Goal: Transaction & Acquisition: Purchase product/service

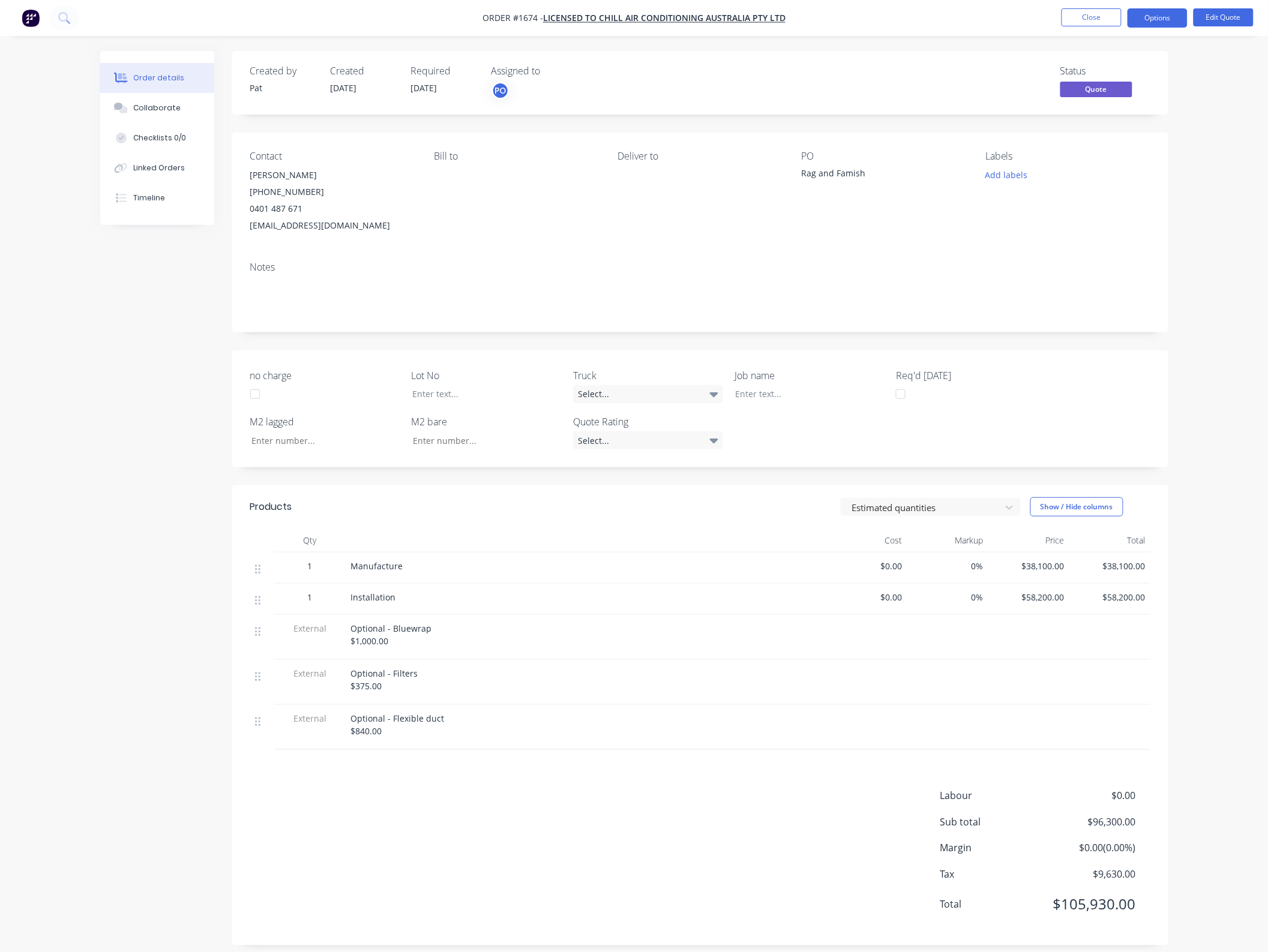
click at [985, 272] on div "Notes" at bounding box center [700, 267] width 900 height 12
click at [1072, 21] on button "Close" at bounding box center [1091, 17] width 60 height 18
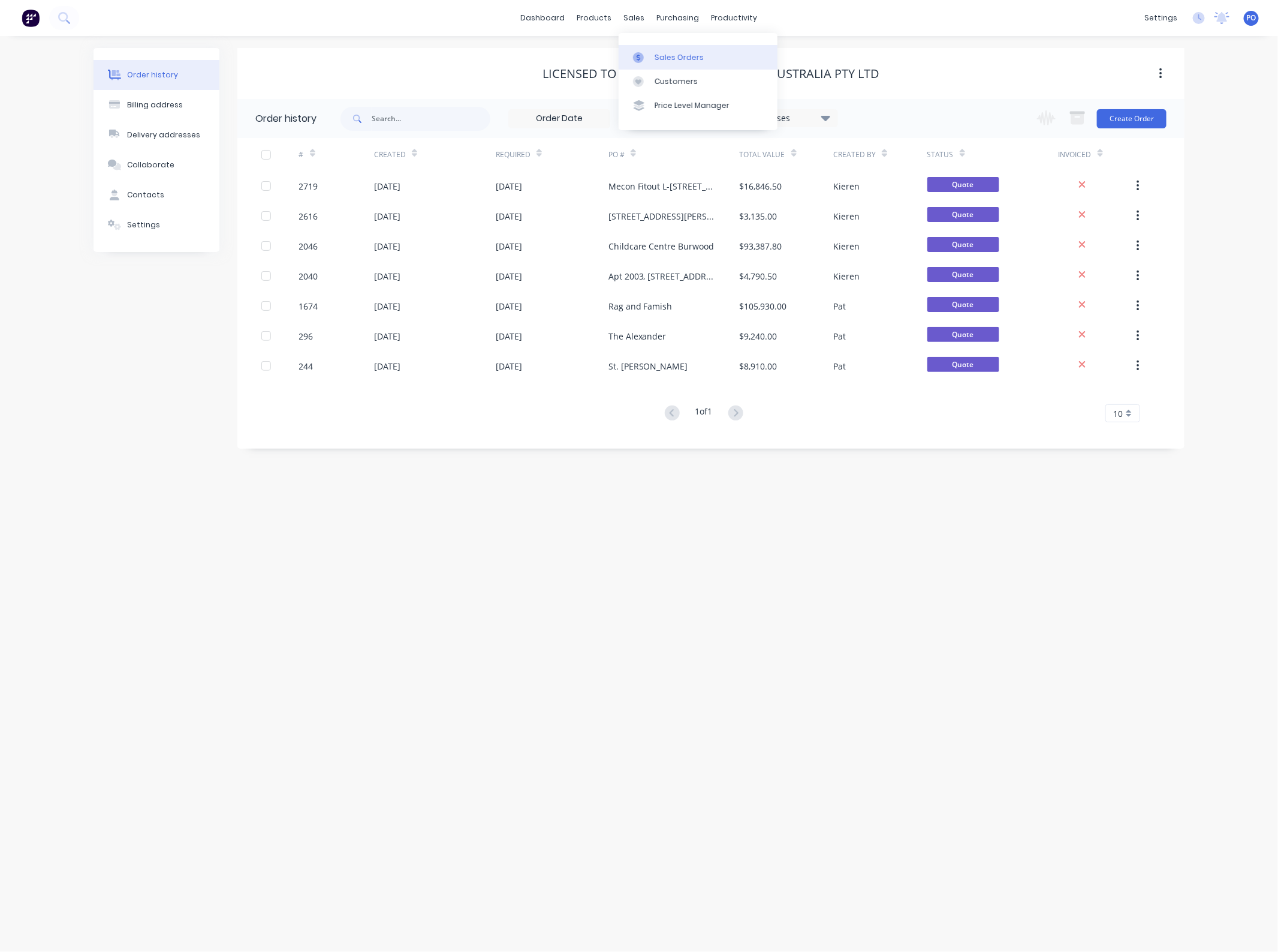
click at [643, 47] on link "Sales Orders" at bounding box center [698, 57] width 159 height 24
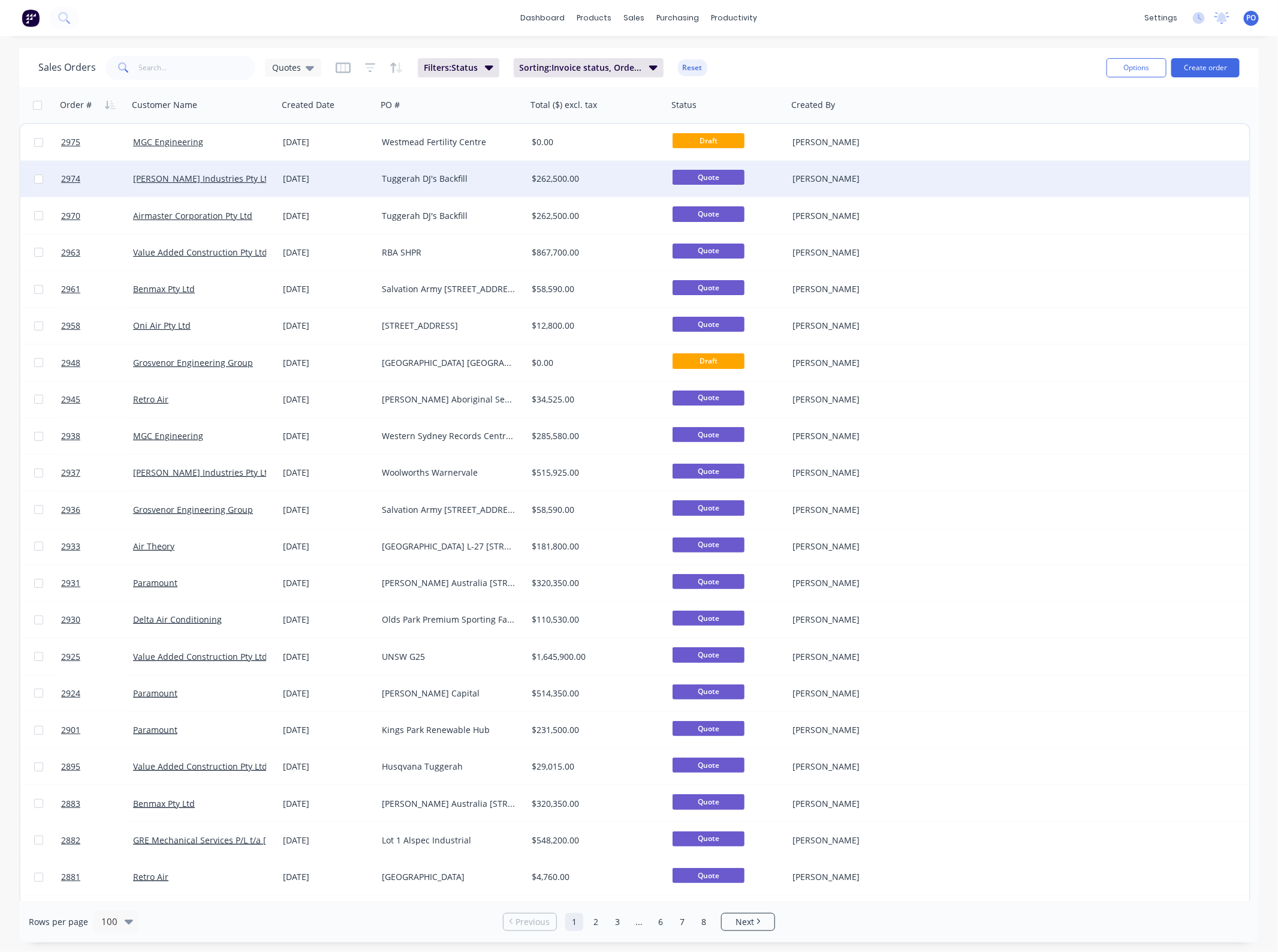
click at [467, 180] on div "Tuggerah DJ's Backfill" at bounding box center [449, 178] width 133 height 12
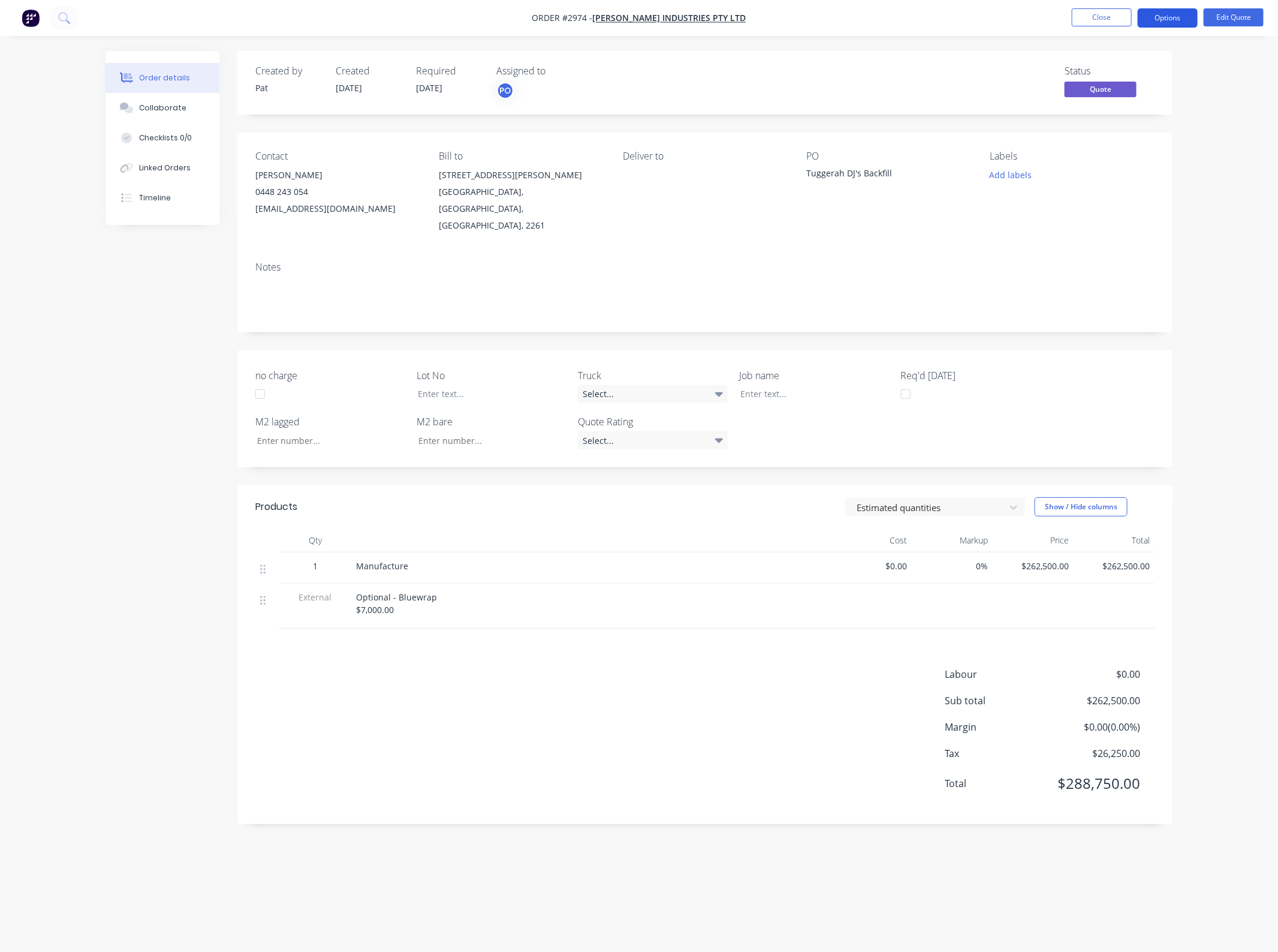
click at [1167, 18] on button "Options" at bounding box center [1168, 18] width 60 height 20
click at [1106, 73] on div "Quote" at bounding box center [1132, 73] width 110 height 18
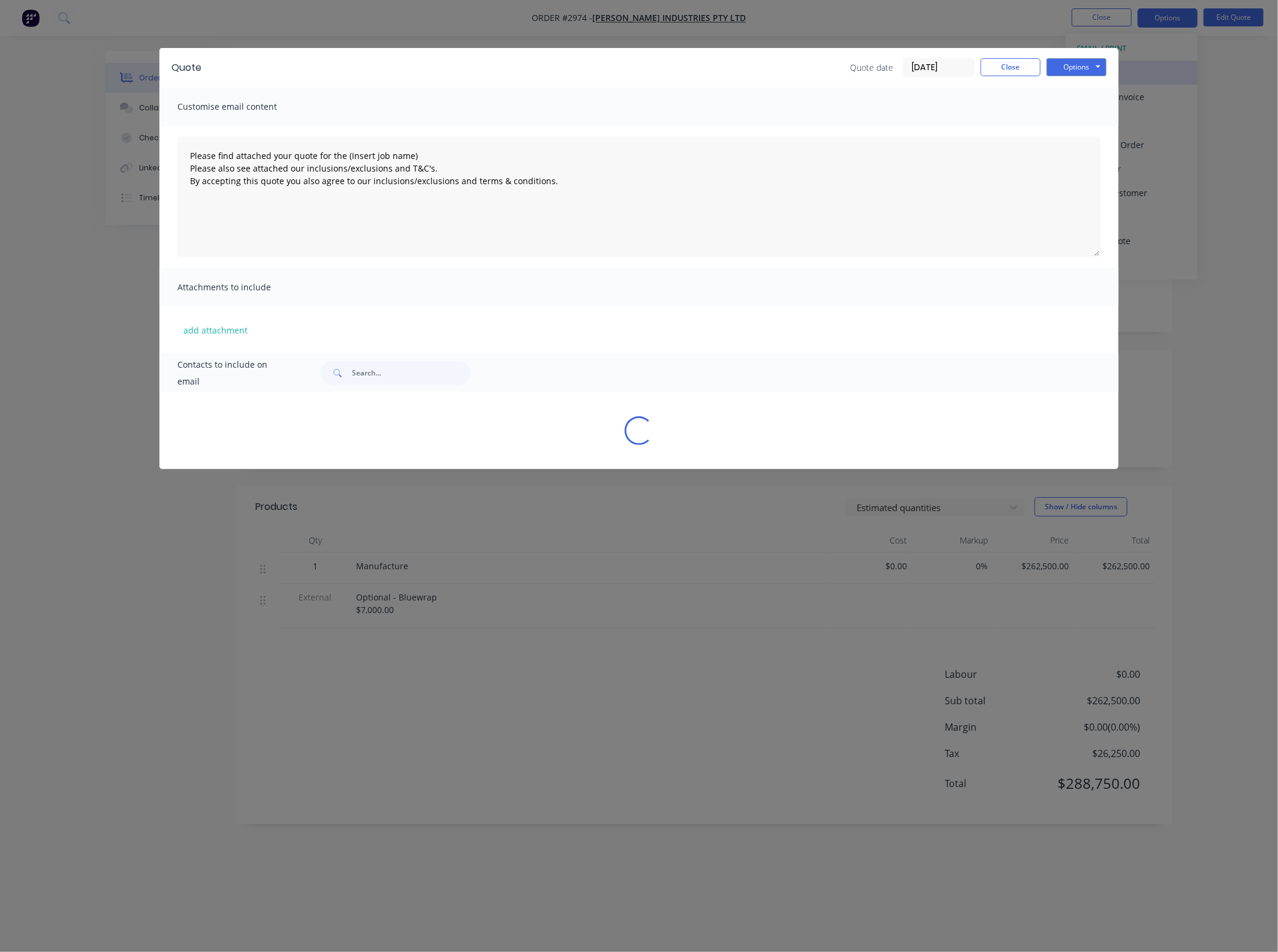
type textarea "Please find attached your quote for the (Insert job name) Please also see attac…"
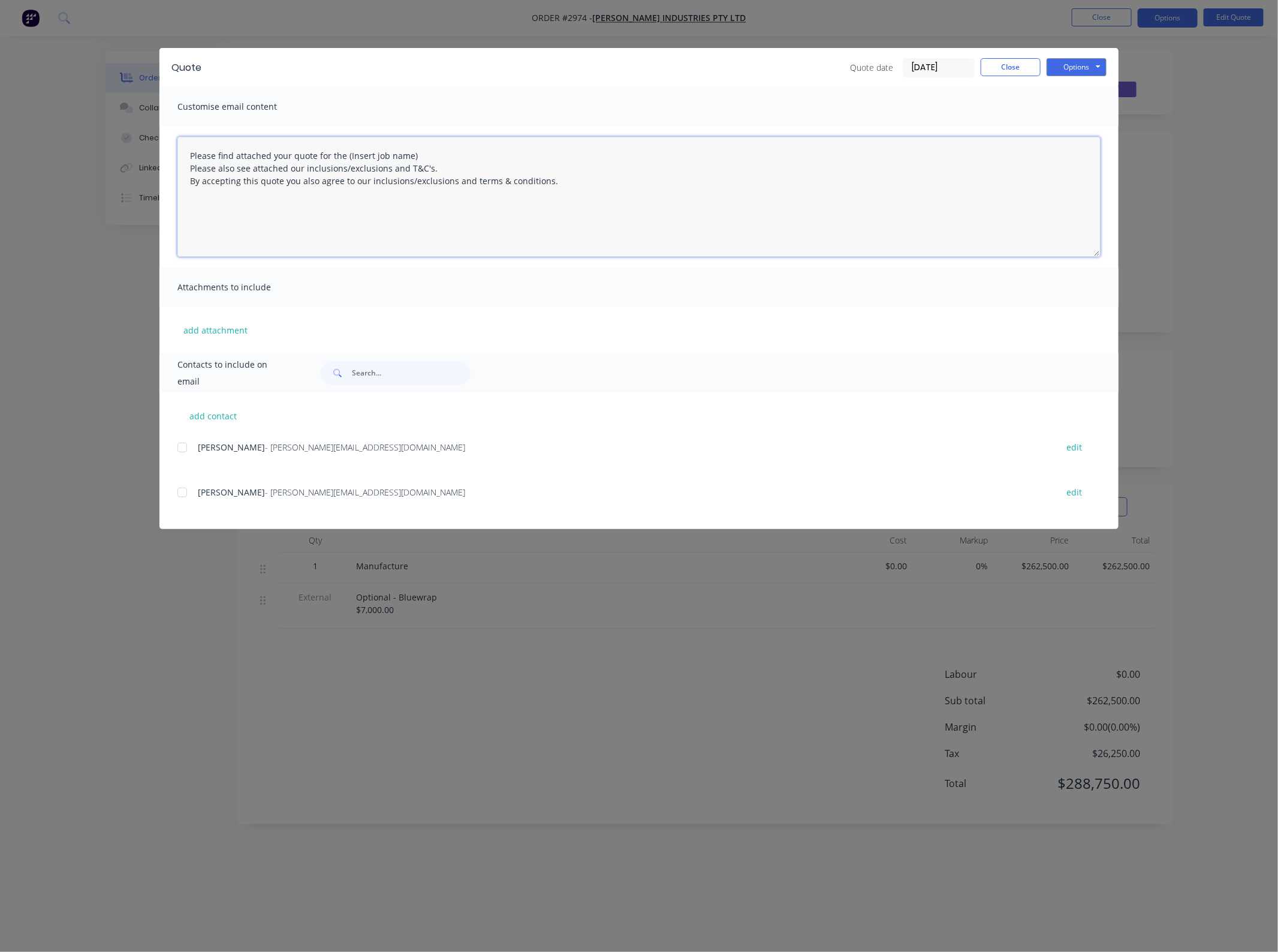
drag, startPoint x: 430, startPoint y: 154, endPoint x: 347, endPoint y: 157, distance: 83.1
click at [348, 157] on textarea "Please find attached your quote for the (Insert job name) Please also see attac…" at bounding box center [639, 196] width 923 height 120
click at [236, 331] on button "add attachment" at bounding box center [216, 330] width 76 height 18
click at [1015, 65] on button "Close" at bounding box center [1010, 67] width 60 height 18
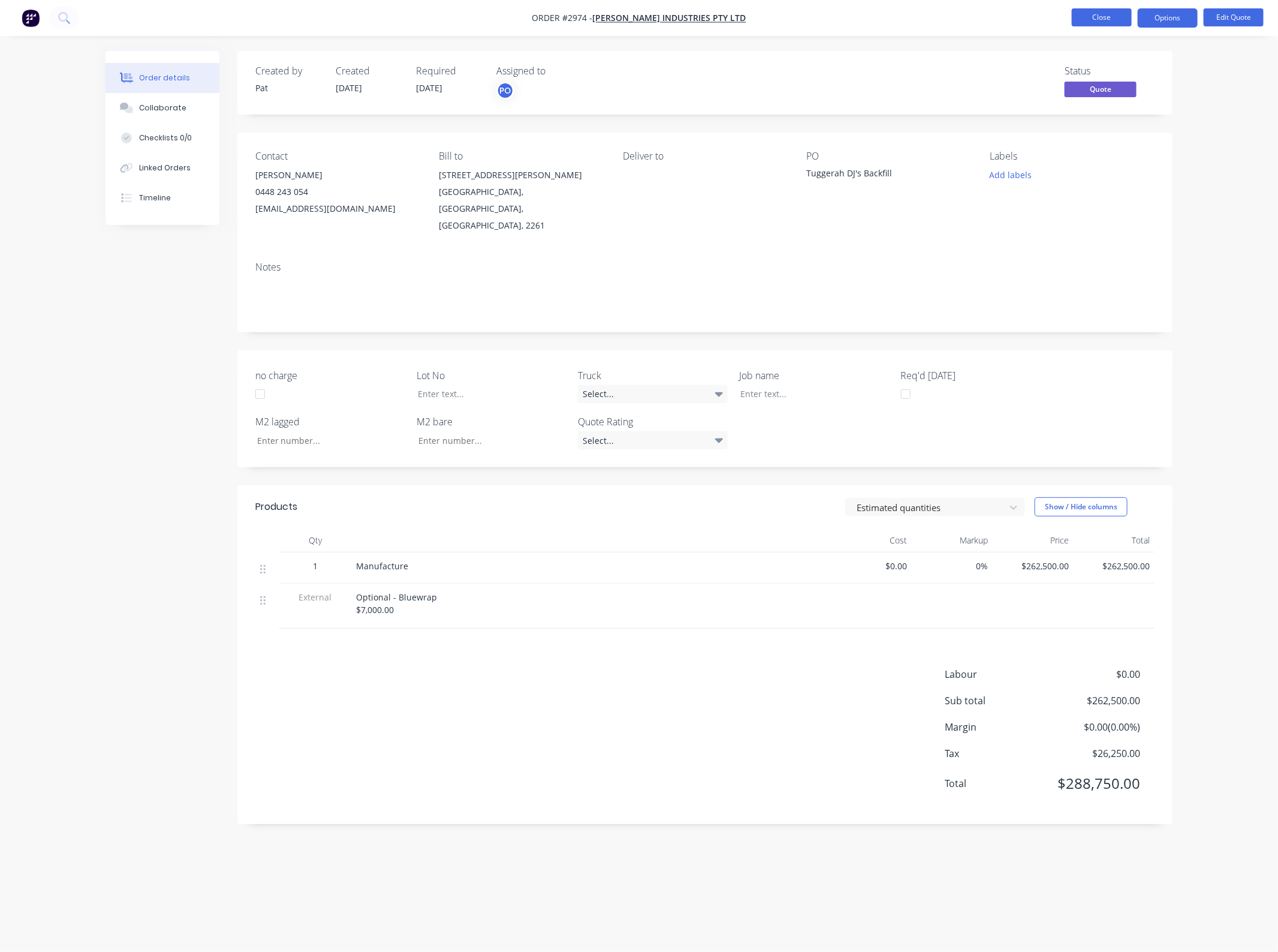
click at [1099, 18] on button "Close" at bounding box center [1101, 17] width 60 height 18
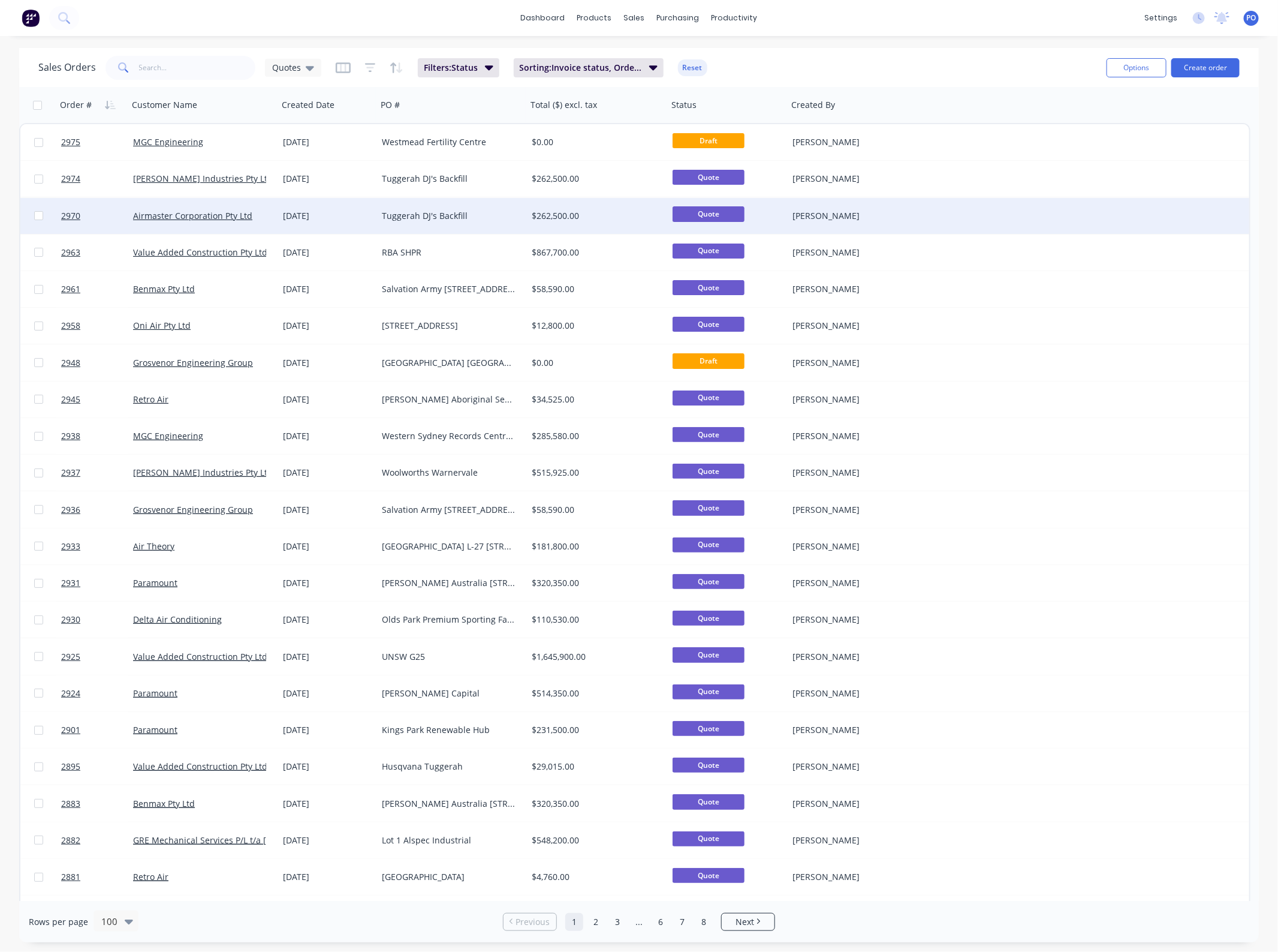
click at [457, 213] on div "Tuggerah DJ's Backfill" at bounding box center [449, 215] width 133 height 12
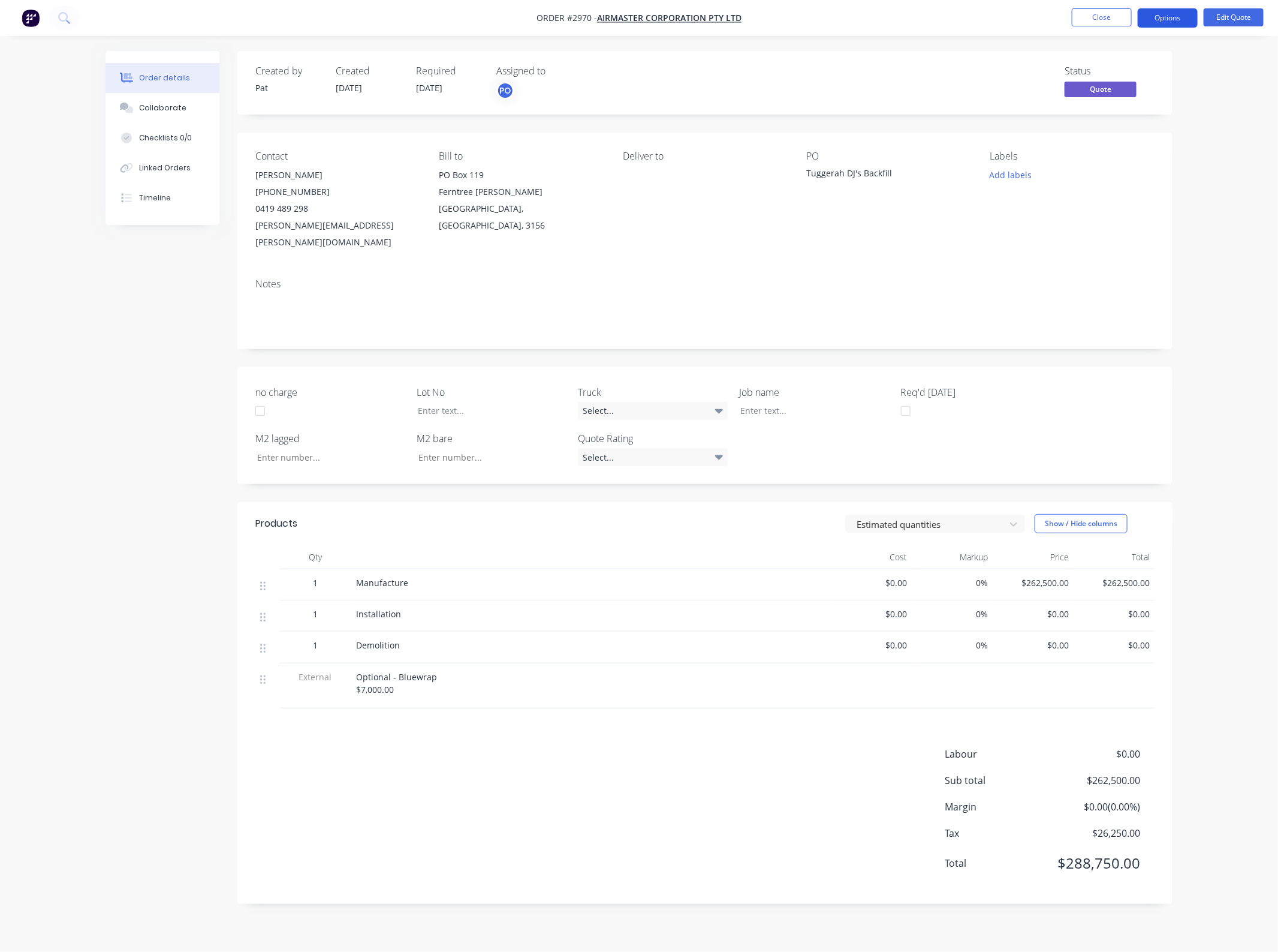
click at [1156, 26] on button "Options" at bounding box center [1168, 18] width 60 height 20
click at [1118, 65] on div "Quote" at bounding box center [1132, 73] width 110 height 18
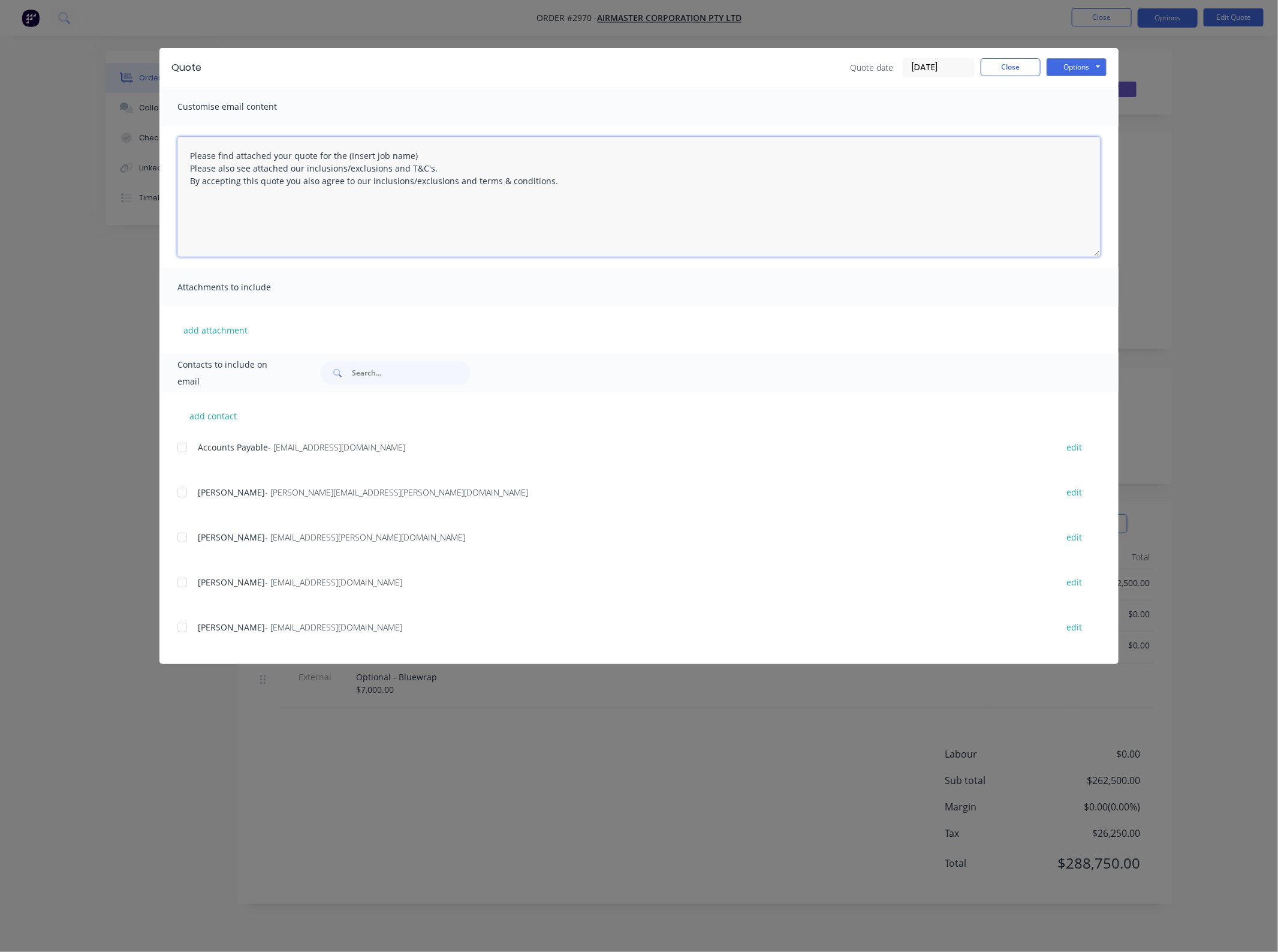
drag, startPoint x: 386, startPoint y: 156, endPoint x: 346, endPoint y: 156, distance: 40.0
click at [346, 156] on textarea "Please find attached your quote for the (Insert job name) Please also see attac…" at bounding box center [639, 196] width 923 height 120
click at [181, 499] on div at bounding box center [182, 492] width 24 height 24
type textarea "Please find attached your quote for the Tuggerah DJ's Backfill project. Please …"
click at [196, 324] on button "add attachment" at bounding box center [216, 330] width 76 height 18
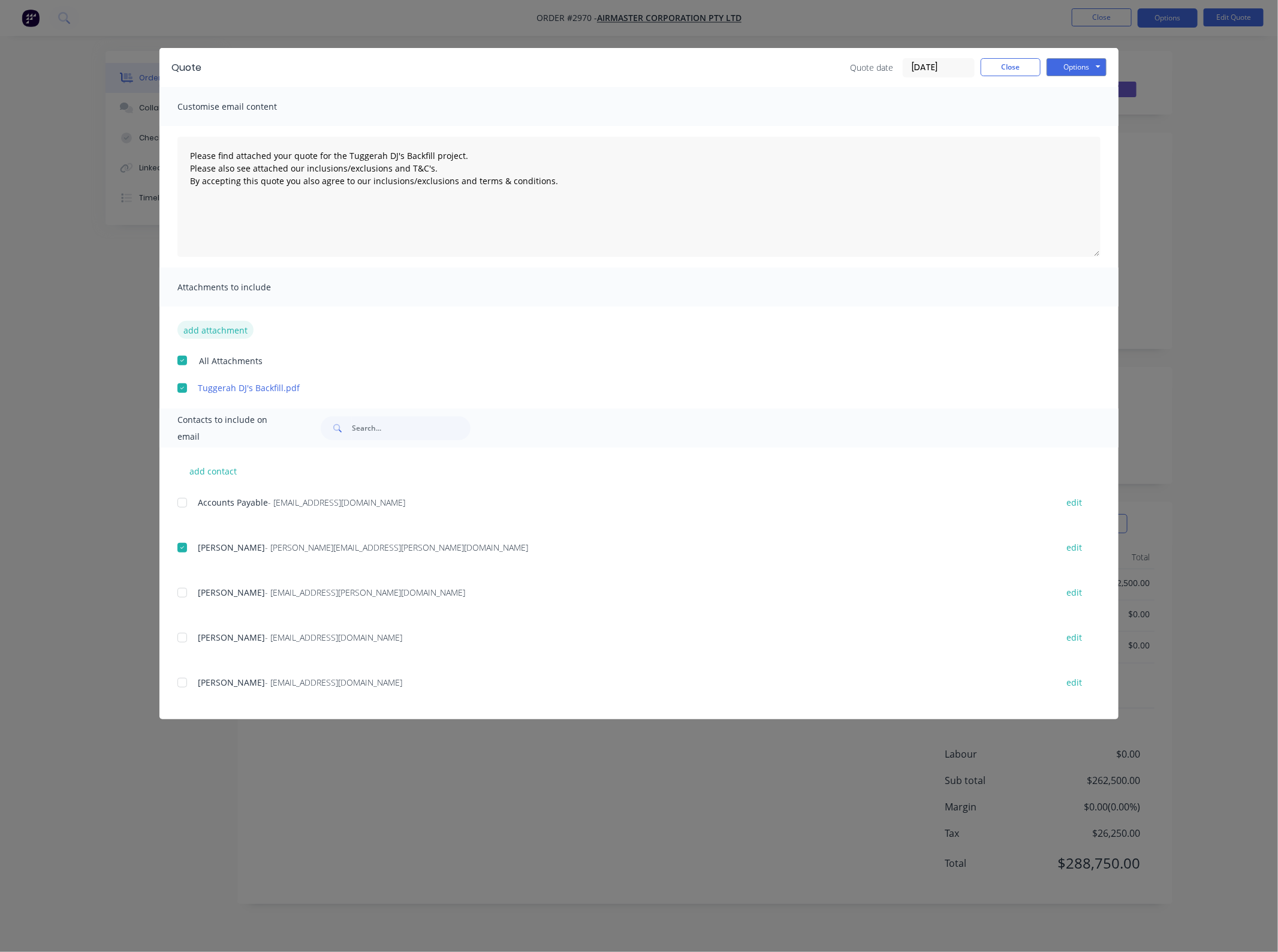
click at [209, 329] on button "add attachment" at bounding box center [216, 330] width 76 height 18
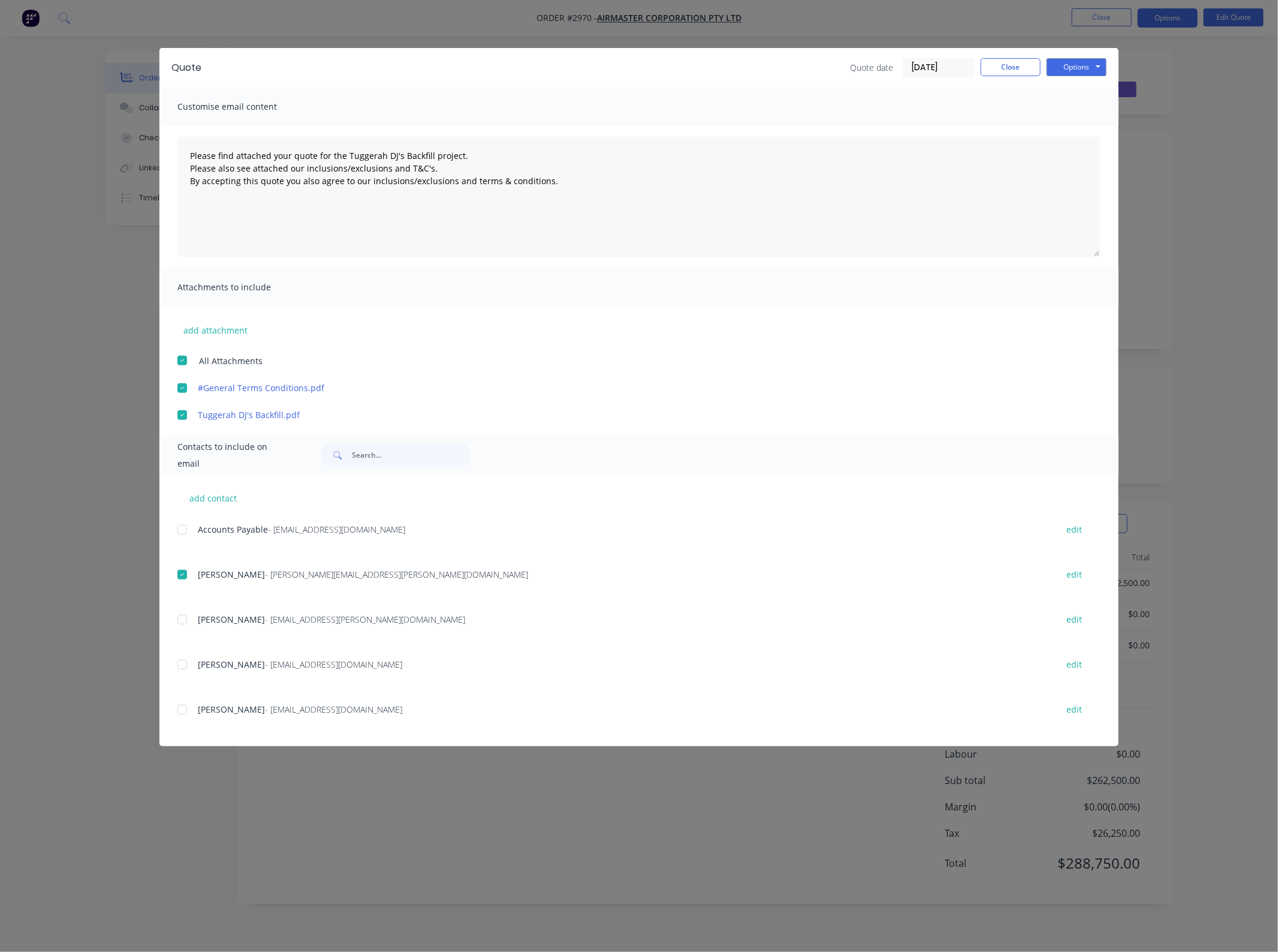
click at [1077, 57] on div "Quote Quote date 30/09/25 Close Options Preview Print Email" at bounding box center [638, 68] width 959 height 39
click at [1072, 76] on div "Options Preview Print Email" at bounding box center [1076, 68] width 60 height 20
click at [1072, 72] on button "Options" at bounding box center [1076, 67] width 60 height 18
click at [1063, 121] on button "Email" at bounding box center [1085, 129] width 76 height 20
click at [999, 69] on button "Close" at bounding box center [1010, 67] width 60 height 18
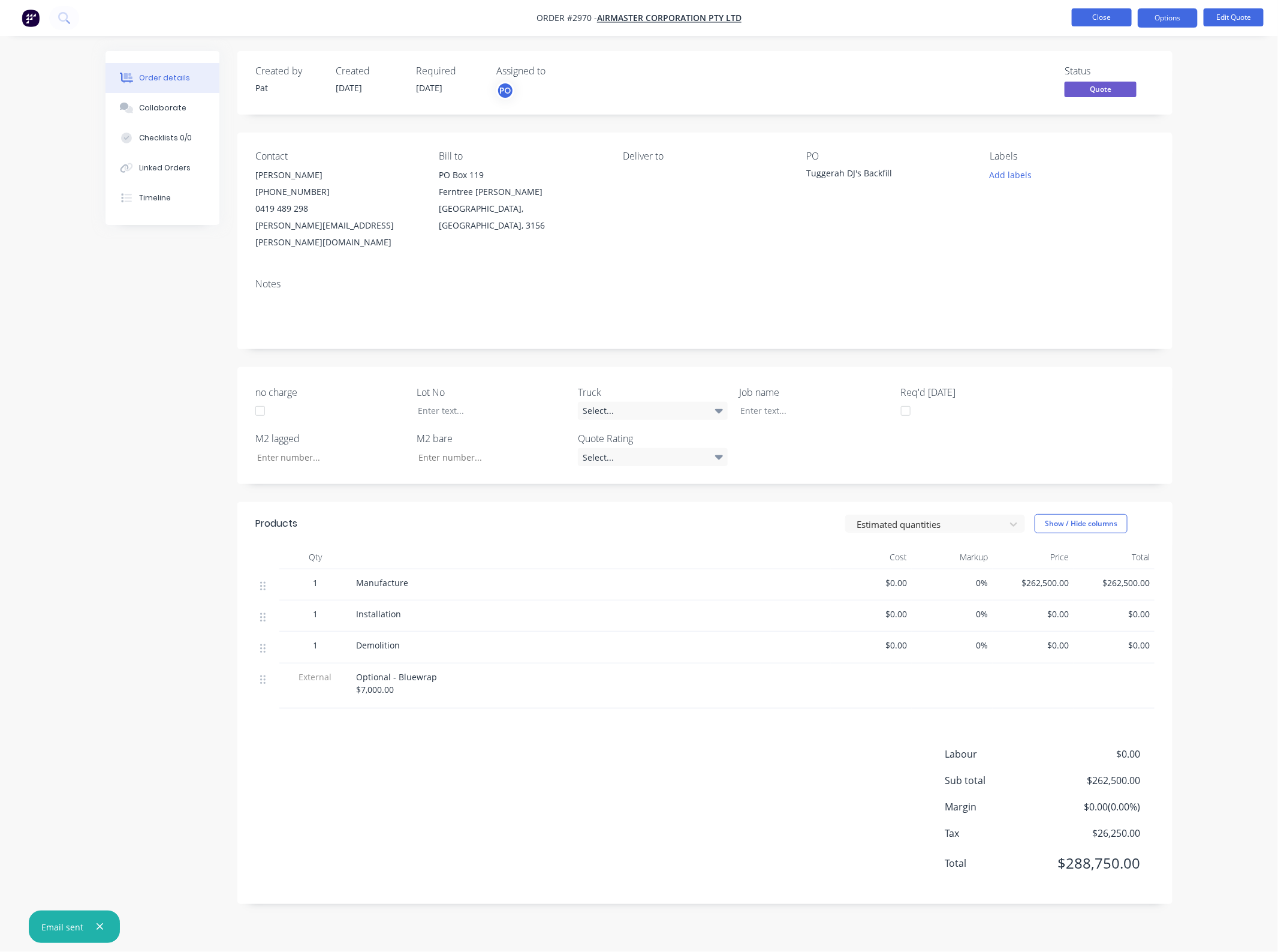
click at [1093, 25] on button "Close" at bounding box center [1101, 17] width 60 height 18
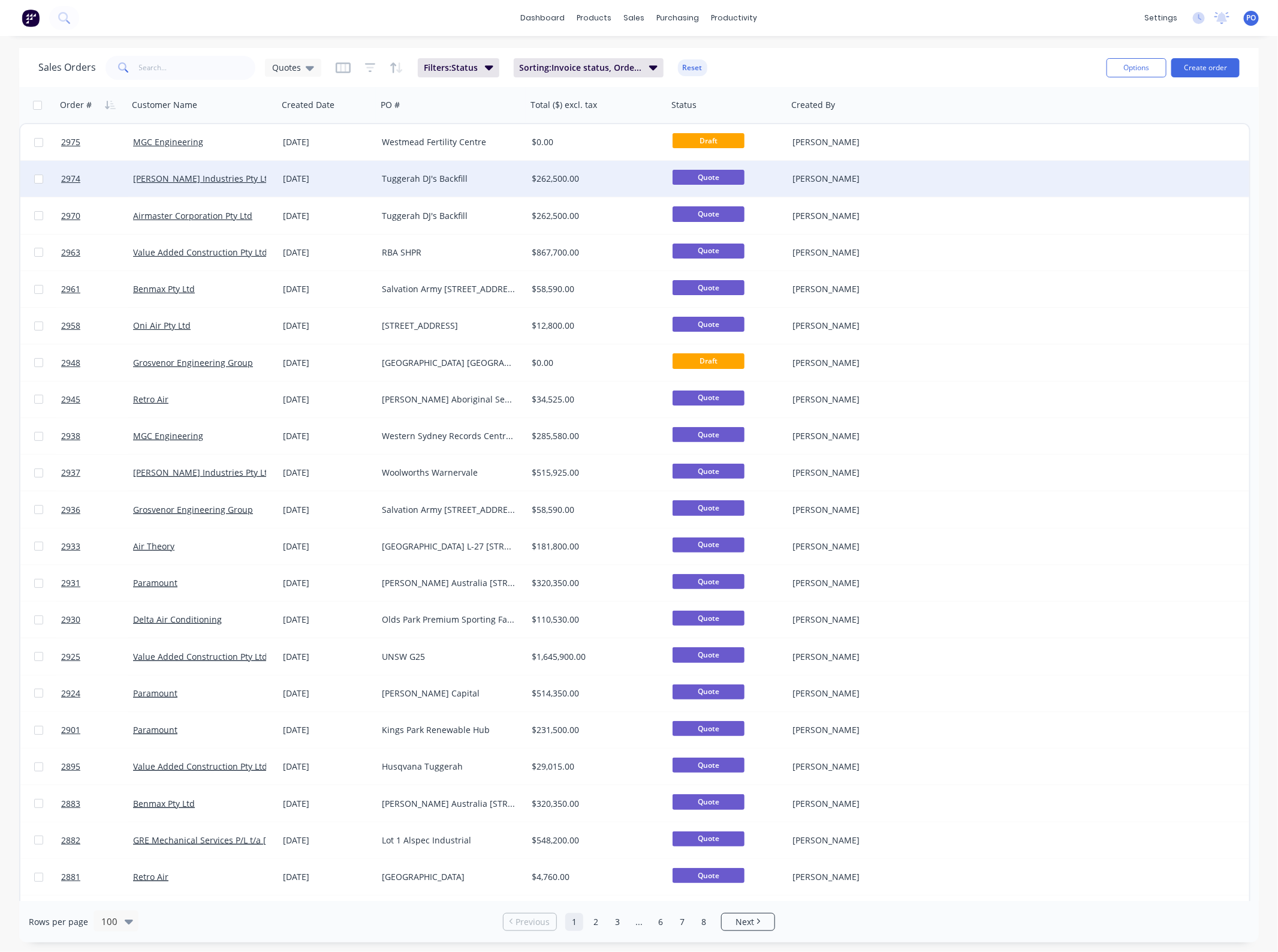
click at [435, 188] on div "Tuggerah DJ's Backfill" at bounding box center [451, 179] width 150 height 36
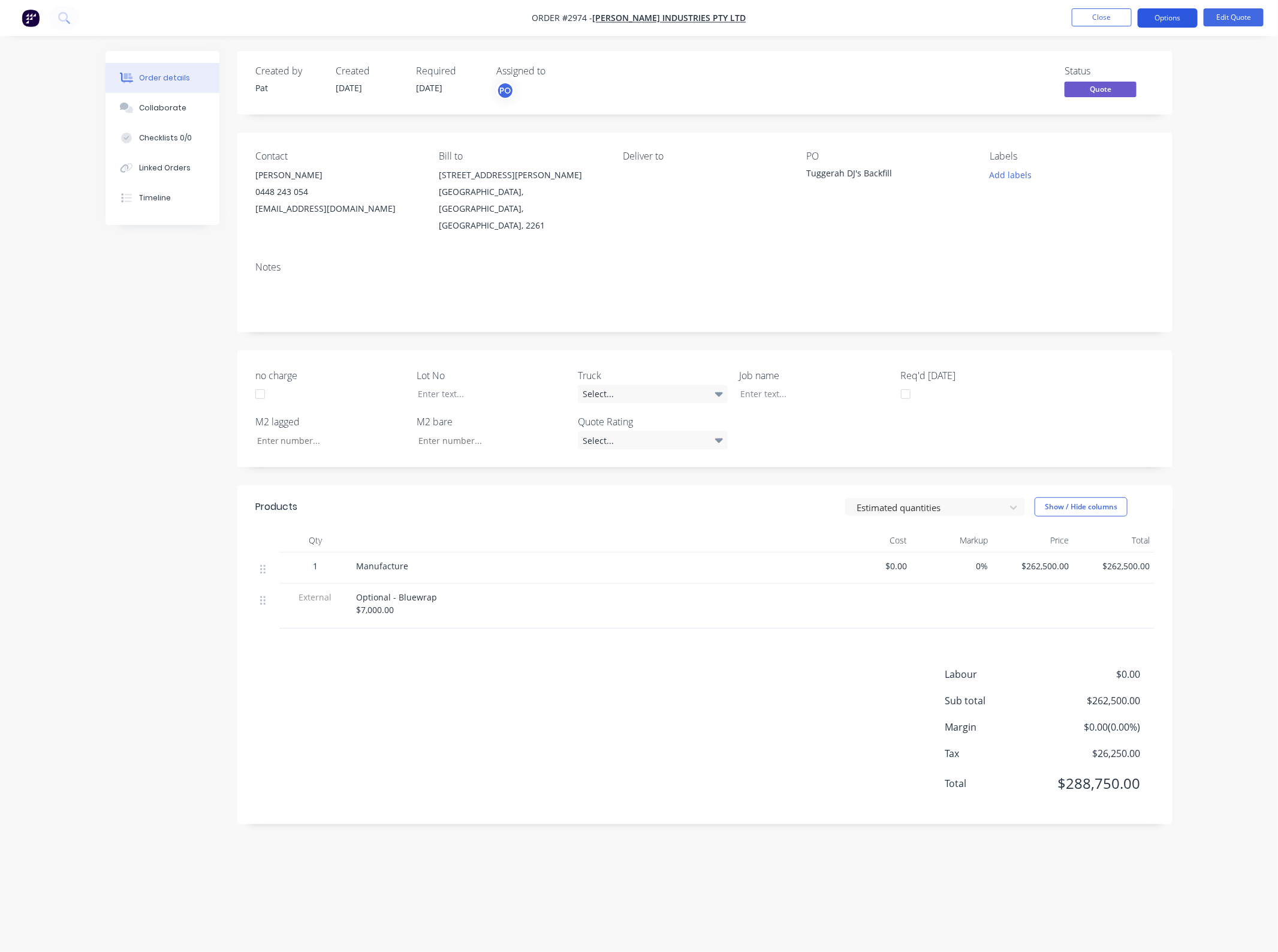
click at [1154, 18] on button "Options" at bounding box center [1168, 18] width 60 height 20
click at [1122, 60] on button "Quote" at bounding box center [1132, 72] width 132 height 24
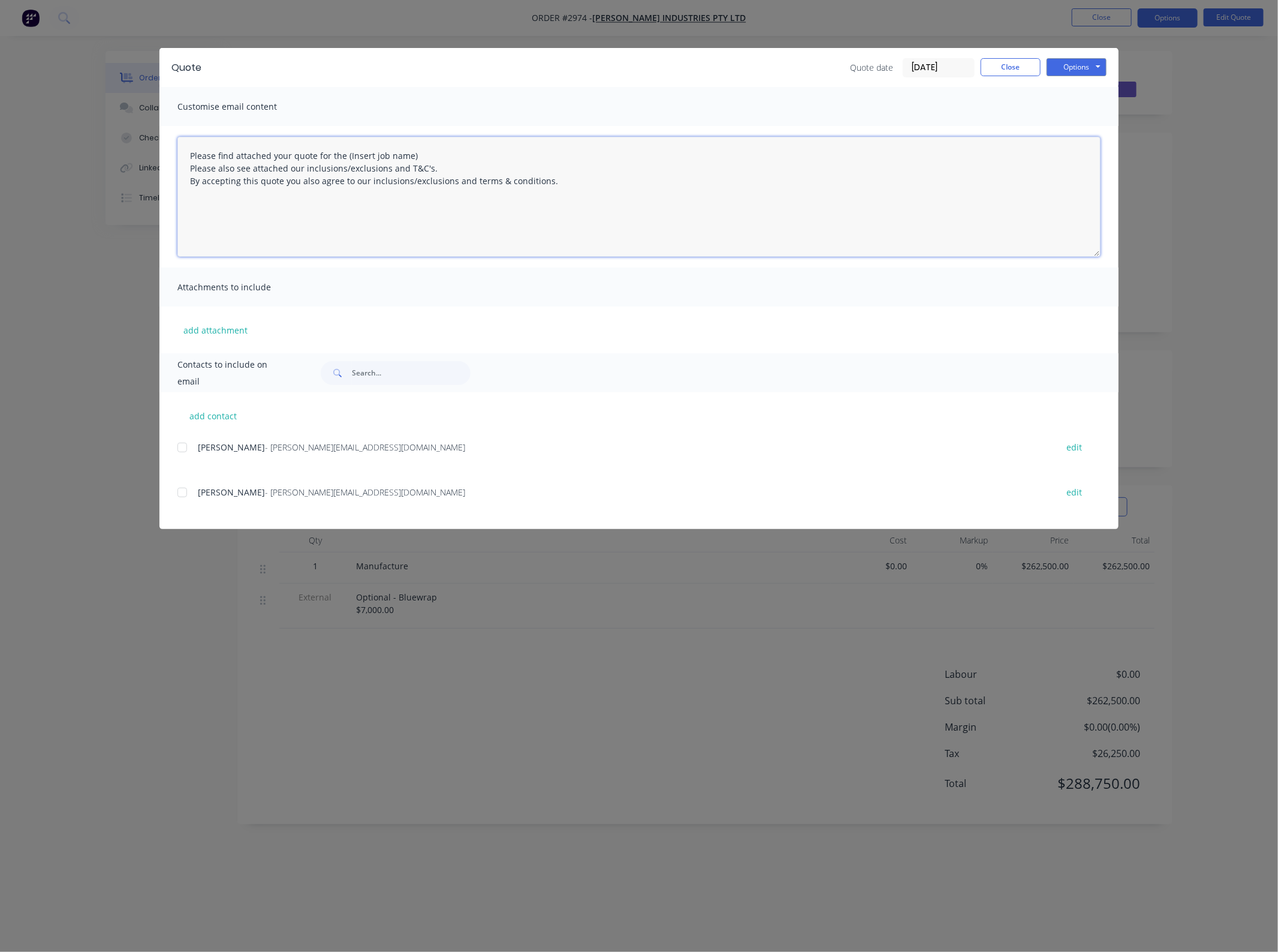
drag, startPoint x: 432, startPoint y: 150, endPoint x: 346, endPoint y: 154, distance: 86.1
click at [346, 154] on textarea "Please find attached your quote for the (Insert job name) Please also see attac…" at bounding box center [639, 196] width 923 height 120
click at [181, 448] on div at bounding box center [182, 447] width 24 height 24
type textarea "Please find attached your quote for the Tuggerah DJ's Backfill project. Please …"
click at [207, 329] on button "add attachment" at bounding box center [216, 330] width 76 height 18
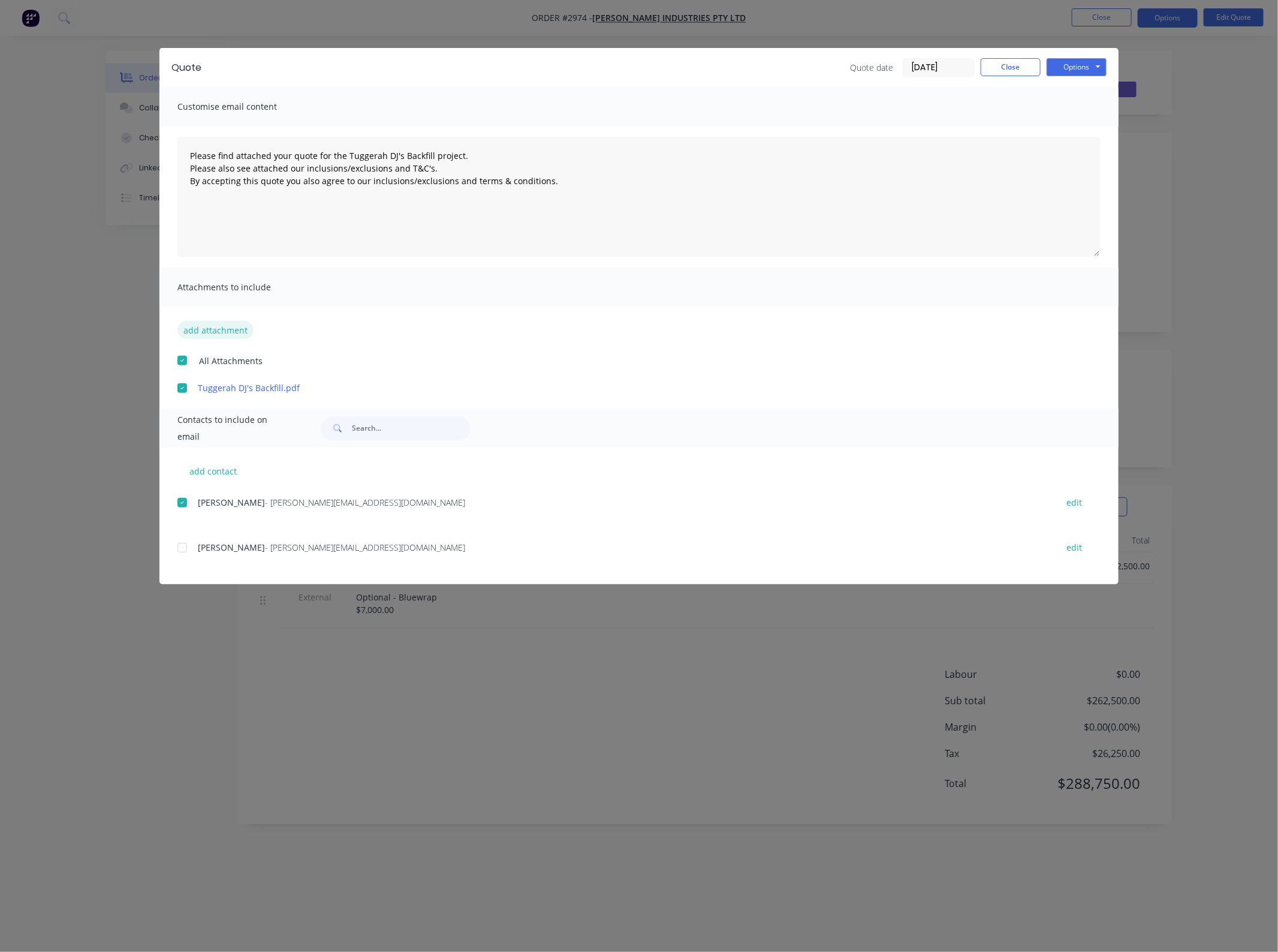
click at [205, 328] on button "add attachment" at bounding box center [216, 330] width 76 height 18
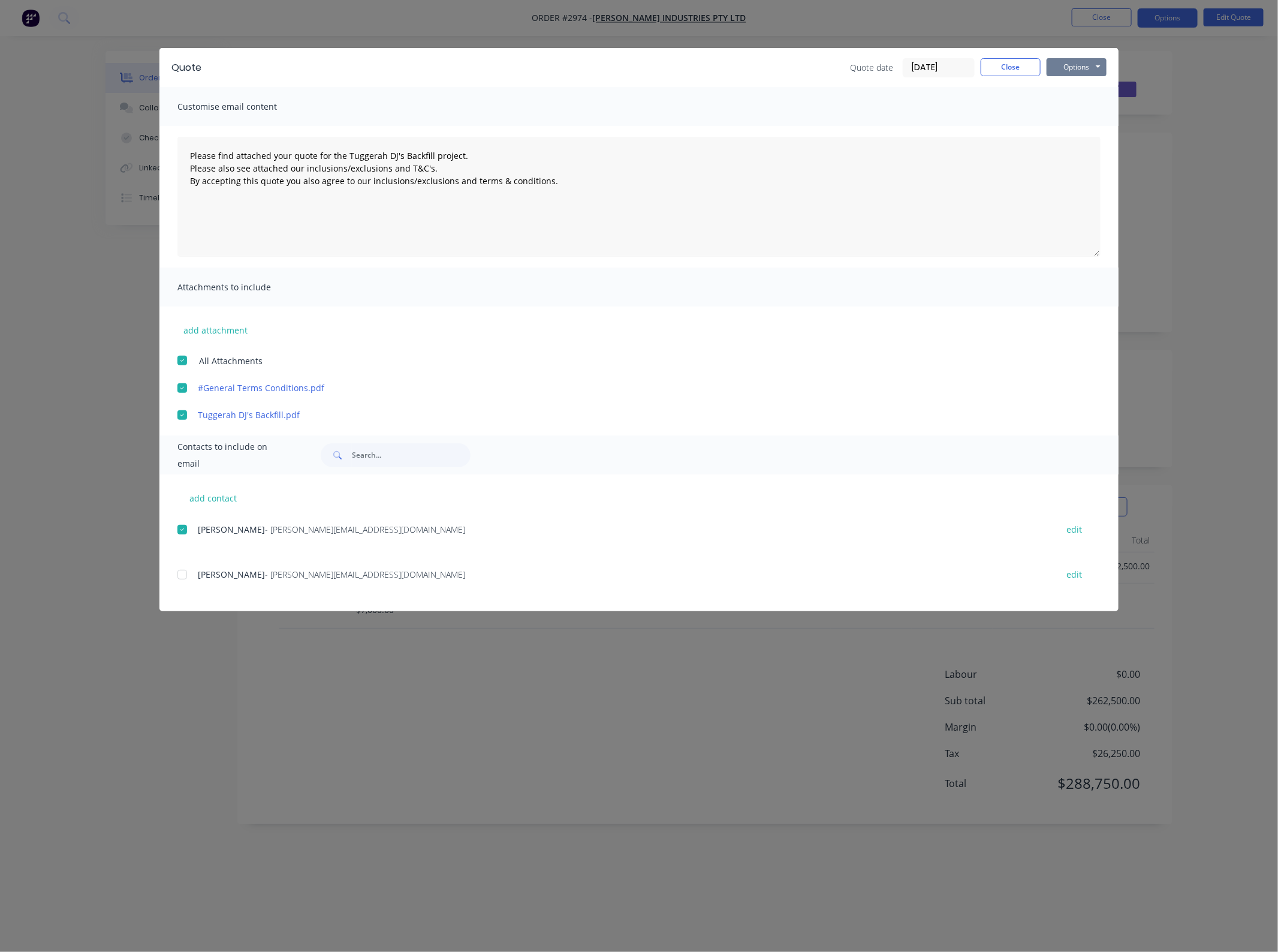
click at [1060, 67] on button "Options" at bounding box center [1076, 67] width 60 height 18
click at [1072, 132] on button "Email" at bounding box center [1085, 129] width 76 height 20
click at [1015, 69] on button "Close" at bounding box center [1010, 67] width 60 height 18
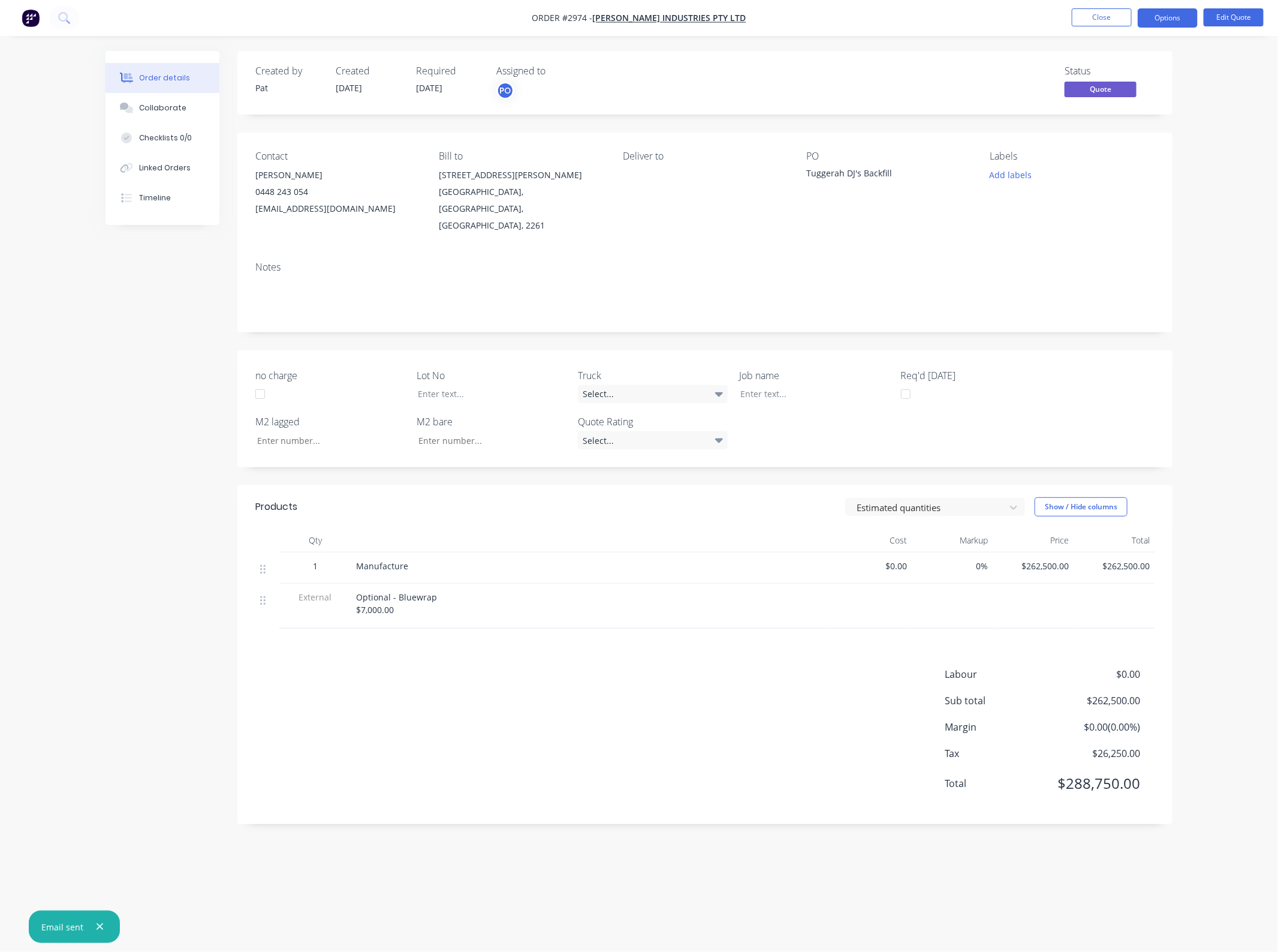
click at [1101, 6] on nav "Order #2974 - Selby Industries Pty Ltd Close Options Edit Quote" at bounding box center [639, 18] width 1278 height 36
click at [1079, 26] on button "Close" at bounding box center [1101, 17] width 60 height 18
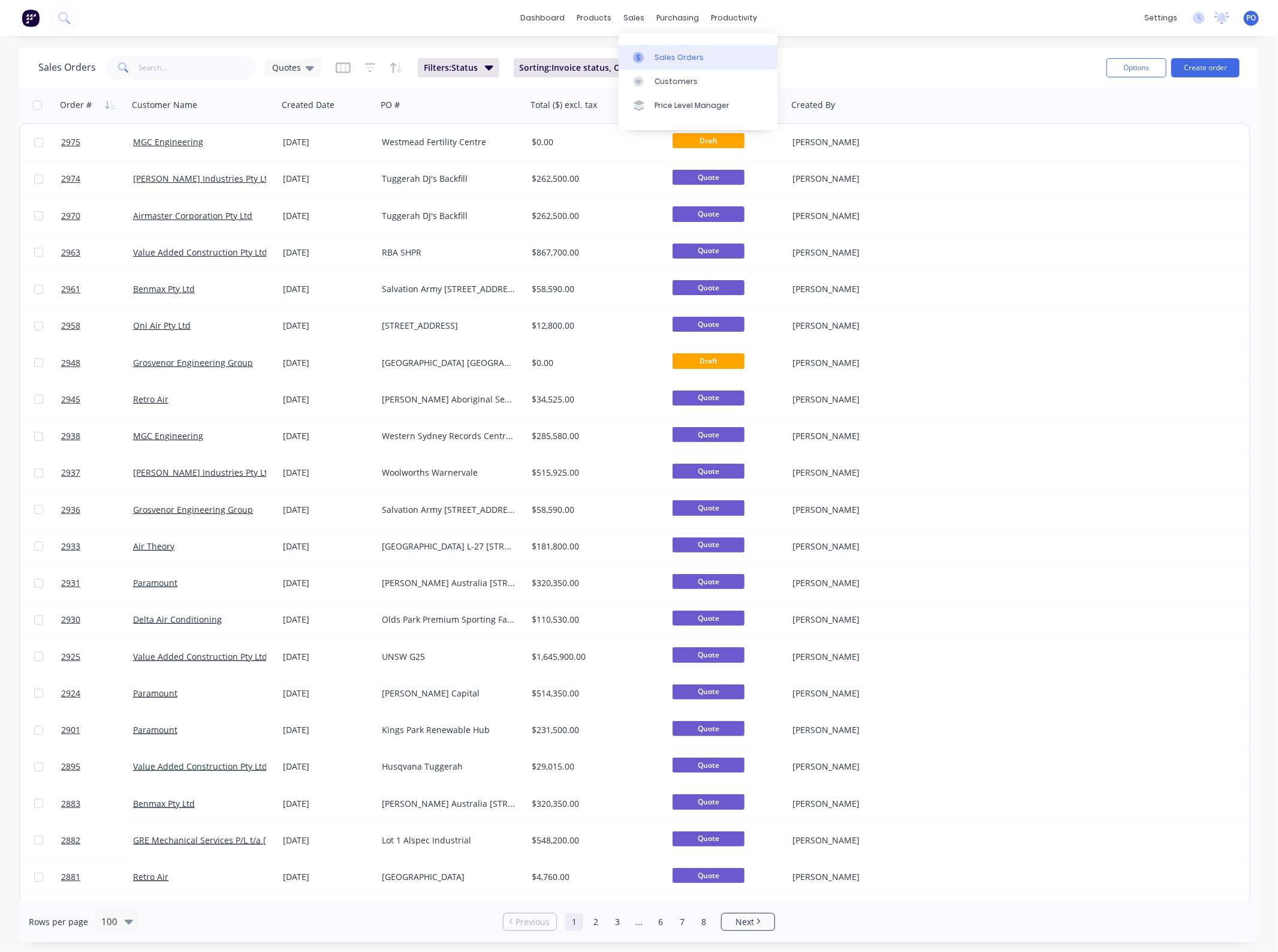
click at [650, 55] on div at bounding box center [642, 58] width 18 height 11
click at [1202, 64] on button "Create order" at bounding box center [1205, 68] width 68 height 20
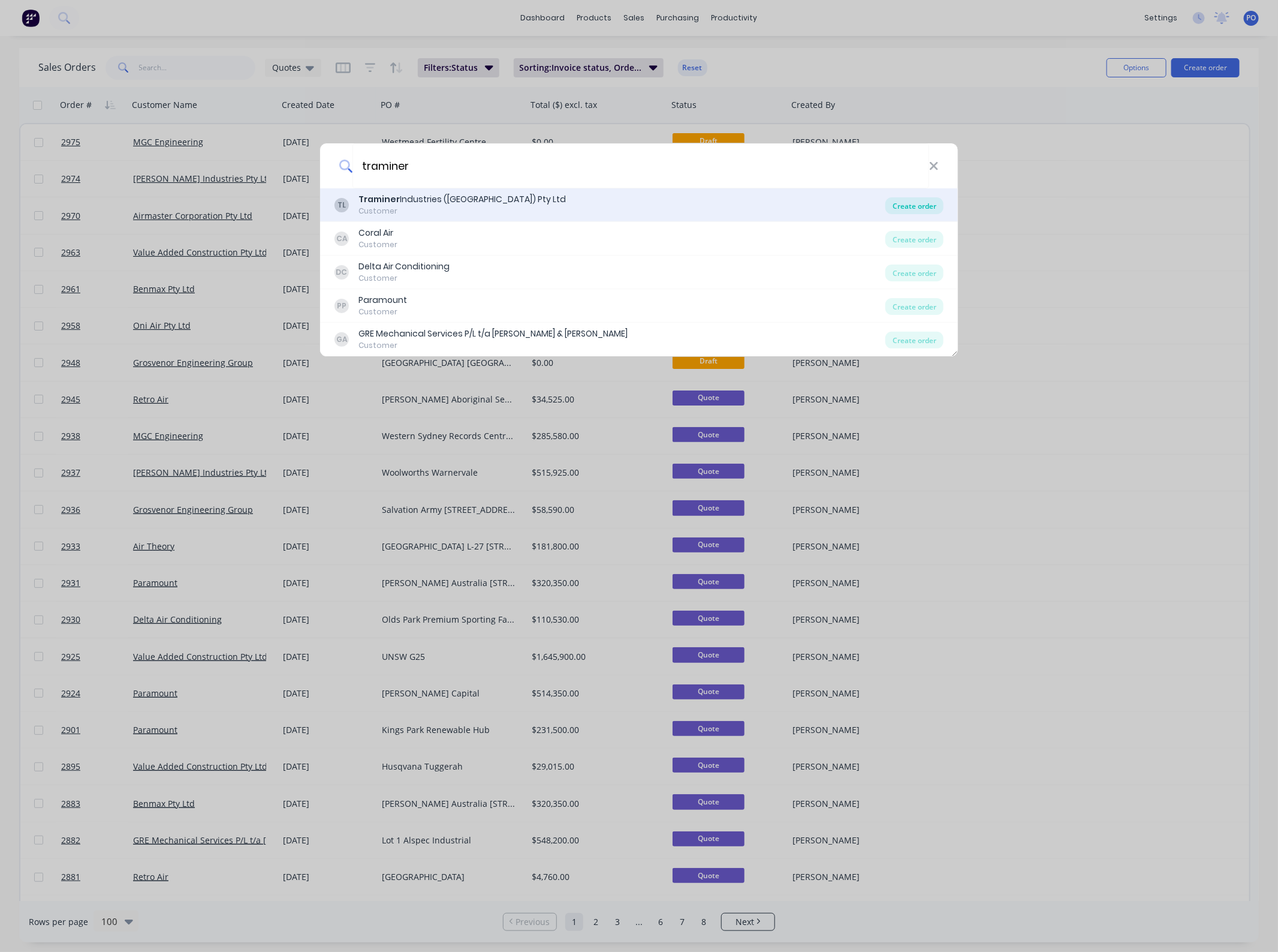
type input "traminer"
click at [897, 209] on div "Create order" at bounding box center [914, 205] width 58 height 17
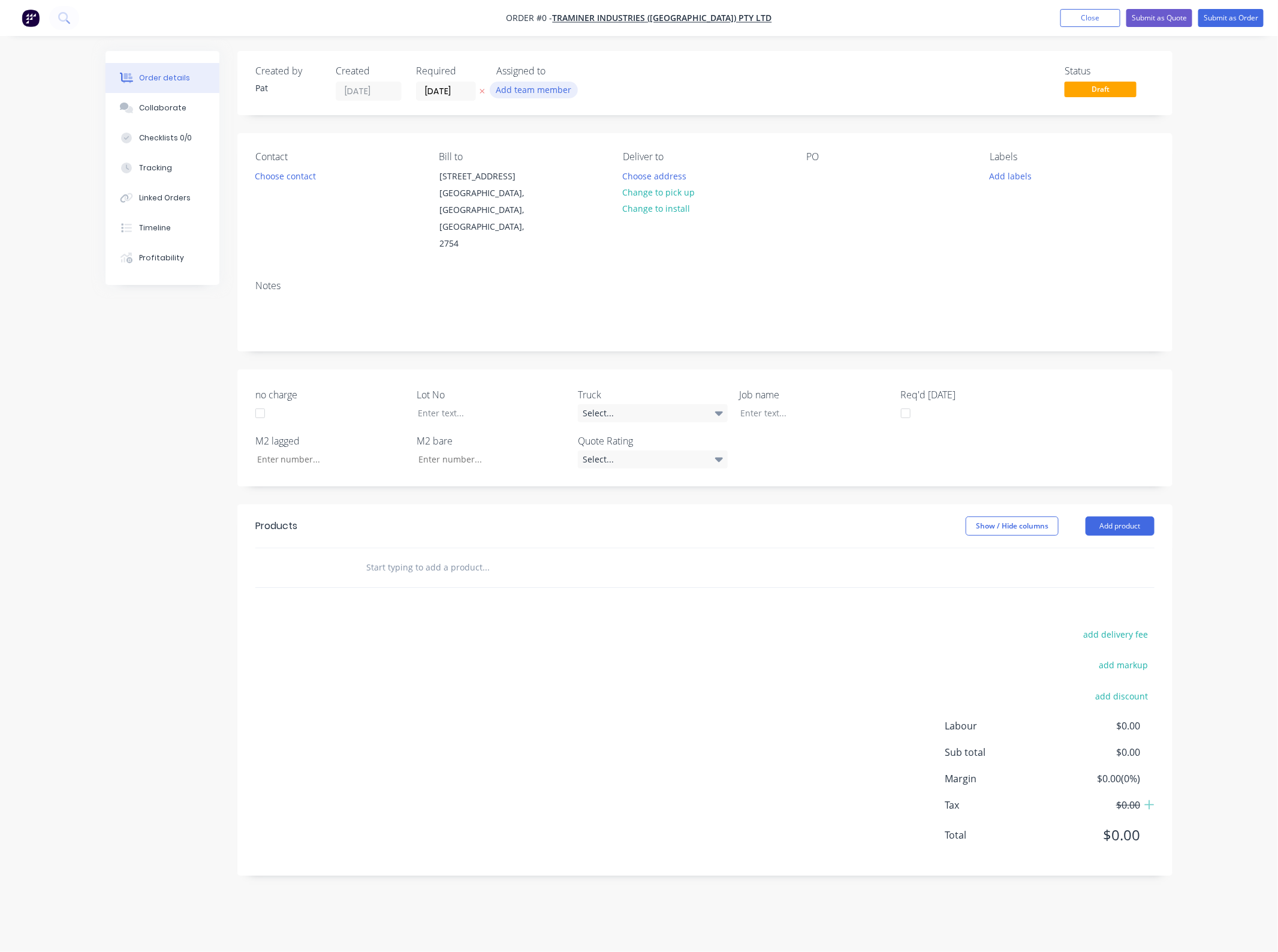
click at [547, 83] on button "Add team member" at bounding box center [533, 90] width 88 height 16
click at [541, 148] on button "Pat O'Mullane (You)" at bounding box center [587, 156] width 180 height 24
click at [282, 172] on div "Order details Collaborate Checklists 0/0 Tracking Linked Orders Timeline Profit…" at bounding box center [639, 472] width 1091 height 843
click at [283, 180] on button "Choose contact" at bounding box center [285, 175] width 74 height 16
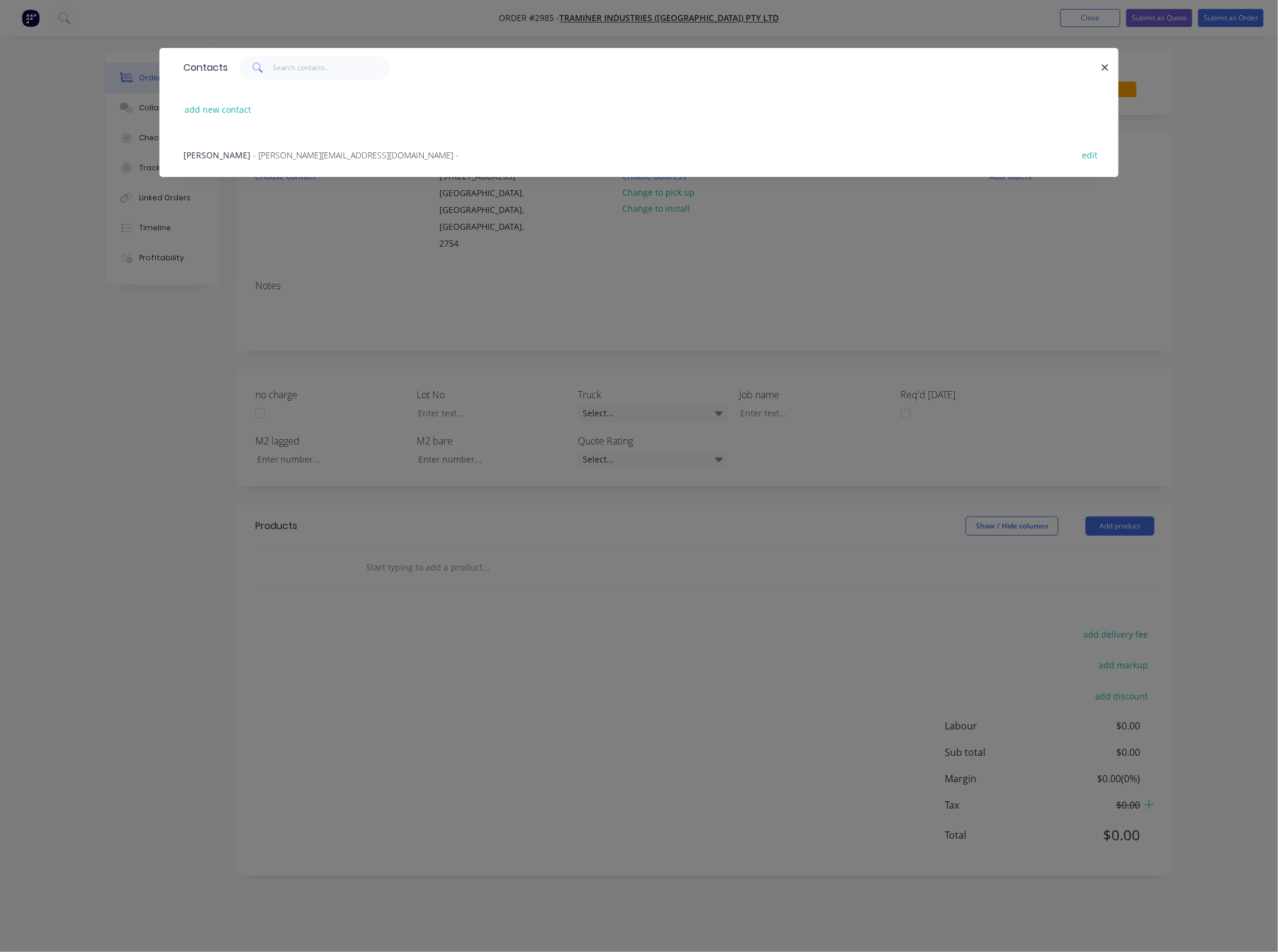
click at [261, 157] on span "- darren@traminernsw.com -" at bounding box center [355, 155] width 205 height 12
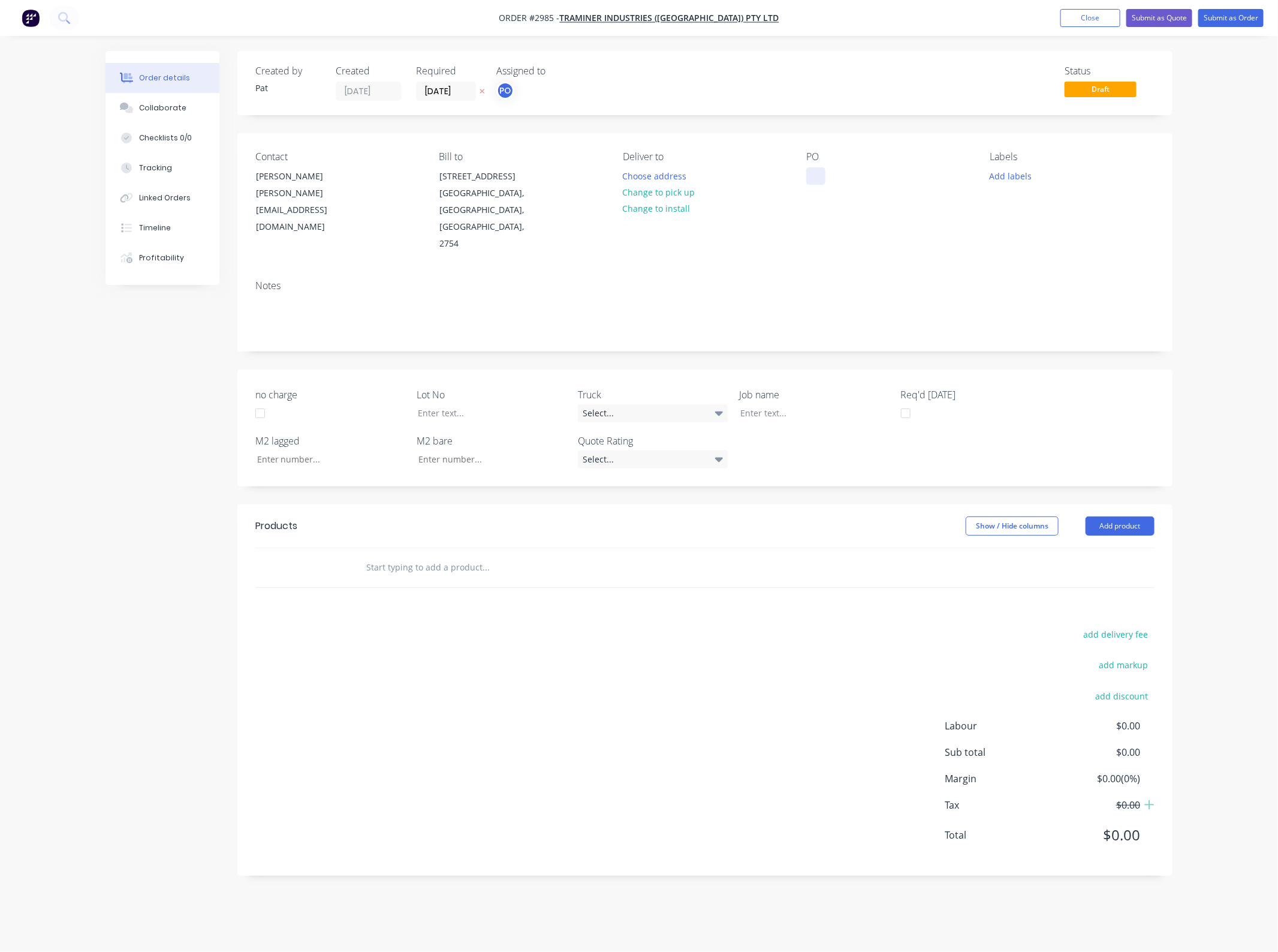
click at [806, 183] on div "Contact Darren Beecroft darren@traminernsw.com Bill to 292 Terrace Road North R…" at bounding box center [705, 202] width 935 height 138
click at [811, 180] on div at bounding box center [816, 176] width 20 height 18
click at [1114, 516] on button "Add product" at bounding box center [1121, 526] width 69 height 20
click at [1114, 572] on div "Basic product" at bounding box center [1098, 580] width 92 height 18
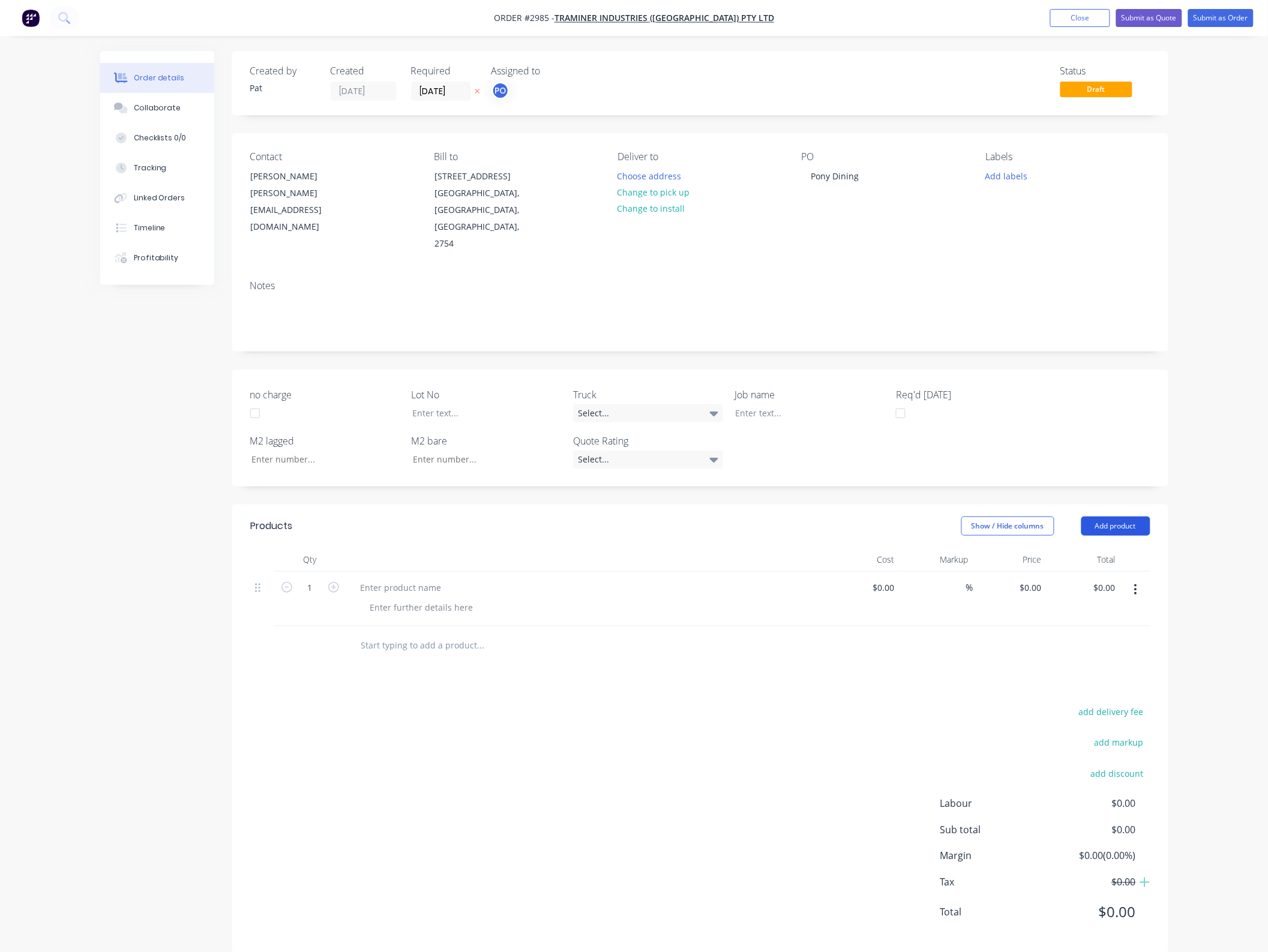
click at [1113, 516] on button "Add product" at bounding box center [1116, 526] width 69 height 20
click at [1095, 716] on div "Notes (External)" at bounding box center [1093, 724] width 92 height 18
click at [1104, 516] on button "Add product" at bounding box center [1116, 526] width 69 height 20
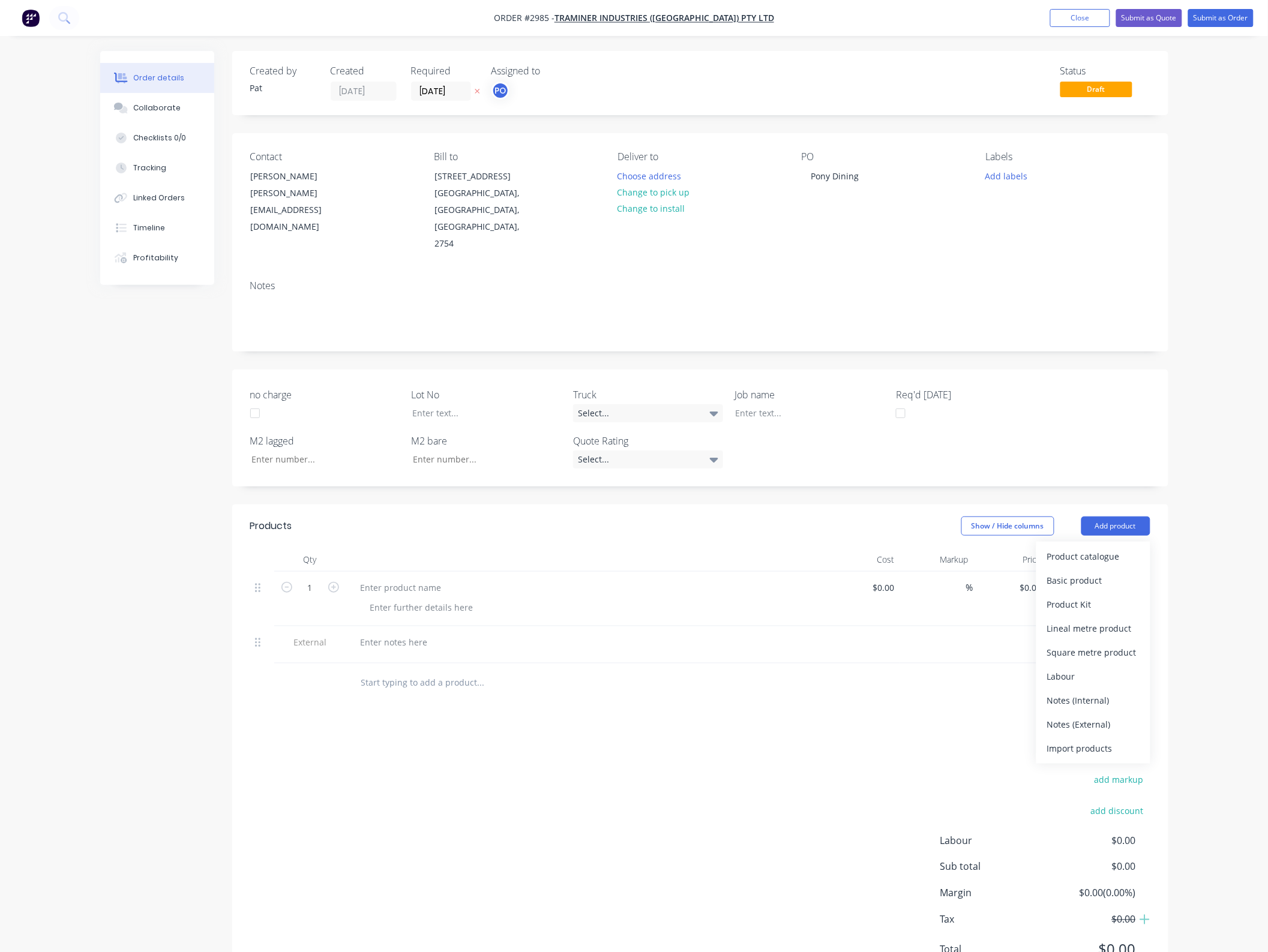
click at [741, 523] on header "Products Show / Hide columns Add product Product catalogue Basic product Produc…" at bounding box center [700, 525] width 935 height 44
click at [425, 579] on div at bounding box center [401, 588] width 100 height 18
click at [410, 633] on div at bounding box center [394, 642] width 86 height 18
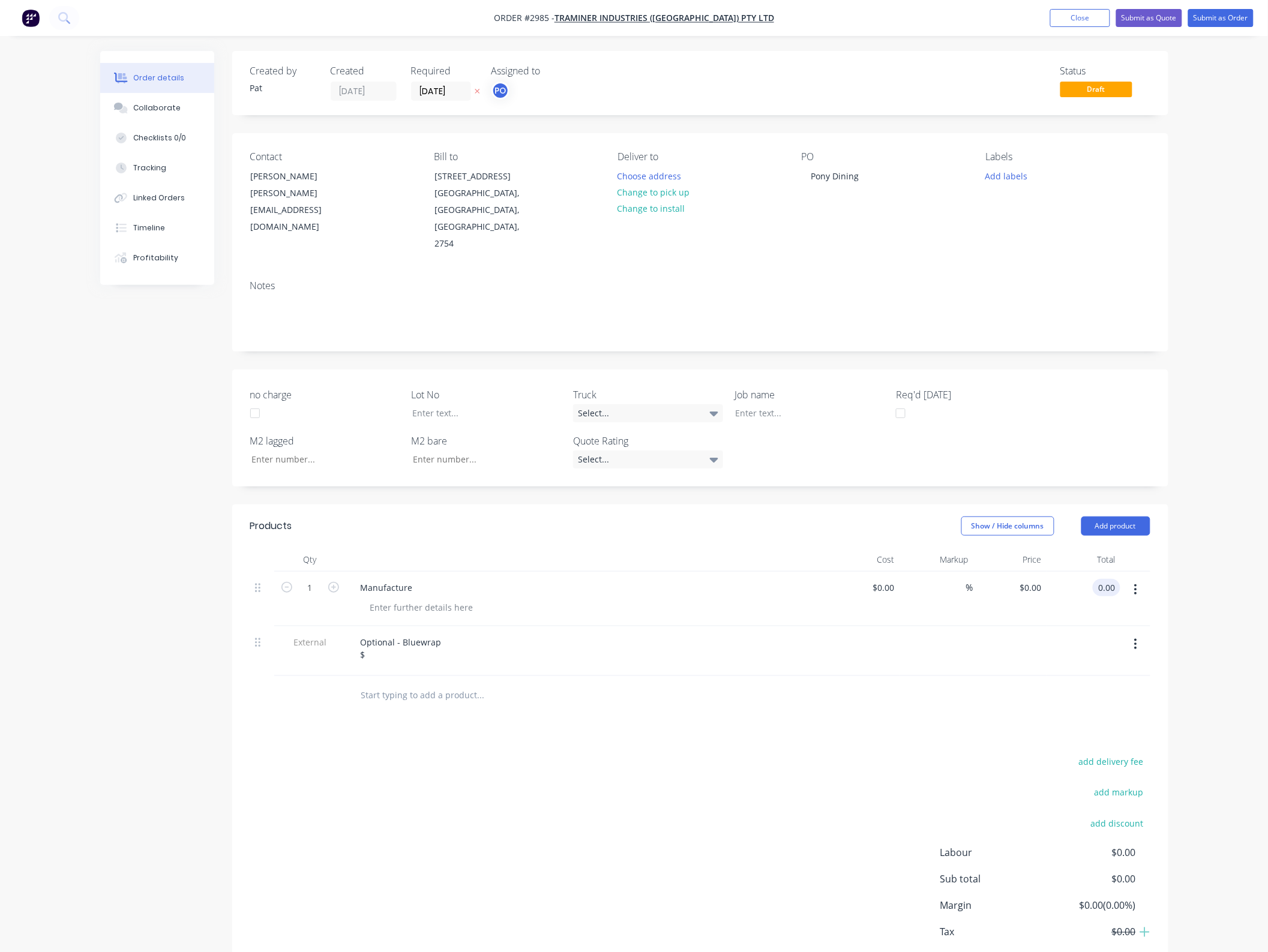
click at [1107, 579] on input "0.00" at bounding box center [1109, 588] width 23 height 18
click at [1105, 579] on input "0.00" at bounding box center [1106, 588] width 28 height 18
type input "32300"
type input "$32,300.00"
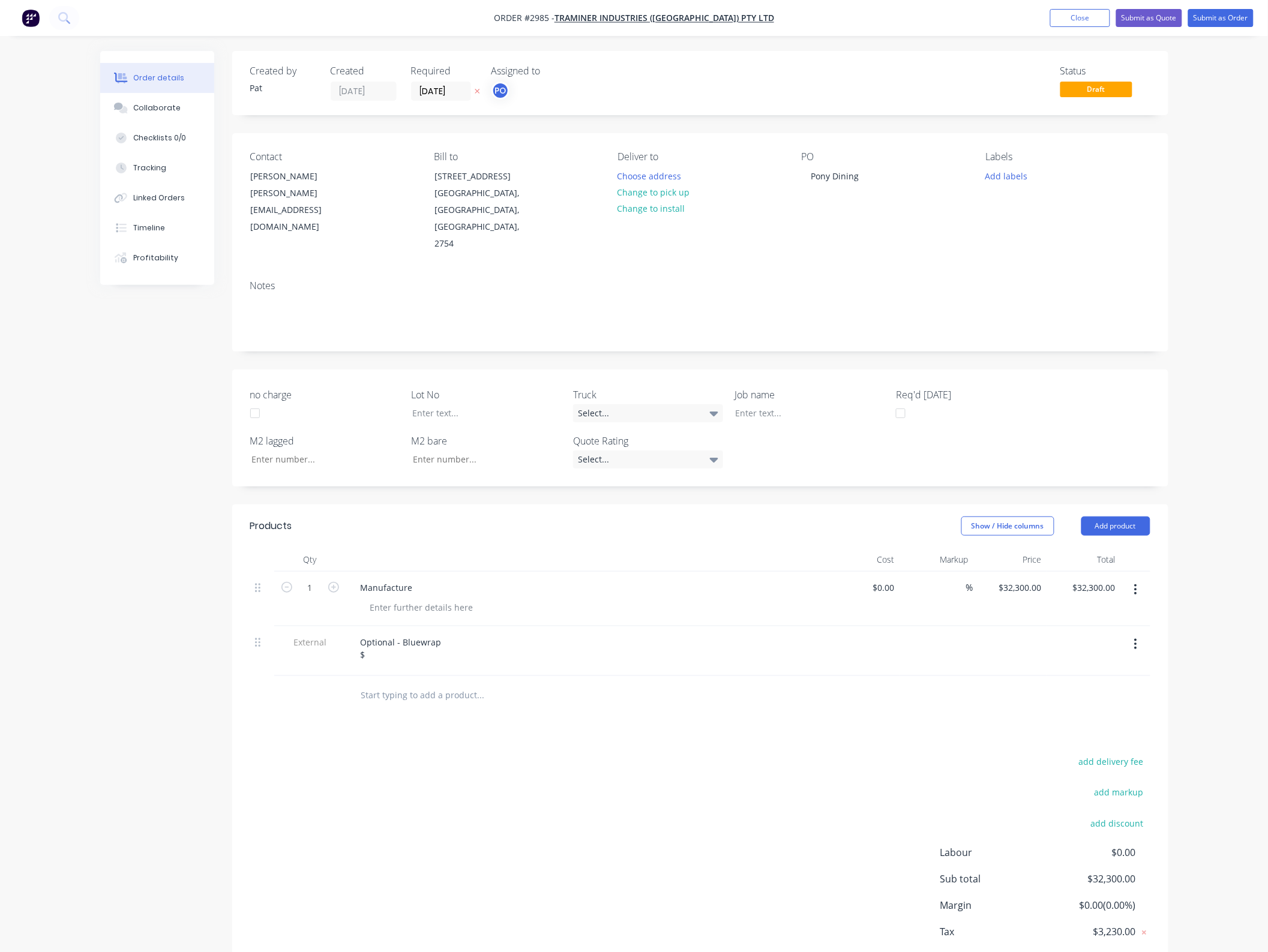
click at [533, 797] on div "add delivery fee add markup add discount Labour $0.00 Sub total $32,300.00 Marg…" at bounding box center [700, 868] width 900 height 231
click at [411, 637] on div "Optional - Bluewrap $" at bounding box center [401, 648] width 100 height 30
click at [567, 717] on div "Products Show / Hide columns Add product Qty Cost Markup Price Total 1 Manufact…" at bounding box center [700, 753] width 935 height 499
click at [1168, 19] on button "Submit as Quote" at bounding box center [1149, 18] width 66 height 18
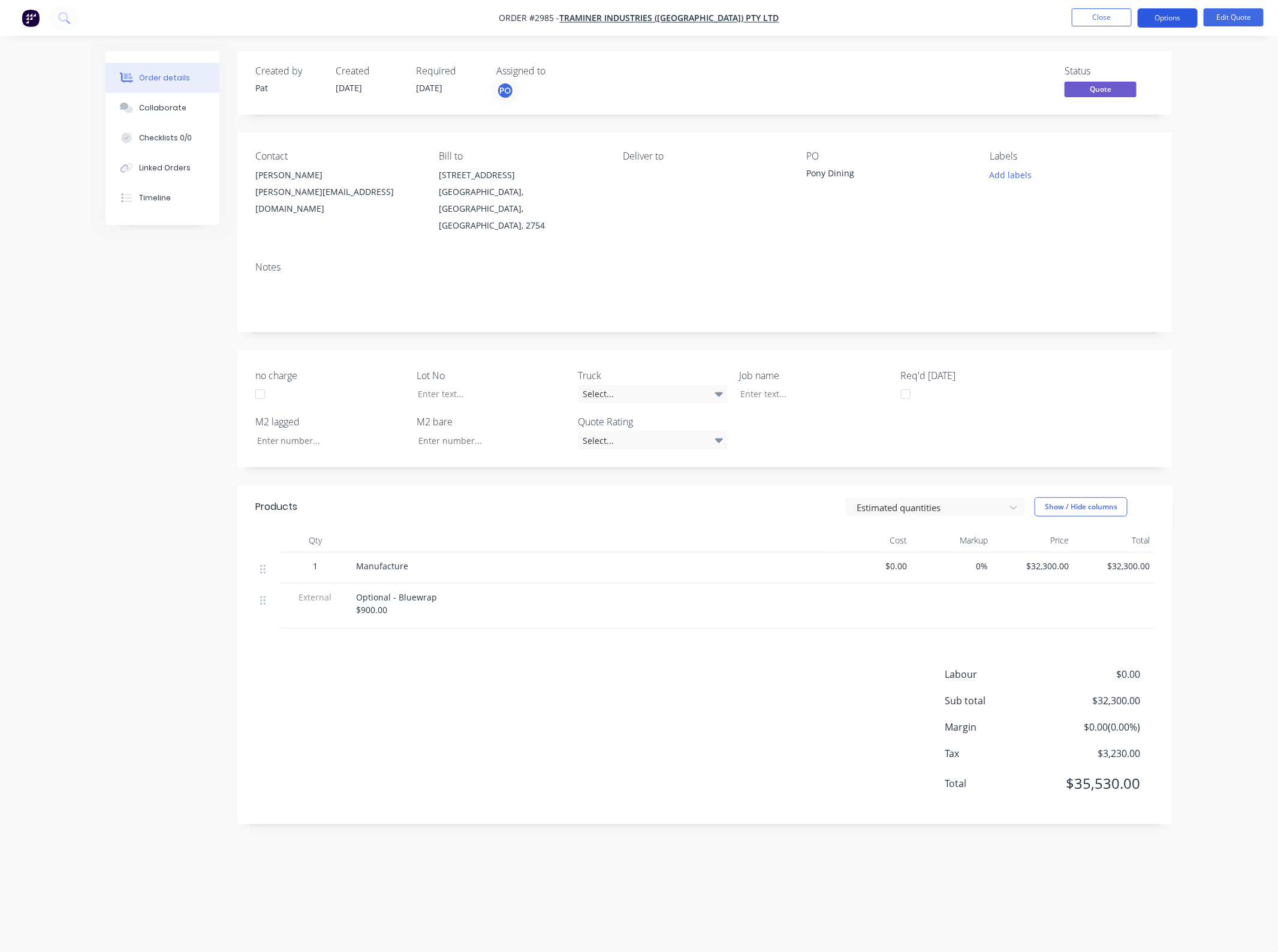
click at [1162, 19] on button "Options" at bounding box center [1168, 18] width 60 height 20
click at [1081, 67] on div "Quote" at bounding box center [1132, 73] width 110 height 18
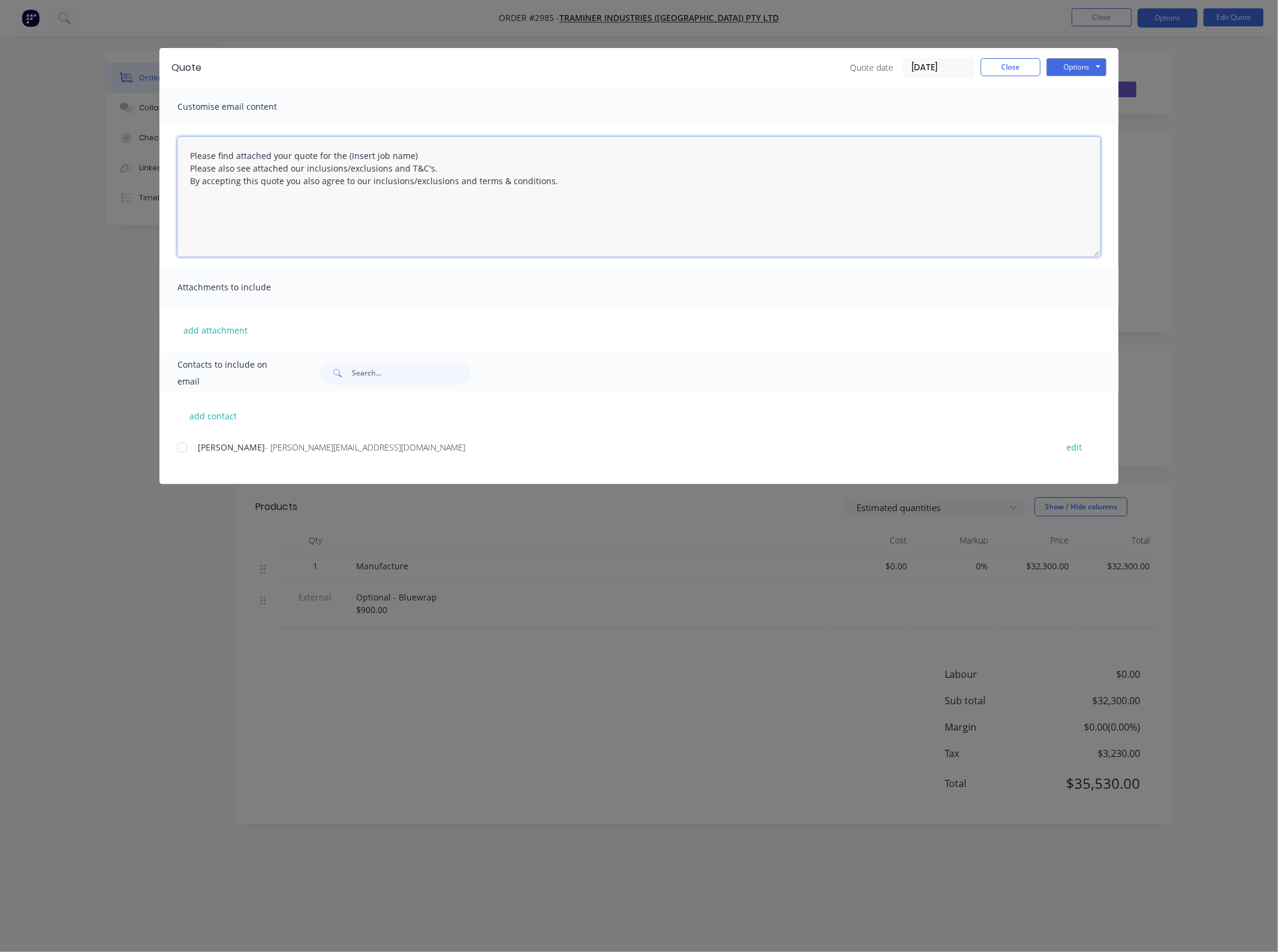
drag, startPoint x: 433, startPoint y: 152, endPoint x: 345, endPoint y: 150, distance: 88.0
click at [345, 150] on textarea "Please find attached your quote for the (Insert job name) Please also see attac…" at bounding box center [639, 196] width 923 height 120
click at [183, 448] on div at bounding box center [182, 447] width 24 height 24
type textarea "Please find attached your quote for the Pony Dining project. Please also see at…"
click at [211, 331] on button "add attachment" at bounding box center [216, 330] width 76 height 18
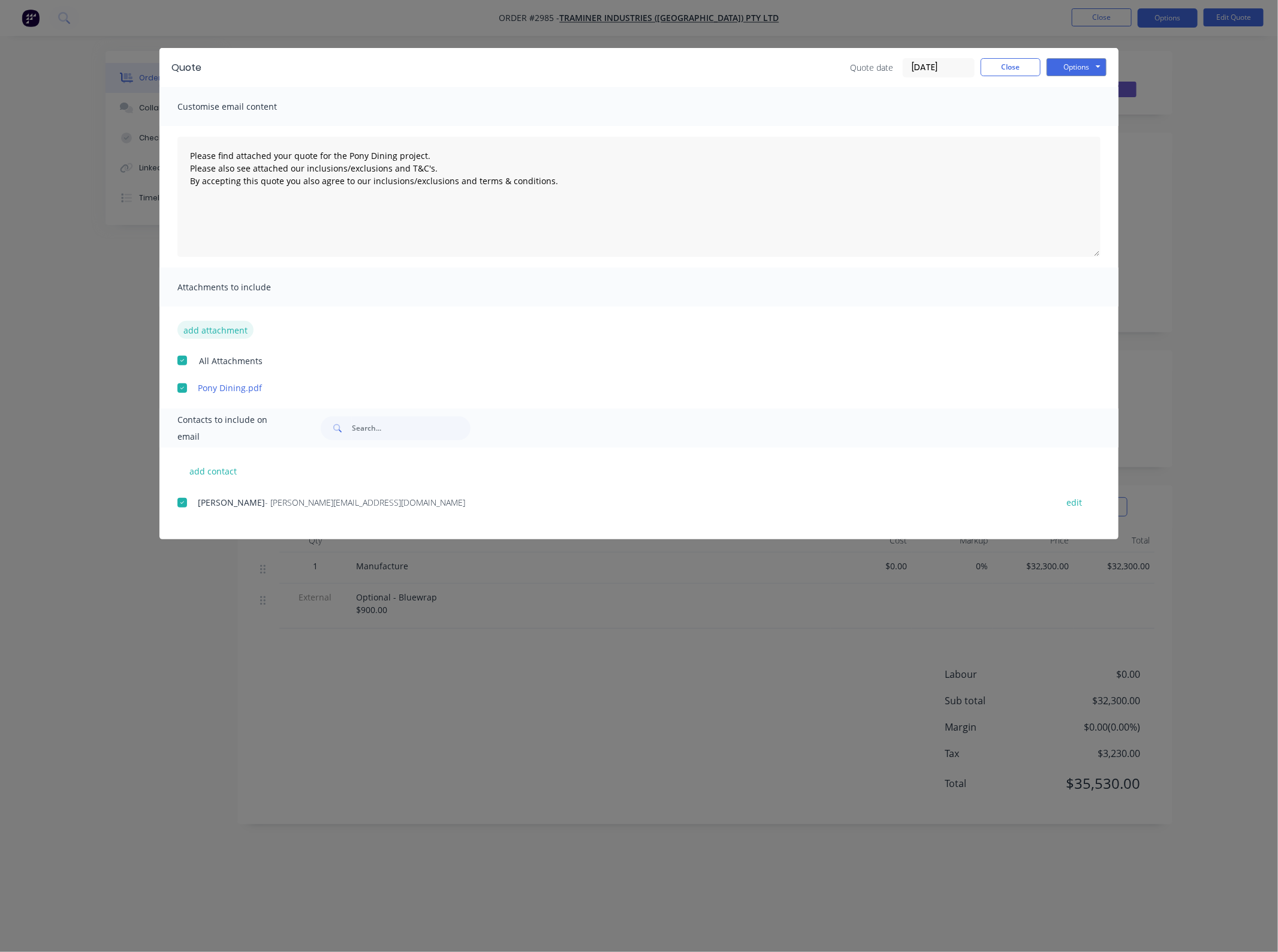
click at [236, 325] on button "add attachment" at bounding box center [216, 330] width 76 height 18
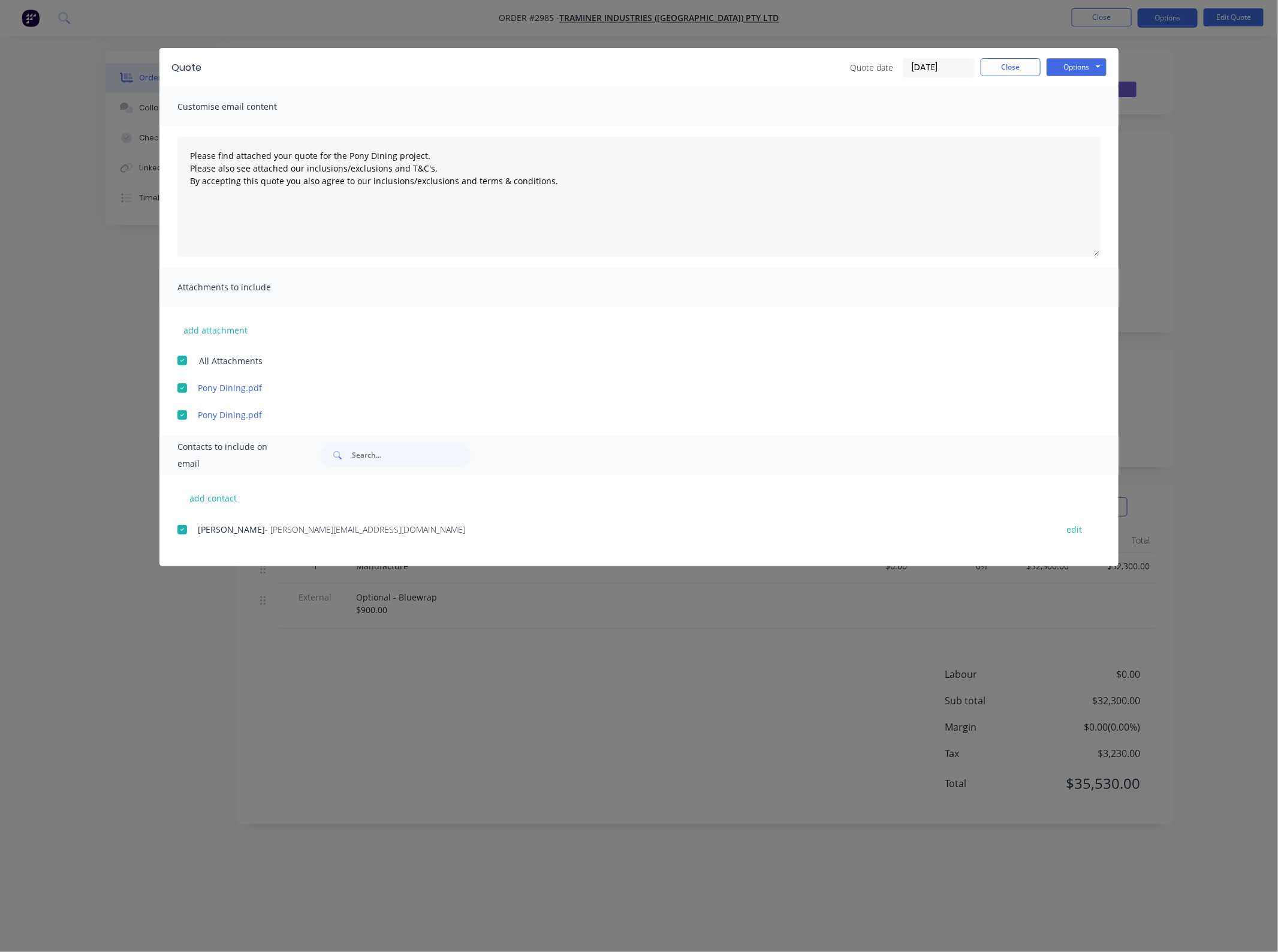
click at [178, 416] on div at bounding box center [182, 414] width 24 height 24
click at [216, 361] on span "All Attachments" at bounding box center [231, 361] width 64 height 12
click at [218, 330] on button "add attachment" at bounding box center [216, 330] width 76 height 18
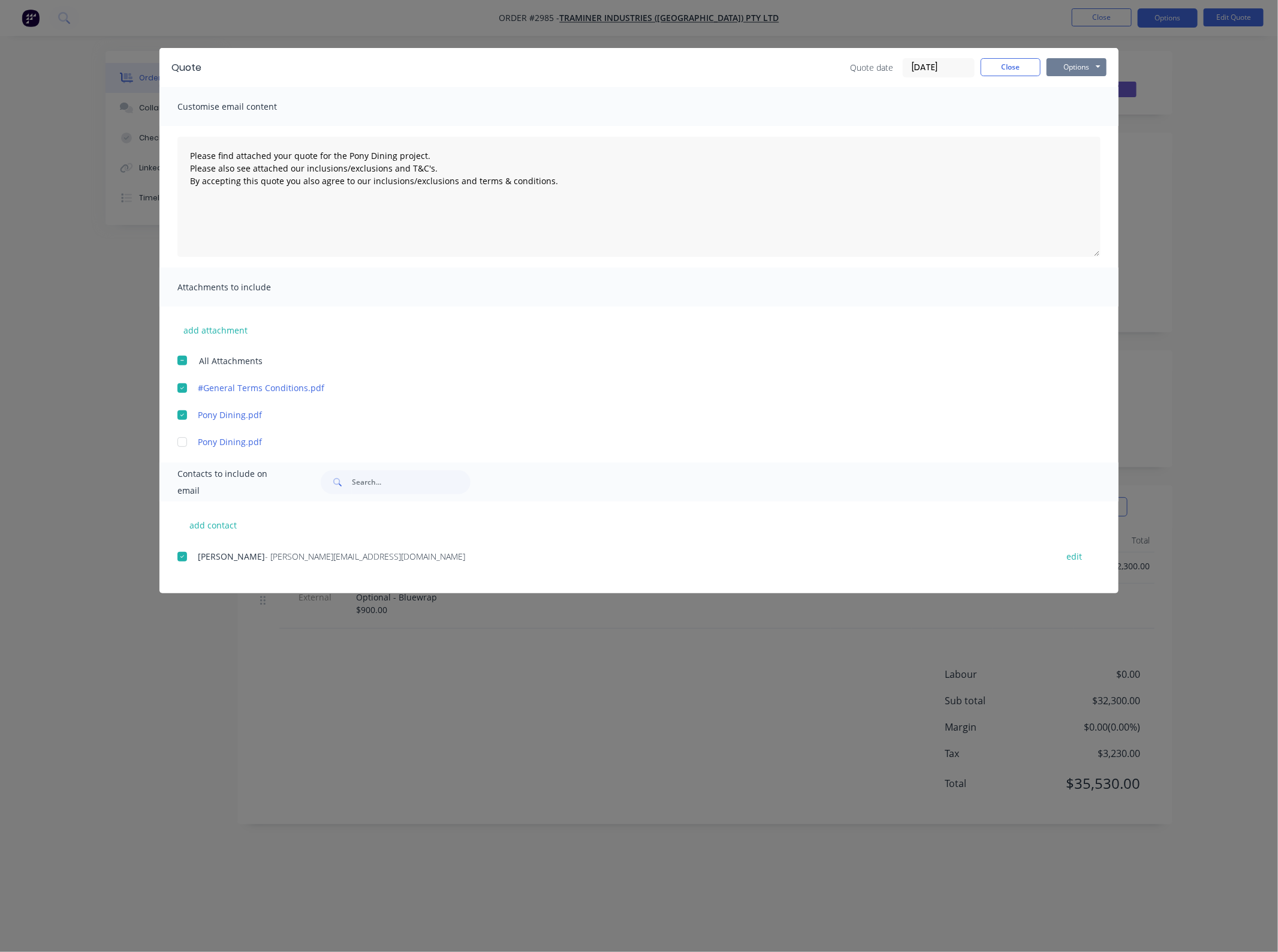
click at [1080, 72] on button "Options" at bounding box center [1076, 67] width 60 height 18
click at [1053, 133] on button "Email" at bounding box center [1085, 129] width 76 height 20
click at [1019, 63] on button "Close" at bounding box center [1010, 67] width 60 height 18
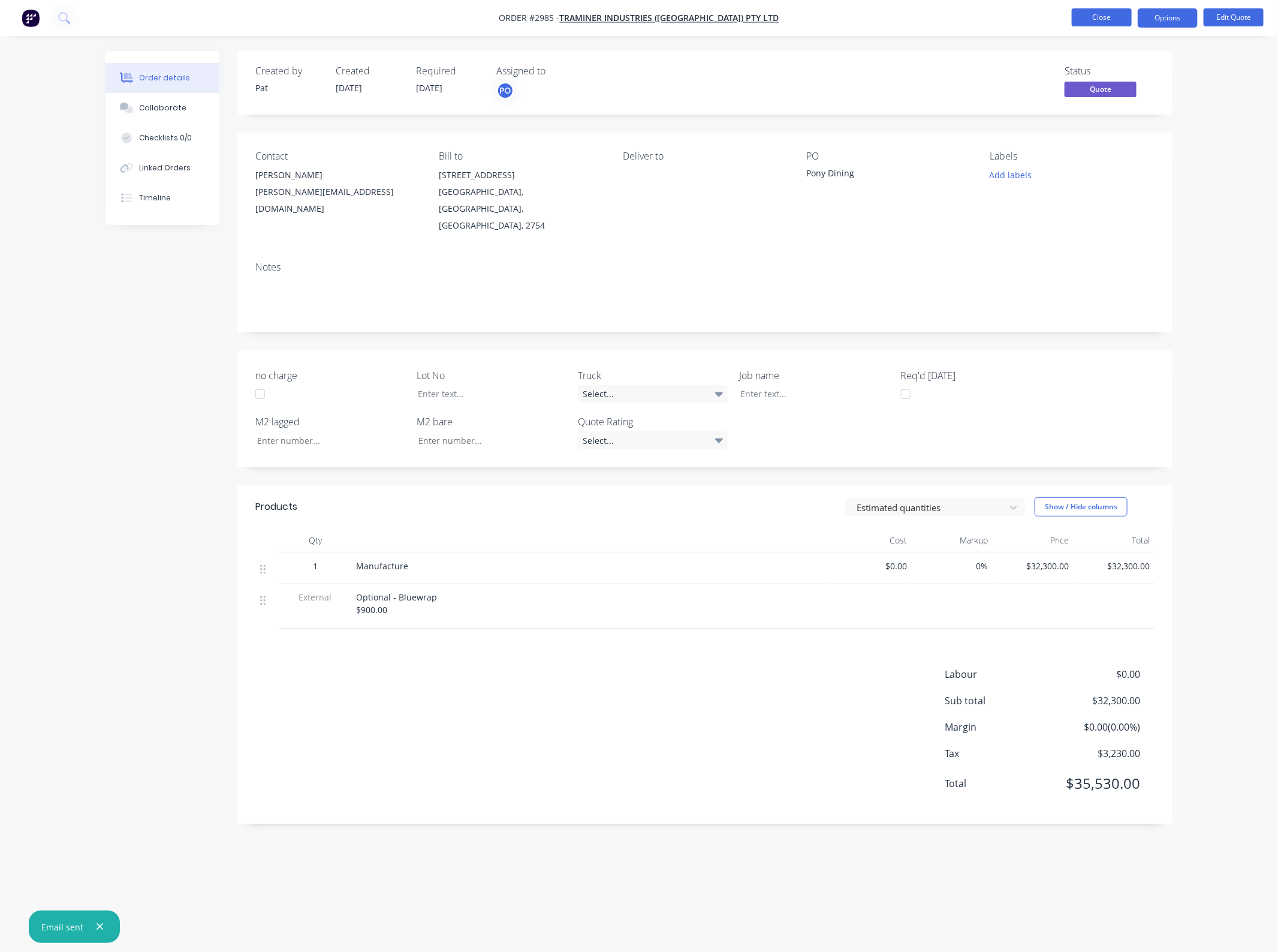
click at [1105, 17] on button "Close" at bounding box center [1101, 17] width 60 height 18
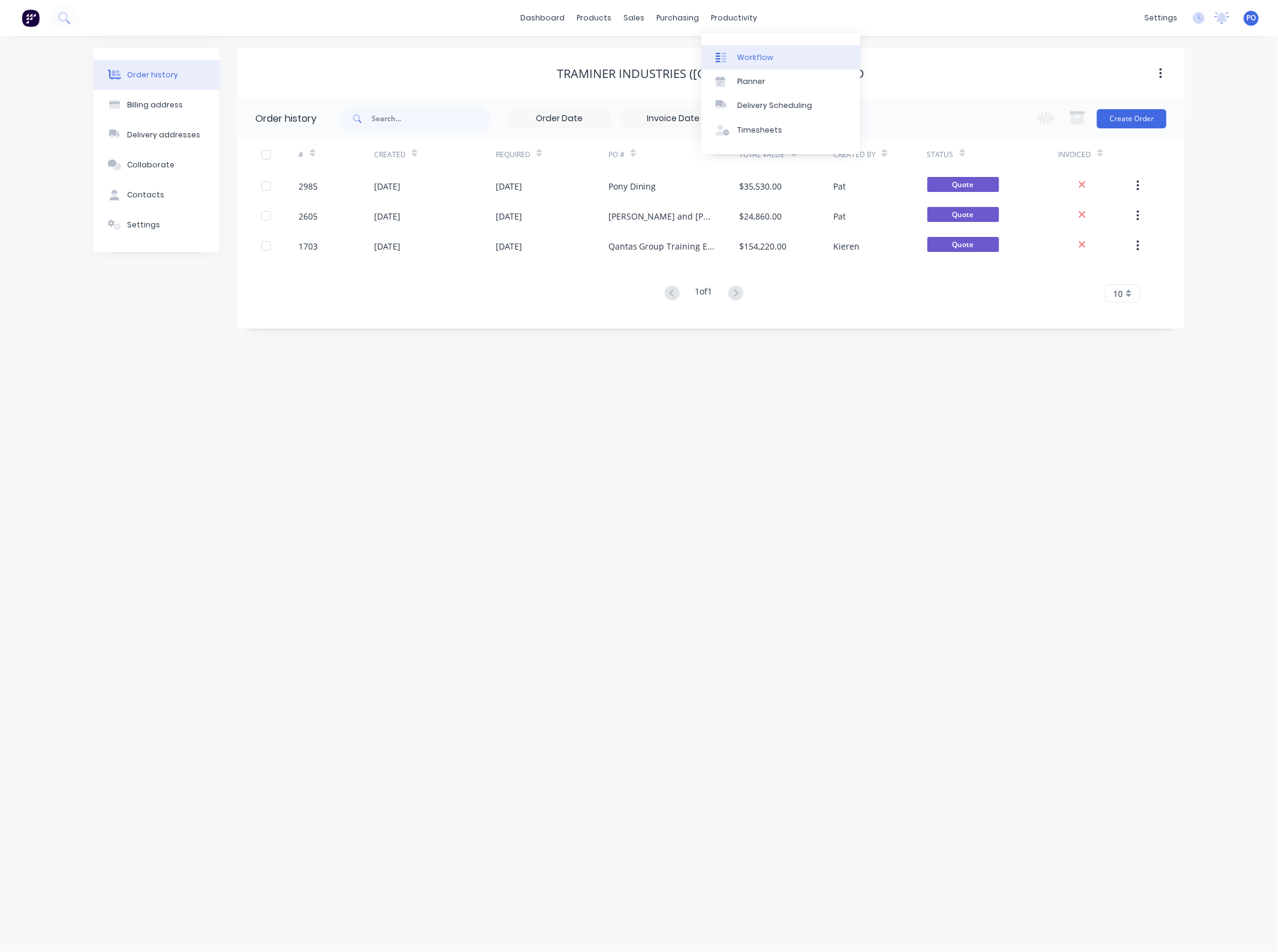
click at [744, 63] on link "Workflow" at bounding box center [780, 57] width 159 height 24
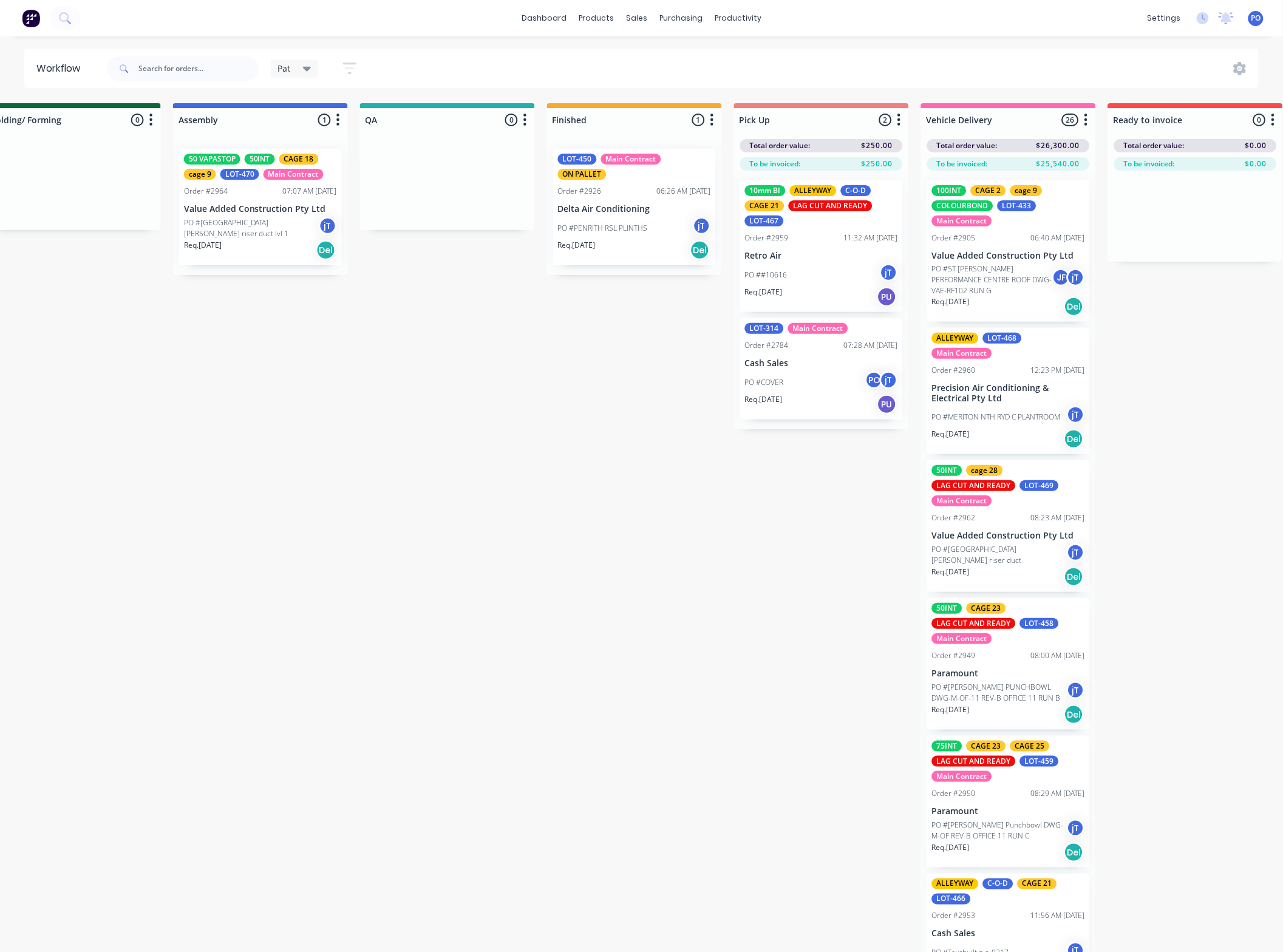
scroll to position [0, 616]
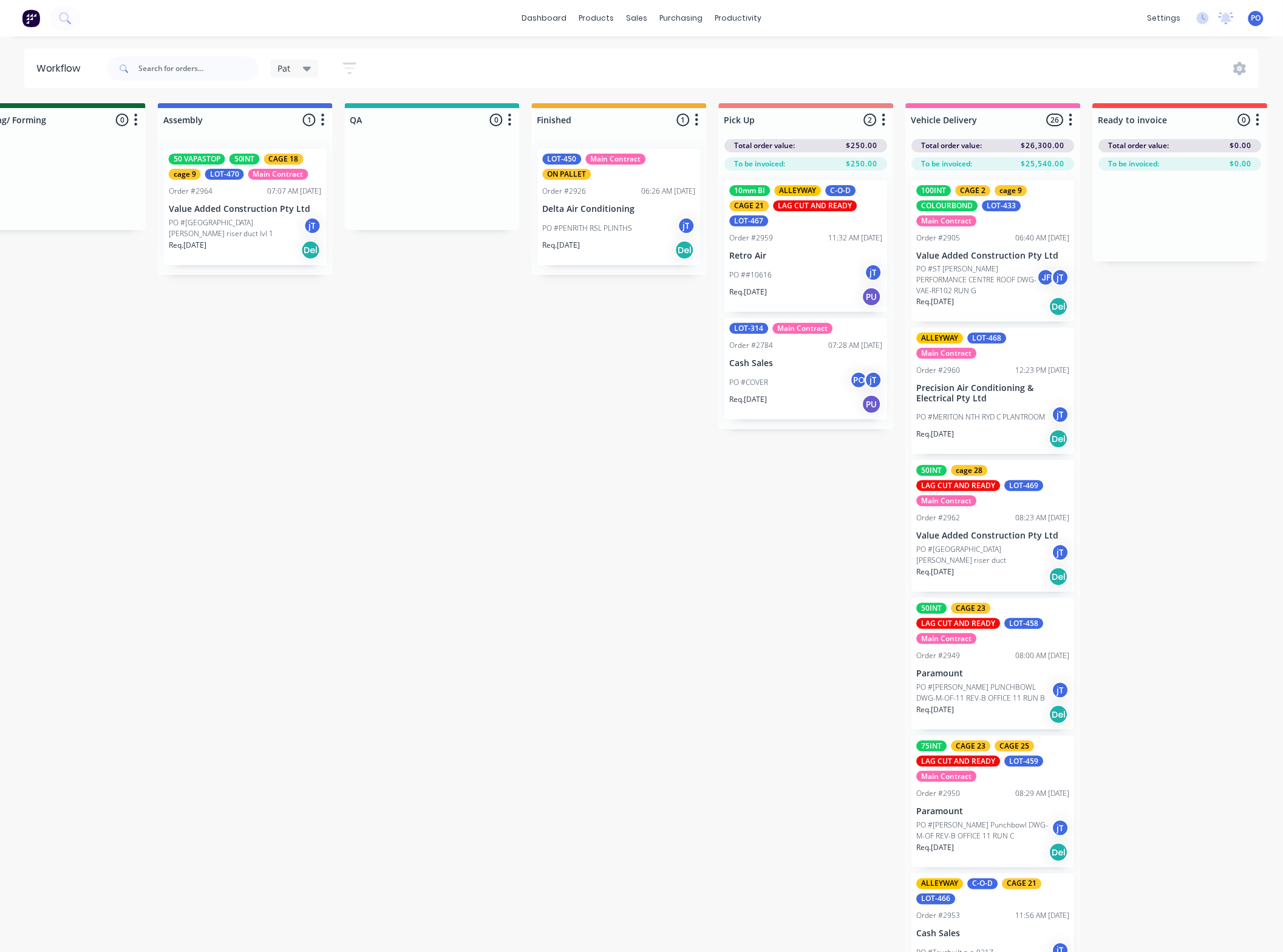
click at [185, 82] on div at bounding box center [183, 68] width 152 height 36
click at [182, 74] on input "text" at bounding box center [199, 68] width 121 height 24
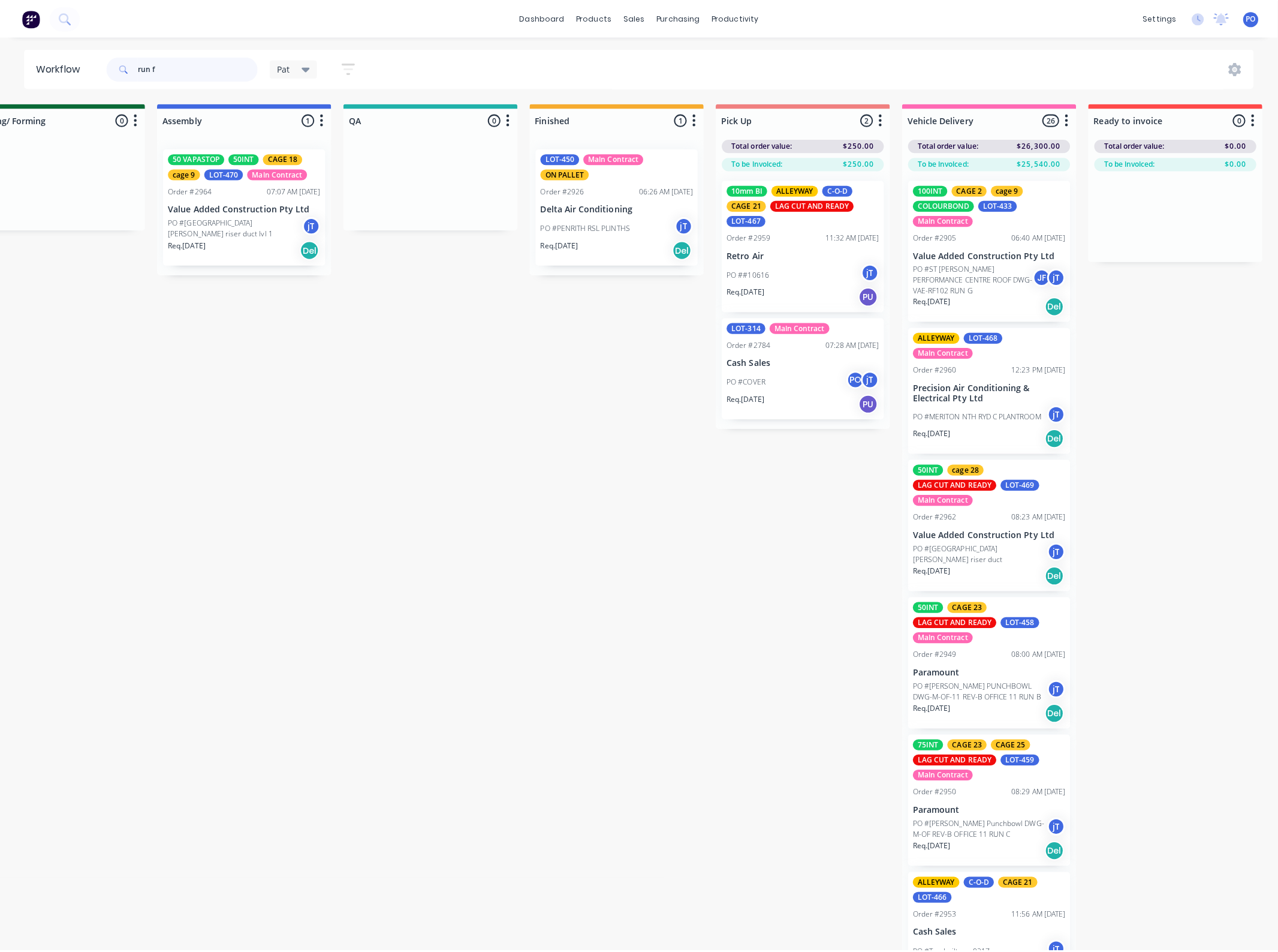
scroll to position [0, 0]
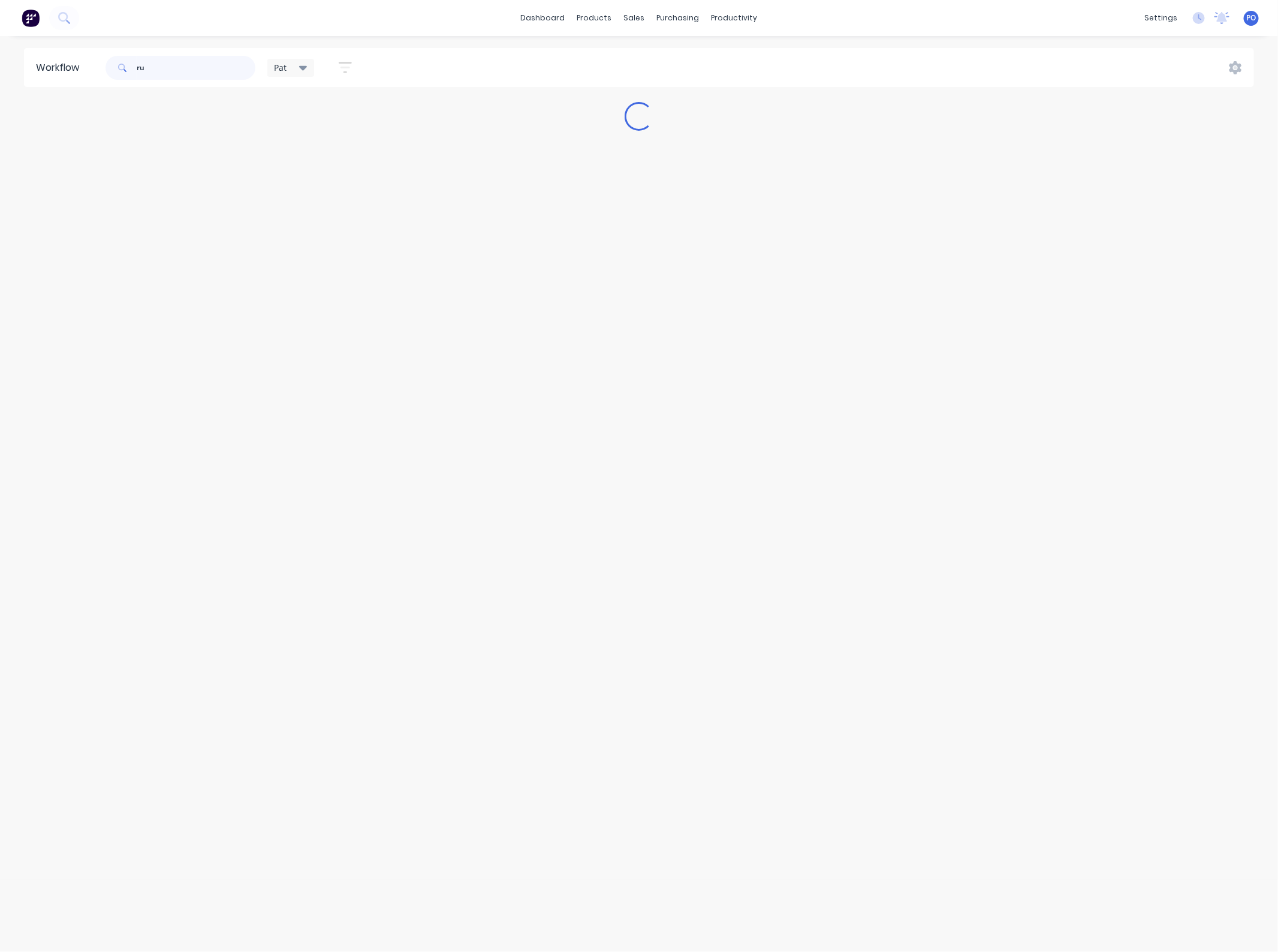
type input "r"
type input "Run f"
click at [739, 59] on div "Workflow" at bounding box center [755, 58] width 36 height 11
click at [51, 118] on div "Loading..." at bounding box center [639, 476] width 1278 height 952
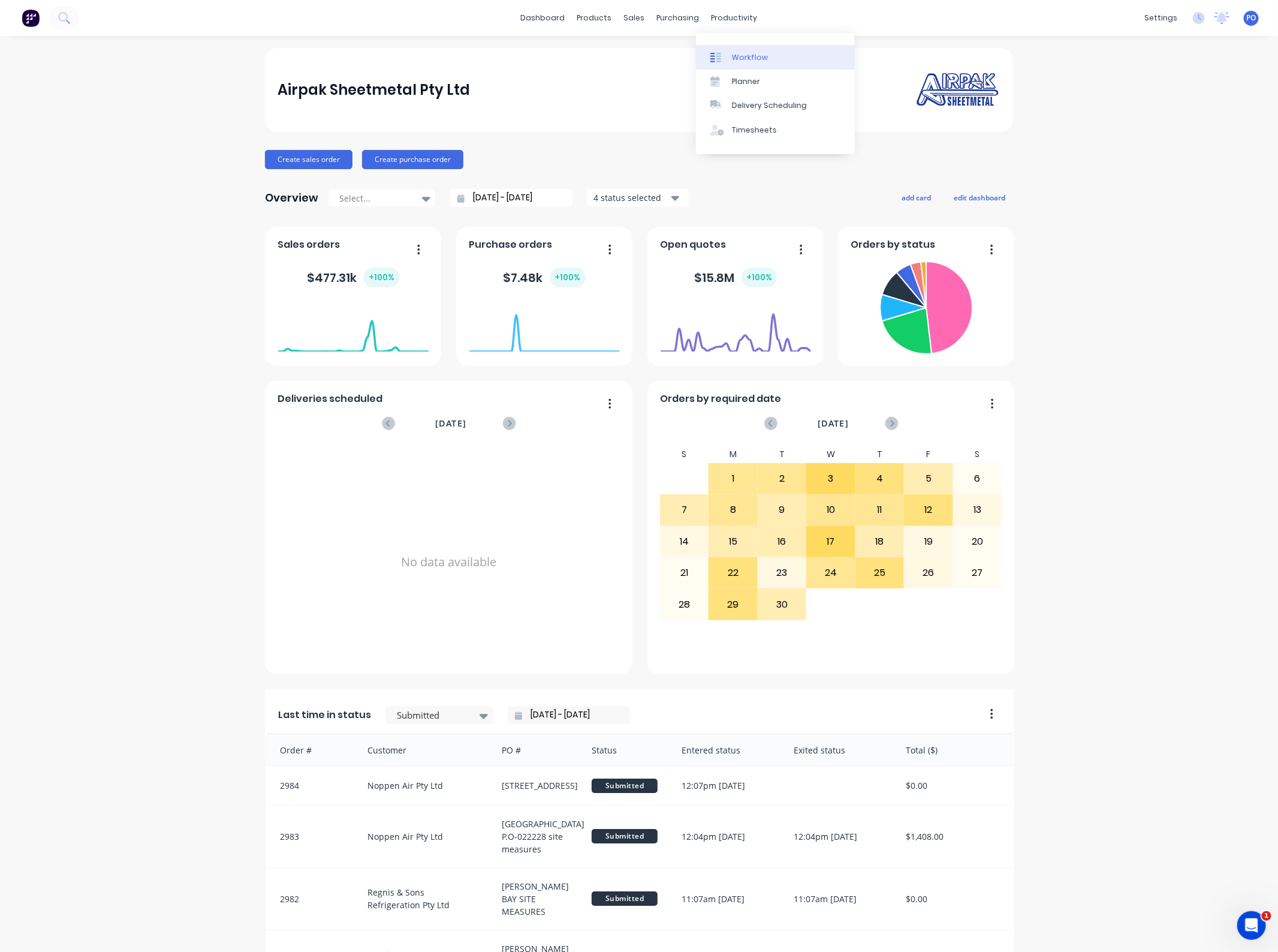
click at [747, 66] on link "Workflow" at bounding box center [775, 57] width 159 height 24
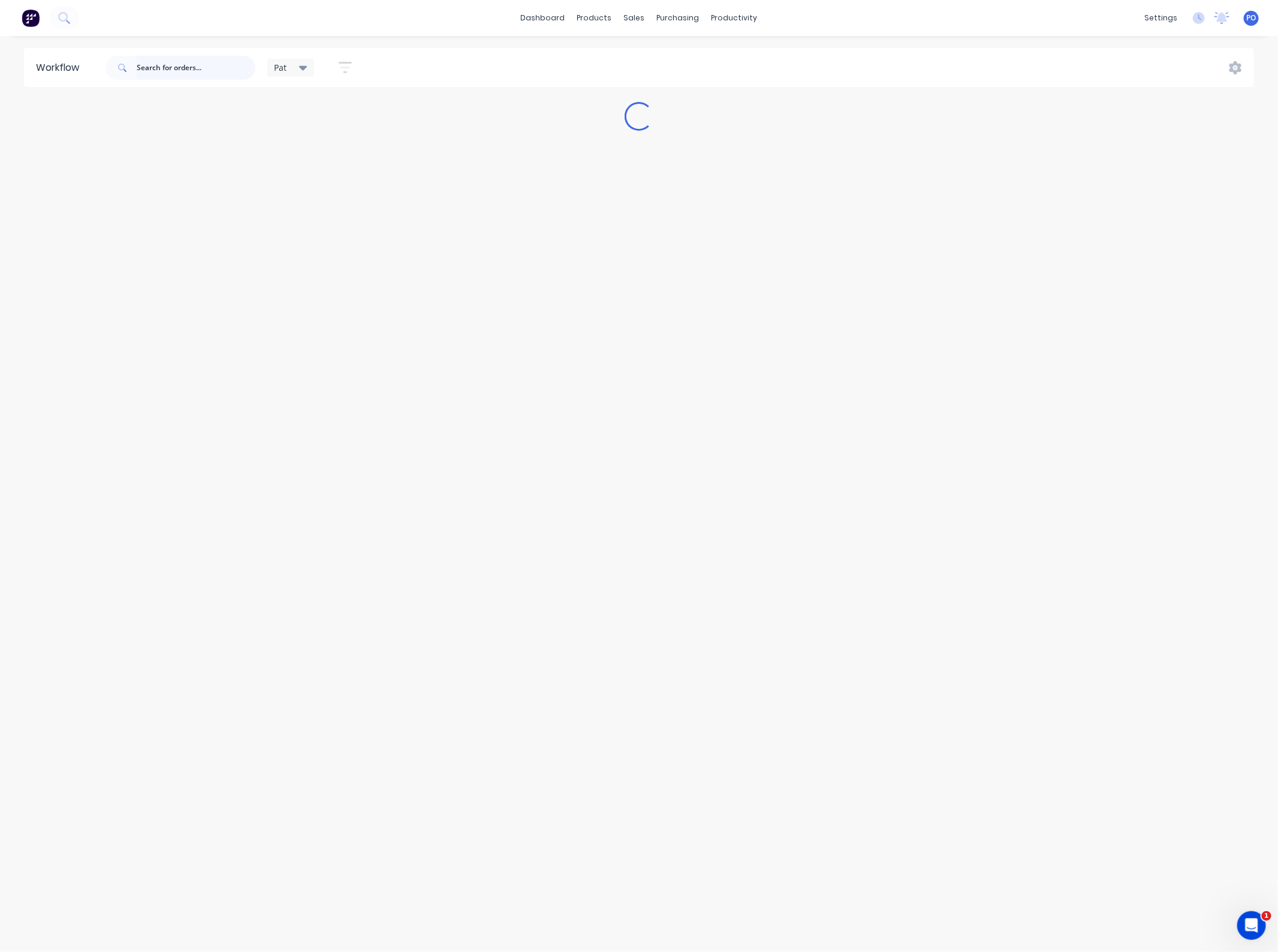
click at [157, 64] on input "text" at bounding box center [196, 68] width 119 height 24
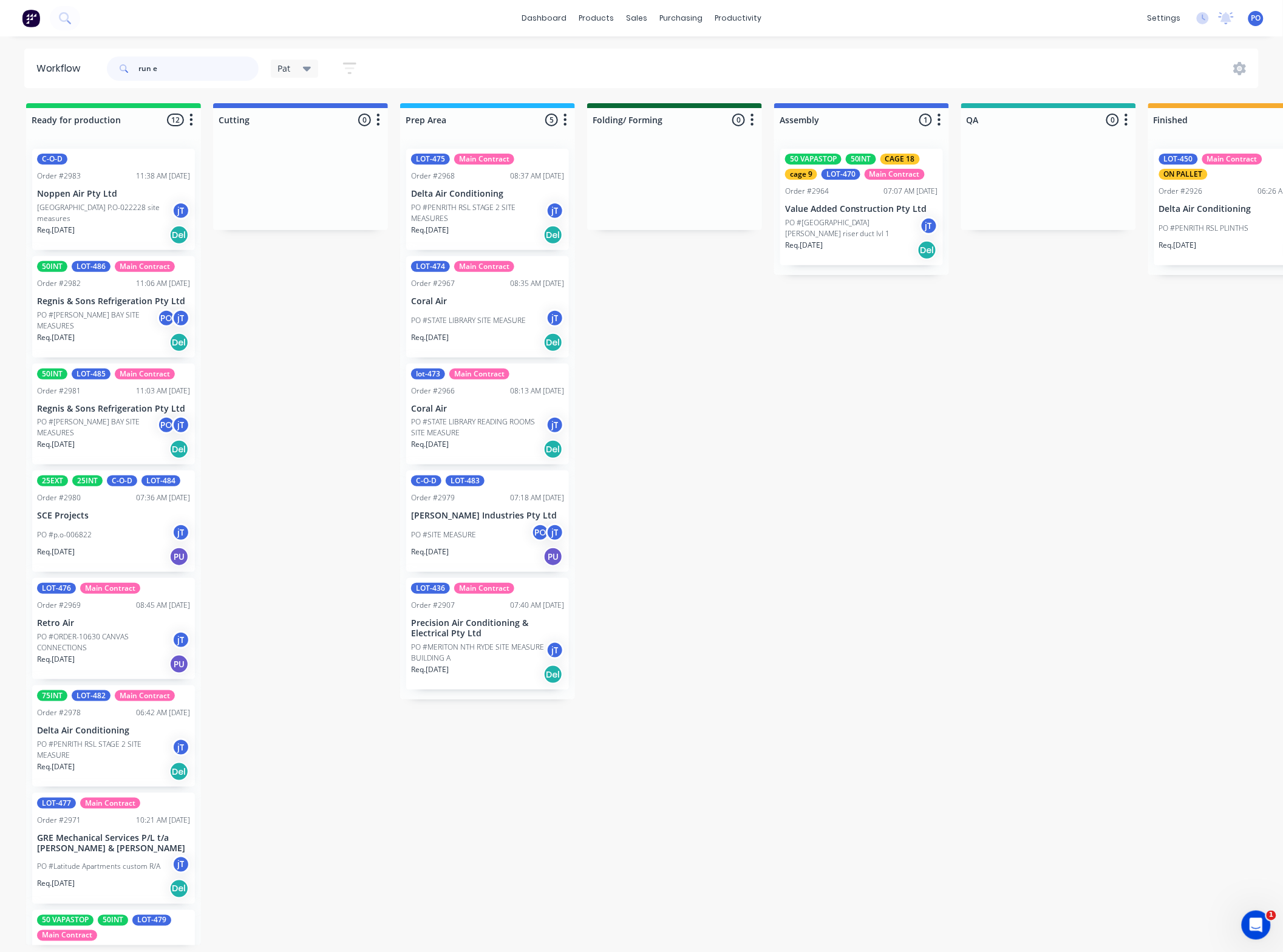
type input "run e"
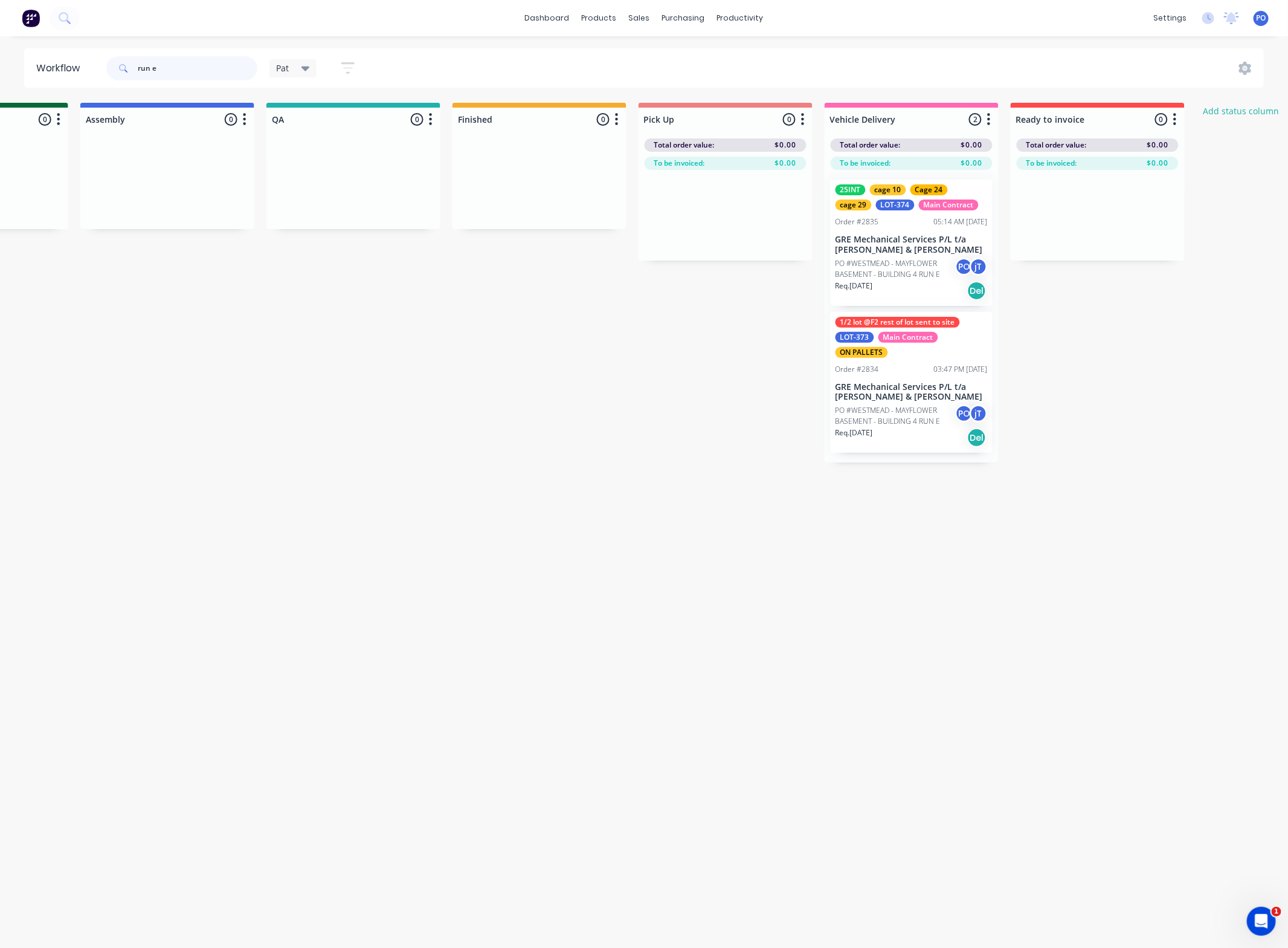
scroll to position [0, 737]
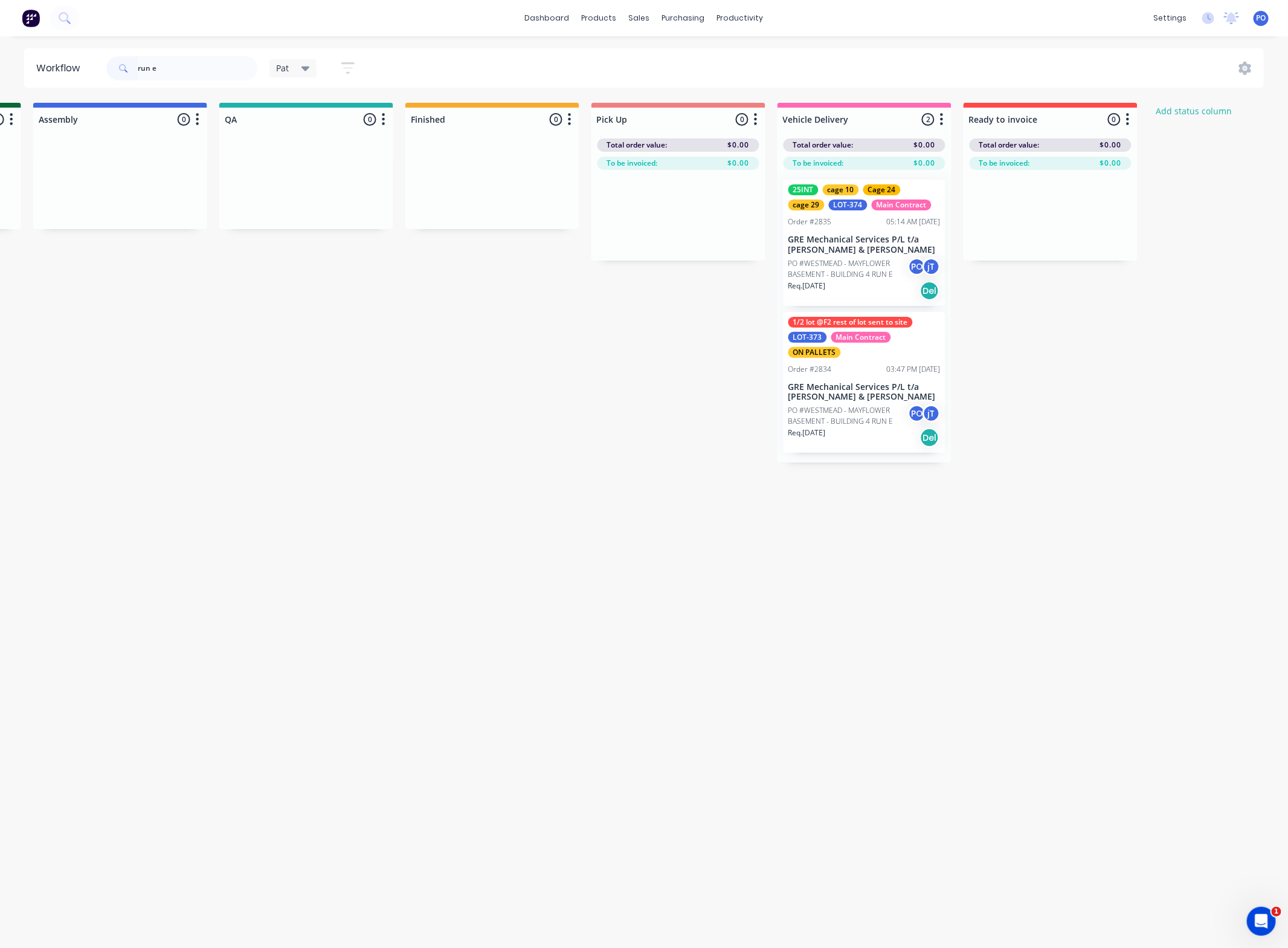
click at [887, 366] on div "03:47 PM 11/09/25" at bounding box center [914, 369] width 54 height 11
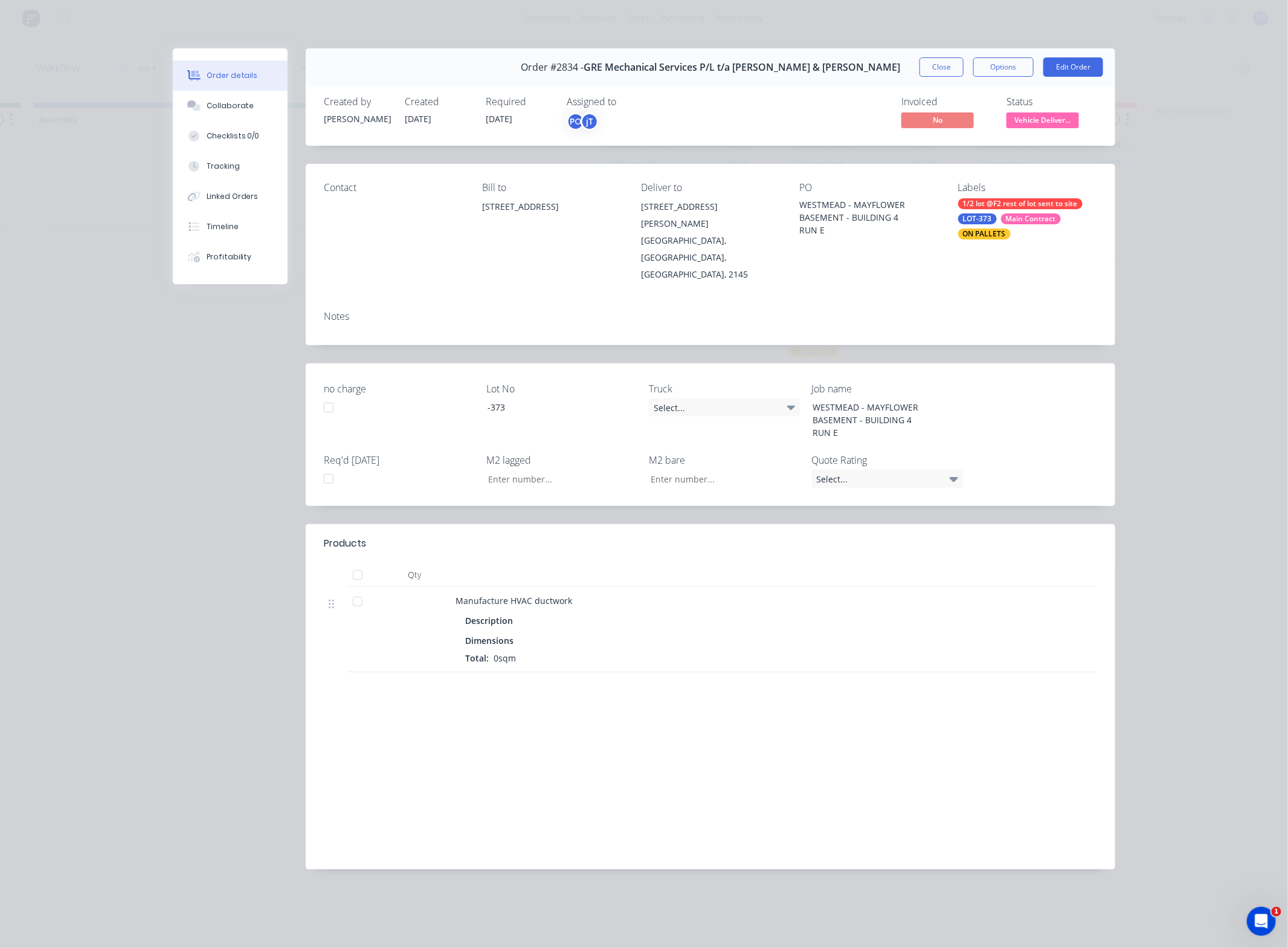
click at [922, 65] on button "Close" at bounding box center [941, 67] width 44 height 20
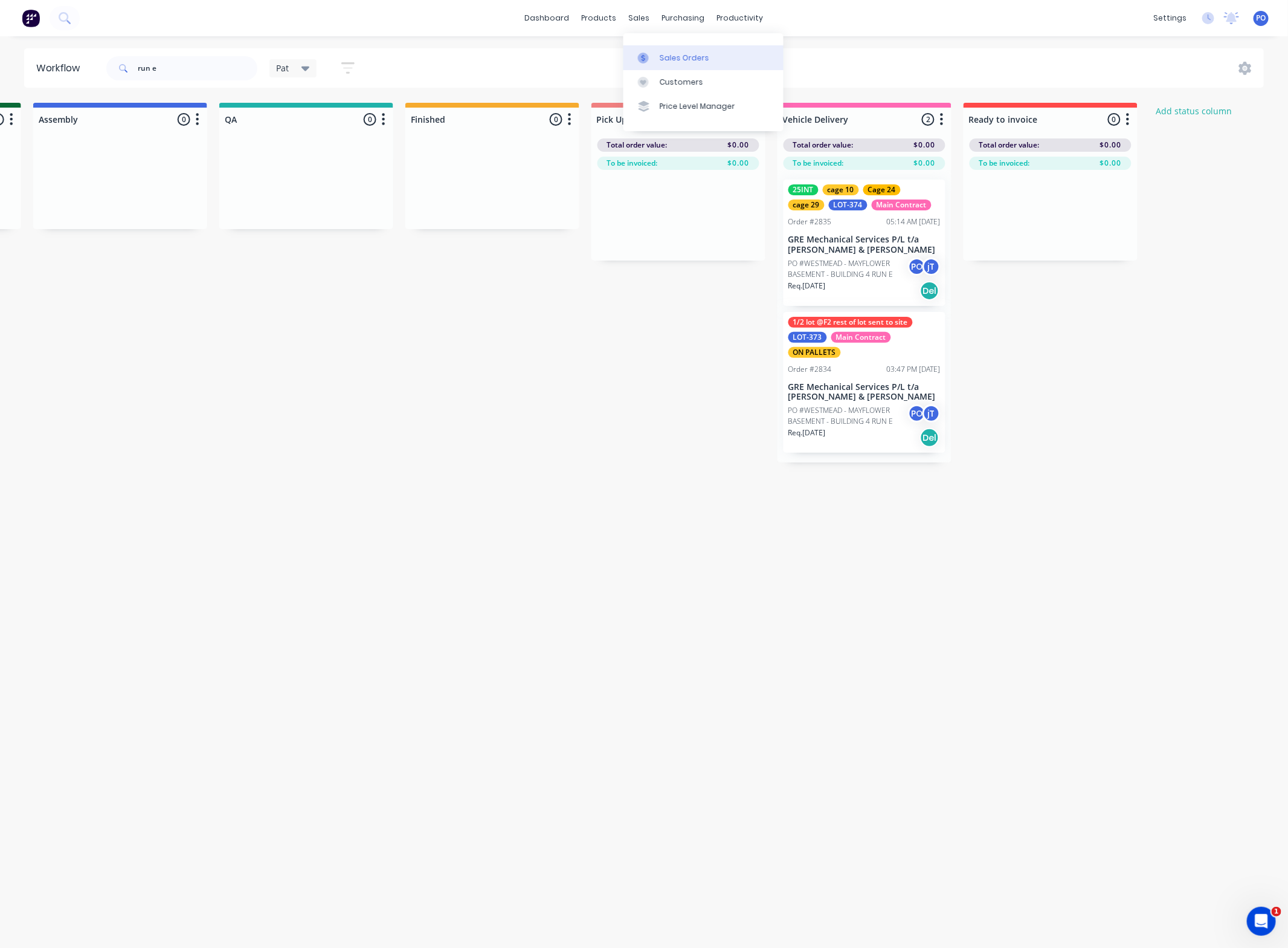
click at [672, 56] on div "Sales Orders" at bounding box center [684, 58] width 49 height 11
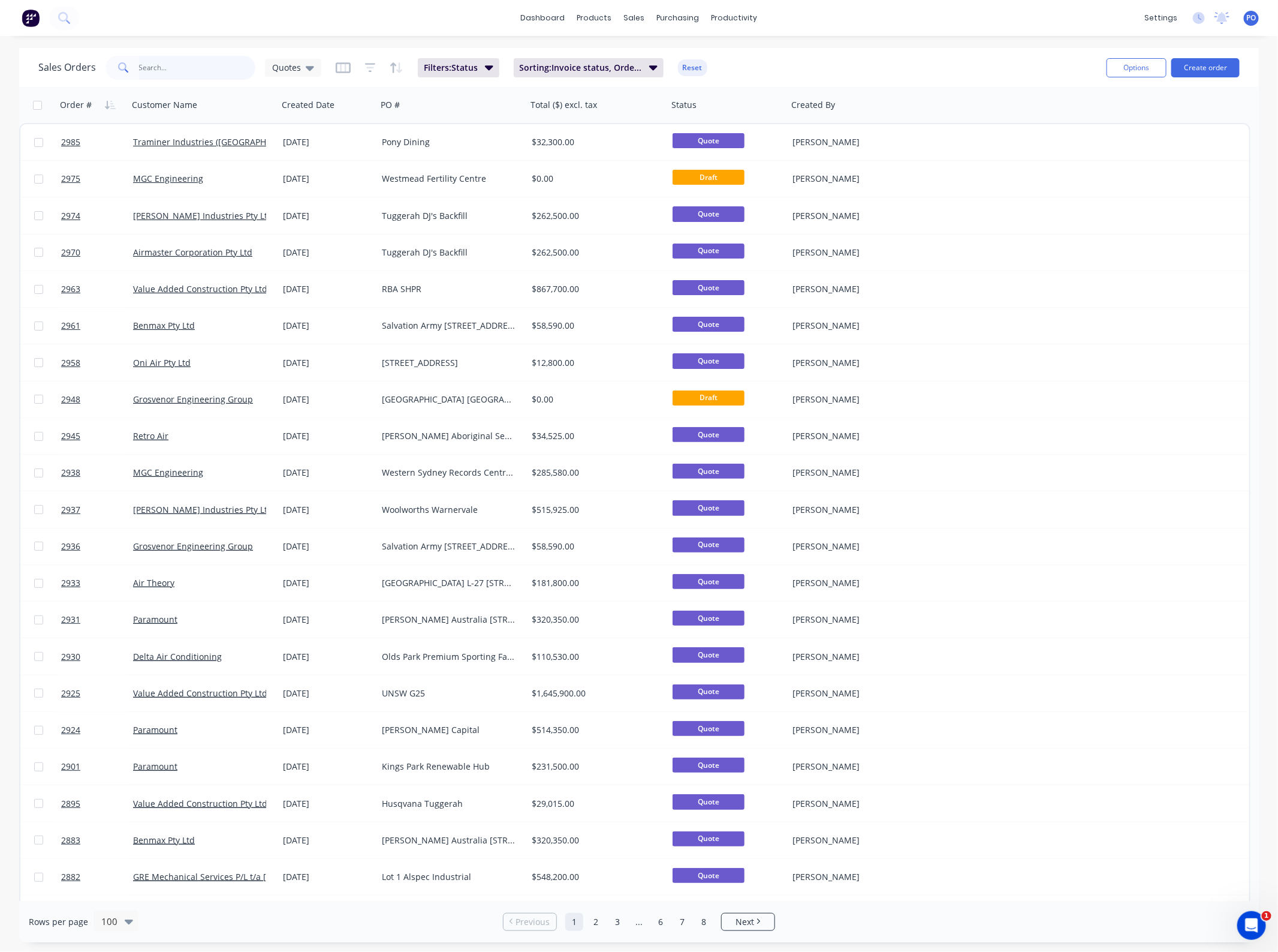
click at [172, 76] on input "text" at bounding box center [198, 68] width 117 height 24
click at [165, 76] on input "text" at bounding box center [198, 68] width 117 height 24
type input "rag and famish"
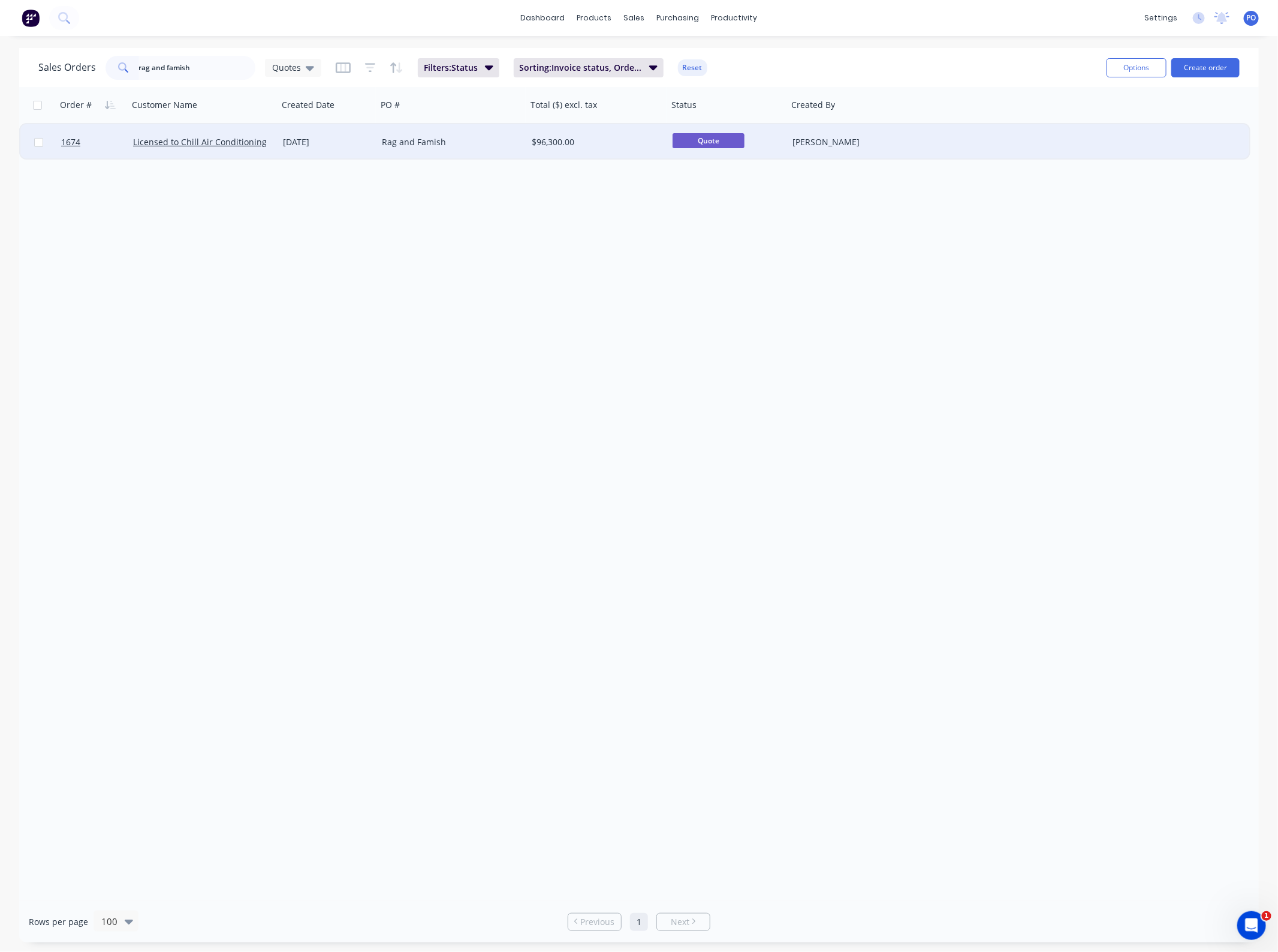
click at [459, 150] on div "Rag and Famish" at bounding box center [451, 142] width 150 height 36
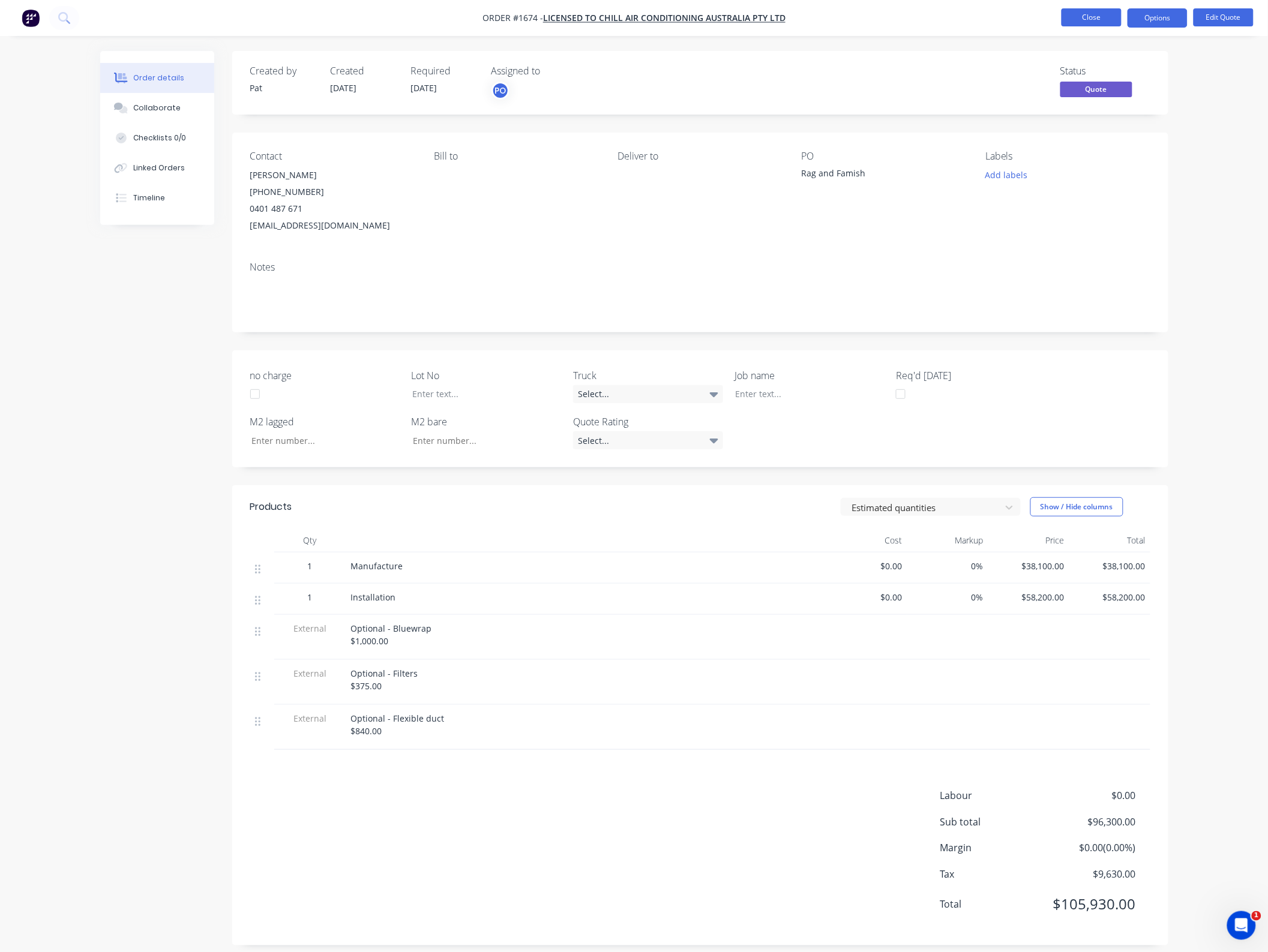
click at [1072, 21] on button "Close" at bounding box center [1091, 17] width 60 height 18
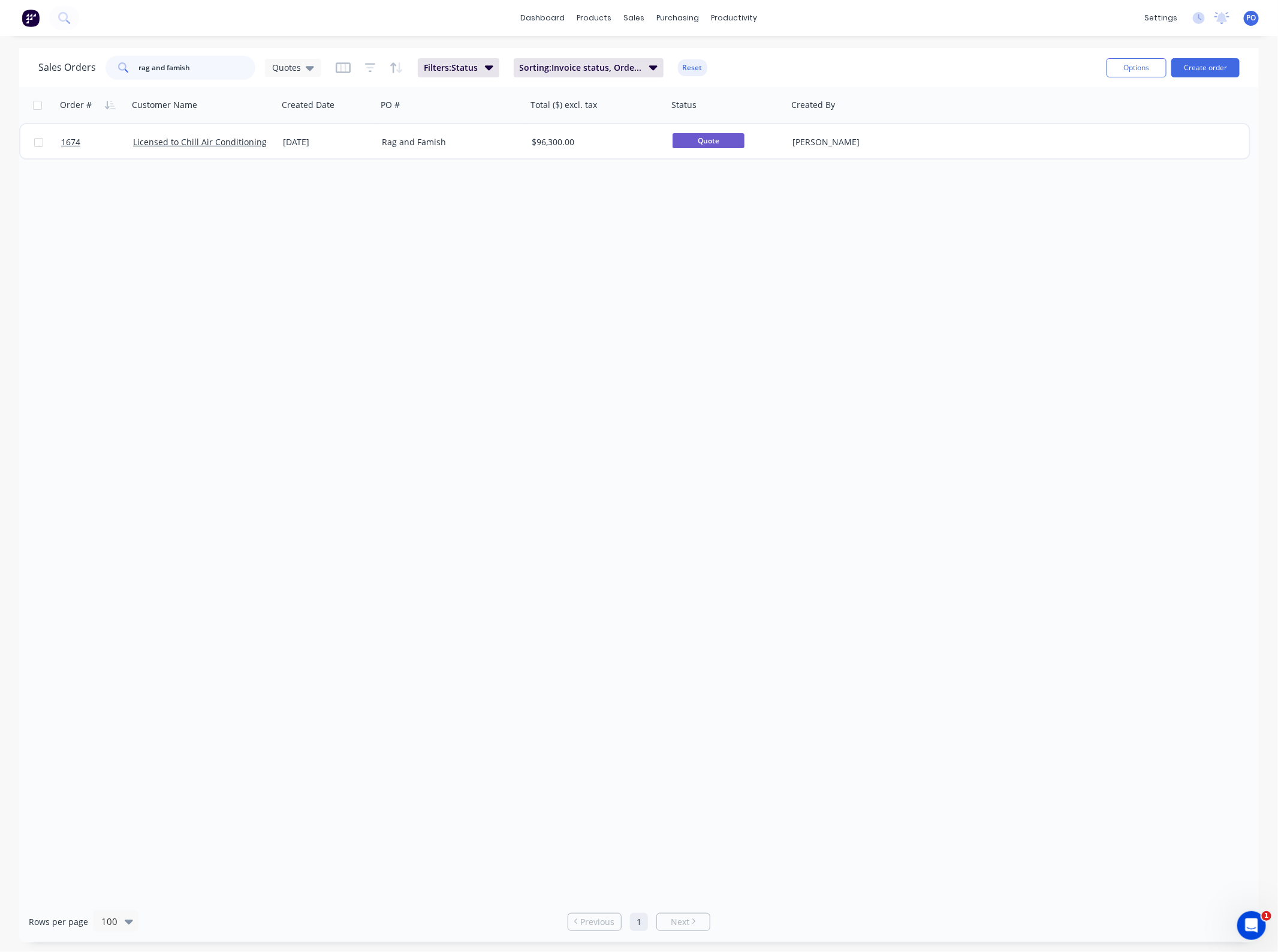
drag, startPoint x: 52, startPoint y: 69, endPoint x: 30, endPoint y: 69, distance: 22.0
click at [30, 69] on div "Sales Orders rag and famish Quotes Filters: Status Sorting: Invoice status, Ord…" at bounding box center [639, 68] width 1240 height 39
type input "tuggerah"
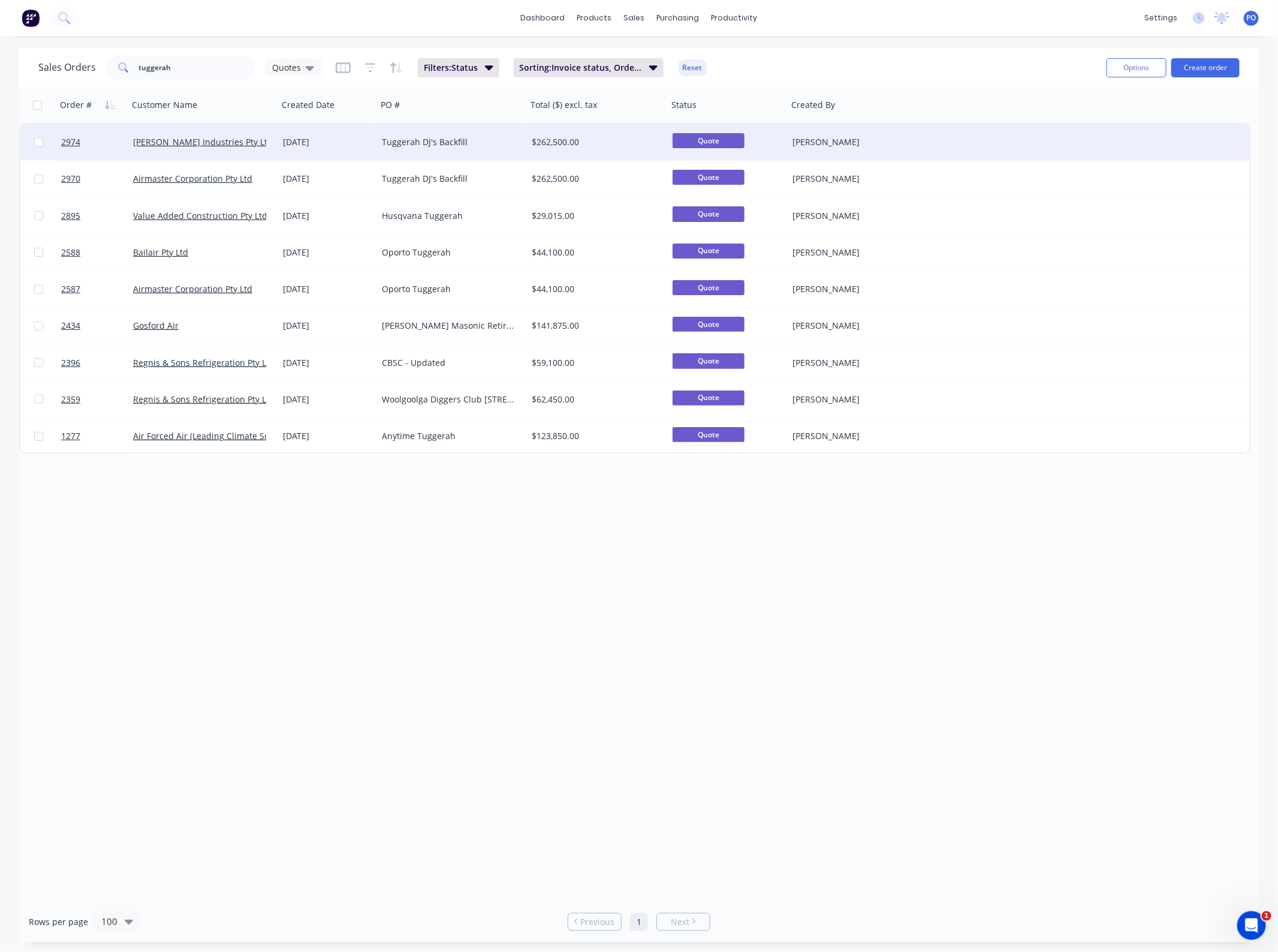
click at [412, 144] on div "Tuggerah DJ's Backfill" at bounding box center [449, 141] width 133 height 12
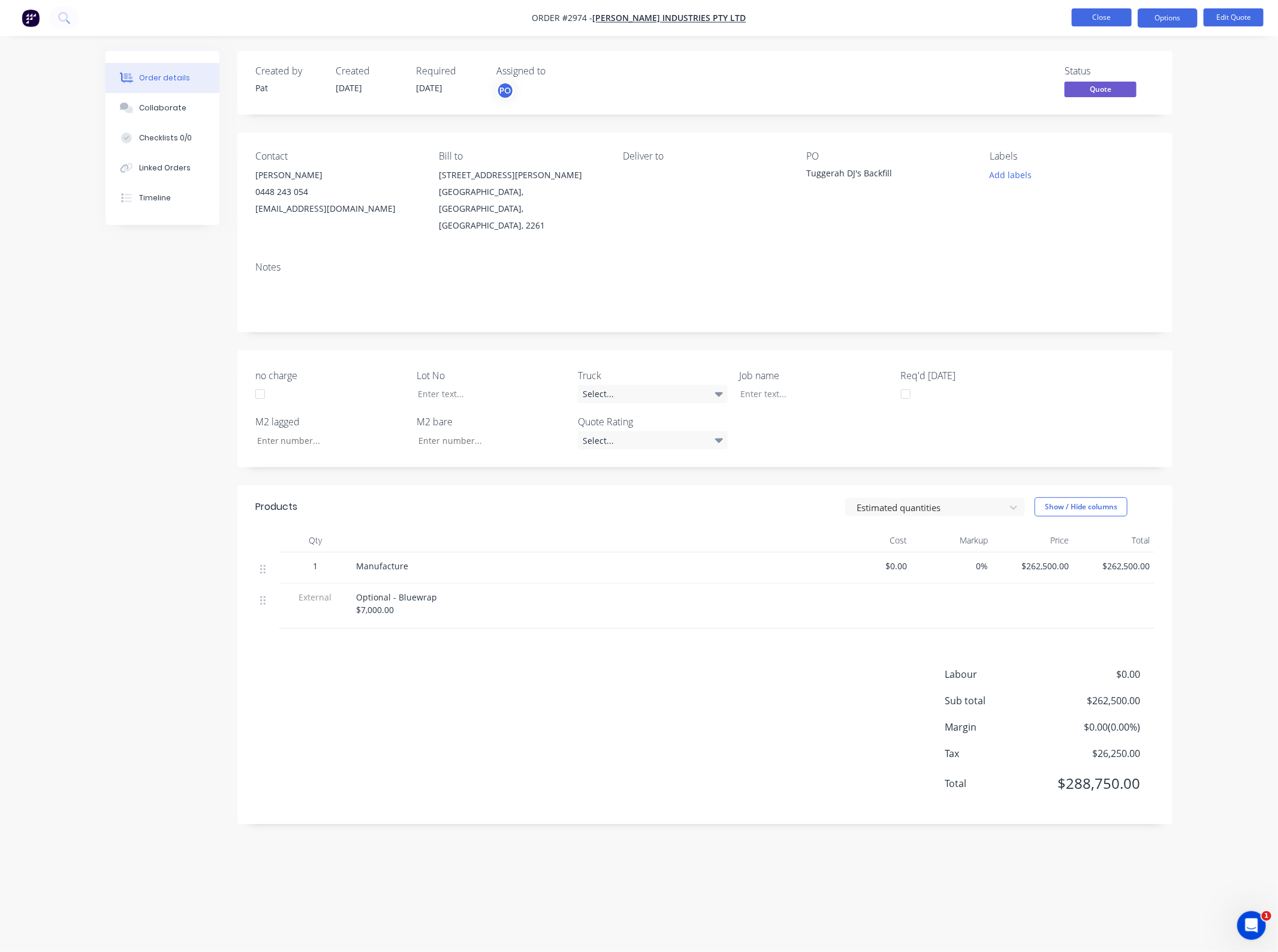
click at [1092, 16] on button "Close" at bounding box center [1101, 17] width 60 height 18
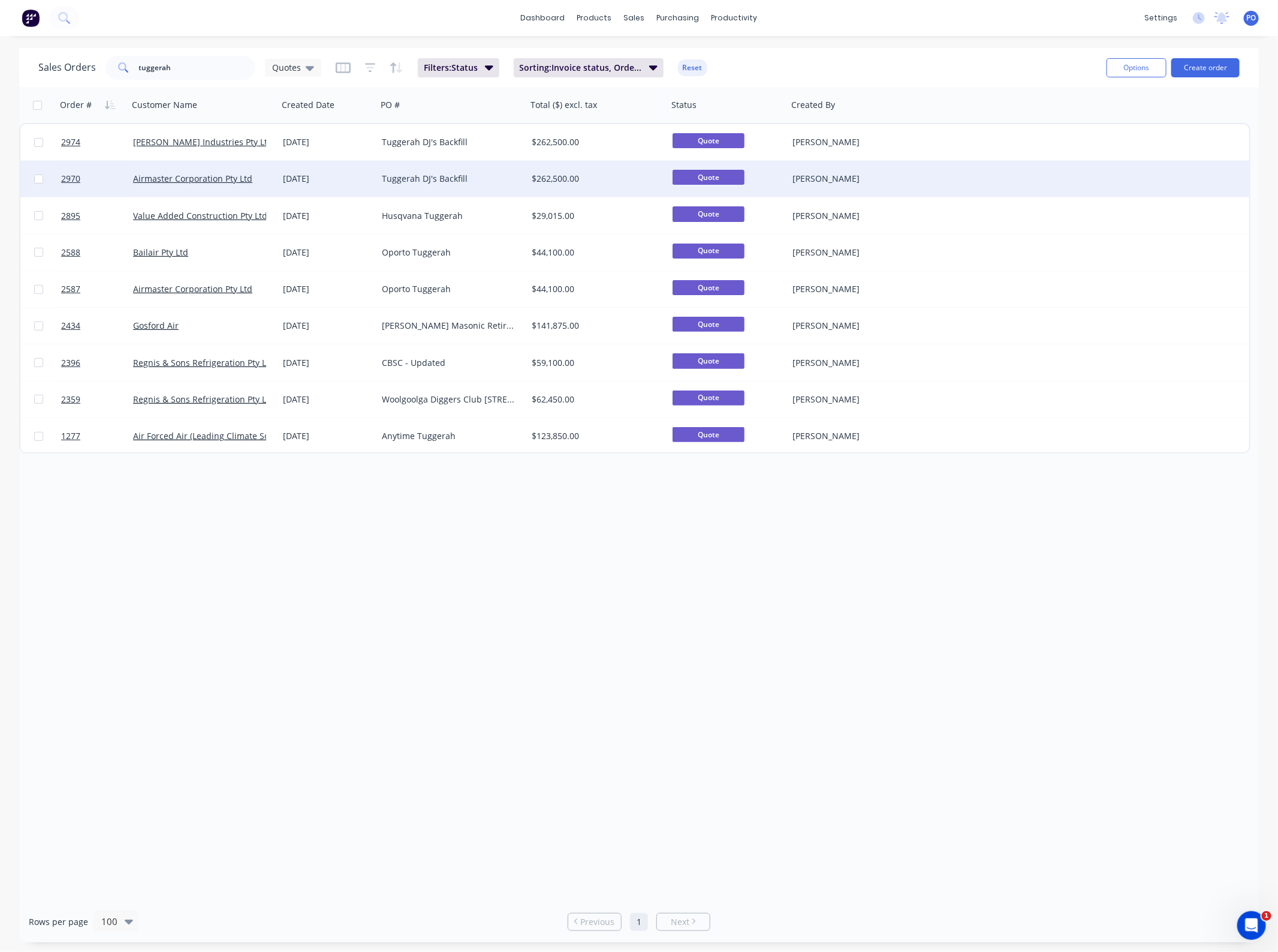
click at [371, 186] on div "29 Sep 2025" at bounding box center [327, 179] width 99 height 36
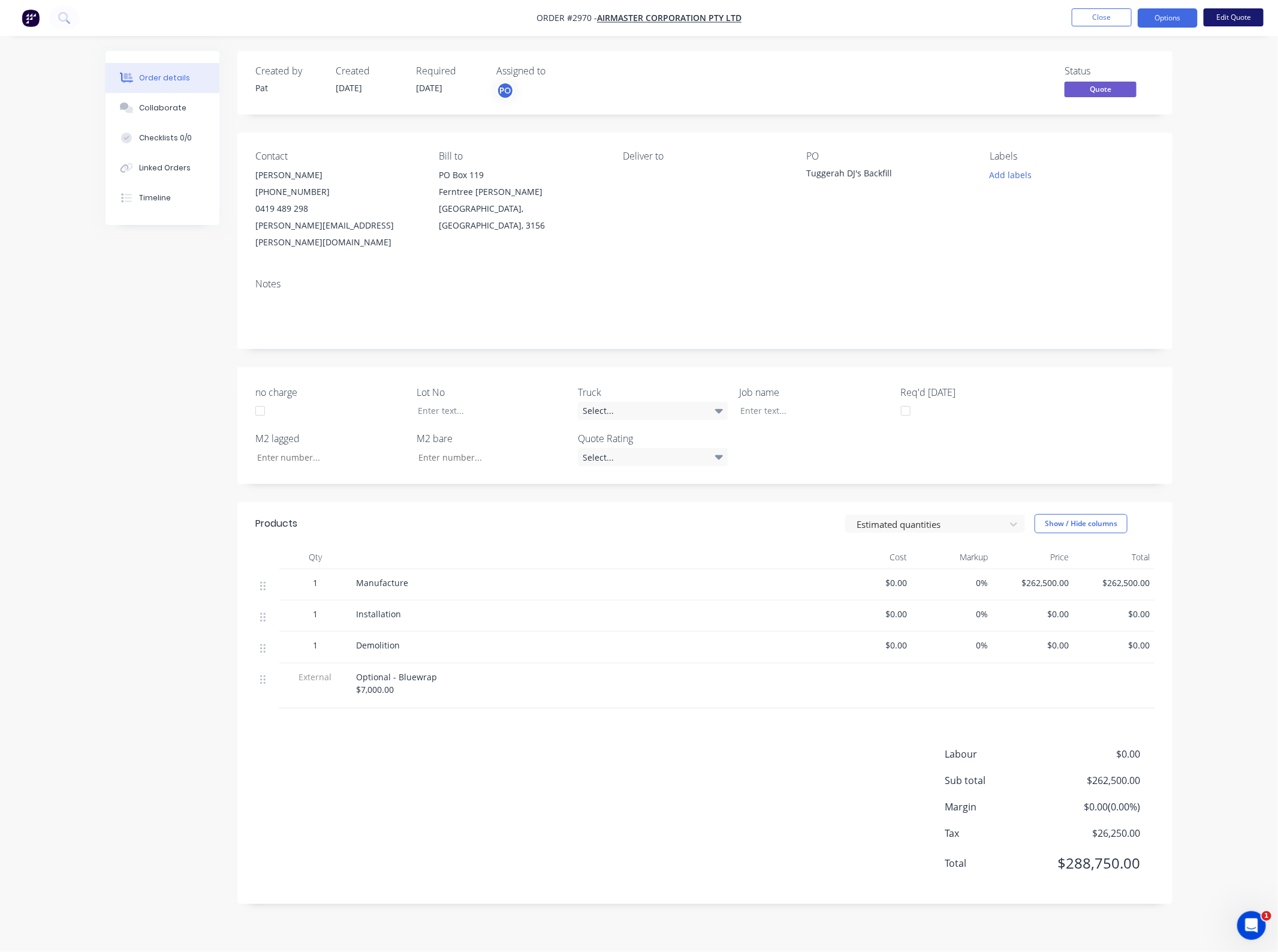
click at [1230, 14] on button "Edit Quote" at bounding box center [1234, 17] width 60 height 18
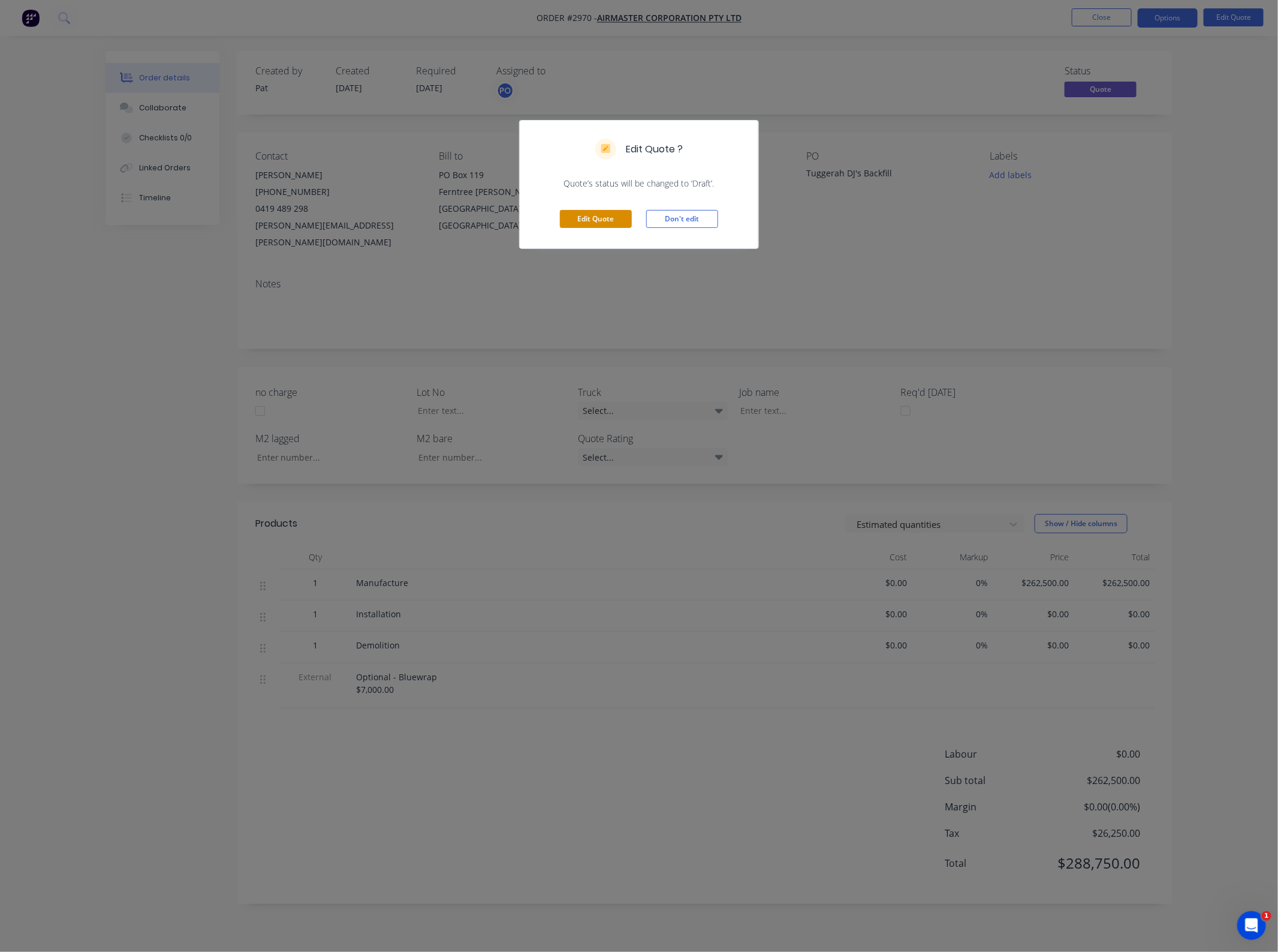
click at [607, 213] on button "Edit Quote" at bounding box center [595, 219] width 72 height 18
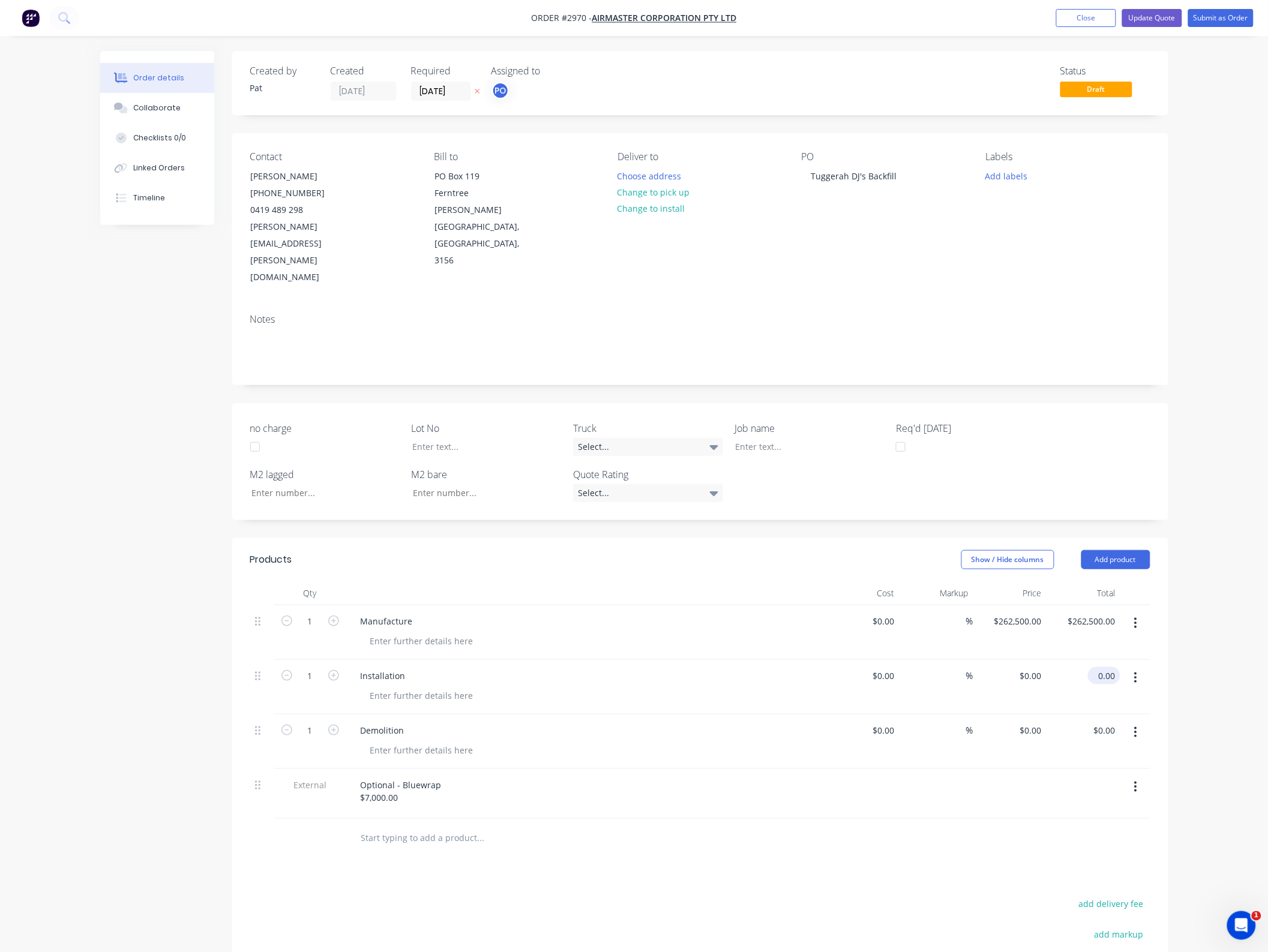
click at [1108, 667] on input "0.00" at bounding box center [1106, 676] width 28 height 18
type input "194700"
type input "$194,700.00"
click at [1107, 722] on input "0.00" at bounding box center [1106, 731] width 28 height 18
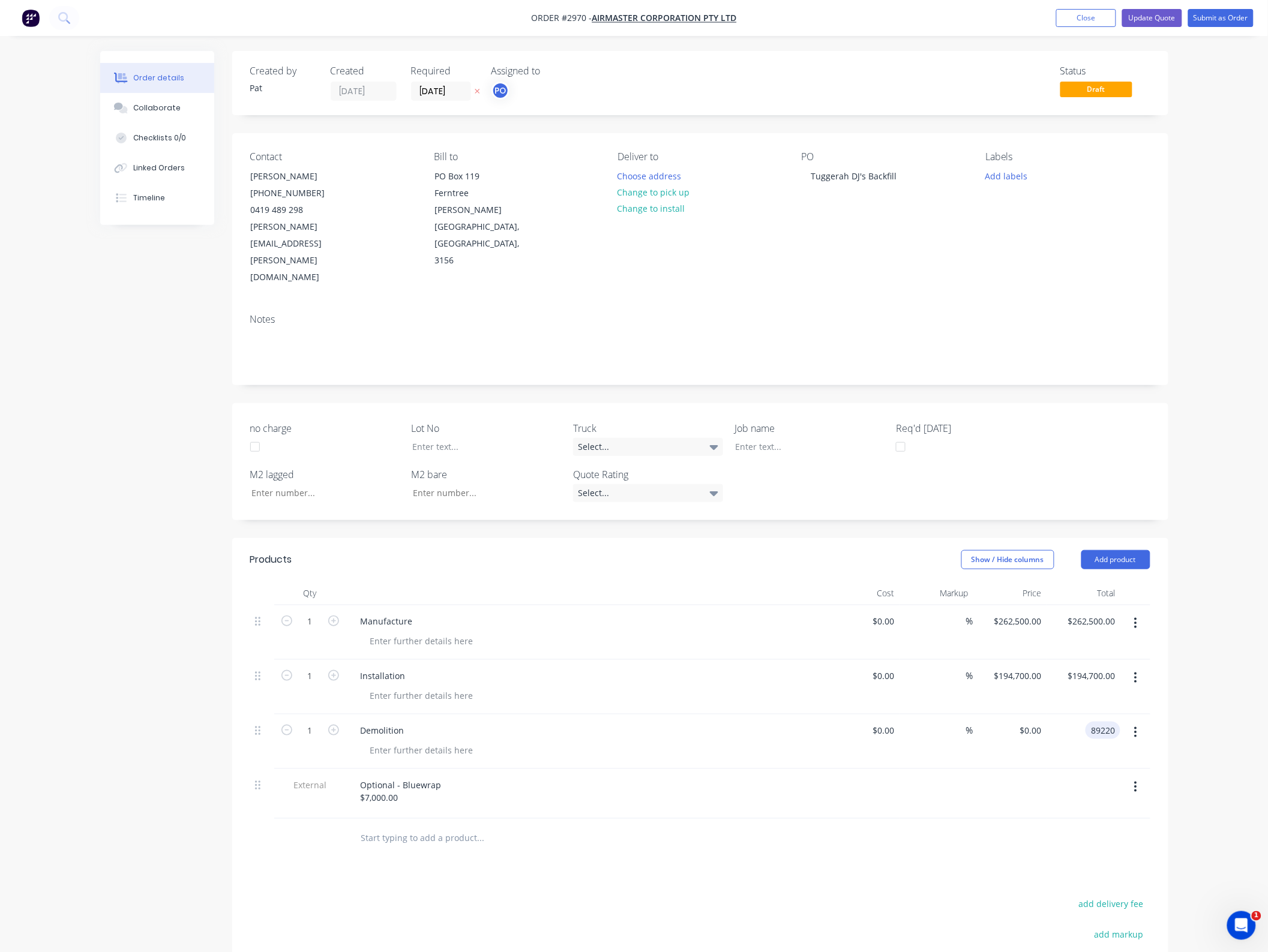
type input "89220"
type input "$89,220.00"
click at [999, 819] on div at bounding box center [700, 838] width 900 height 39
click at [1098, 722] on input "89220.00" at bounding box center [1095, 731] width 49 height 18
type input "89250"
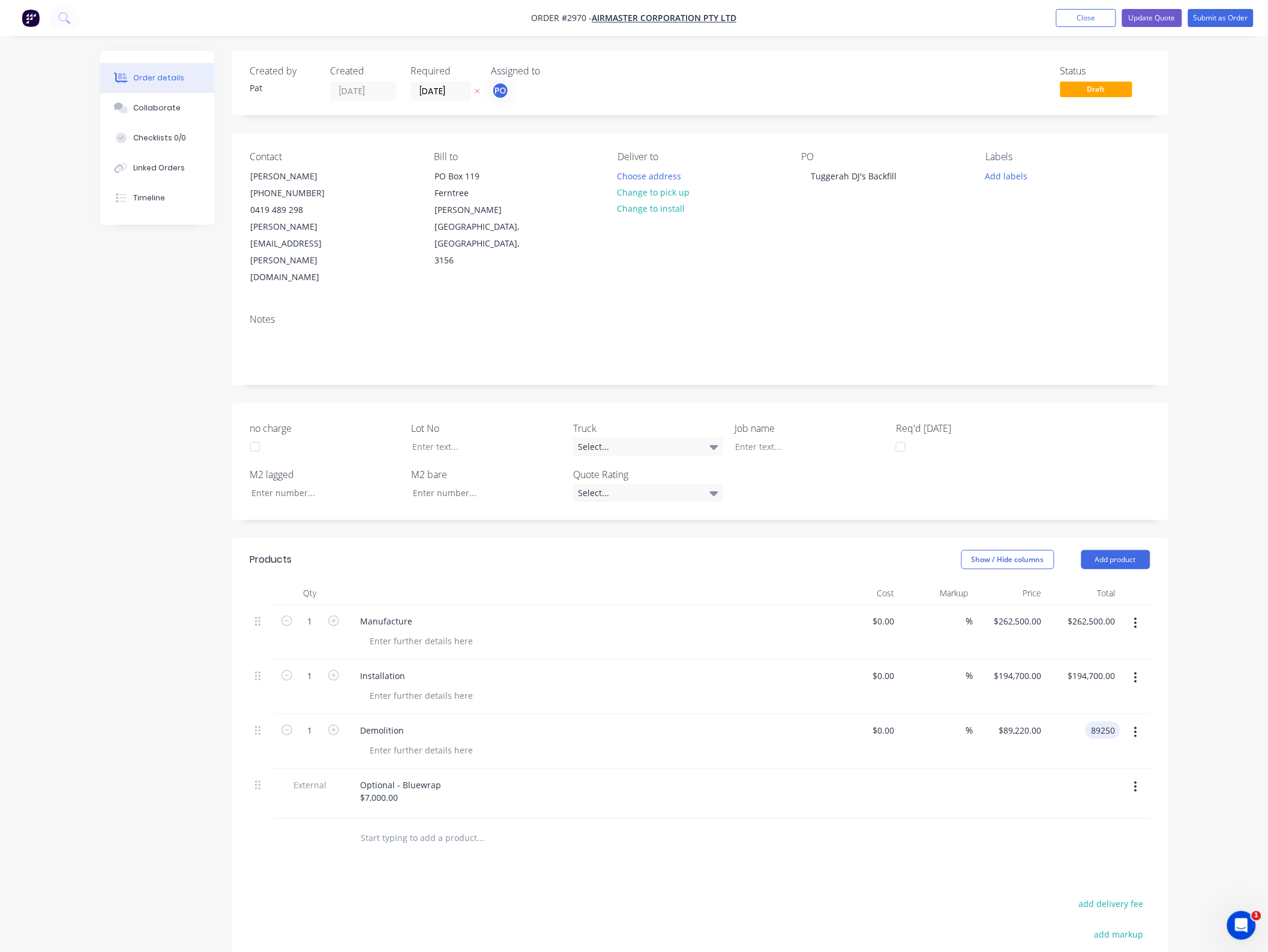
type input "$89,250.00"
click at [1166, 18] on button "Update Quote" at bounding box center [1152, 18] width 60 height 18
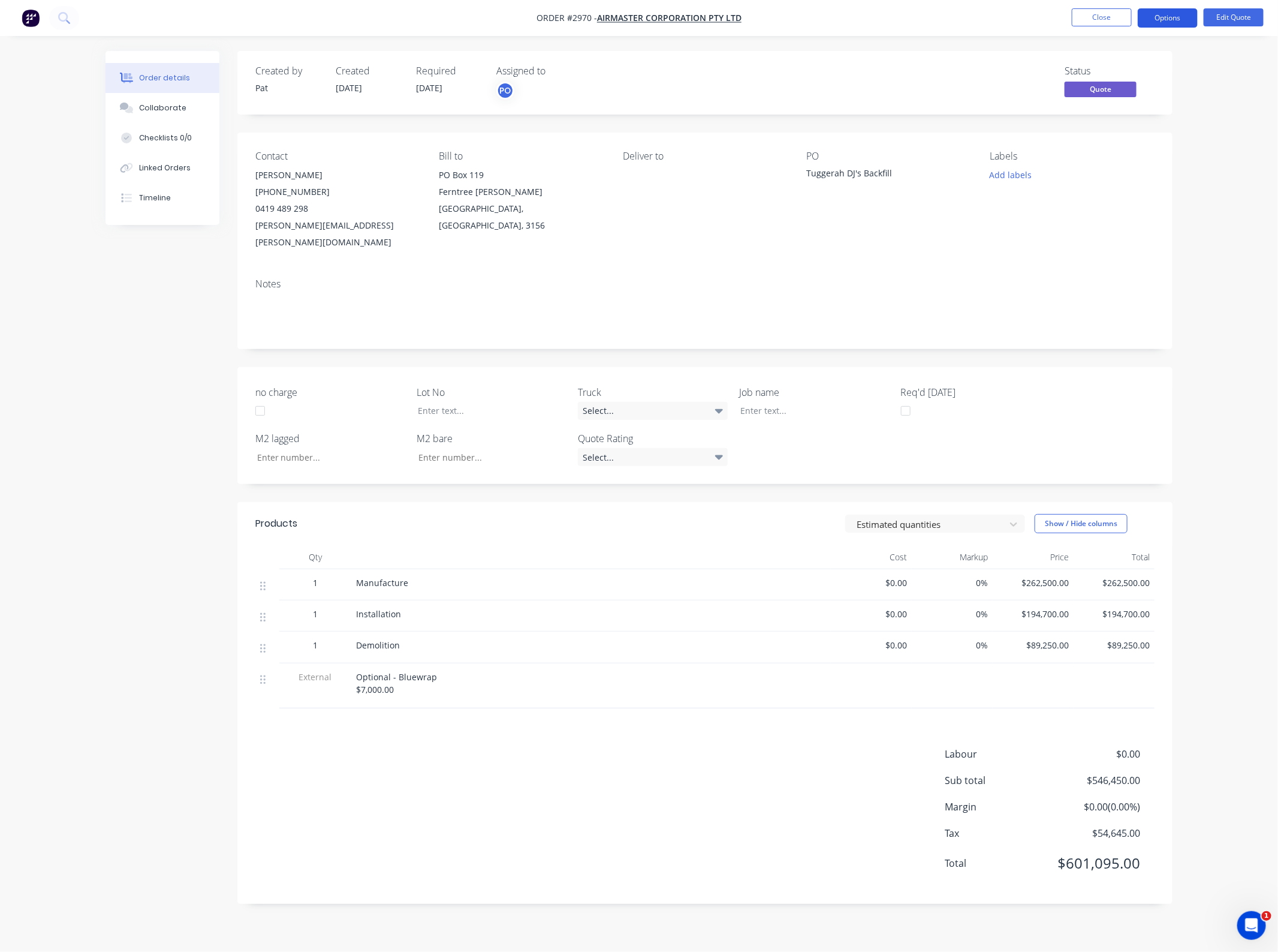
click at [1164, 17] on button "Options" at bounding box center [1168, 18] width 60 height 20
click at [1096, 70] on div "Quote" at bounding box center [1132, 73] width 110 height 18
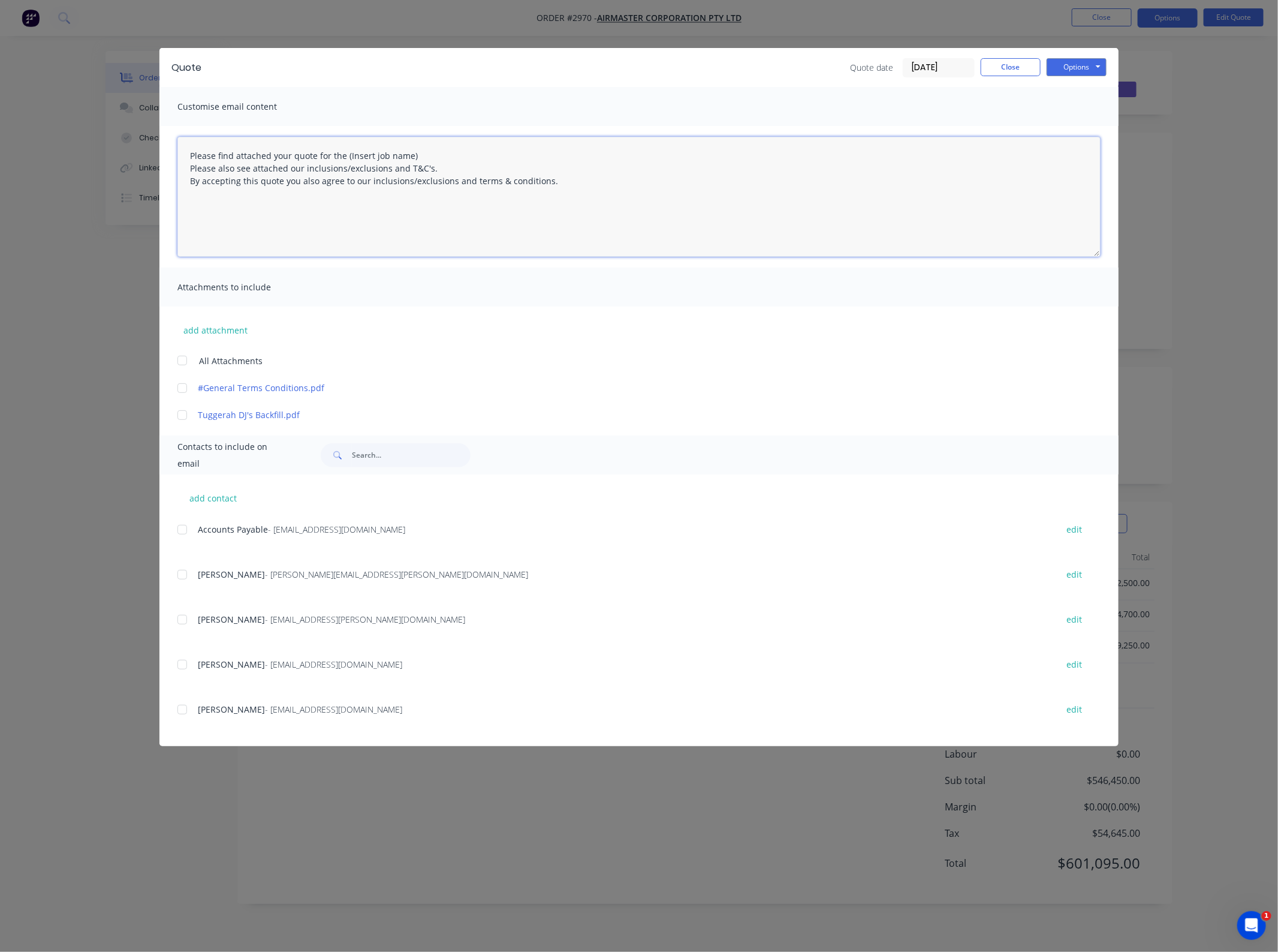
drag, startPoint x: 440, startPoint y: 148, endPoint x: 343, endPoint y: 154, distance: 97.2
click at [343, 154] on textarea "Please find attached your quote for the (Insert job name) Please also see attac…" at bounding box center [639, 196] width 923 height 120
drag, startPoint x: 181, startPoint y: 363, endPoint x: 183, endPoint y: 371, distance: 8.2
click at [181, 362] on div at bounding box center [182, 360] width 24 height 24
drag, startPoint x: 183, startPoint y: 570, endPoint x: 222, endPoint y: 508, distance: 73.2
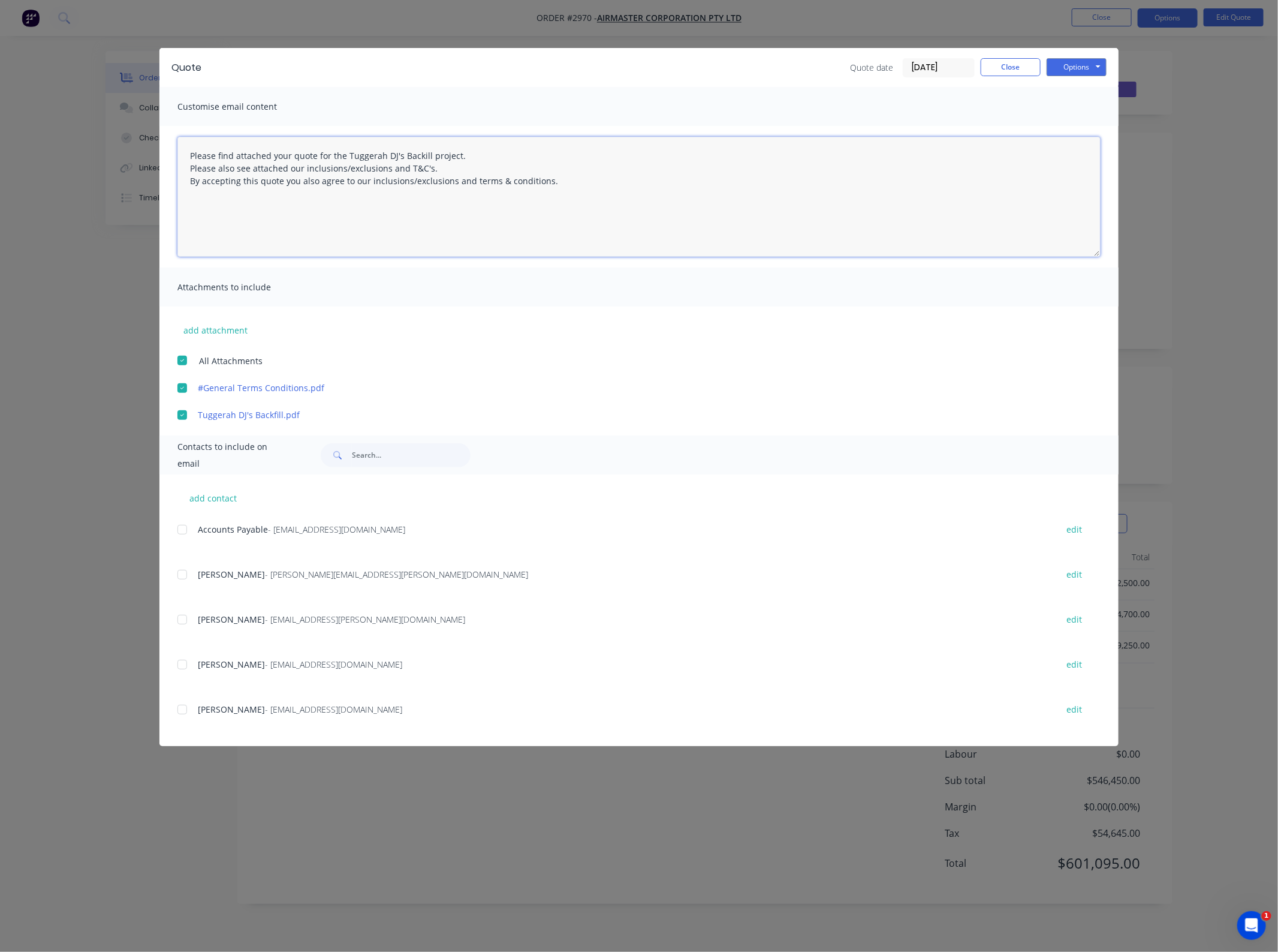
click at [184, 572] on div at bounding box center [182, 574] width 24 height 24
click at [415, 154] on textarea "Please find attached your quote for the Tuggerah DJ's Backill project. Please a…" at bounding box center [639, 196] width 923 height 120
click at [550, 198] on textarea "Please find attached your quote for the Tuggerah DJ's Backfill project. Please …" at bounding box center [639, 196] width 923 height 120
click at [289, 154] on textarea "Please find attached your quote for the Tuggerah DJ's Backfill project. Please …" at bounding box center [639, 196] width 923 height 120
type textarea "Please find attached your quote for the Tuggerah DJ's Backfill project. Please …"
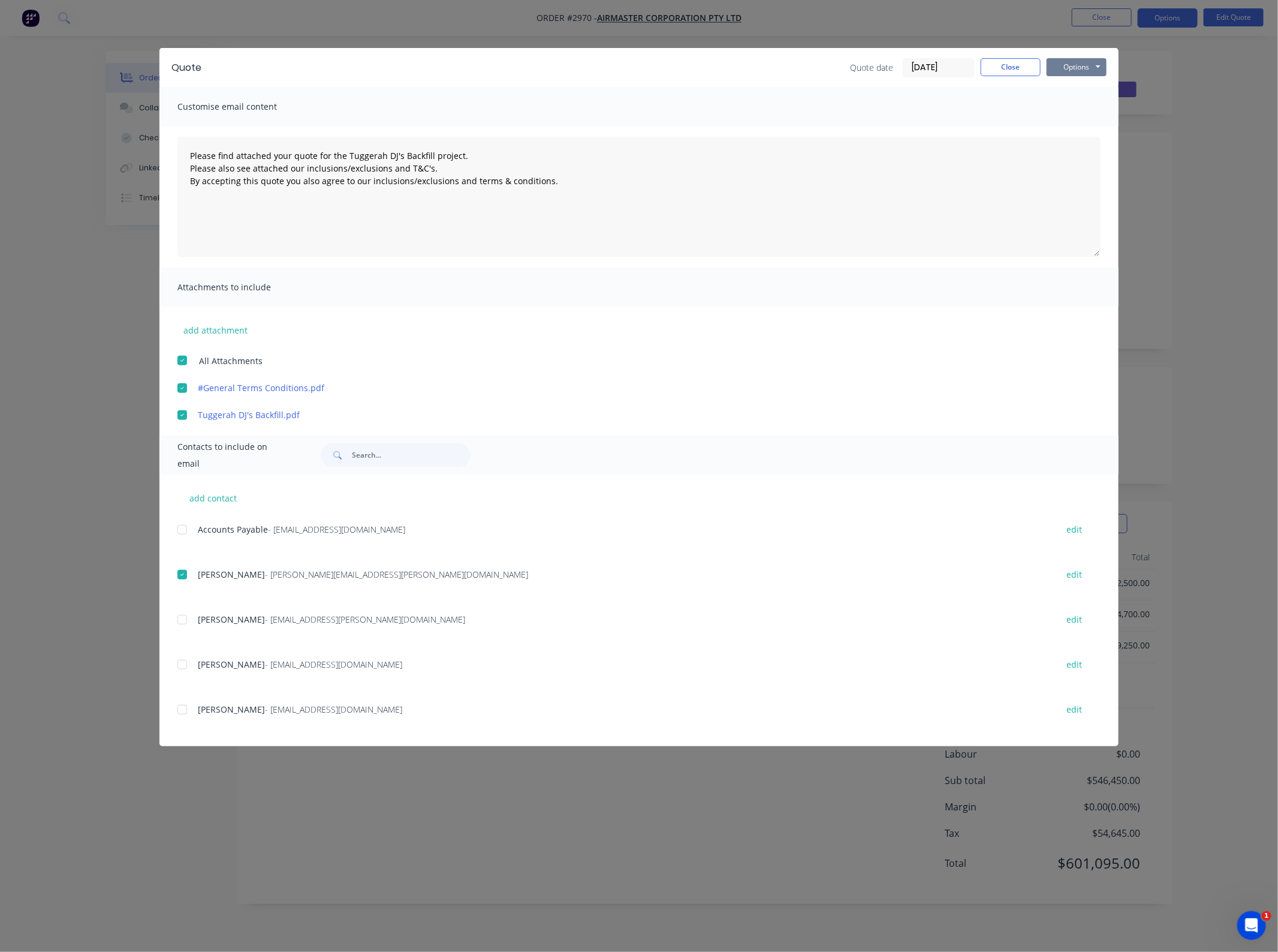
click at [1086, 69] on button "Options" at bounding box center [1076, 67] width 60 height 18
click at [1084, 124] on button "Email" at bounding box center [1085, 129] width 76 height 20
click at [1002, 73] on button "Close" at bounding box center [1010, 67] width 60 height 18
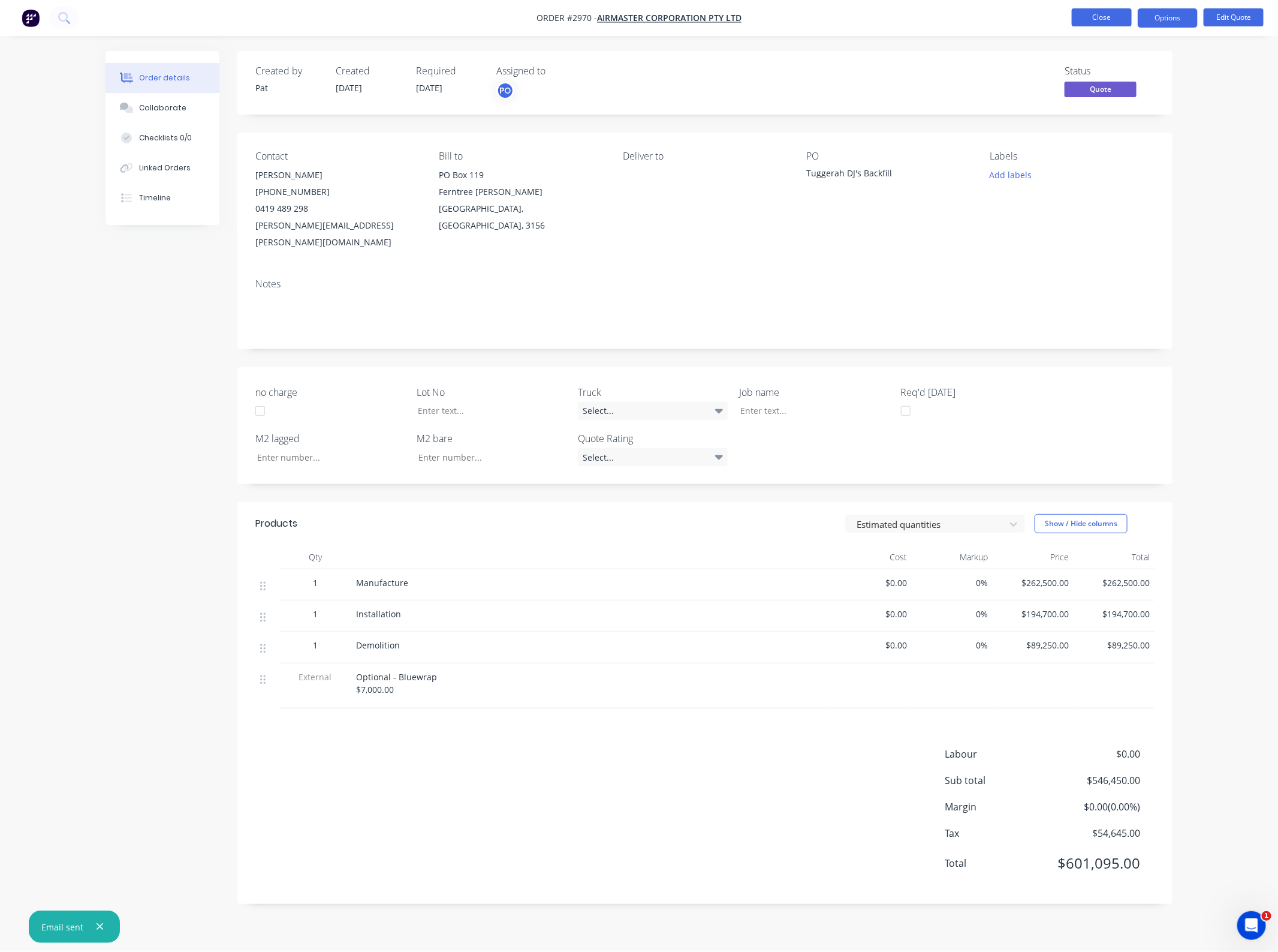
click at [1089, 16] on button "Close" at bounding box center [1101, 17] width 60 height 18
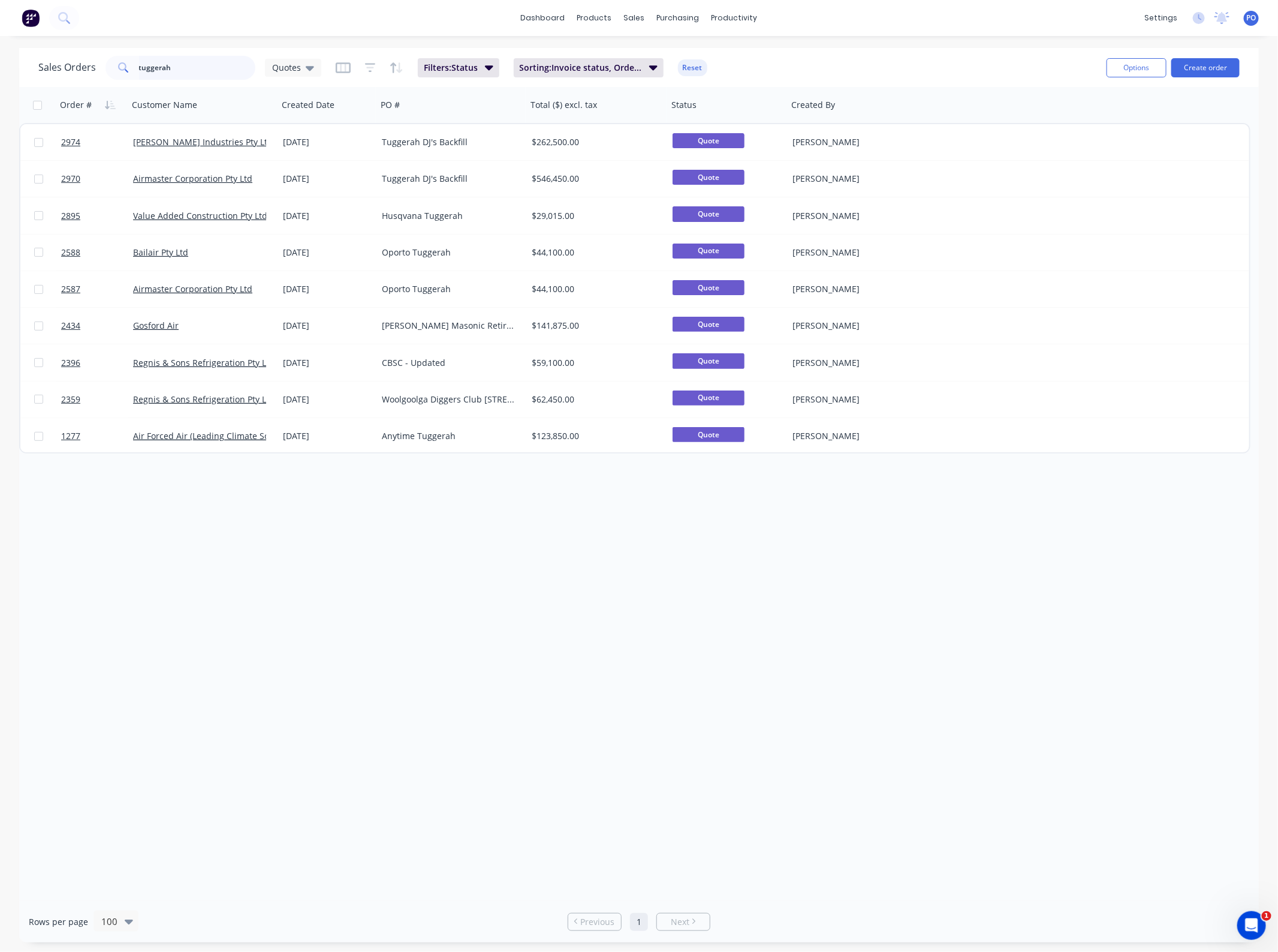
drag, startPoint x: 33, startPoint y: 69, endPoint x: 4, endPoint y: 71, distance: 29.1
click at [4, 71] on div "Sales Orders tuggerah Quotes Filters: Status Sorting: Invoice status, Order # R…" at bounding box center [639, 495] width 1278 height 894
click at [307, 67] on icon at bounding box center [309, 68] width 8 height 4
click at [301, 172] on button "None" at bounding box center [338, 170] width 137 height 14
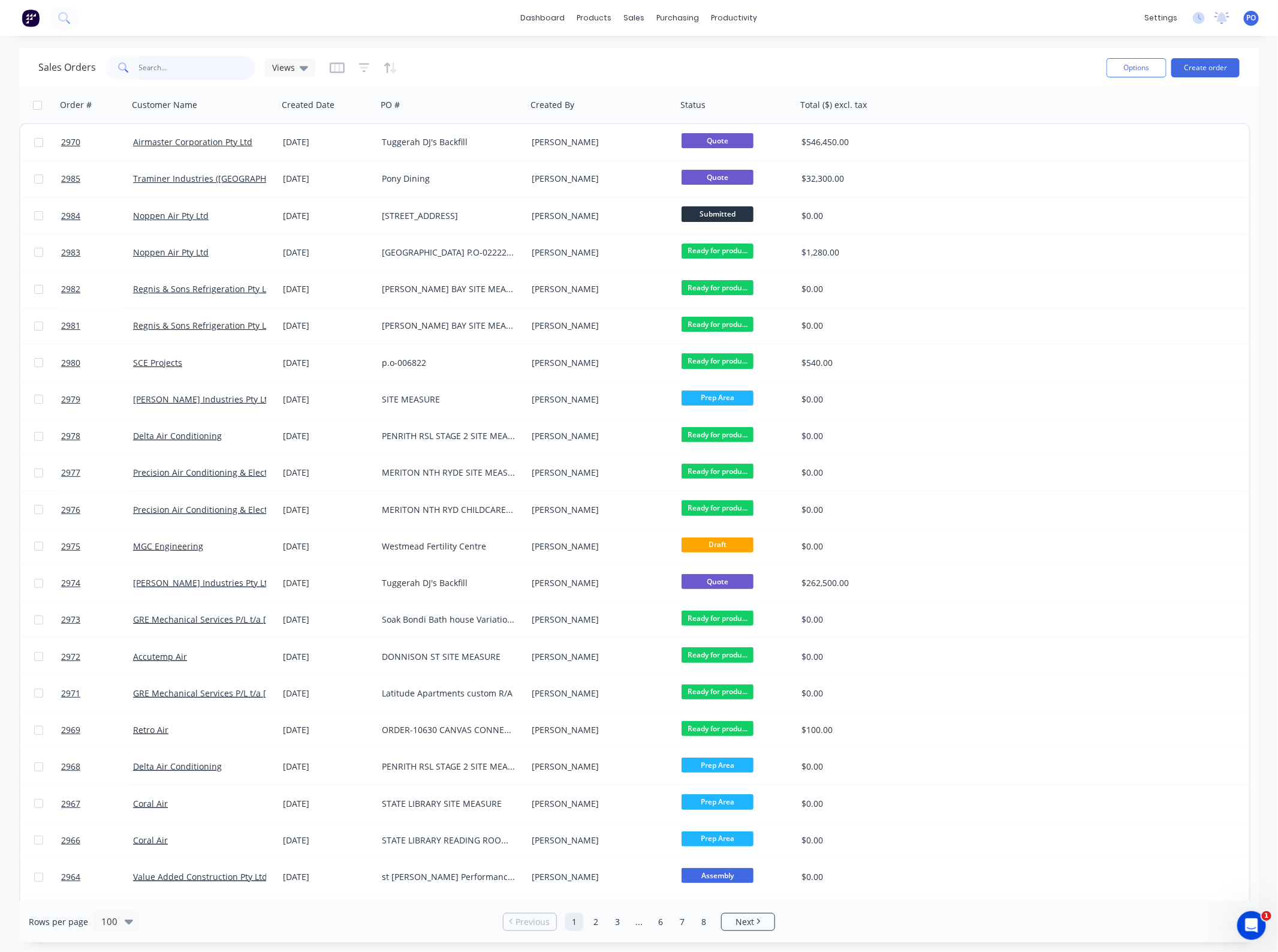
click at [185, 73] on input "tuggerah" at bounding box center [198, 68] width 117 height 24
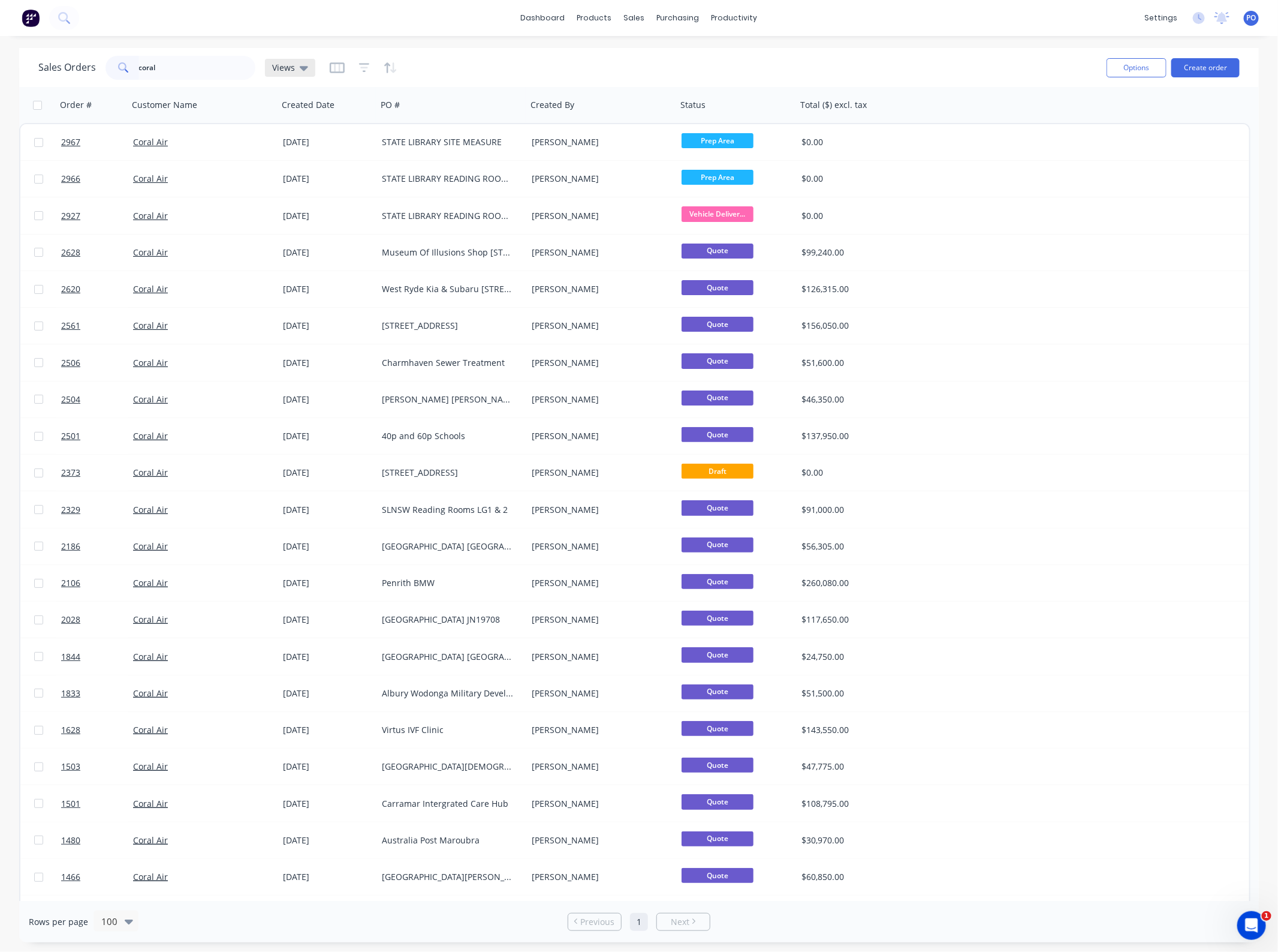
click at [292, 67] on span "Views" at bounding box center [284, 68] width 23 height 12
click at [308, 264] on button "Projects" at bounding box center [338, 266] width 137 height 14
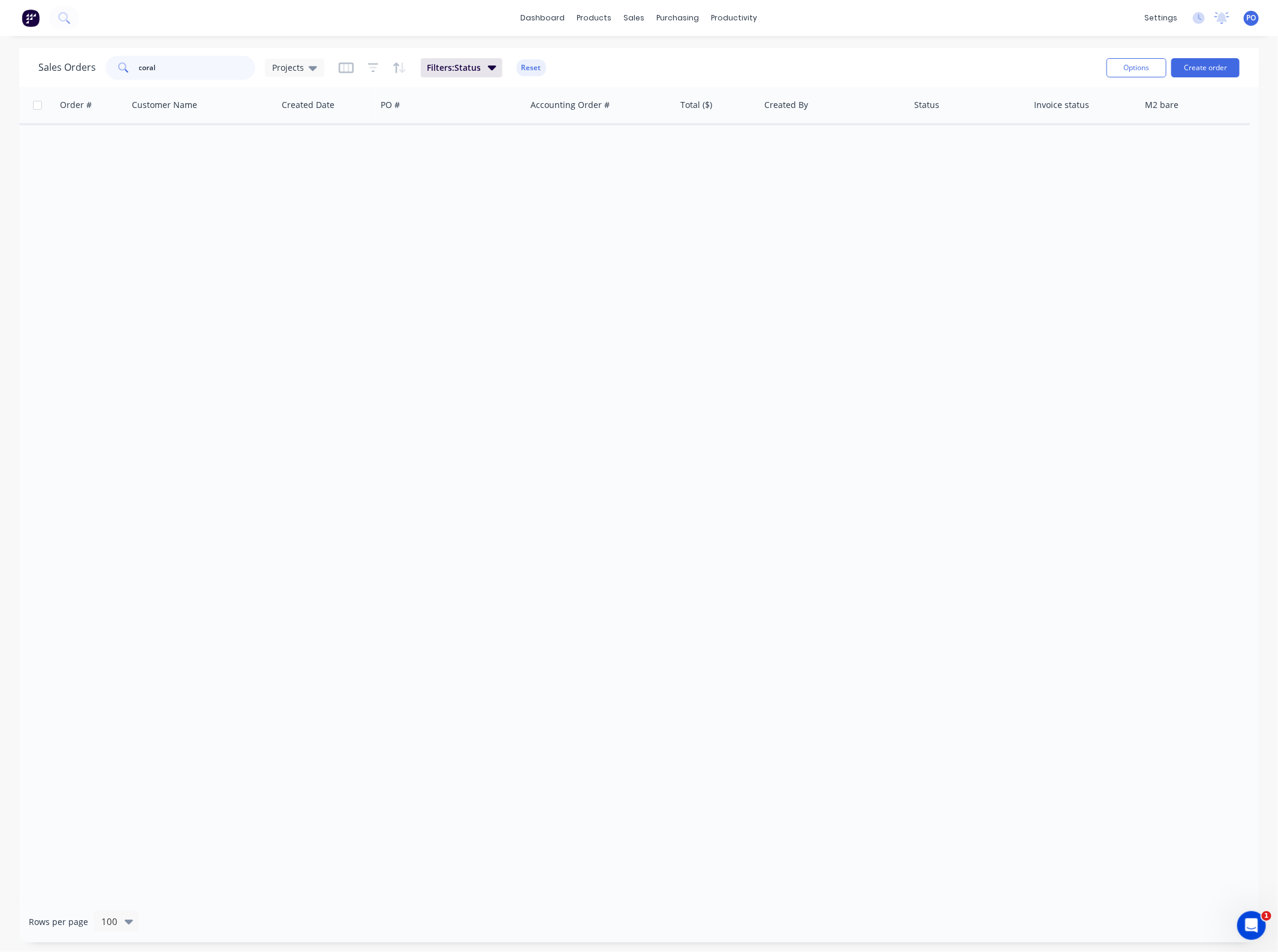
click at [193, 64] on input "coral" at bounding box center [198, 68] width 117 height 24
drag, startPoint x: 181, startPoint y: 64, endPoint x: 84, endPoint y: 66, distance: 97.0
click at [84, 66] on div "Sales Orders coral Projects" at bounding box center [181, 68] width 286 height 24
click at [0, 76] on html "dashboard products sales purchasing productivity dashboard products Product Cat…" at bounding box center [639, 476] width 1278 height 952
click at [292, 70] on span "Projects" at bounding box center [288, 68] width 32 height 12
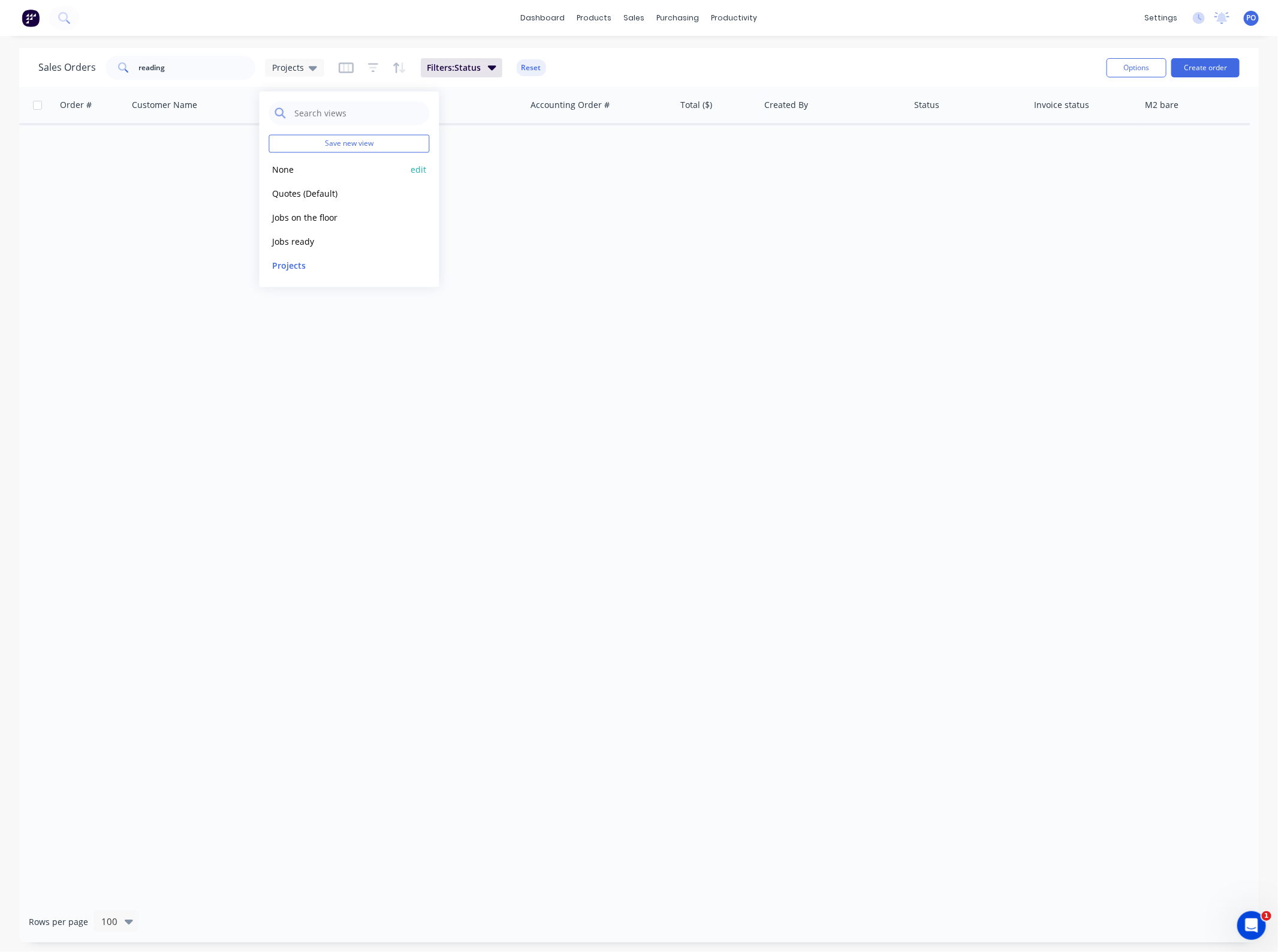
click at [297, 164] on button "None" at bounding box center [338, 170] width 137 height 14
click at [217, 76] on input "reading" at bounding box center [198, 68] width 117 height 24
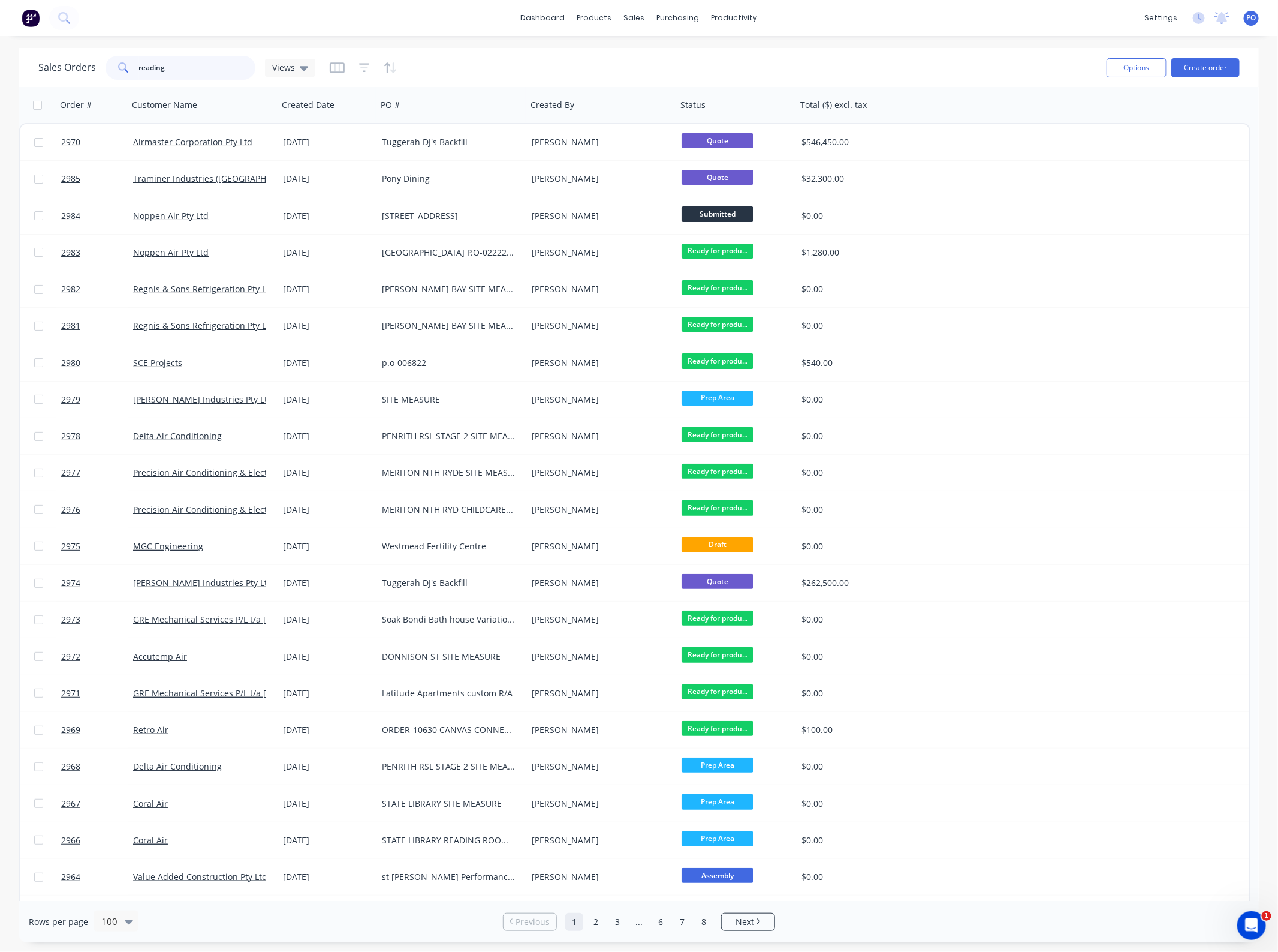
click at [217, 76] on input "reading" at bounding box center [198, 68] width 117 height 24
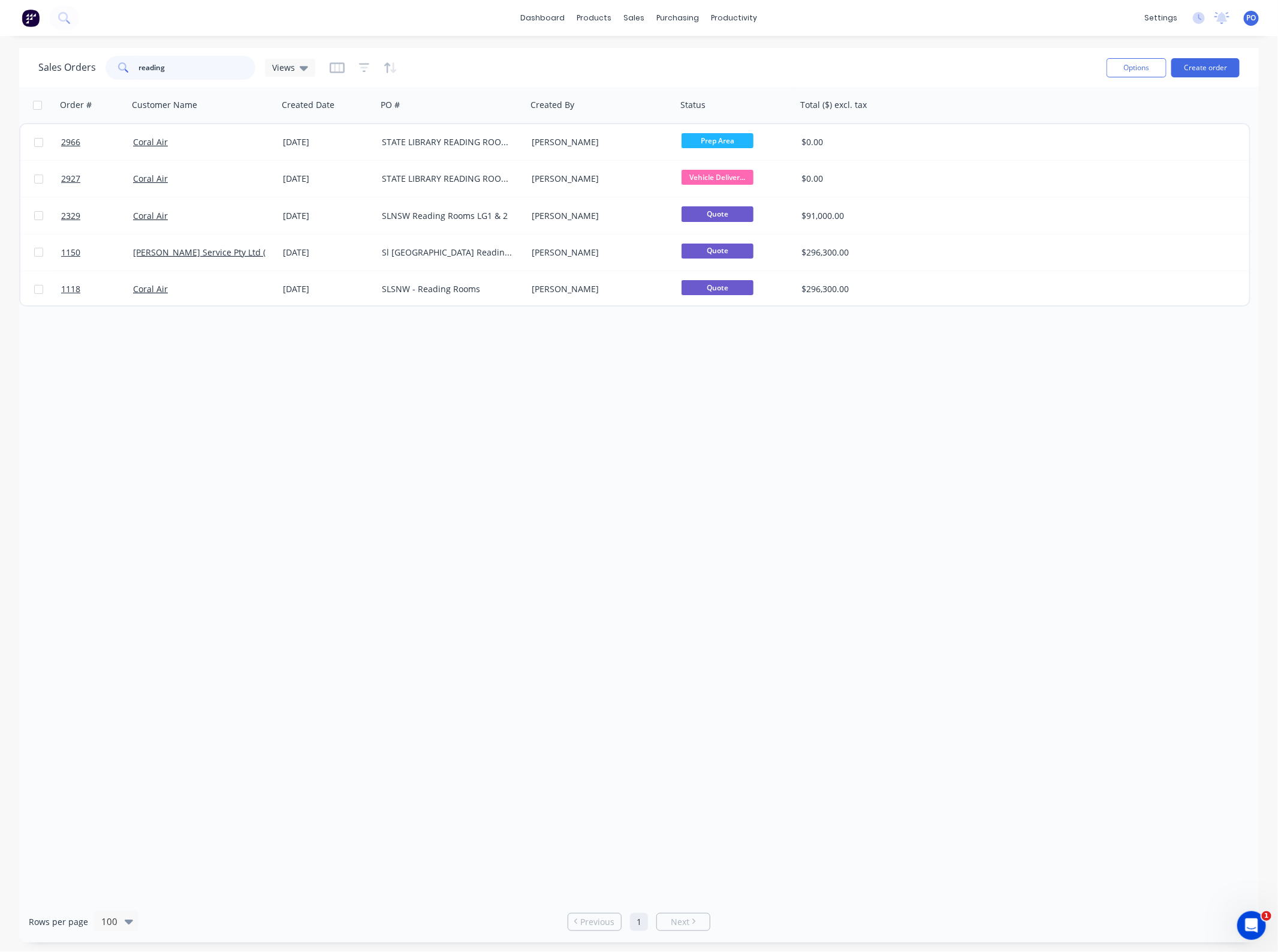
drag, startPoint x: 183, startPoint y: 68, endPoint x: -16, endPoint y: 70, distance: 199.0
click at [0, 70] on html "dashboard products sales purchasing productivity dashboard products Product Cat…" at bounding box center [639, 476] width 1278 height 952
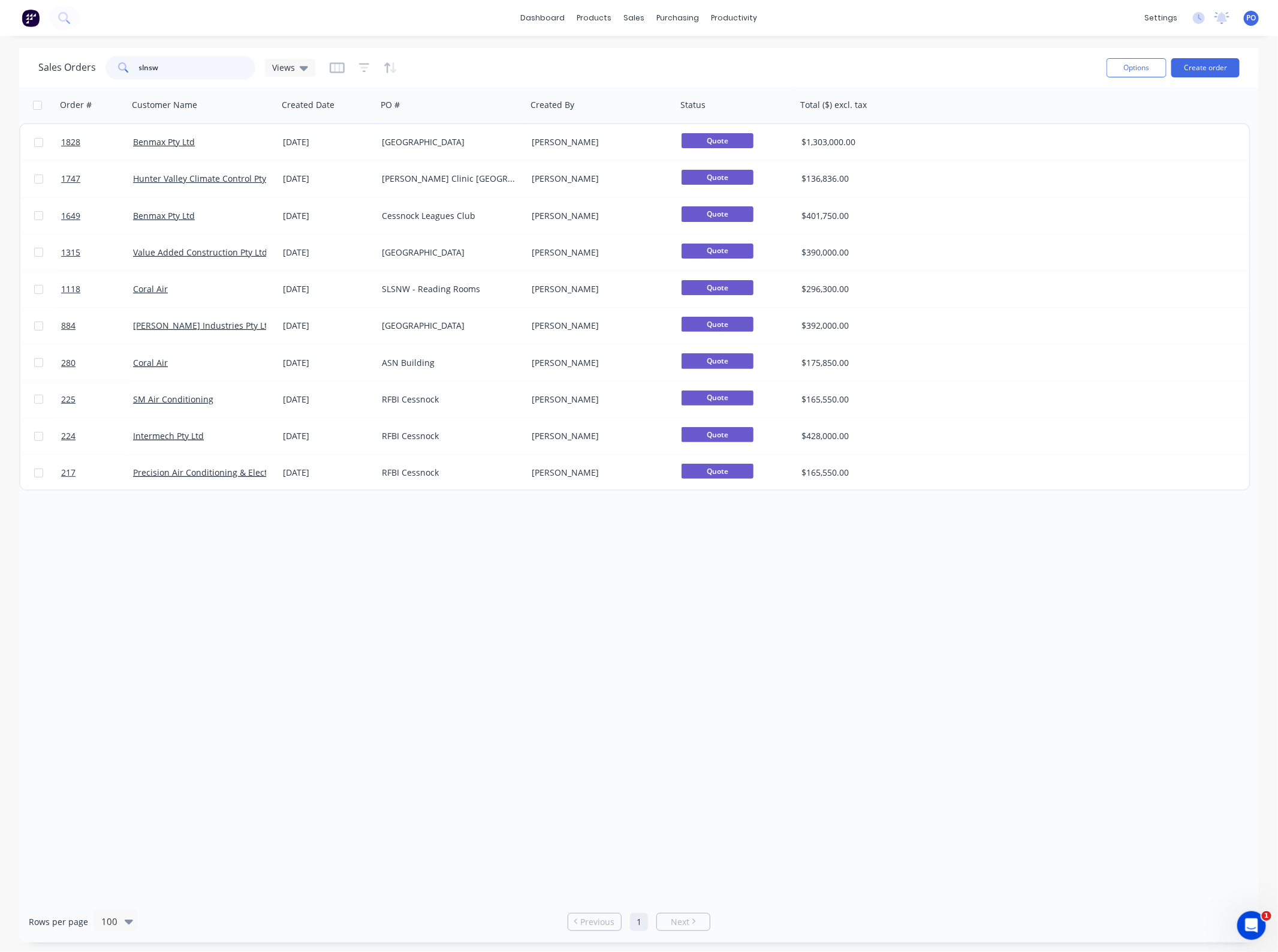
type input "slnsw"
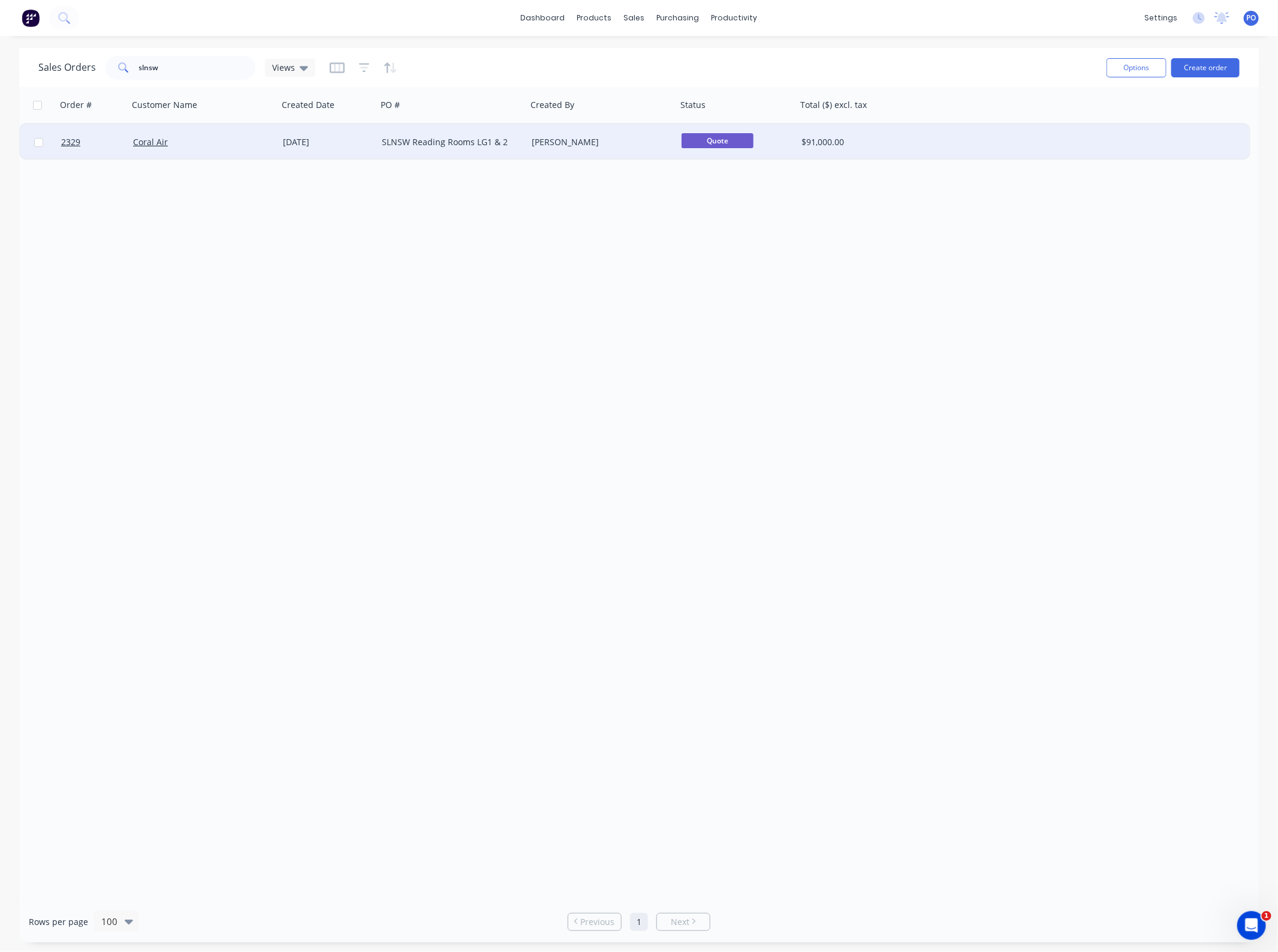
click at [442, 142] on div "SLNSW Reading Rooms LG1 & 2" at bounding box center [449, 141] width 133 height 12
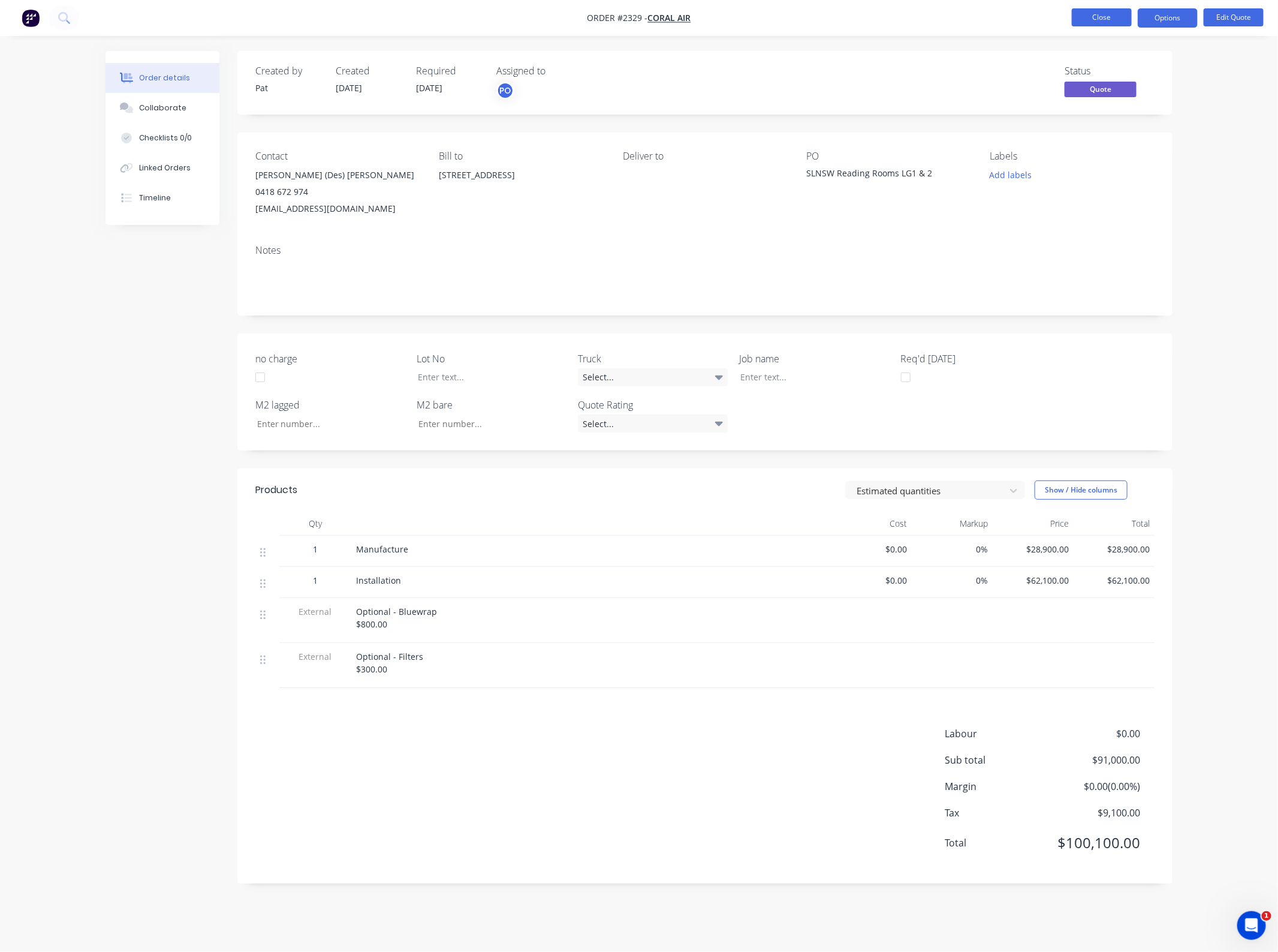
click at [1077, 12] on button "Close" at bounding box center [1101, 17] width 60 height 18
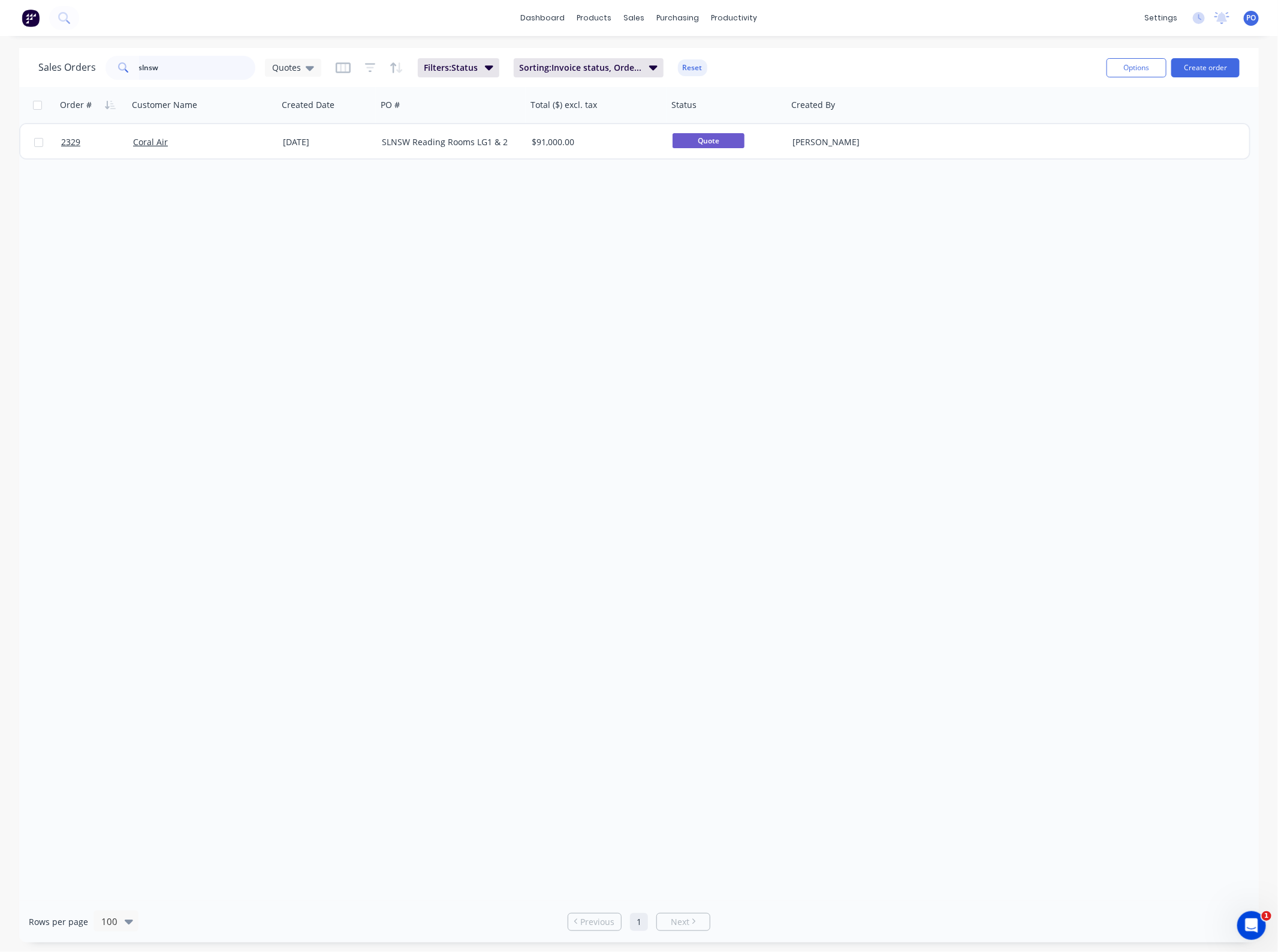
drag, startPoint x: 135, startPoint y: 64, endPoint x: 84, endPoint y: 72, distance: 51.6
click at [111, 66] on div "slnsw" at bounding box center [180, 68] width 150 height 24
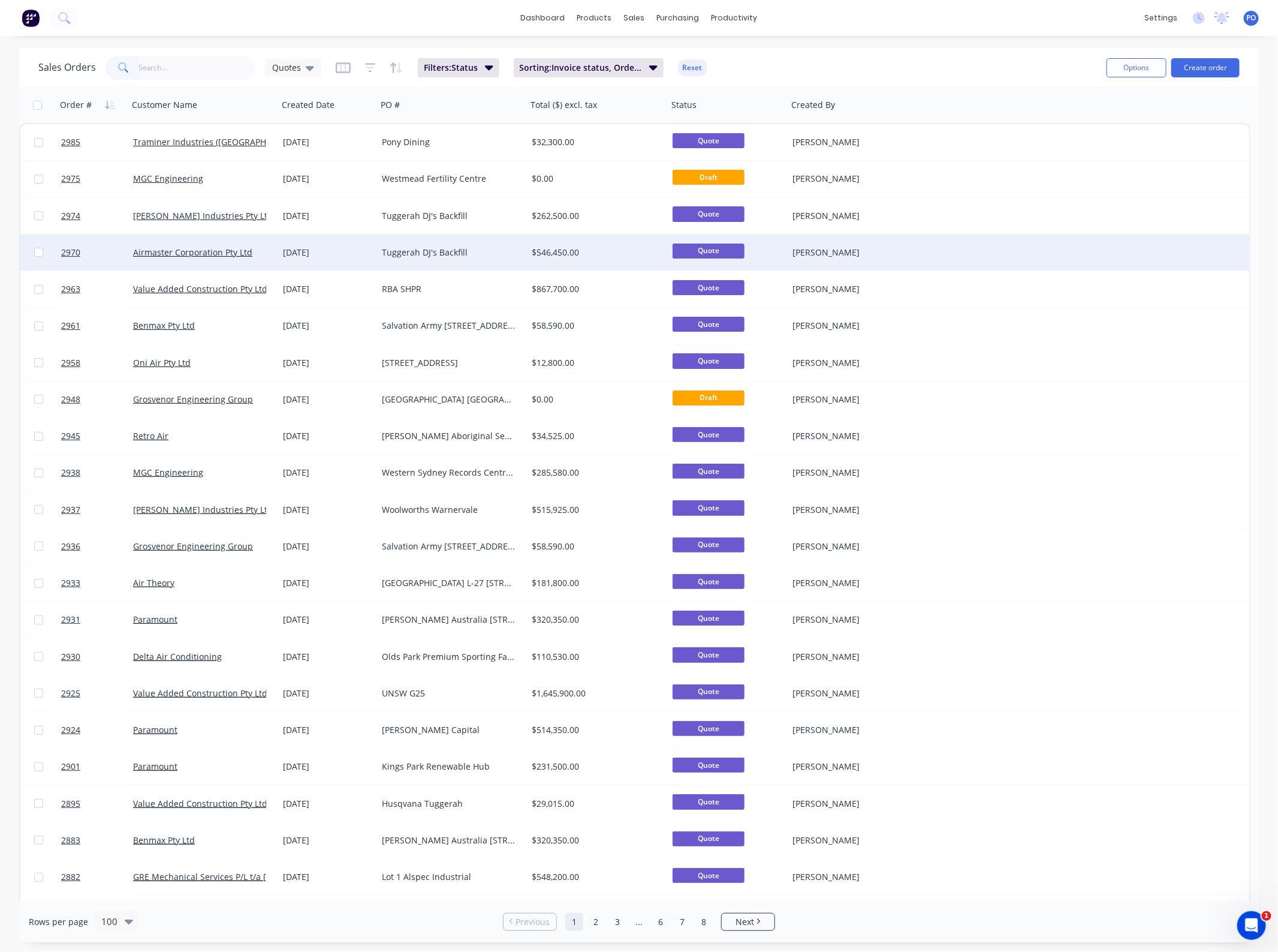
click at [443, 249] on div "Tuggerah DJ's Backfill" at bounding box center [449, 252] width 133 height 12
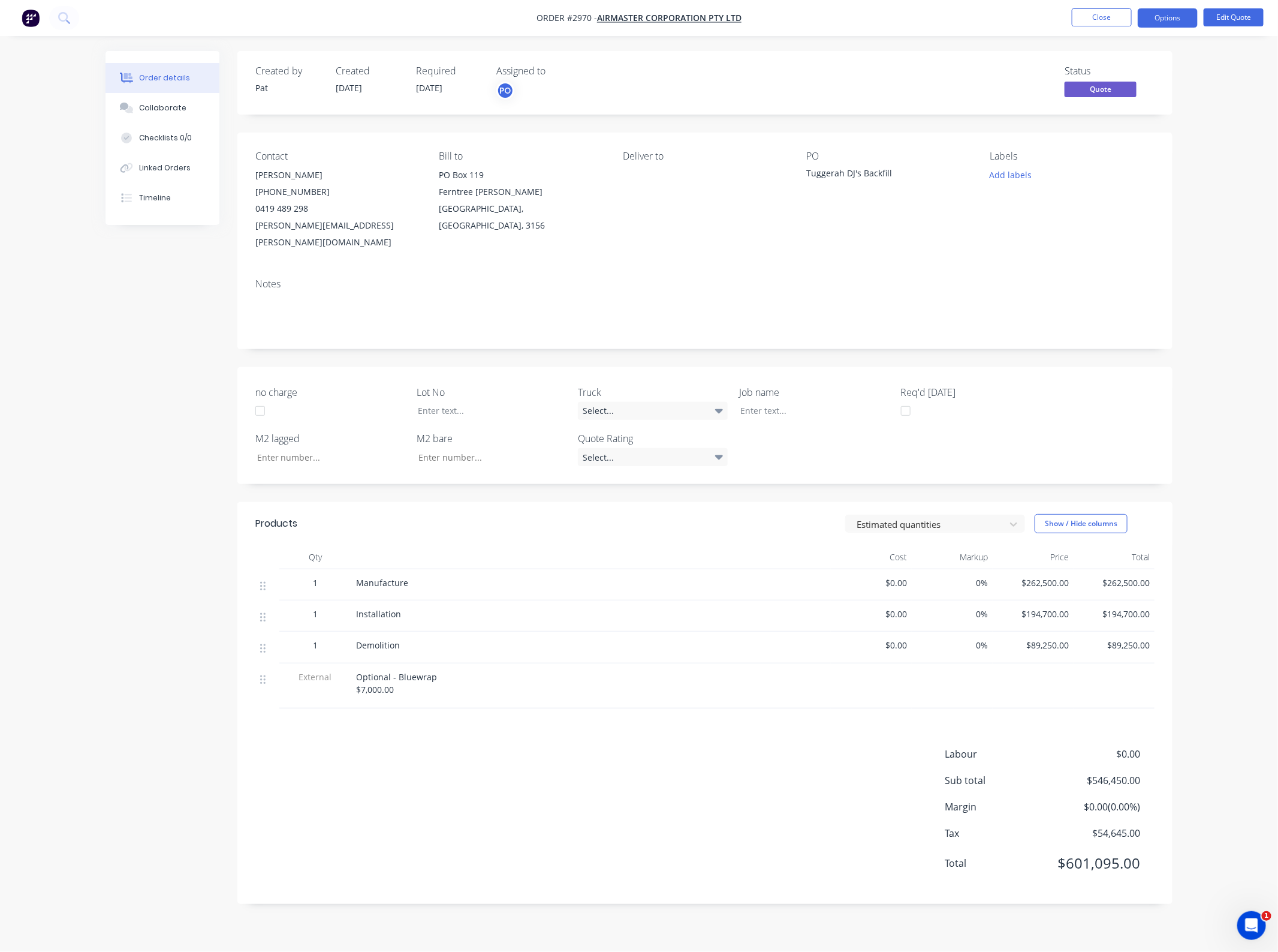
click at [576, 772] on div "Labour $0.00 Sub total $546,450.00 Margin $0.00 ( 0.00 %) Tax $54,645.00 Total …" at bounding box center [705, 816] width 899 height 140
click at [1050, 639] on span "$89,250.00" at bounding box center [1034, 645] width 71 height 12
click at [1054, 607] on span "$194,700.00" at bounding box center [1034, 613] width 71 height 12
click at [75, 385] on div "Order details Collaborate Checklists 0/0 Linked Orders Timeline Order details C…" at bounding box center [639, 476] width 1278 height 952
click at [1109, 8] on button "Close" at bounding box center [1101, 17] width 60 height 18
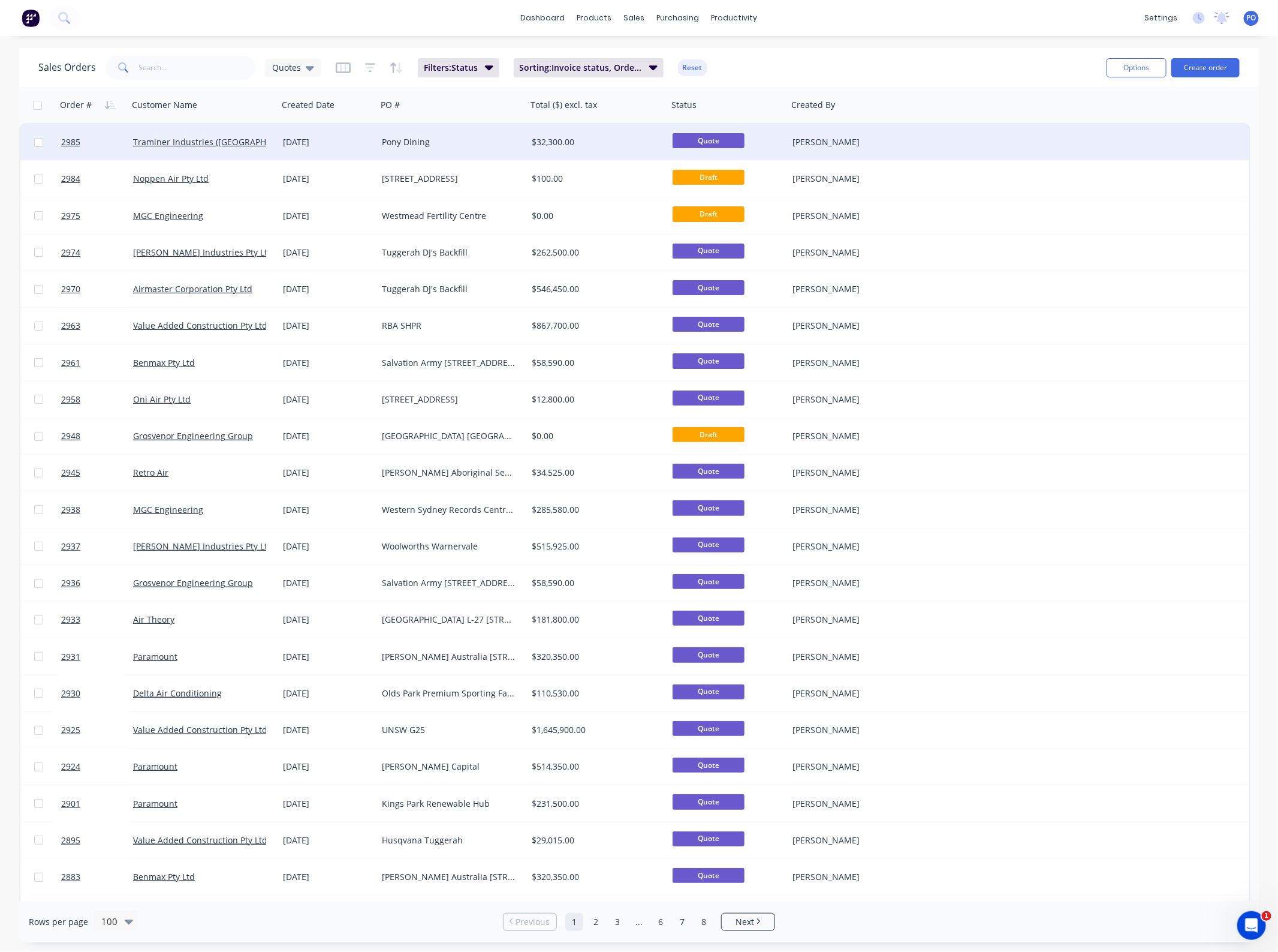
click at [366, 150] on div "30 Sep 2025" at bounding box center [327, 142] width 99 height 36
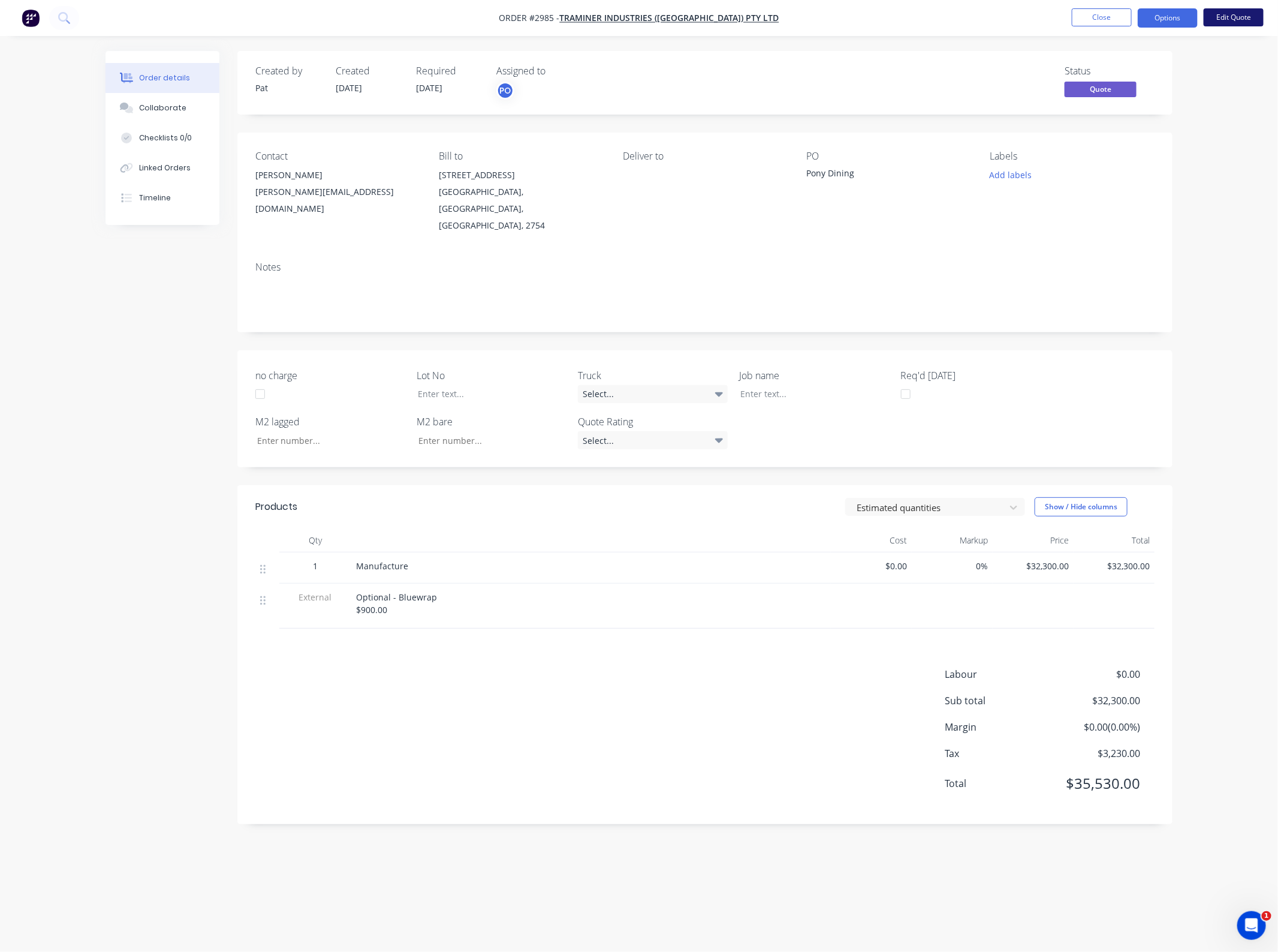
click at [1210, 18] on button "Edit Quote" at bounding box center [1234, 17] width 60 height 18
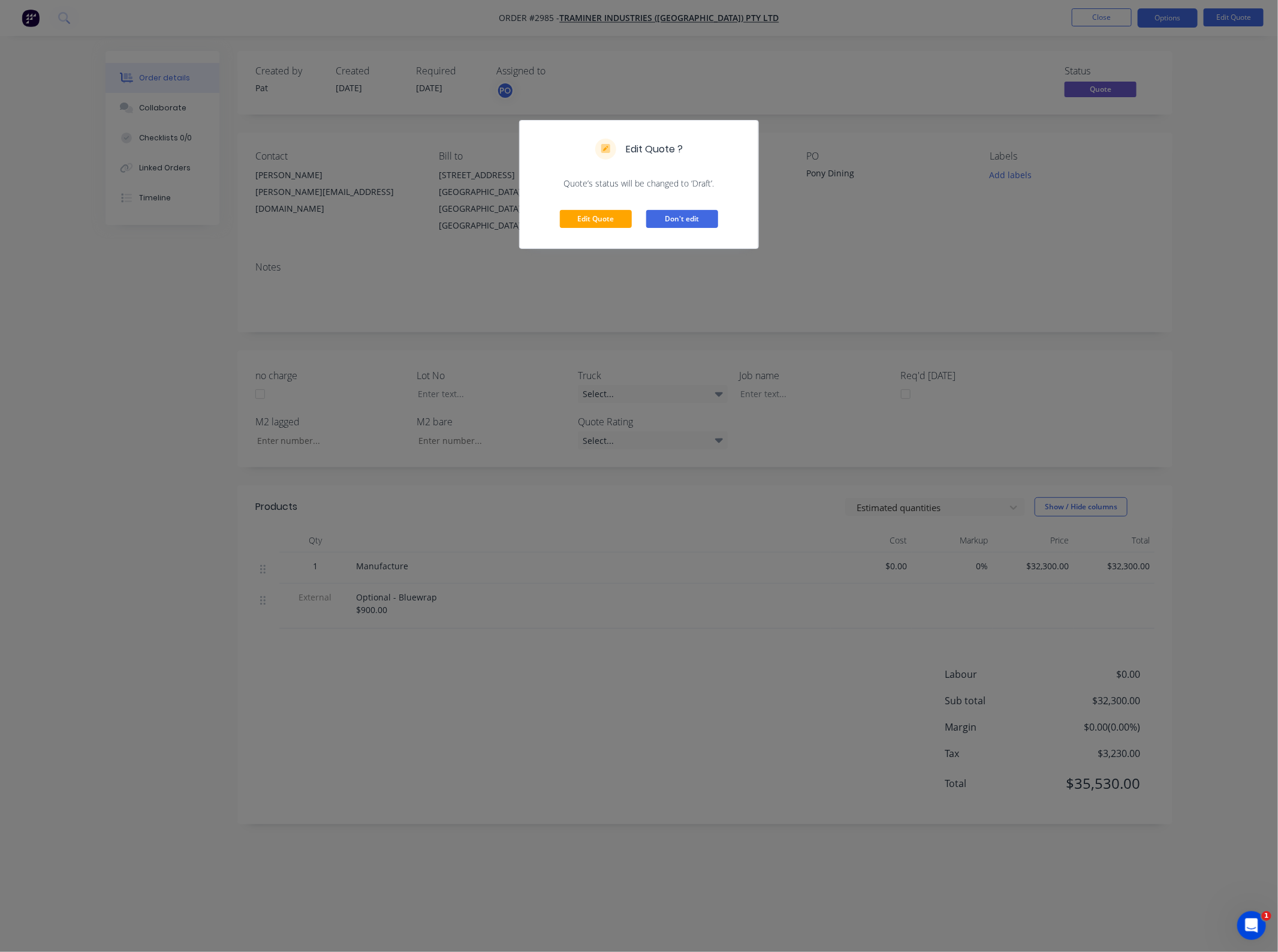
click at [677, 217] on button "Don't edit" at bounding box center [682, 219] width 72 height 18
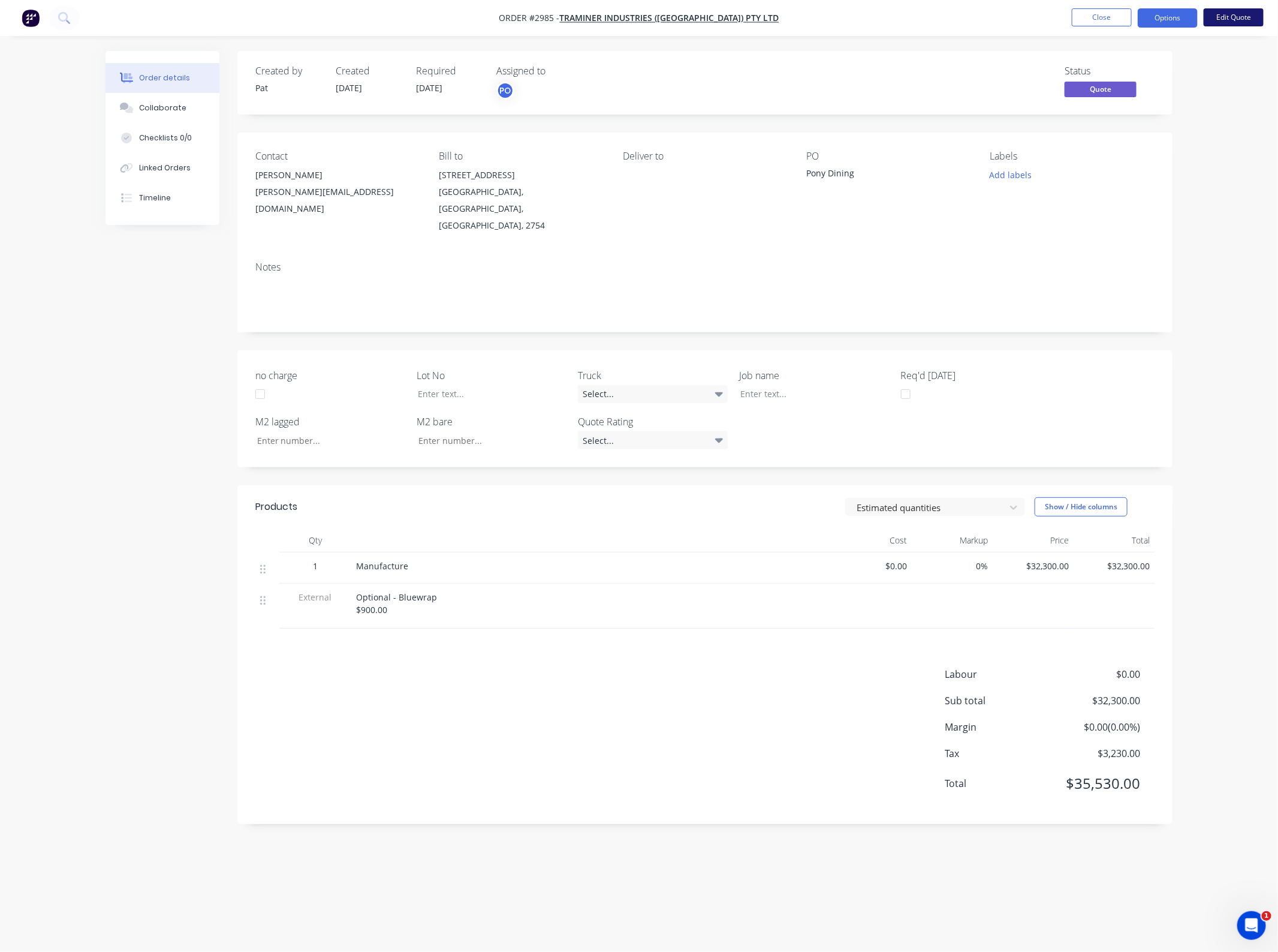
click at [1229, 16] on button "Edit Quote" at bounding box center [1234, 17] width 60 height 18
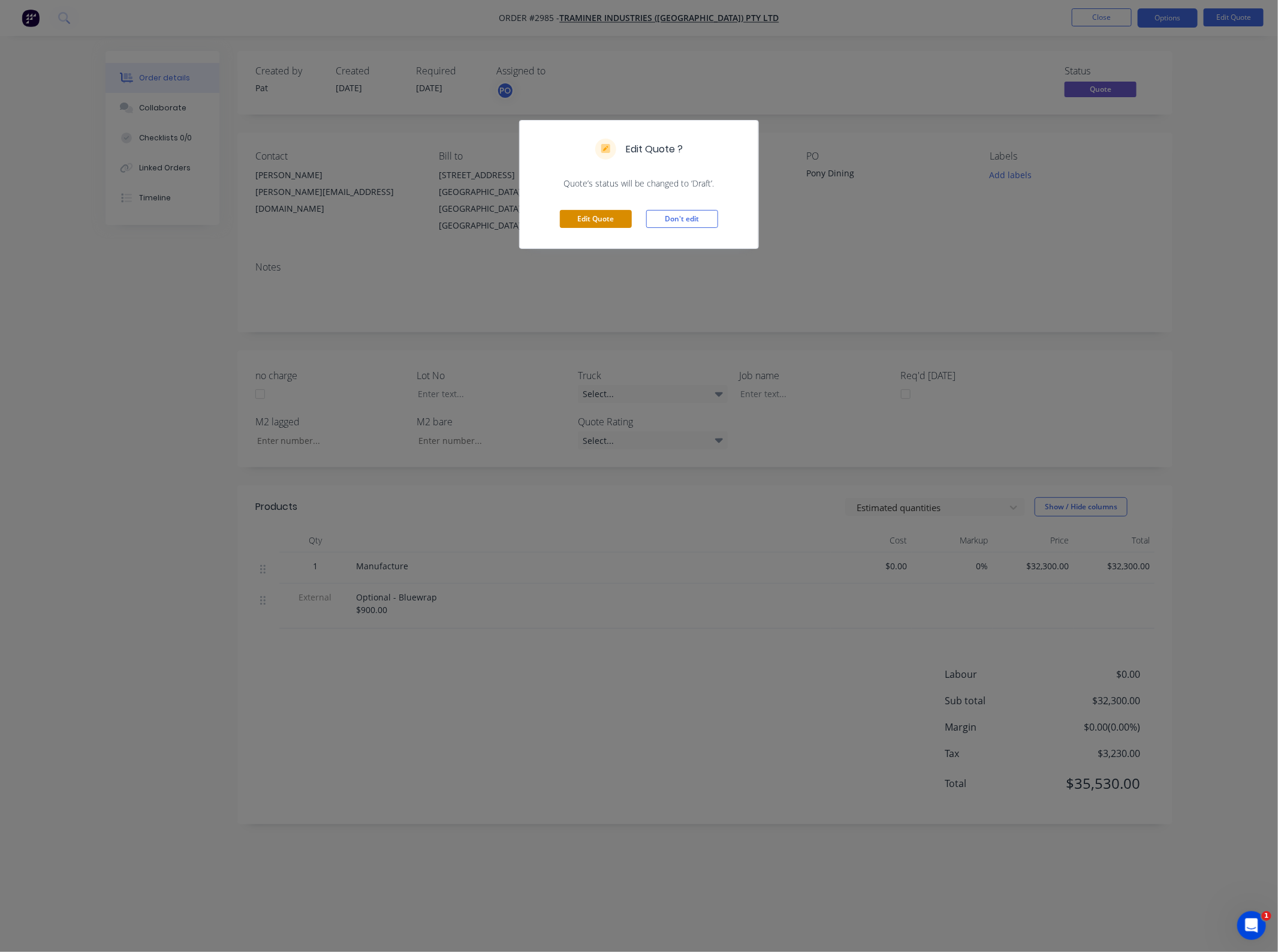
click at [607, 220] on button "Edit Quote" at bounding box center [595, 219] width 72 height 18
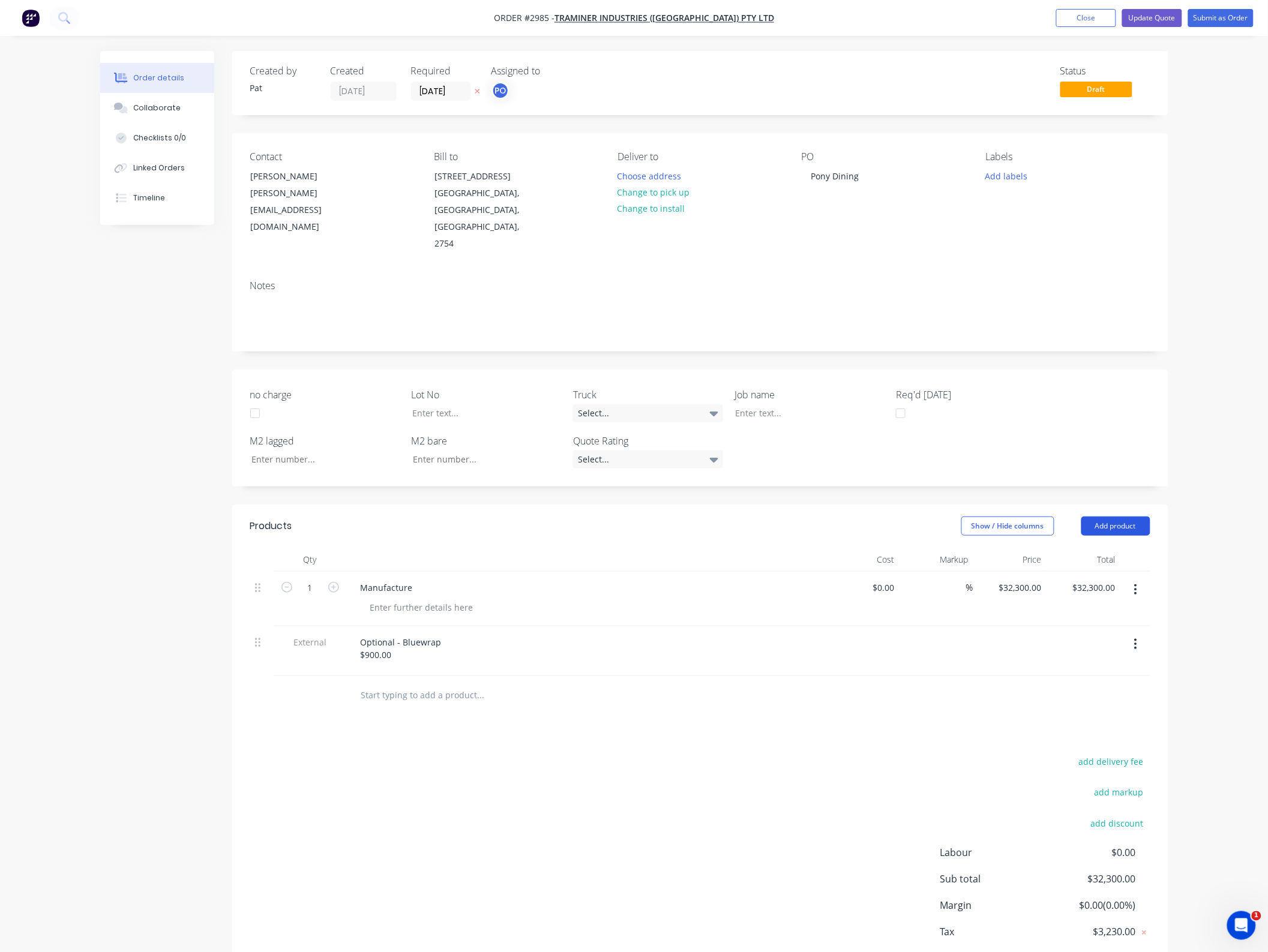
click at [1096, 516] on button "Add product" at bounding box center [1116, 526] width 69 height 20
click at [1091, 572] on div "Basic product" at bounding box center [1093, 580] width 92 height 18
click at [406, 598] on div at bounding box center [421, 607] width 123 height 18
drag, startPoint x: 253, startPoint y: 677, endPoint x: 253, endPoint y: 644, distance: 33.0
click at [253, 644] on div "1 Manufacture Price one $0.00 $0.00 % $32,300.00 $32,300.00 $32,300.00 $32,300.…" at bounding box center [700, 651] width 900 height 159
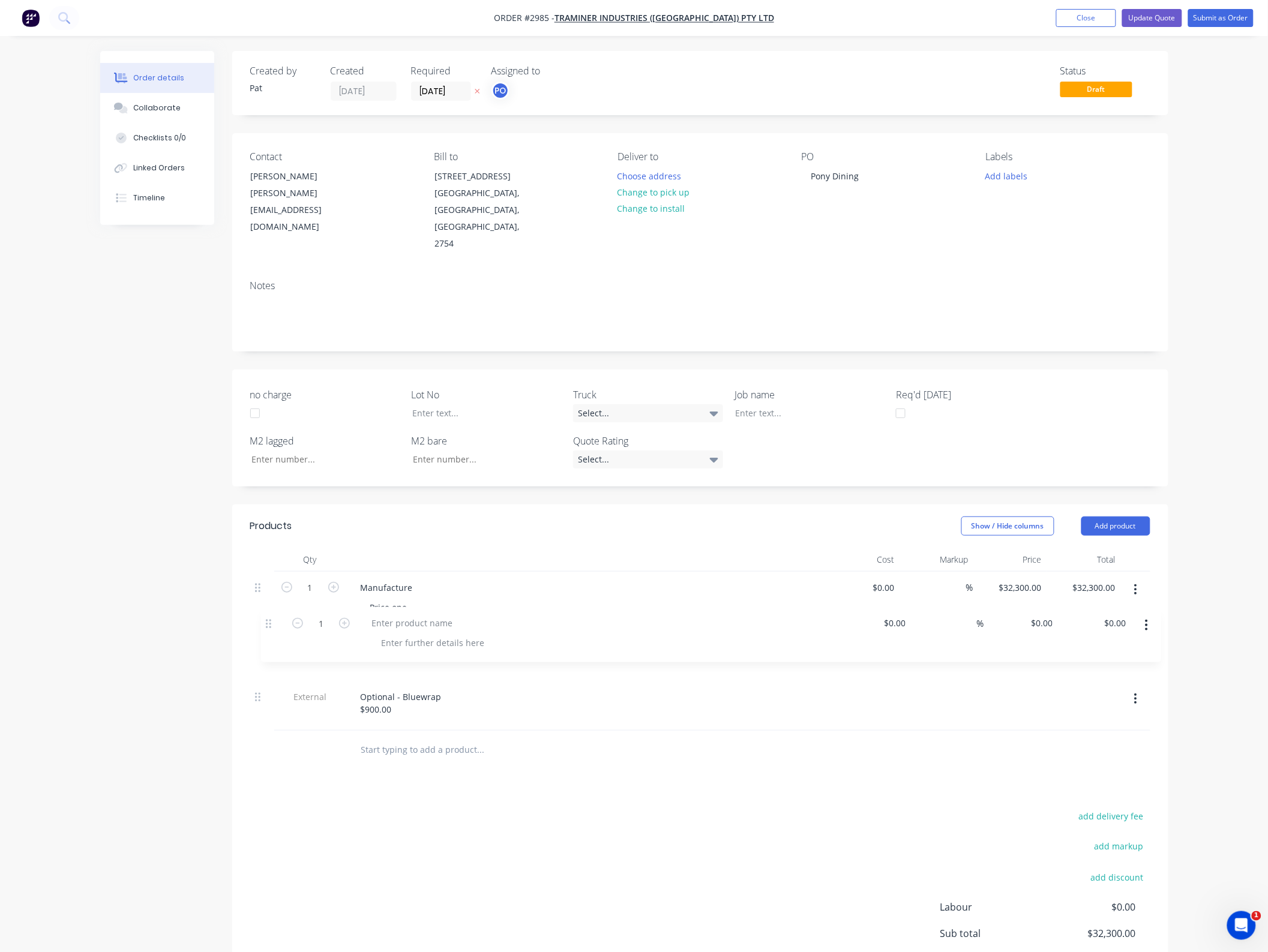
drag, startPoint x: 261, startPoint y: 676, endPoint x: 273, endPoint y: 604, distance: 73.0
click at [273, 604] on div "1 Manufacture Price one $0.00 $0.00 % $32,300.00 $32,300.00 $32,300.00 $32,300.…" at bounding box center [700, 651] width 900 height 159
click at [399, 633] on div at bounding box center [401, 642] width 100 height 18
click at [385, 655] on div "Manufacture" at bounding box center [586, 652] width 480 height 54
click at [387, 653] on div at bounding box center [421, 662] width 123 height 18
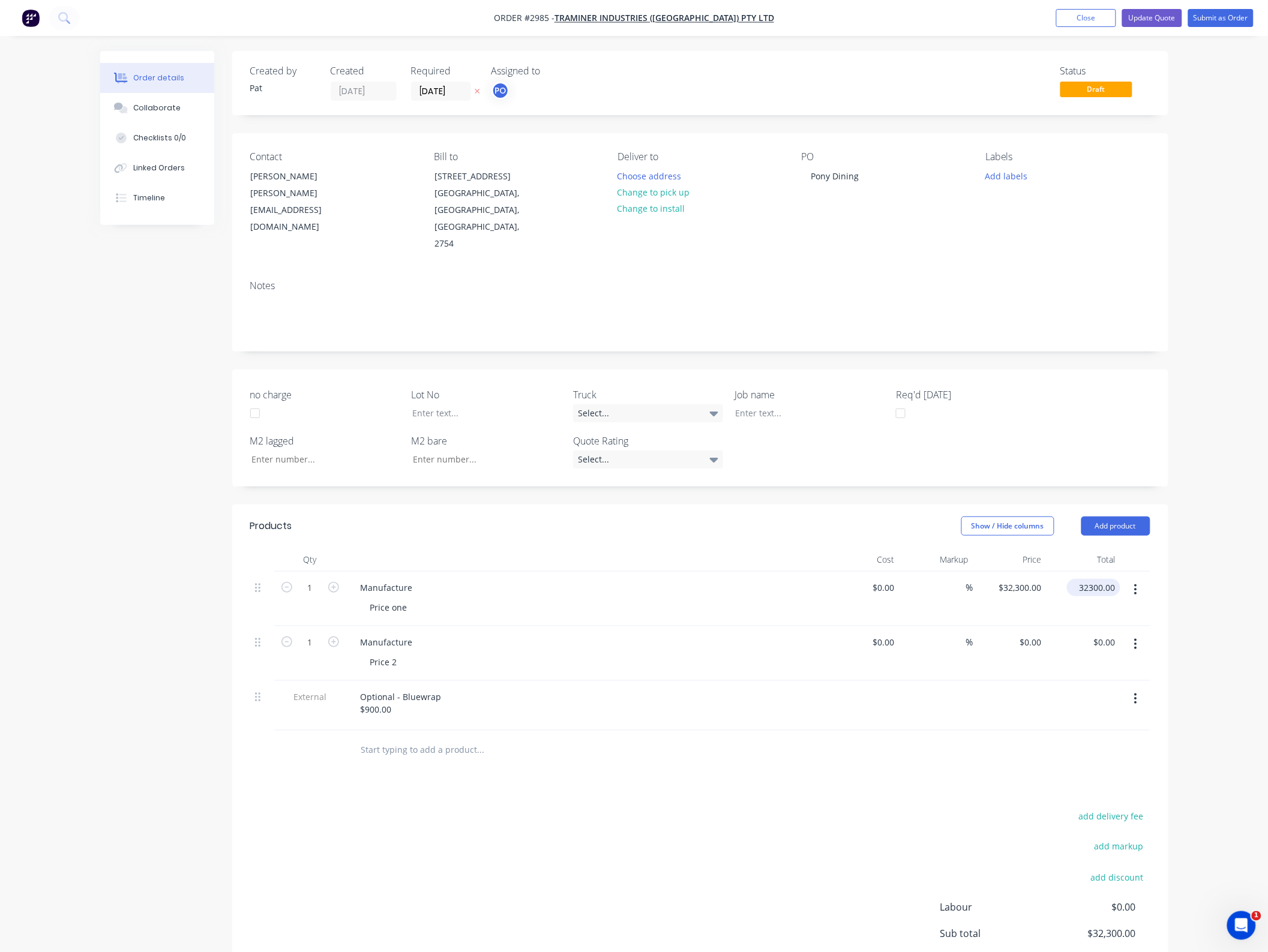
click at [1101, 579] on input "32300.00" at bounding box center [1095, 588] width 49 height 18
click at [1101, 579] on input "32300.00" at bounding box center [1098, 588] width 42 height 18
type input "32300.00"
type input "$0.00"
click at [1103, 633] on input "$0.00" at bounding box center [1106, 642] width 28 height 18
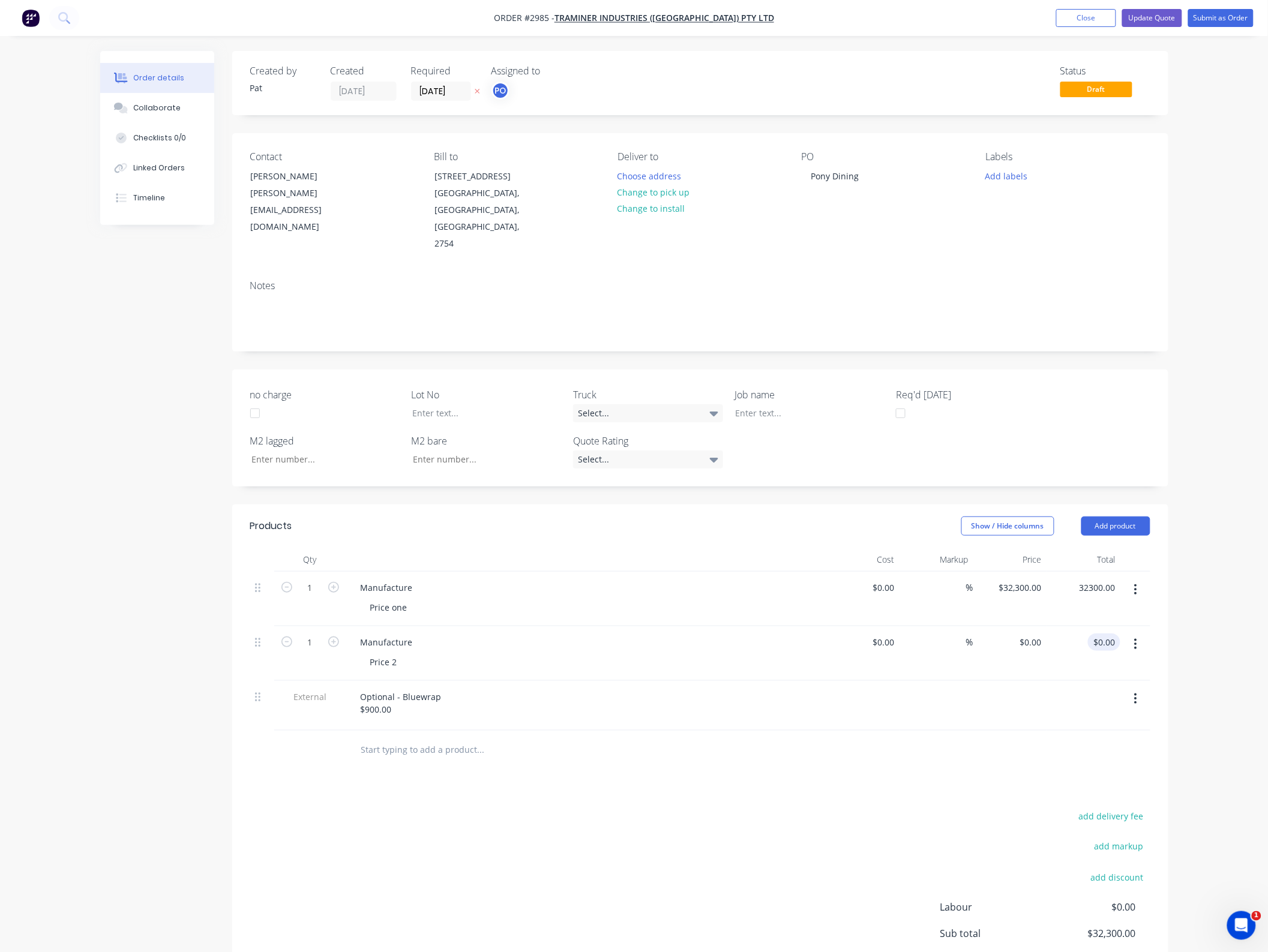
type input "$32,300.00"
type input "0.00"
type input "32300.00"
type input "$0.00"
type input "$32,300.00"
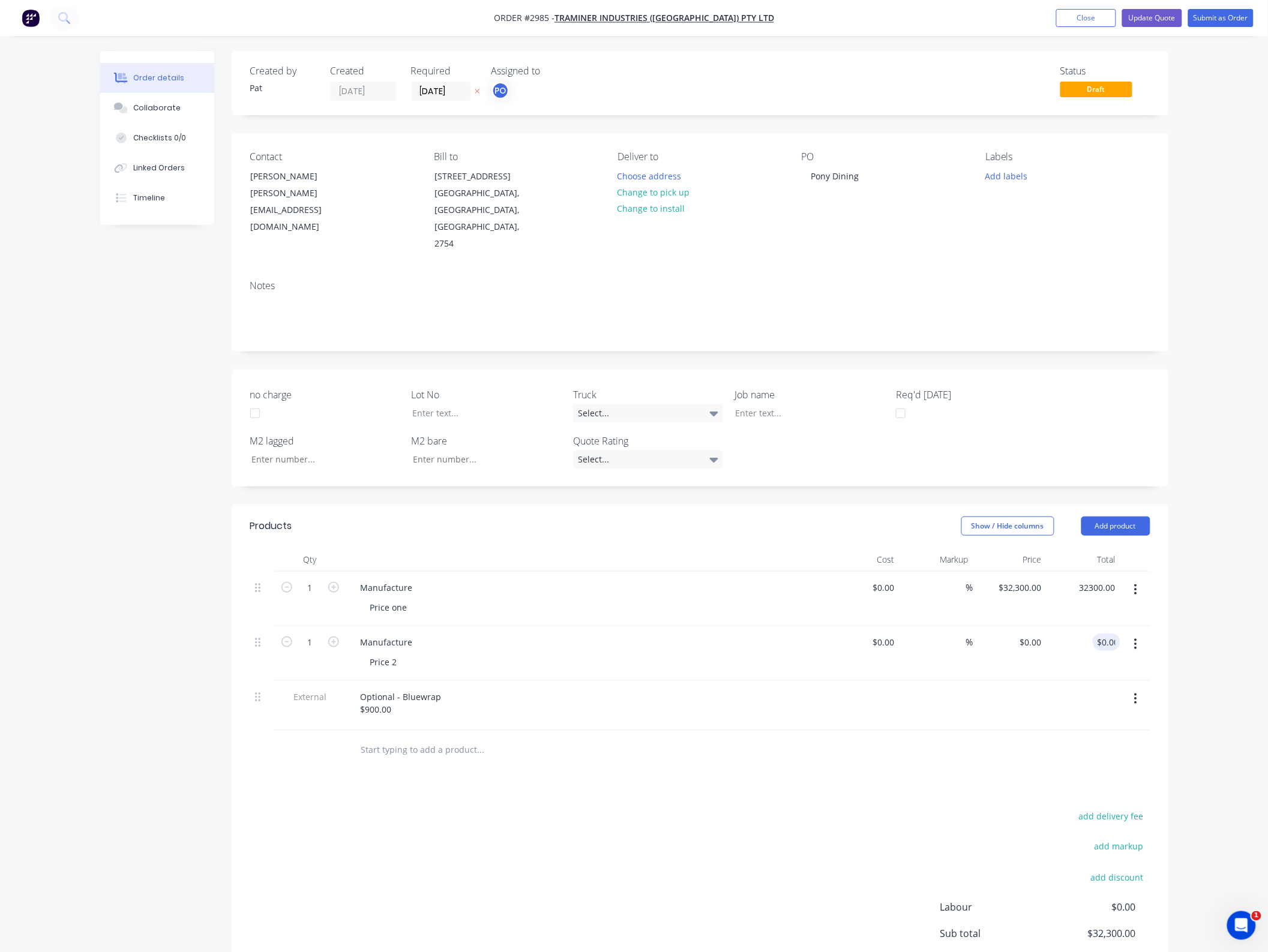
type input "0.00"
type input "32300.00"
type input "$0.00"
type input "$32,300.00"
type input "0.00"
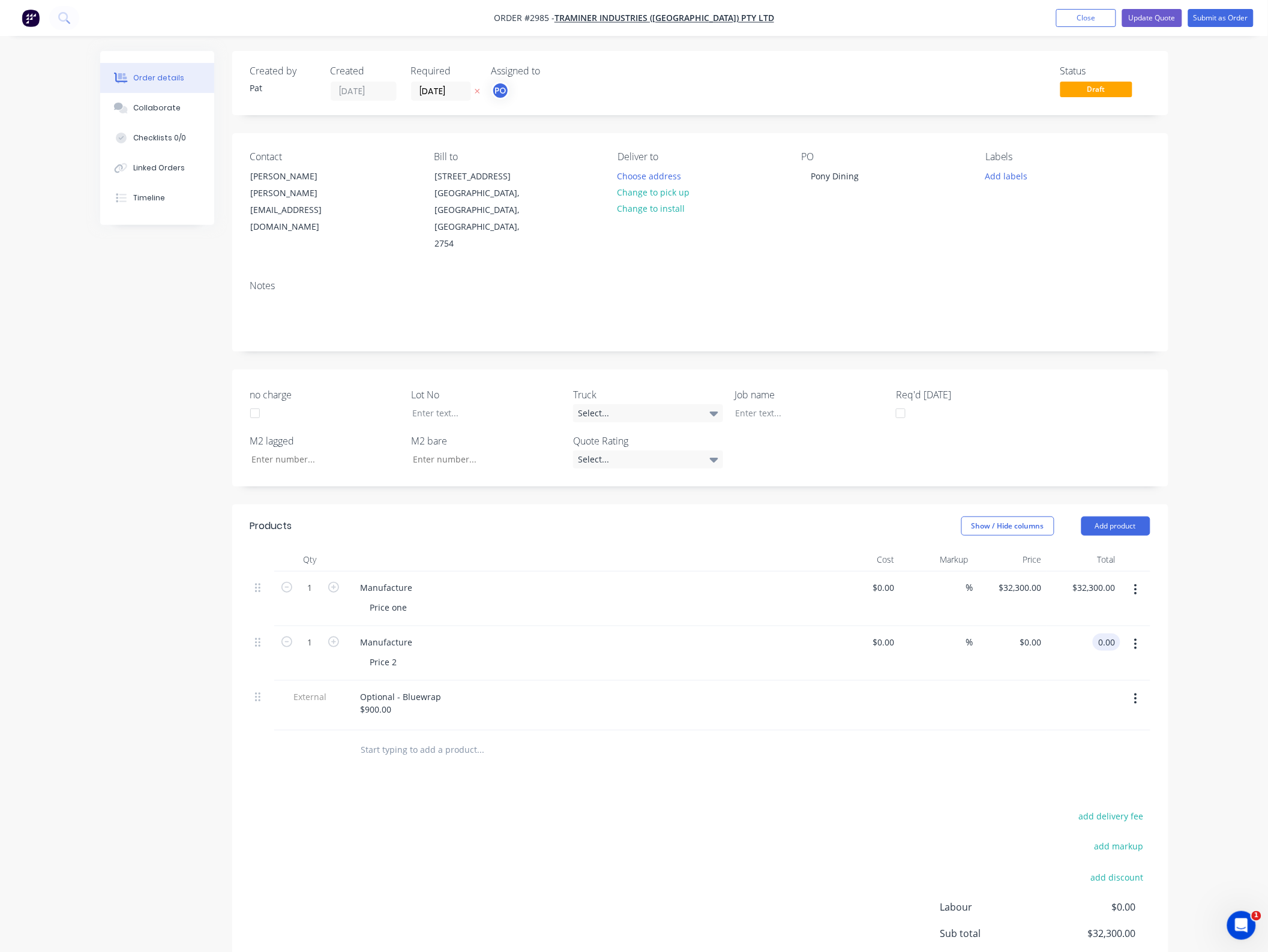
type input "32300.00"
type input "$0.00"
type input "$32,300.00"
type input "0.00"
type input "32300.00"
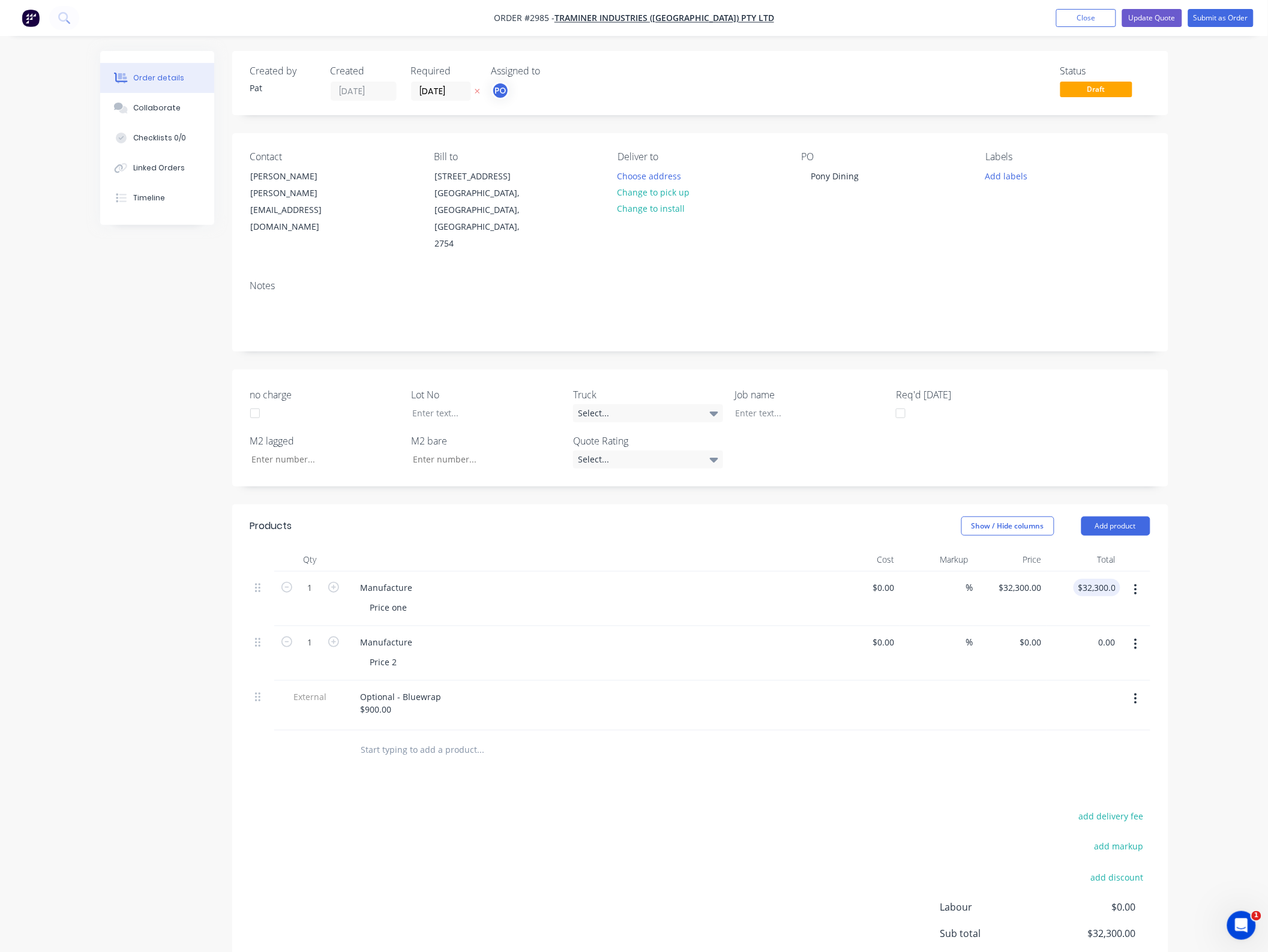
type input "$0.00"
type input "$32,300.00"
type input "0.00"
type input "32300.00"
type input "$0.00"
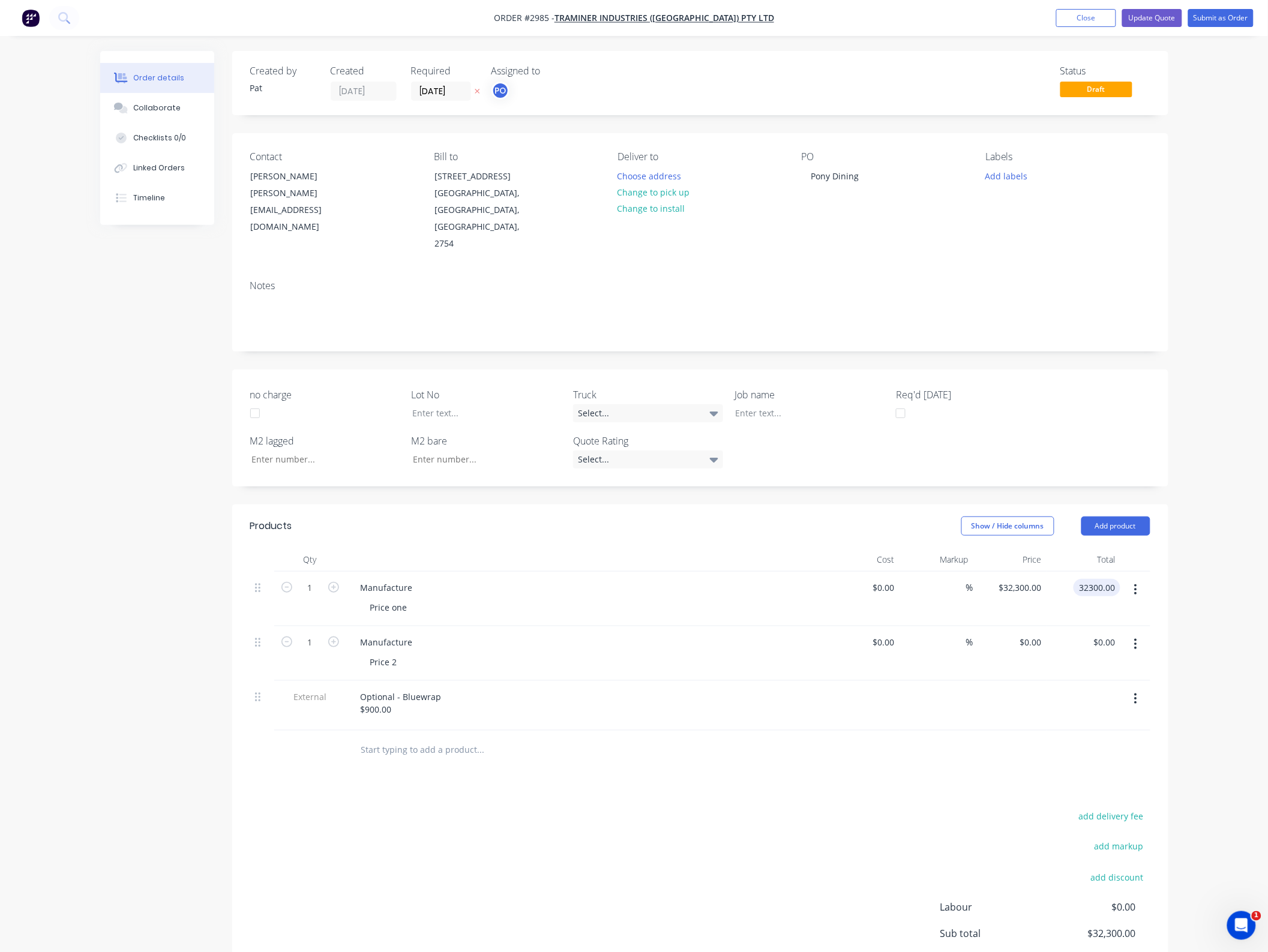
type input "$32,300.00"
type input "0.00"
type input "32300.00"
type input "$0.00"
type input "$32,300.00"
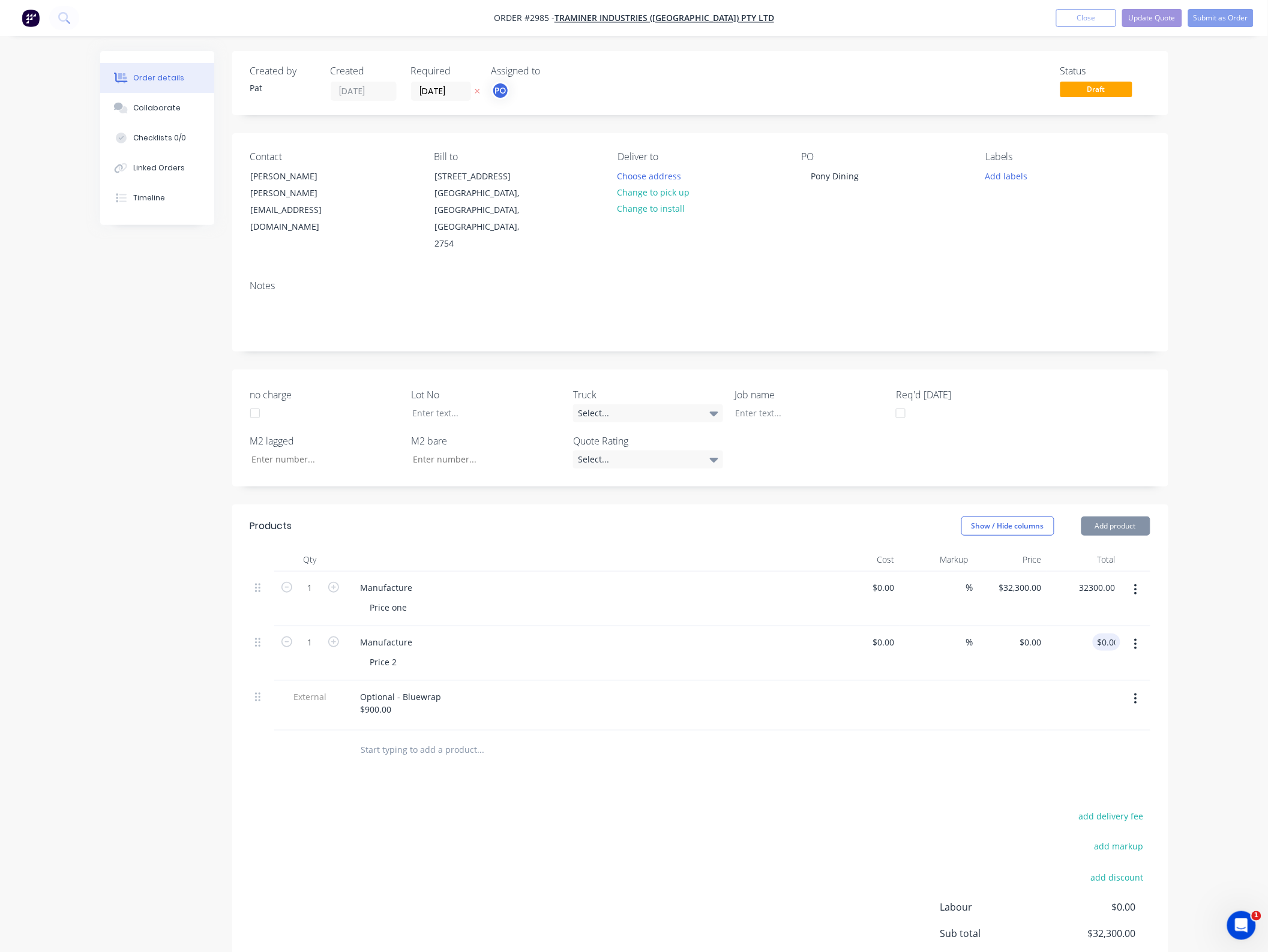
type input "0.00"
type input "32300.00"
type input "$0.00"
type input "$32,300.00"
type input "0.00"
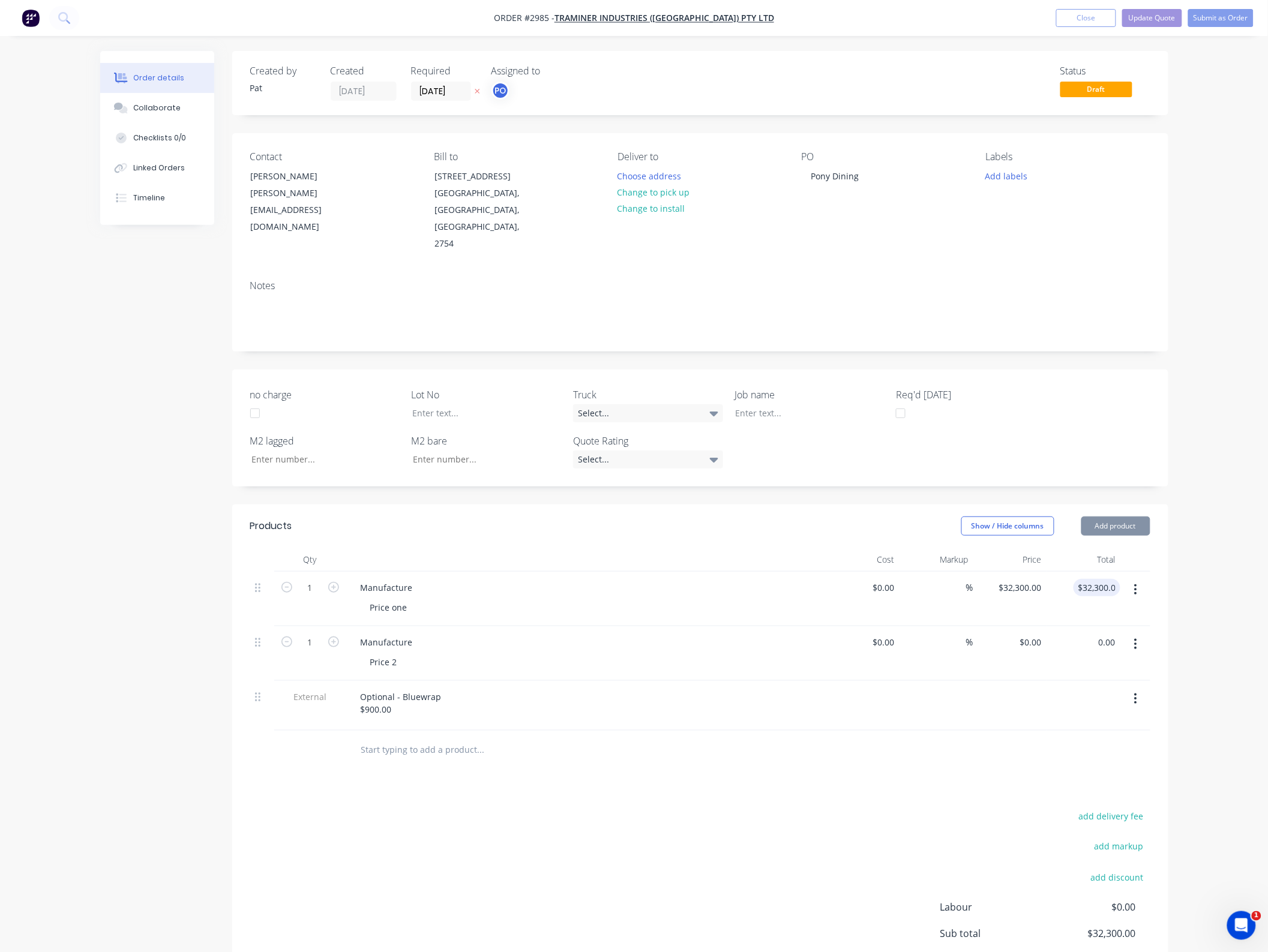
type input "32300.00"
type input "$0.00"
type input "$32,300.00"
type input "0.00"
type input "32300.00"
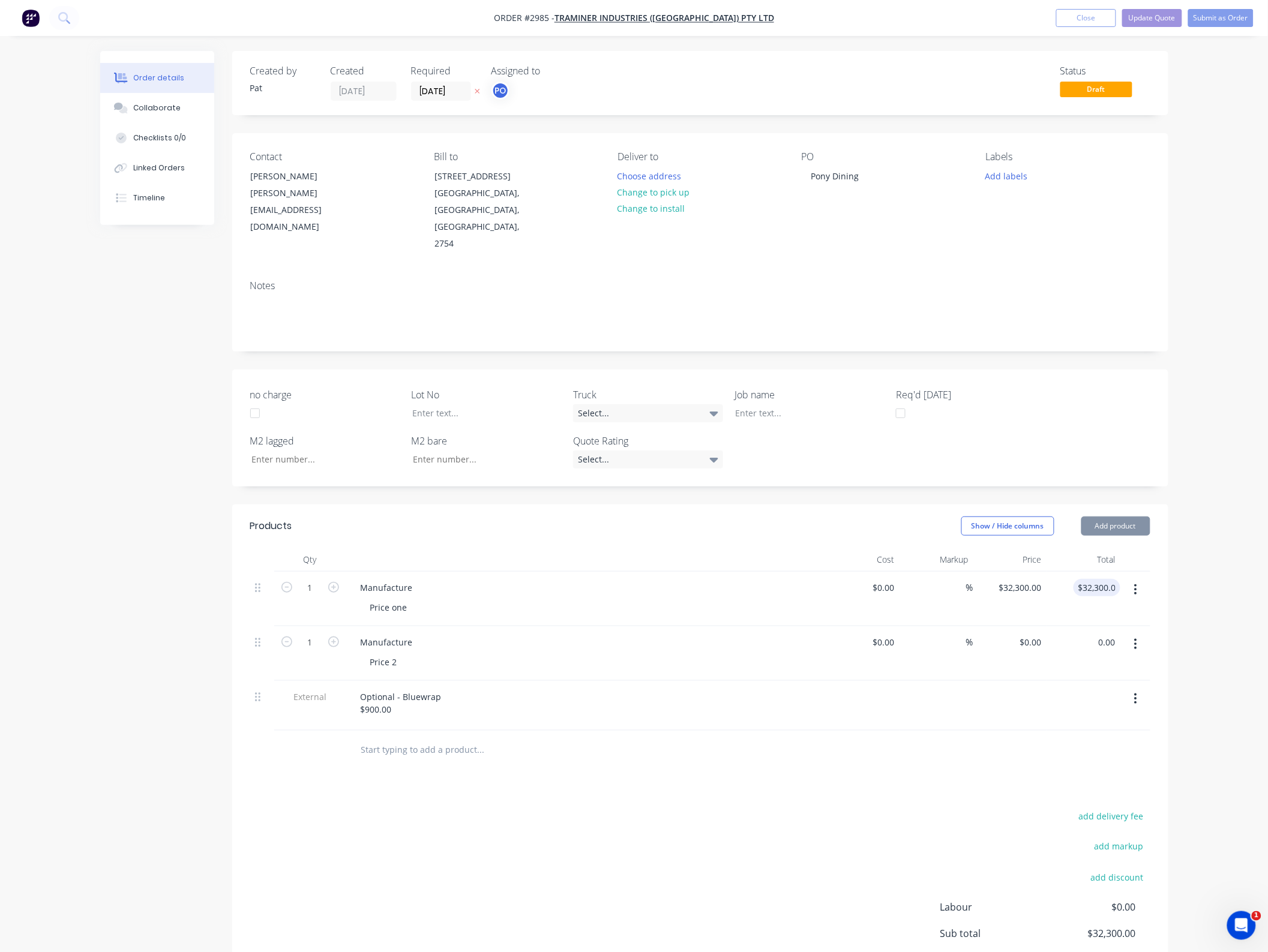
type input "$0.00"
type input "$32,300.00"
type input "0.00"
type input "32300.00"
type input "$0.00"
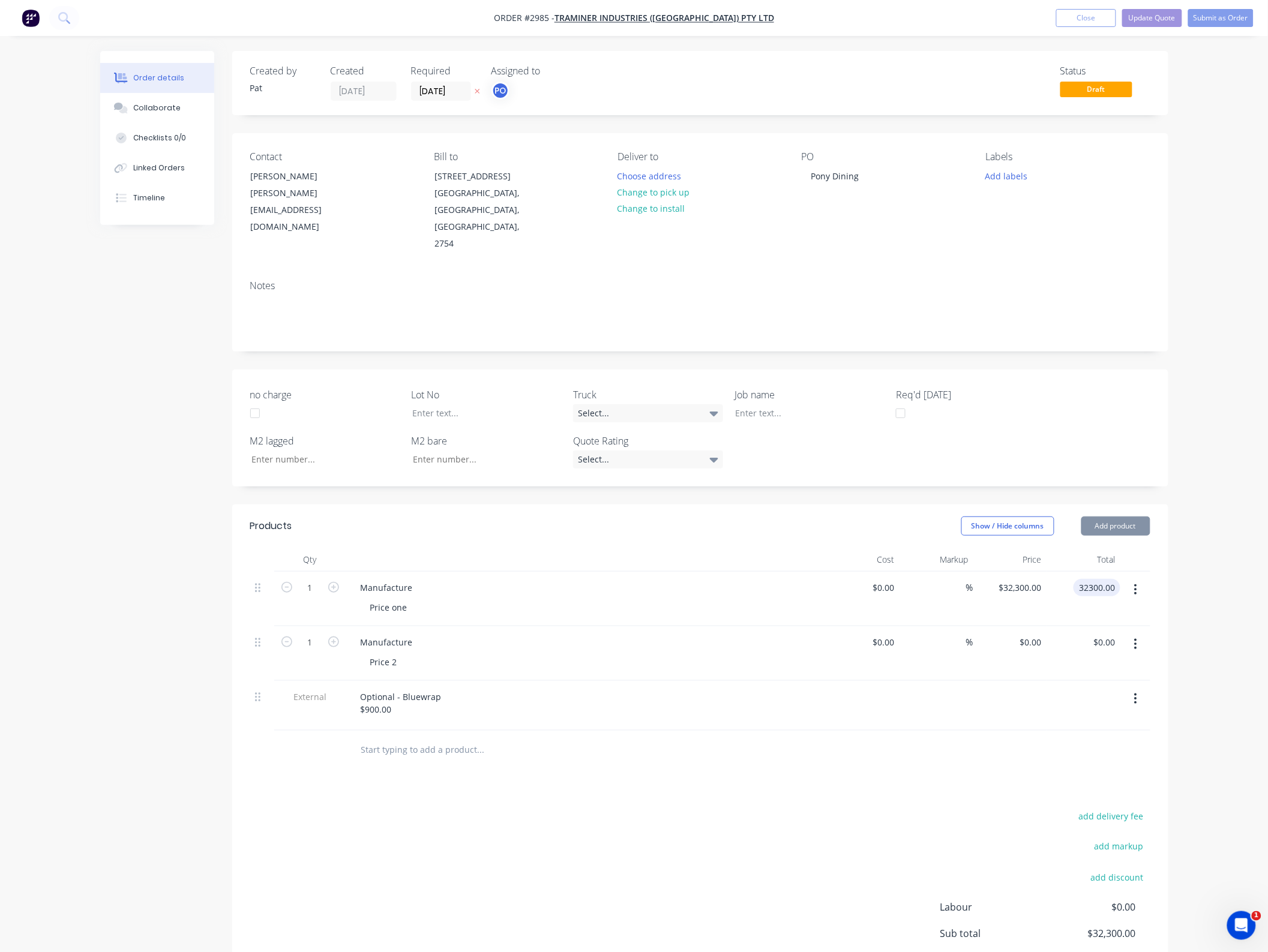
type input "$32,300.00"
type input "0.00"
type input "32300.00"
type input "$0.00"
type input "$32,300.00"
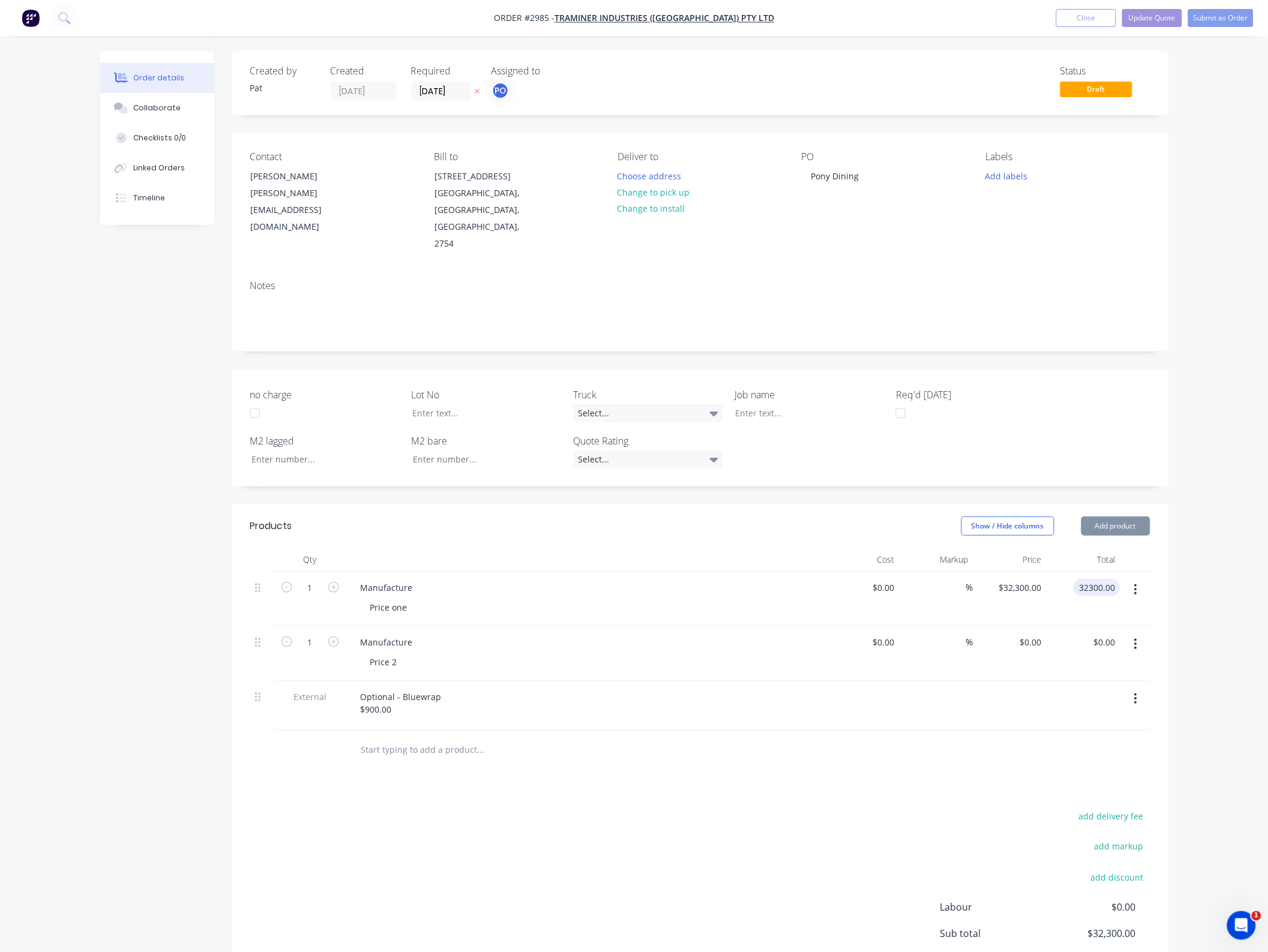
type input "0.00"
type input "32300.00"
type input "$0.00"
type input "$32,300.00"
type input "0.00"
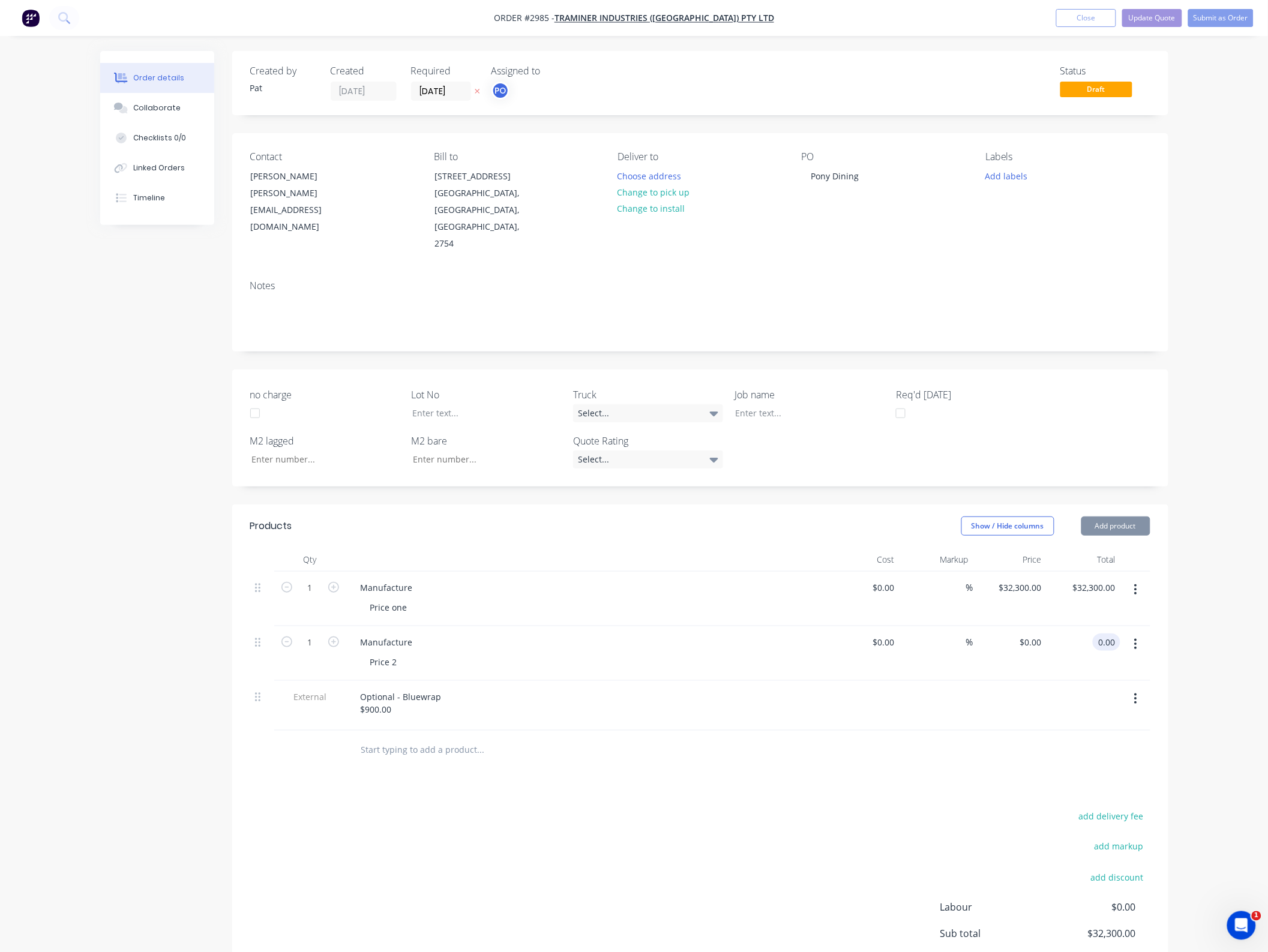
type input "32300.00"
type input "$0.00"
type input "$32,300.00"
type input "0.00"
type input "32300.00"
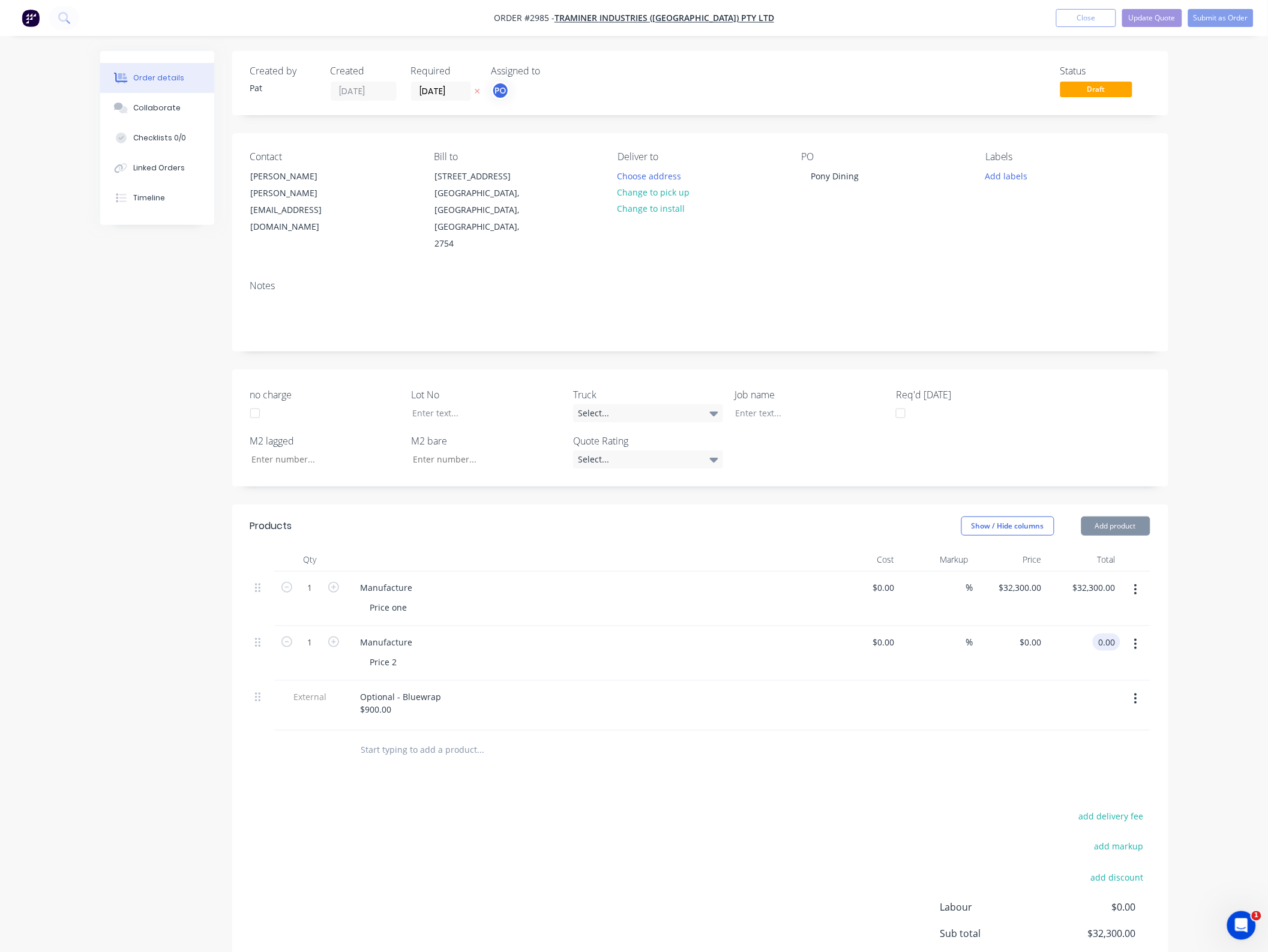
type input "$0.00"
type input "$32,300.00"
type input "0.00"
type input "32300.00"
type input "$0.00"
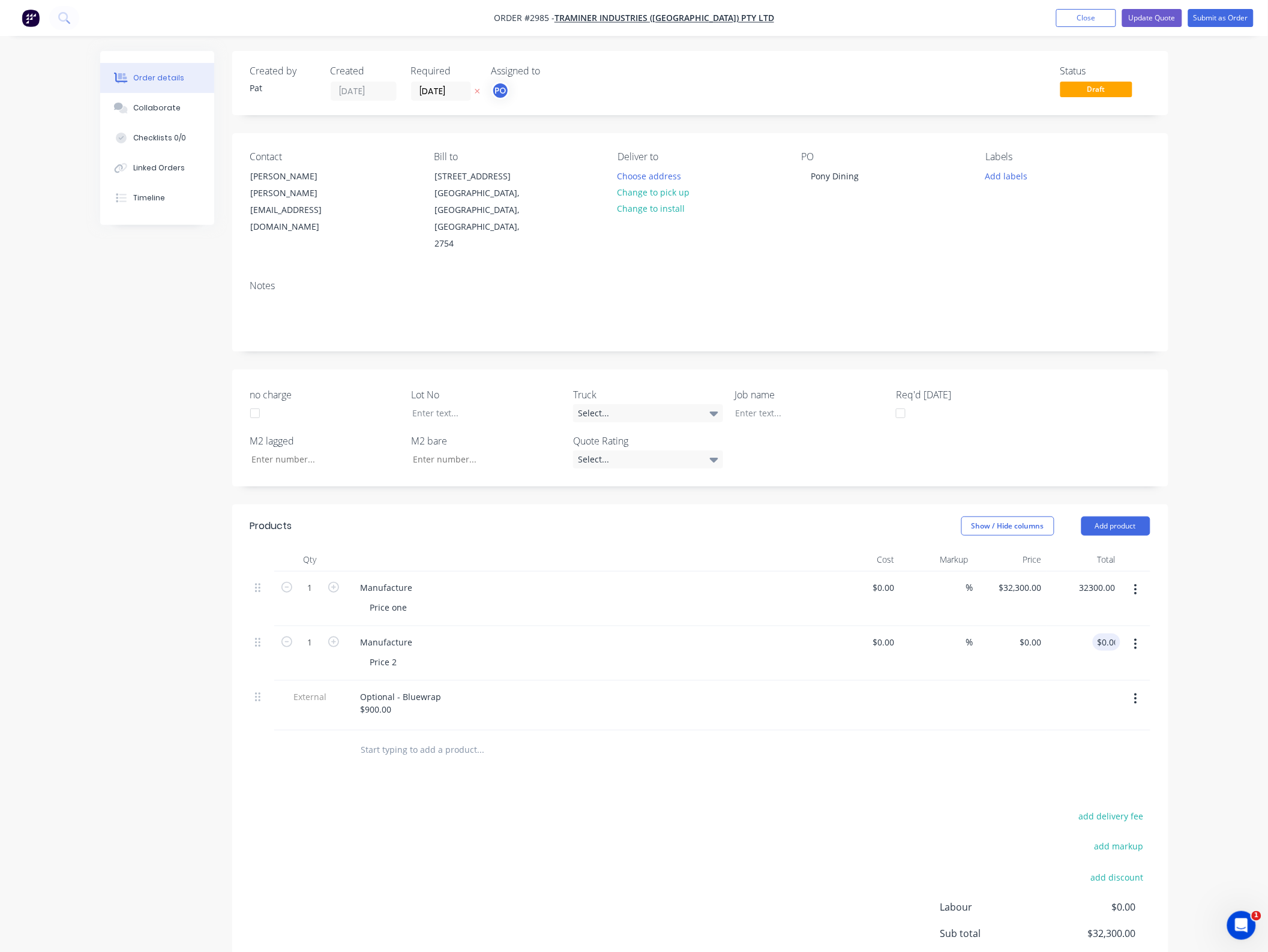
type input "$32,300.00"
type input "0.00"
type input "32300.00"
type input "$0.00"
type input "$32,300.00"
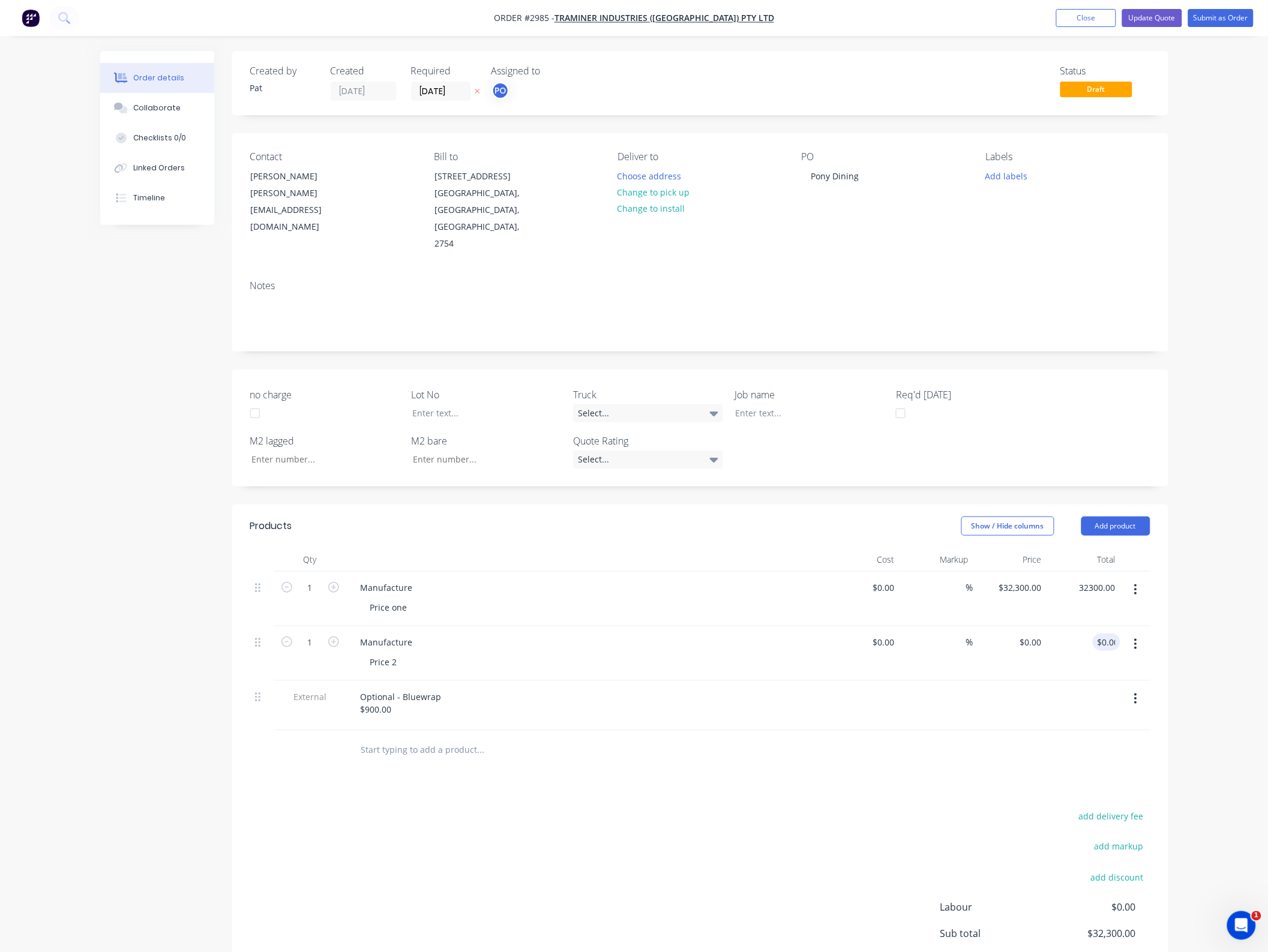
type input "0.00"
type input "32300.00"
type input "$0.00"
type input "$32,300.00"
type input "0.00"
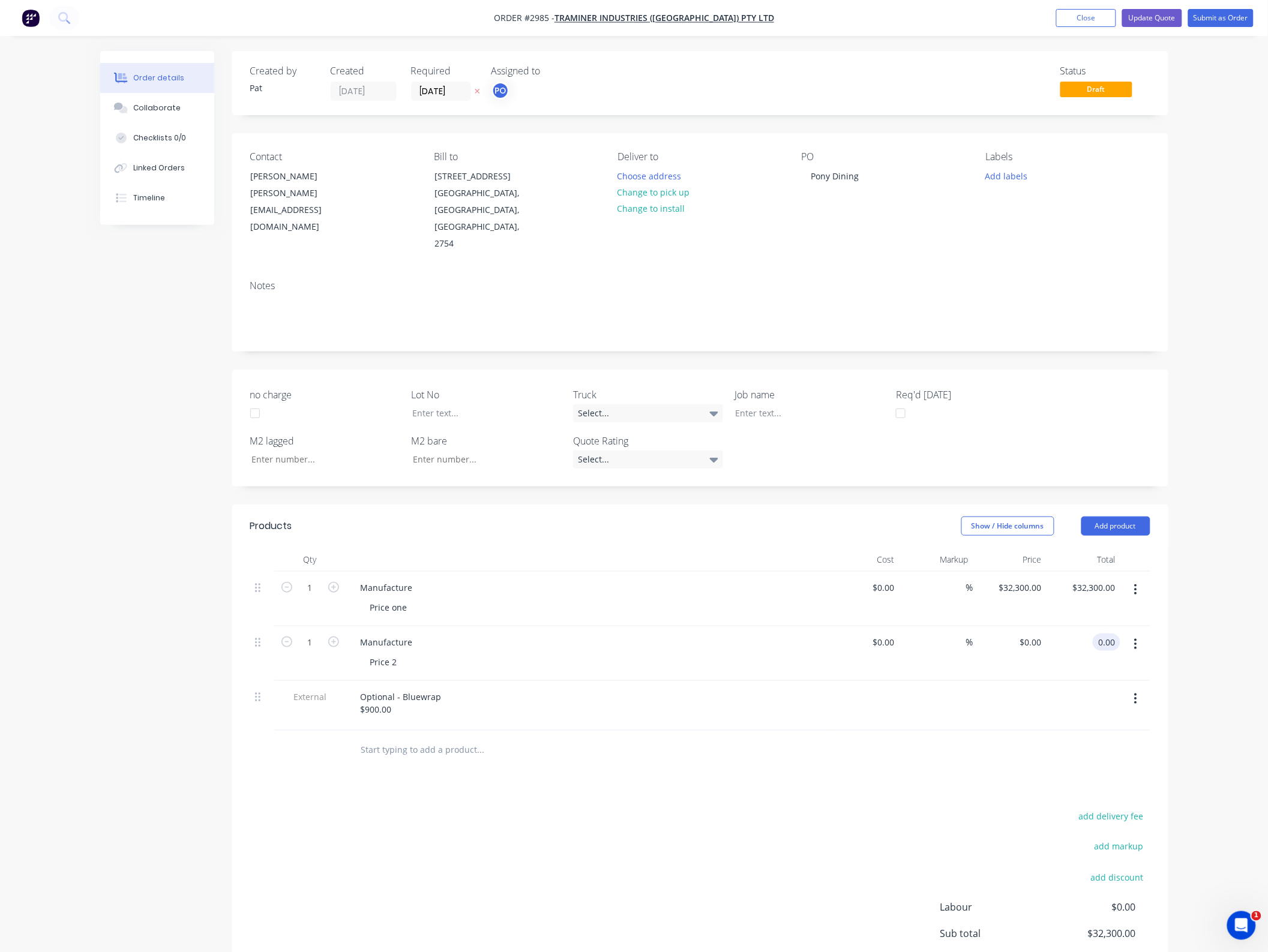
type input "32300.00"
type input "$0.00"
type input "$32,300.00"
type input "0.00"
type input "32300.00"
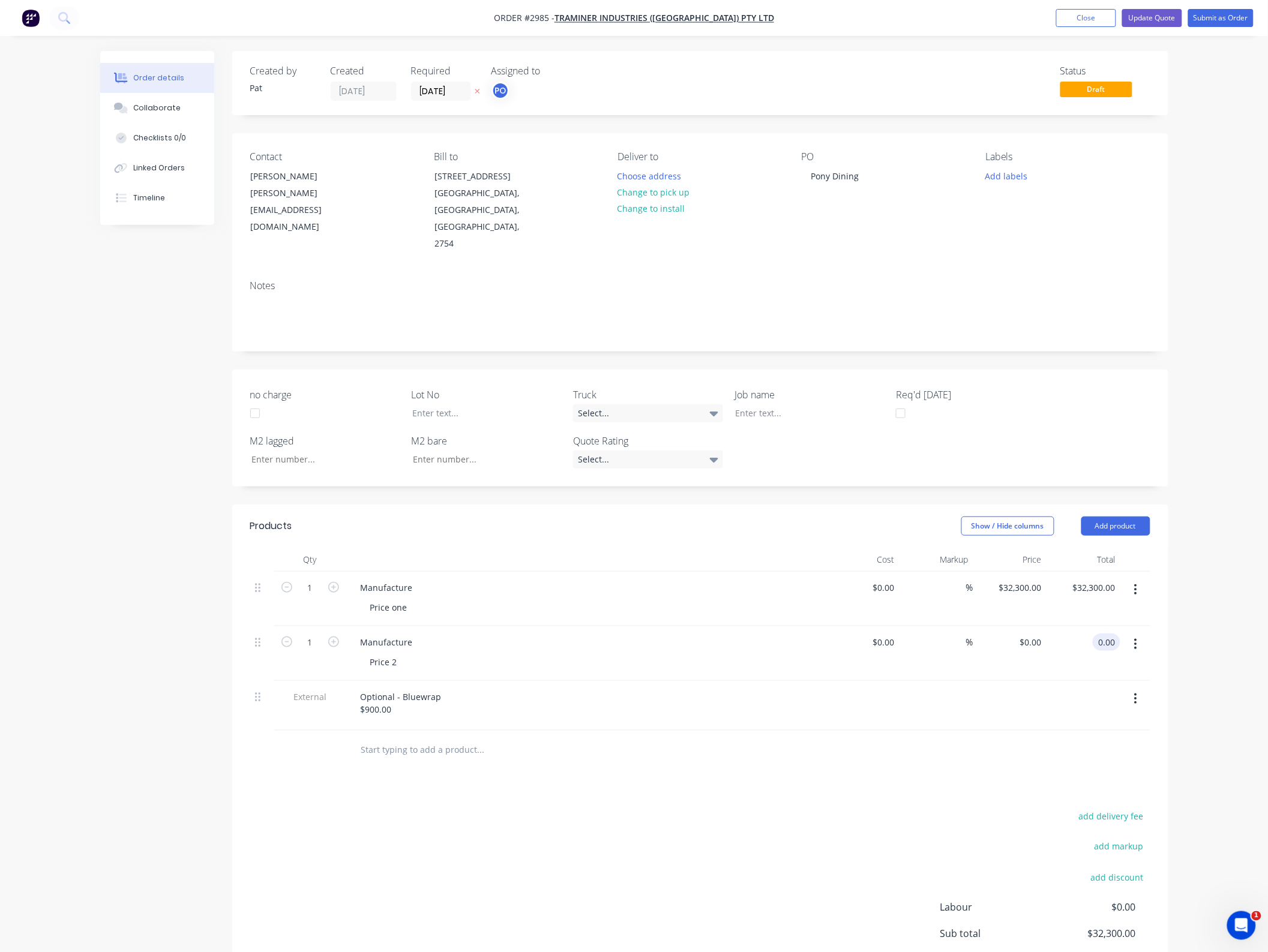
type input "$0.00"
type input "$32,300.00"
type input "0.00"
type input "32300.00"
type input "$0.00"
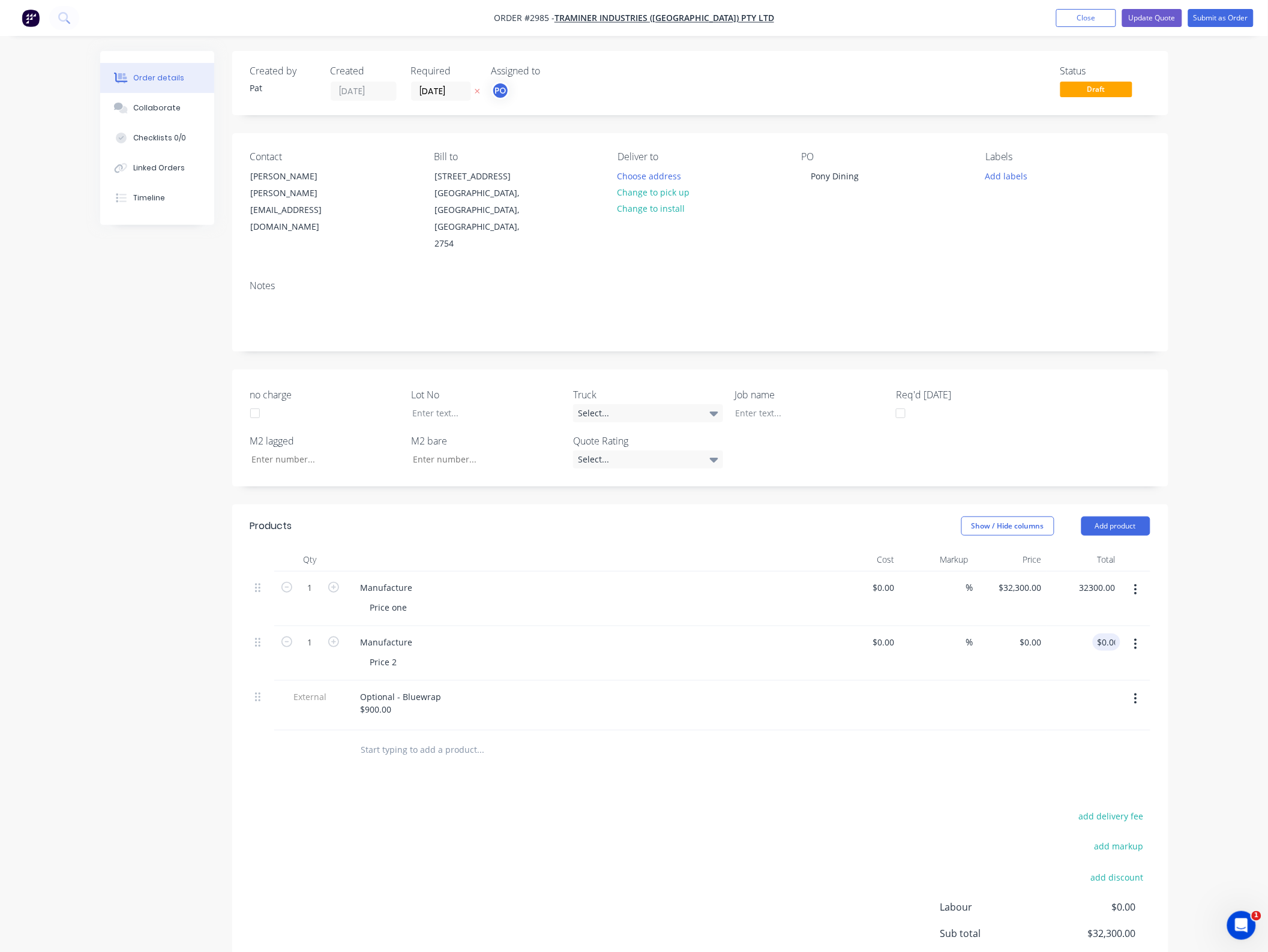
type input "$32,300.00"
type input "0.00"
type input "32300.00"
type input "$0.00"
type input "$32,300.00"
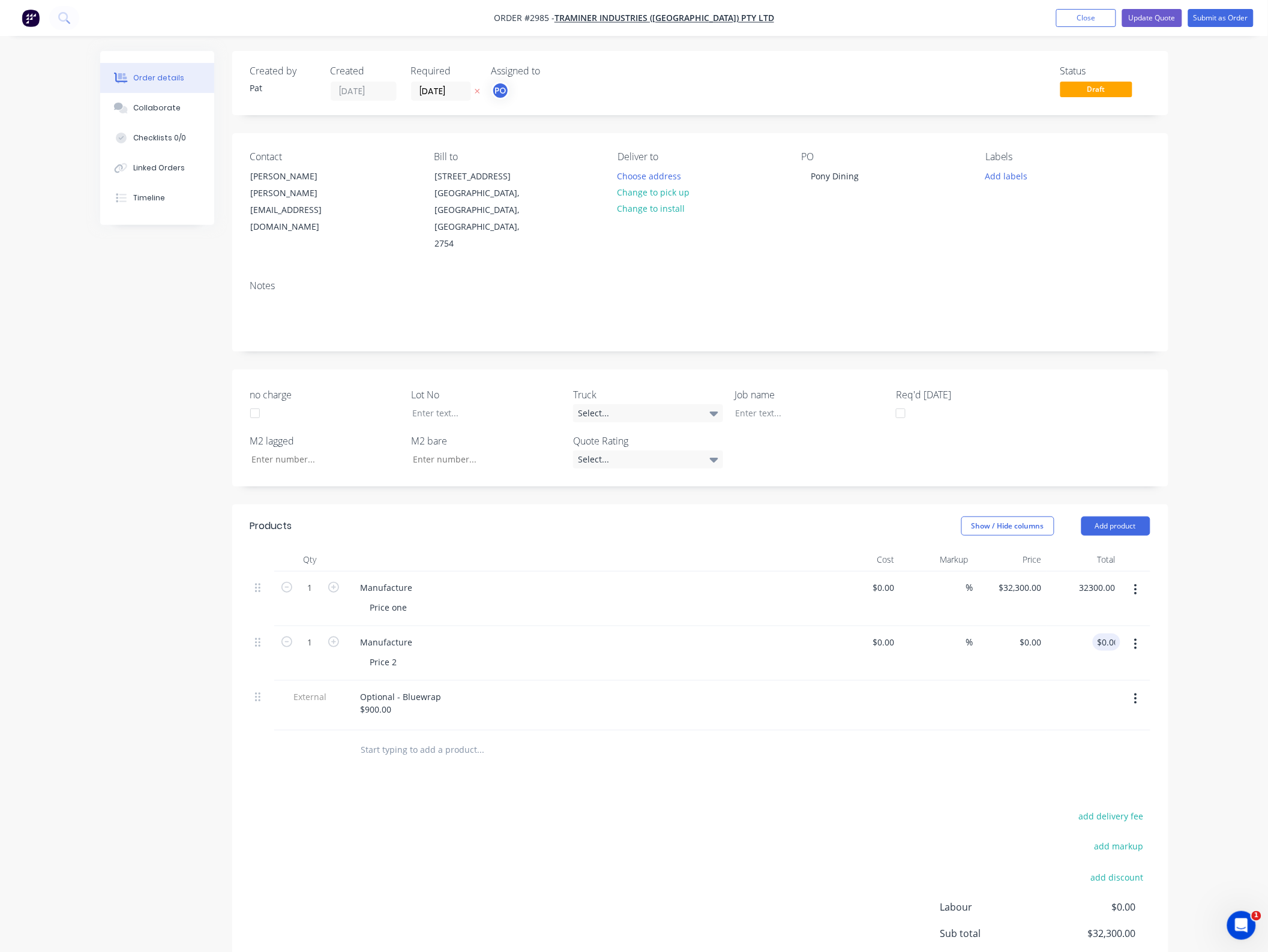
type input "0.00"
type input "32300.00"
type input "$0.00"
type input "$32,300.00"
type input "0.00"
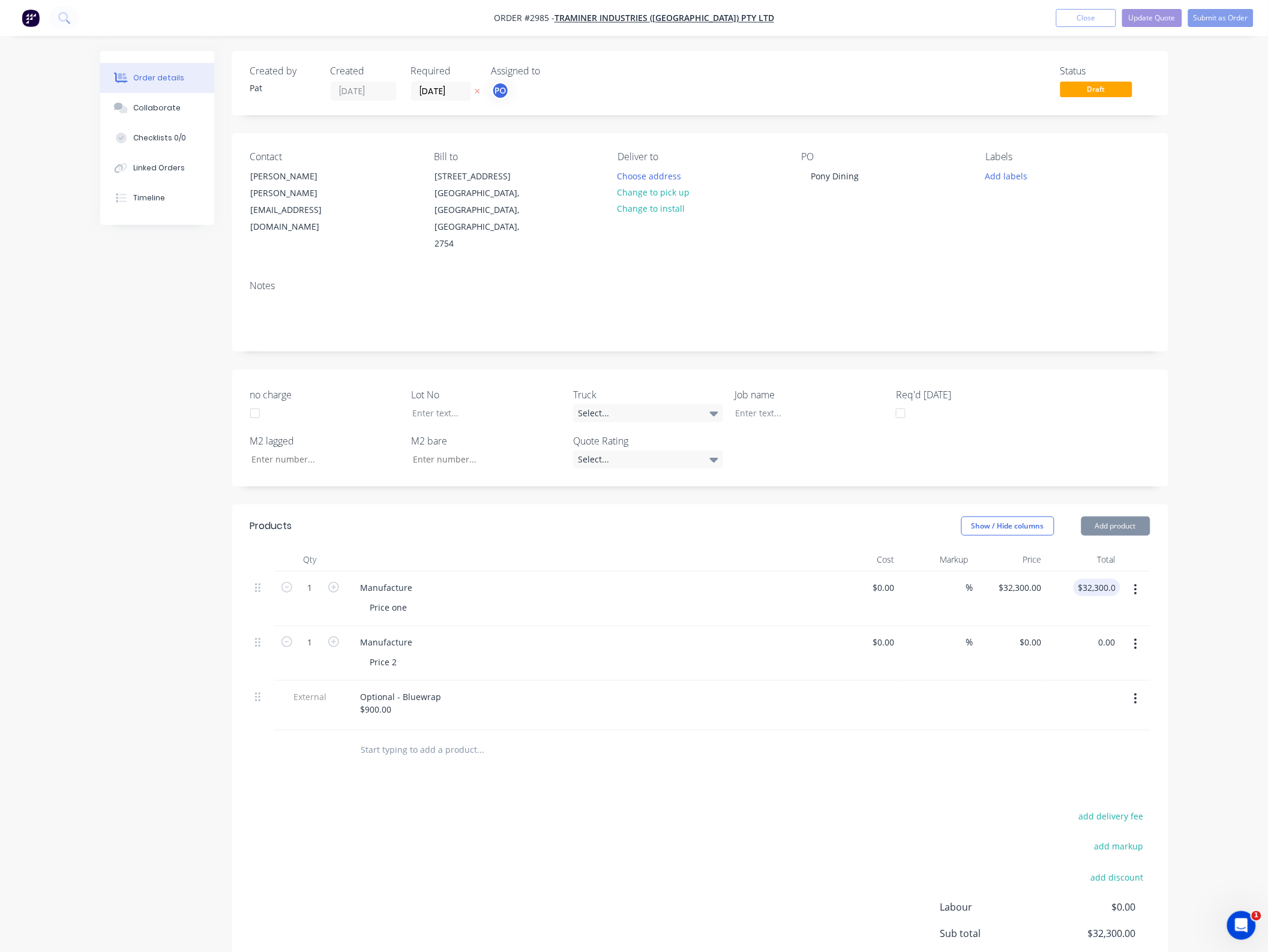
type input "32300.00"
type input "$0.00"
type input "$32,300.00"
type input "0.00"
type input "32300.00"
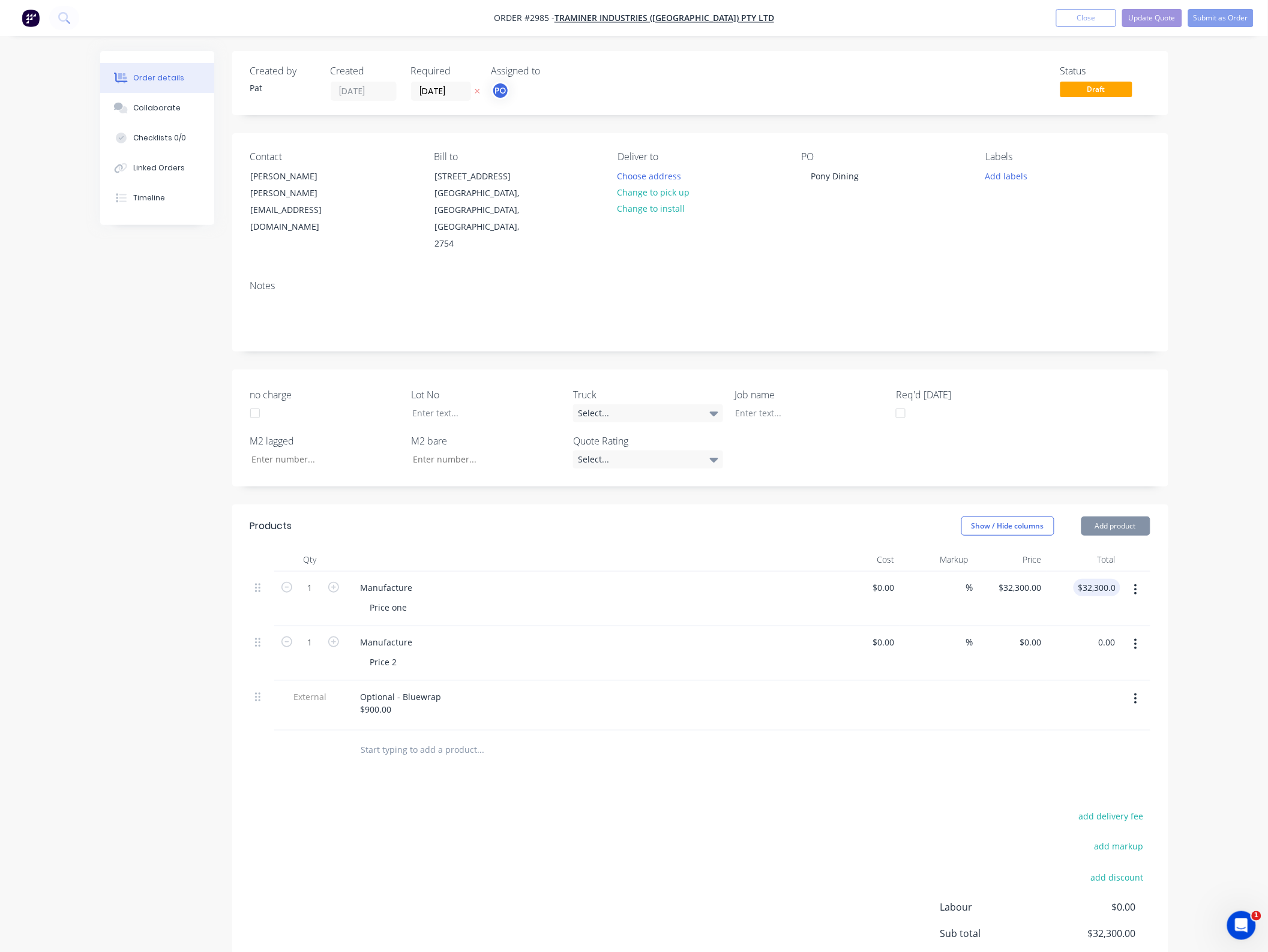
type input "$0.00"
type input "$32,300.00"
type input "0.00"
type input "32300.00"
type input "$0.00"
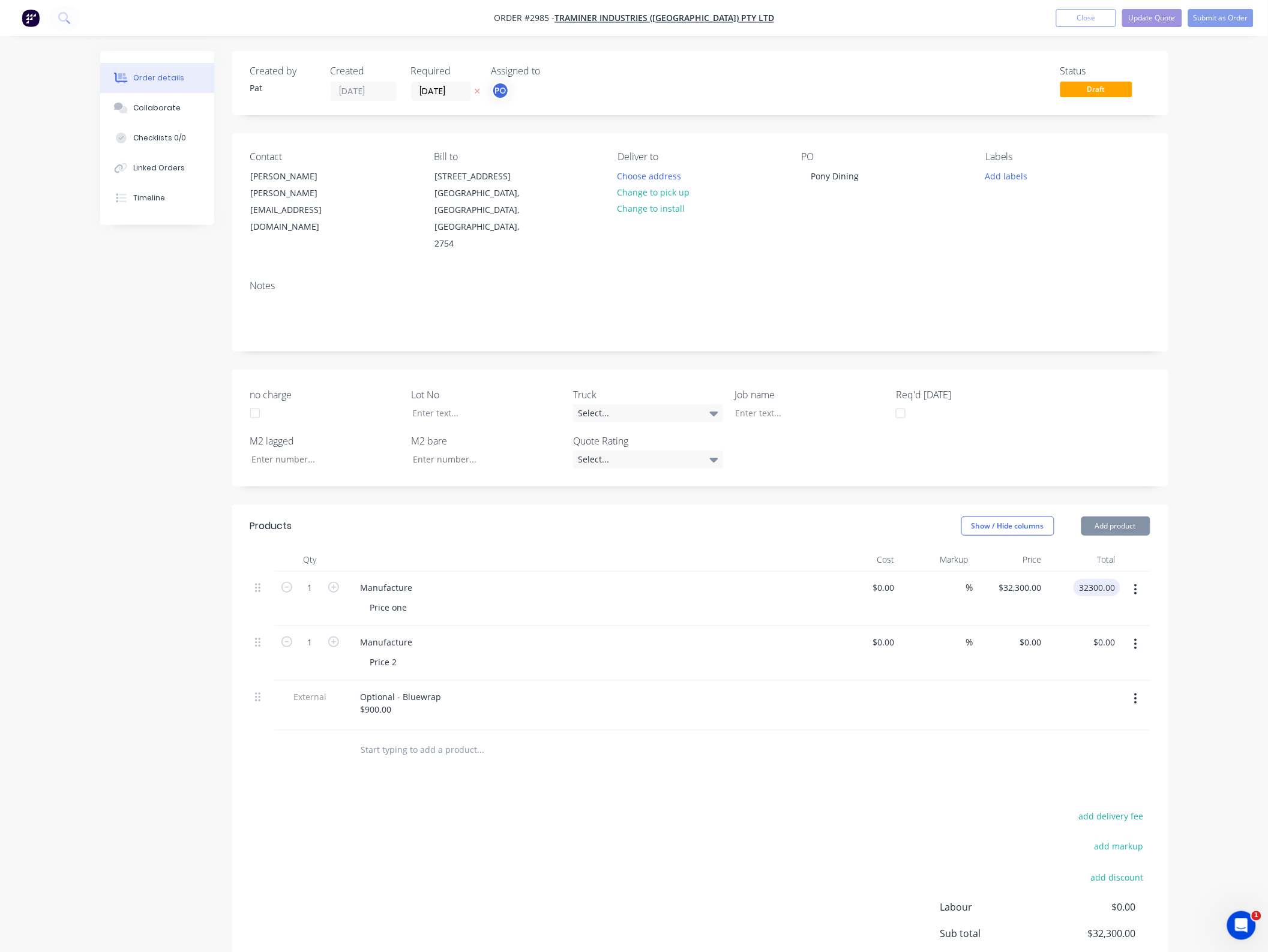
type input "$32,300.00"
type input "0.00"
type input "32300.00"
type input "$0.00"
type input "$32,300.00"
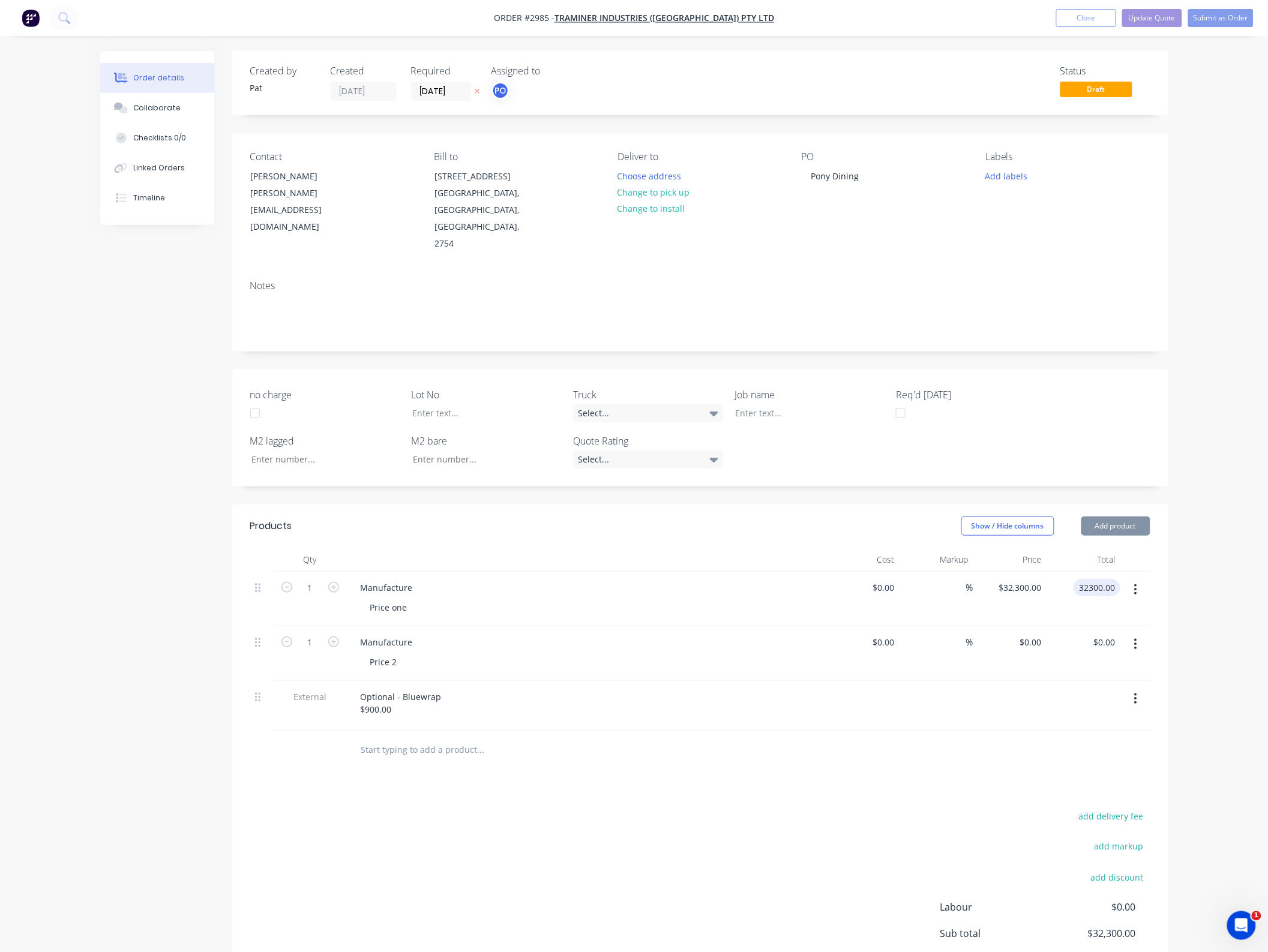
type input "0.00"
type input "32300.00"
type input "$0.00"
type input "$32,300.00"
type input "0.00"
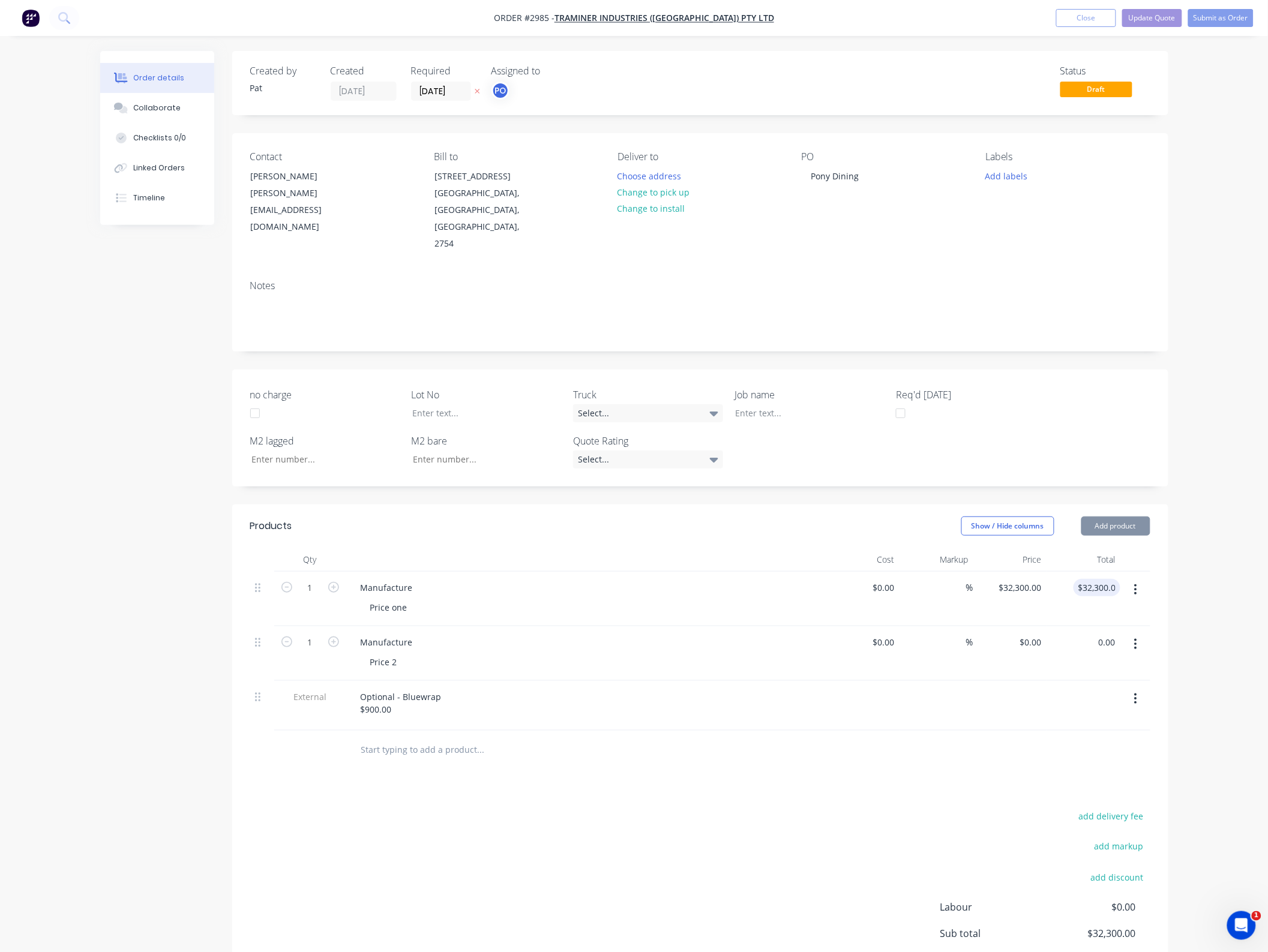
type input "32300.00"
type input "$0.00"
type input "$32,300.00"
type input "0.00"
type input "32300.00"
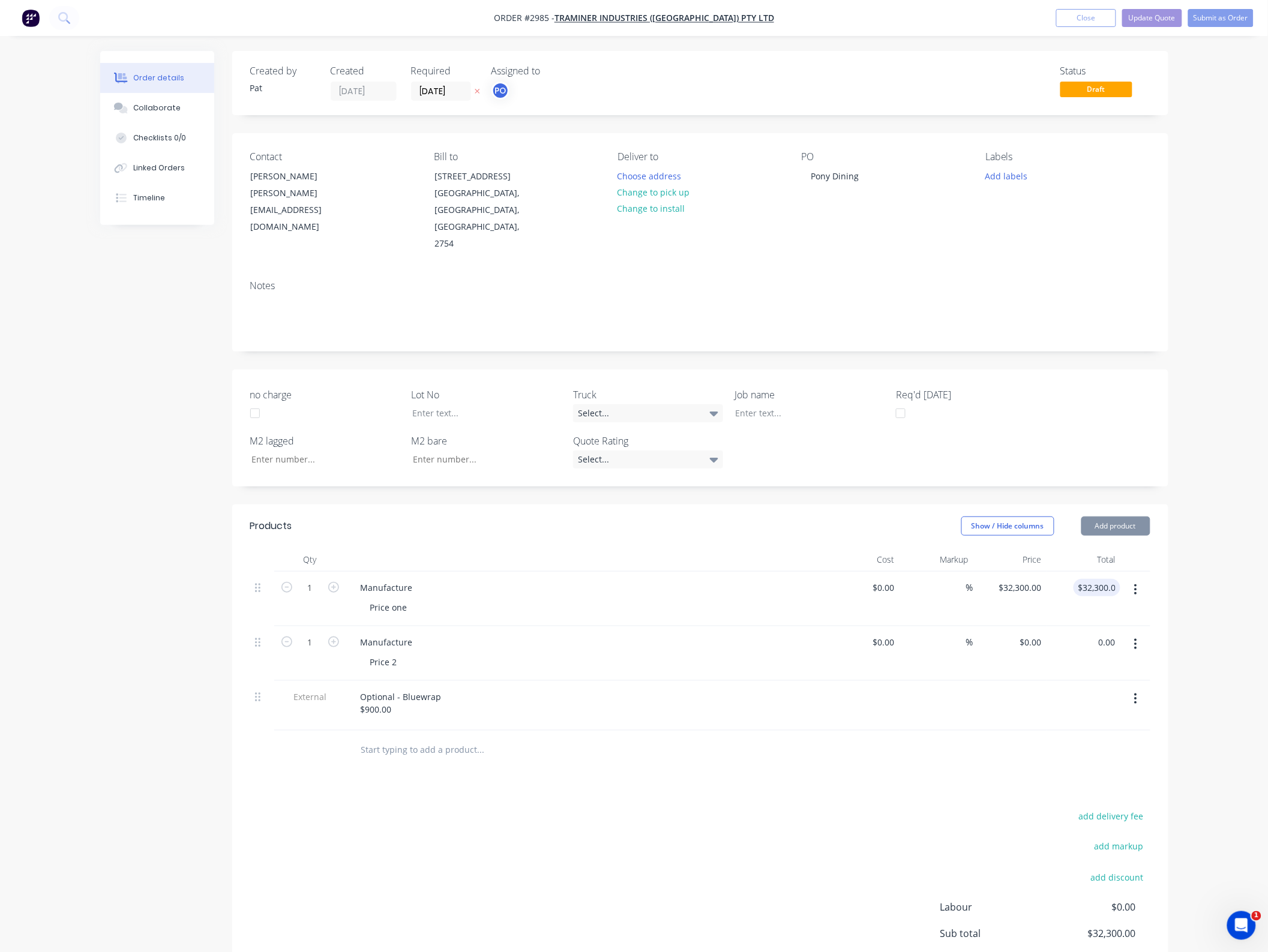
type input "$0.00"
type input "$32,300.00"
type input "0.00"
type input "32300.00"
type input "$0.00"
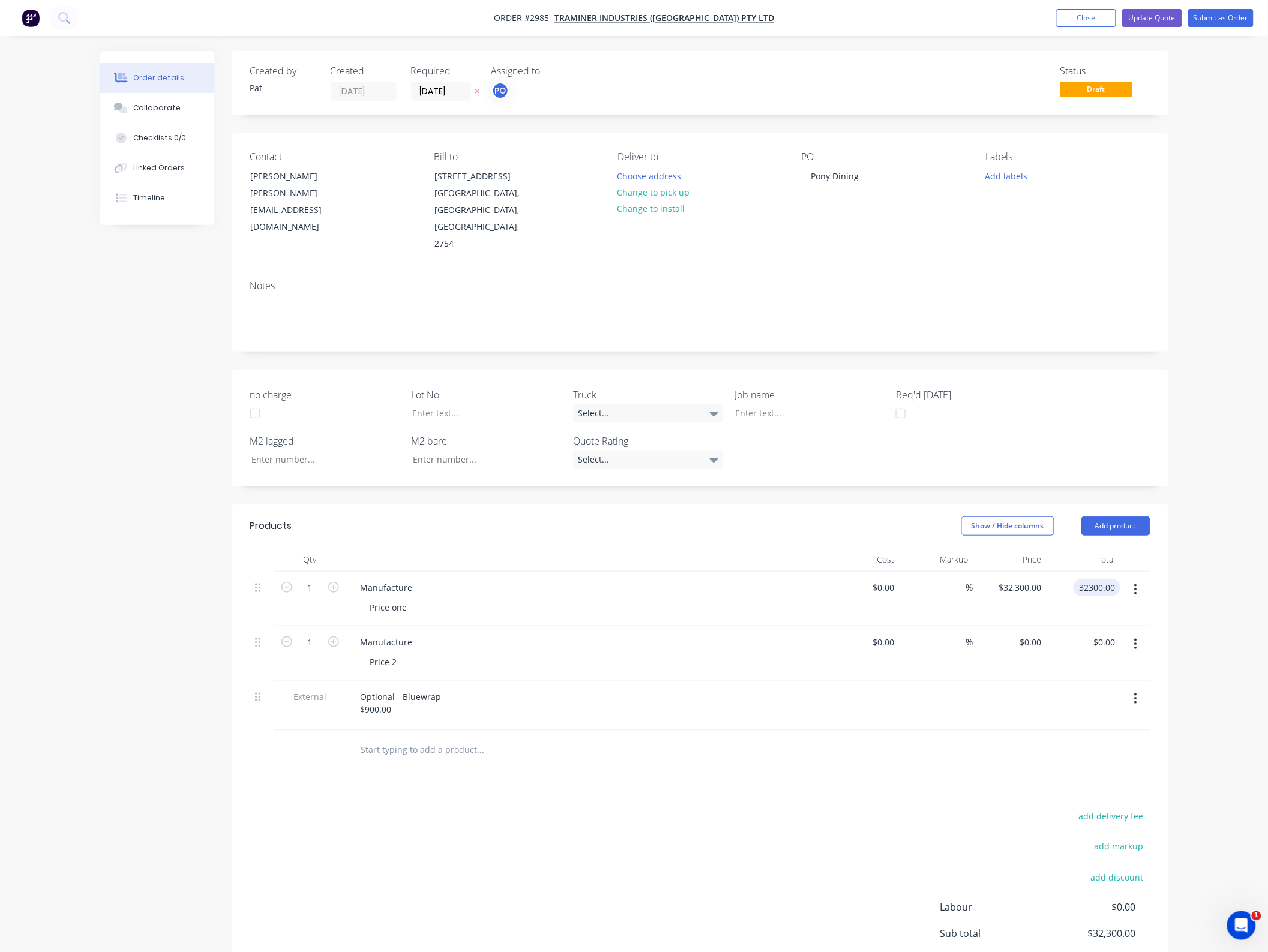
type input "$32,300.00"
type input "0.00"
type input "32300.00"
type input "$0.00"
type input "$32,300.00"
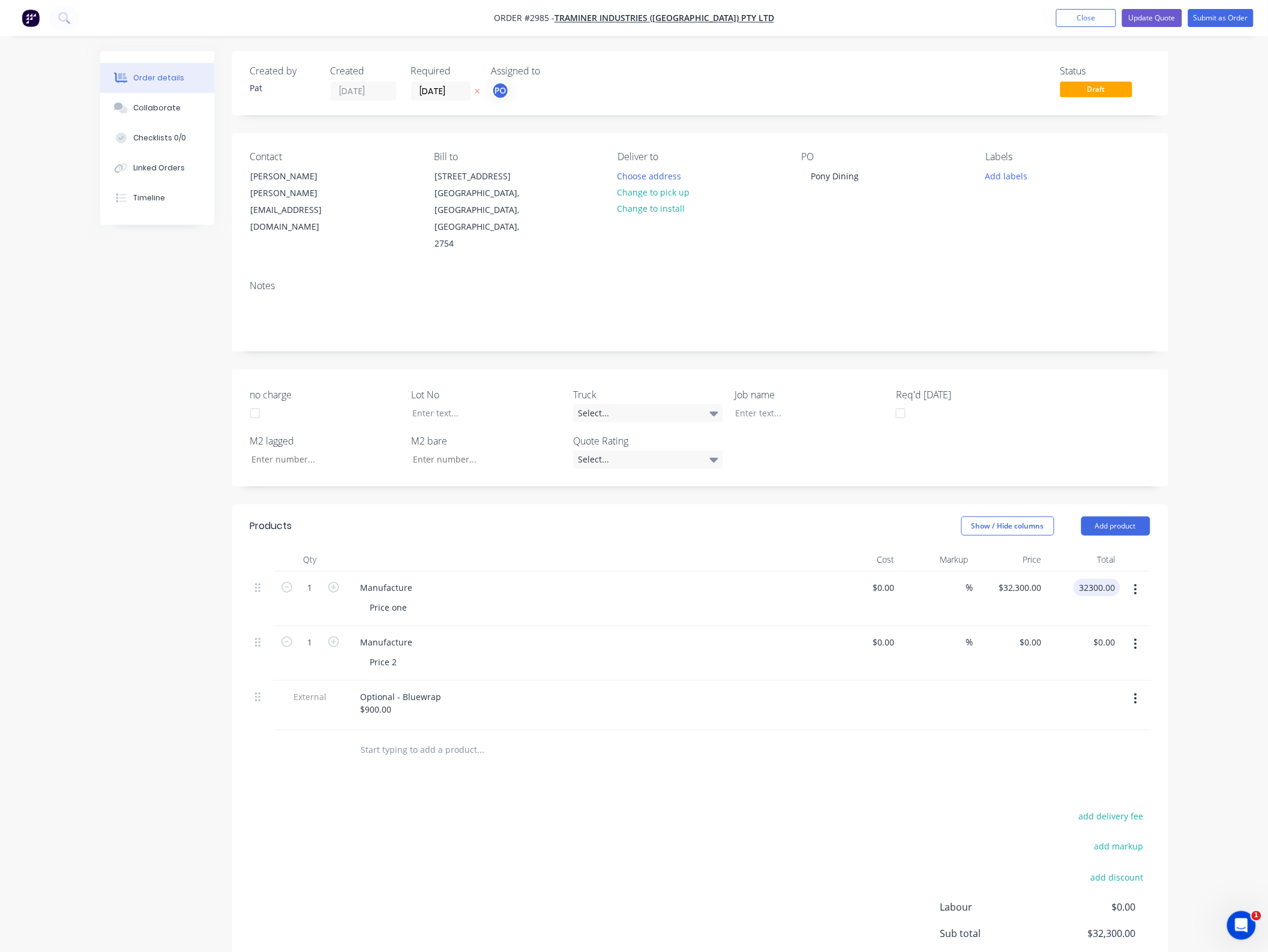
type input "0.00"
type input "32300.00"
type input "$0.00"
type input "$32,300.00"
type input "0.00"
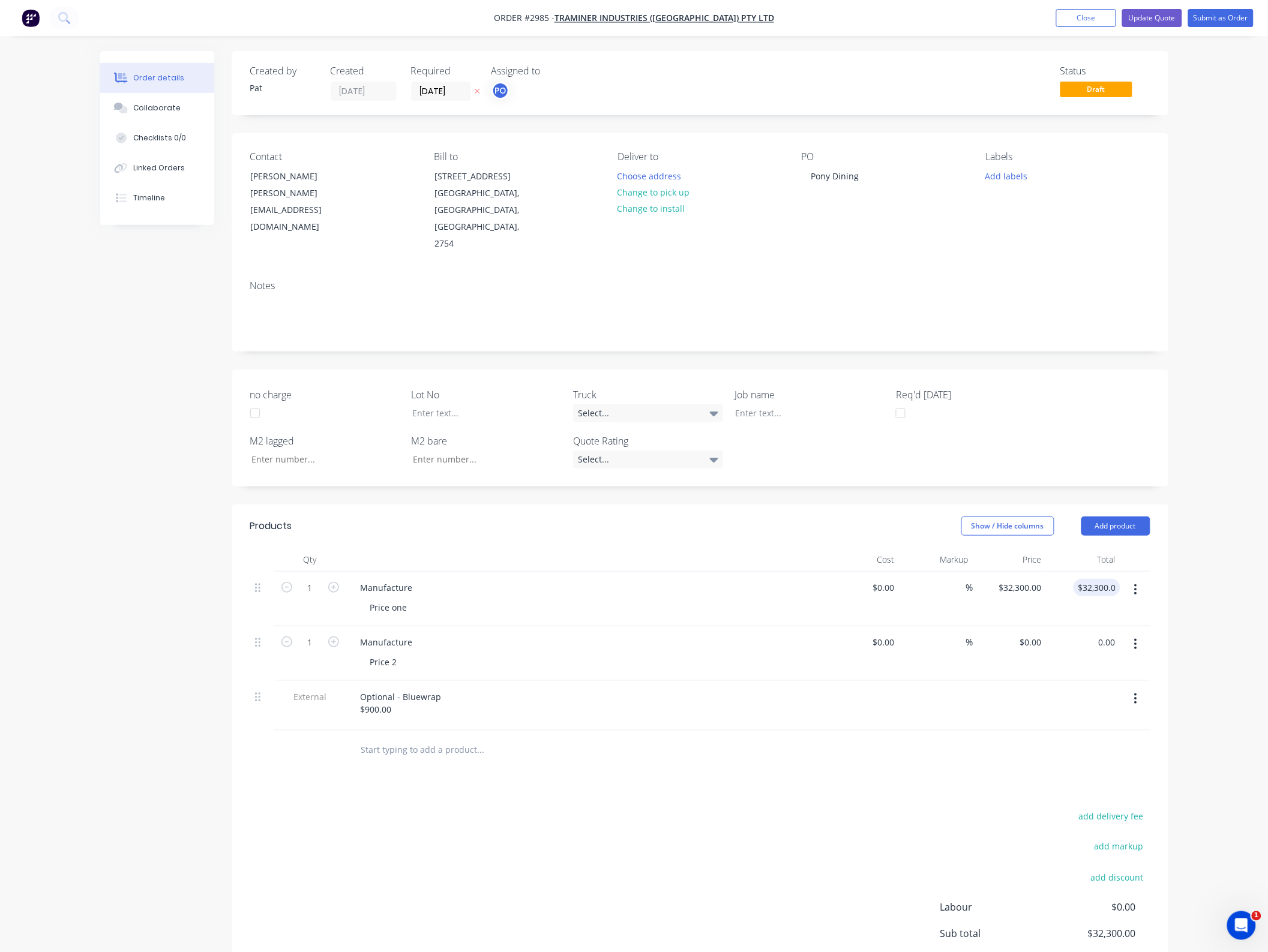
type input "32300.00"
type input "$0.00"
type input "$32,300.00"
type input "0.00"
type input "32300.00"
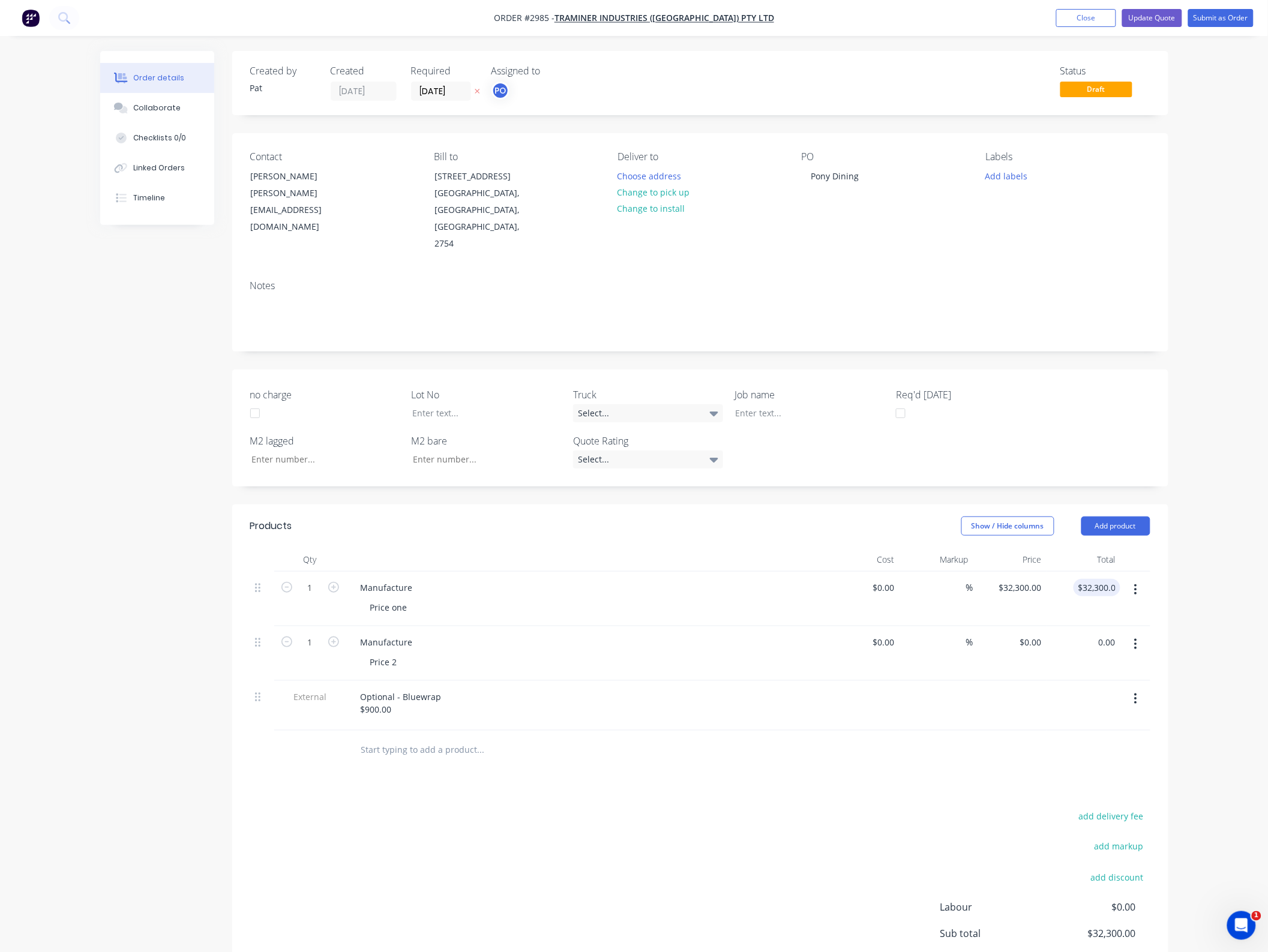
type input "$0.00"
type input "$32,300.00"
type input "0.00"
type input "32300.00"
type input "$0.00"
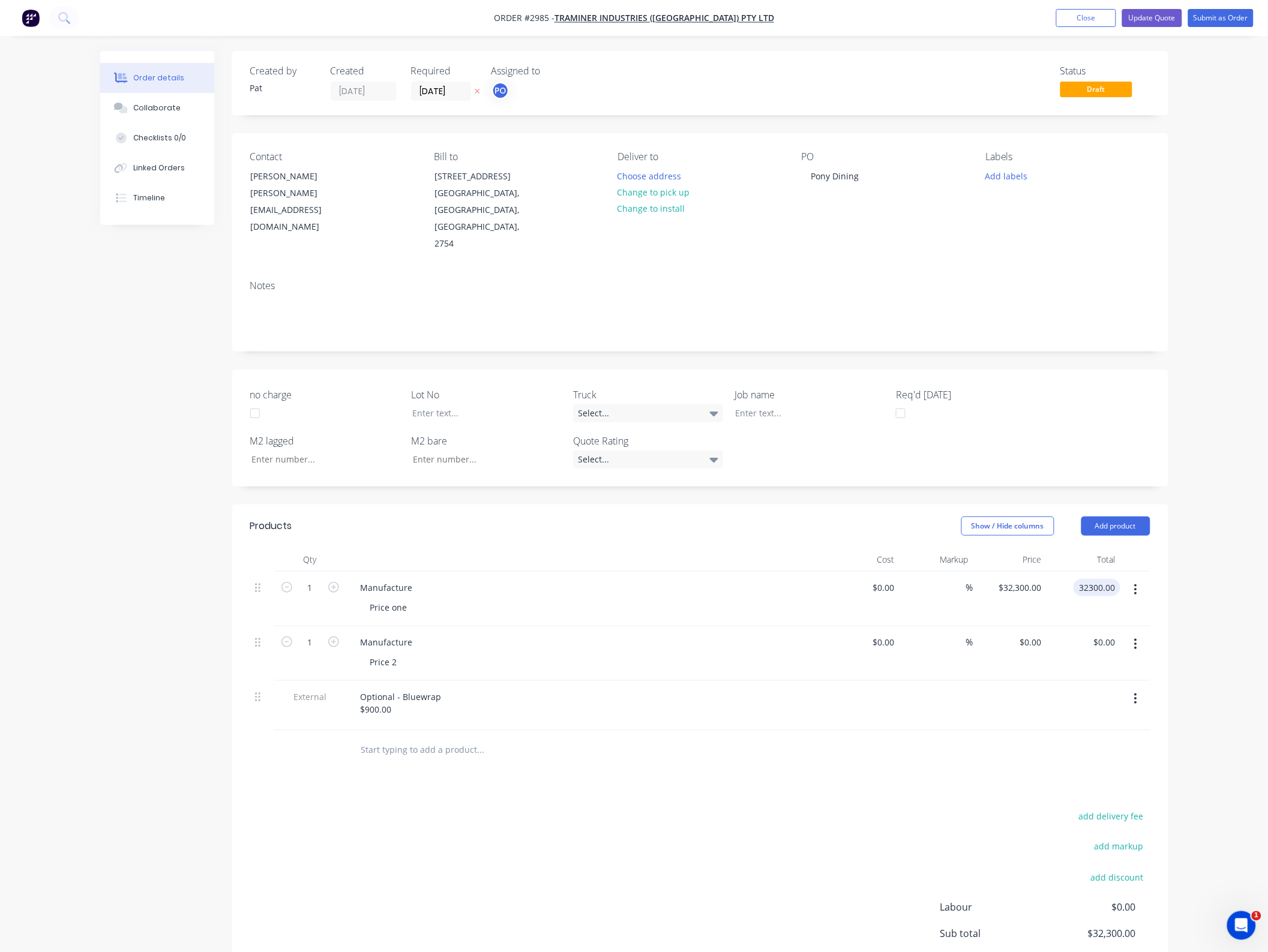
type input "$32,300.00"
type input "0.00"
type input "32300.00"
type input "$0.00"
type input "$32,300.00"
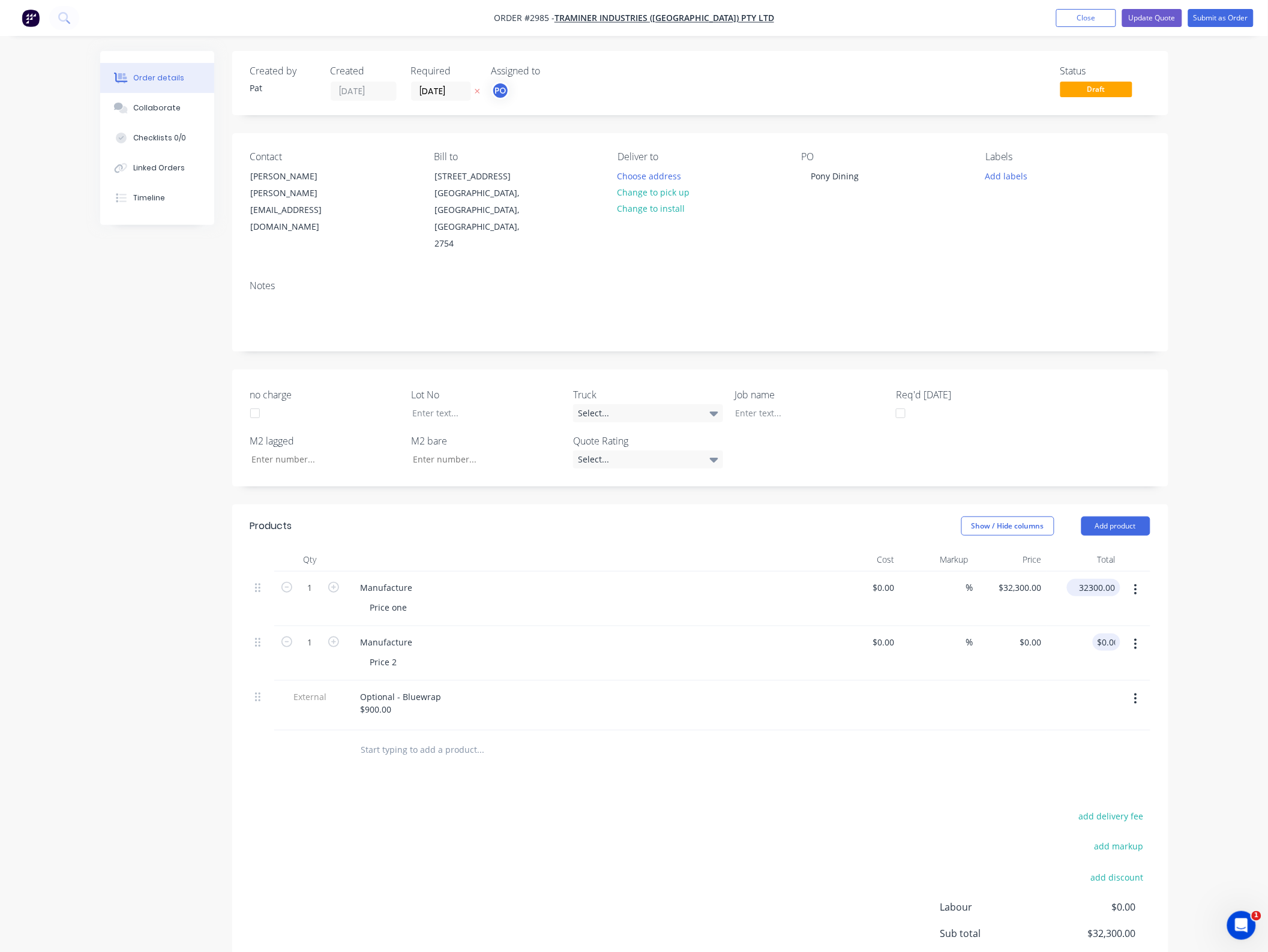
type input "0.00"
click at [1096, 579] on input "$32,300.00" at bounding box center [1095, 588] width 49 height 18
type input "32300.00"
type input "$0.00"
type input "$32,300.00"
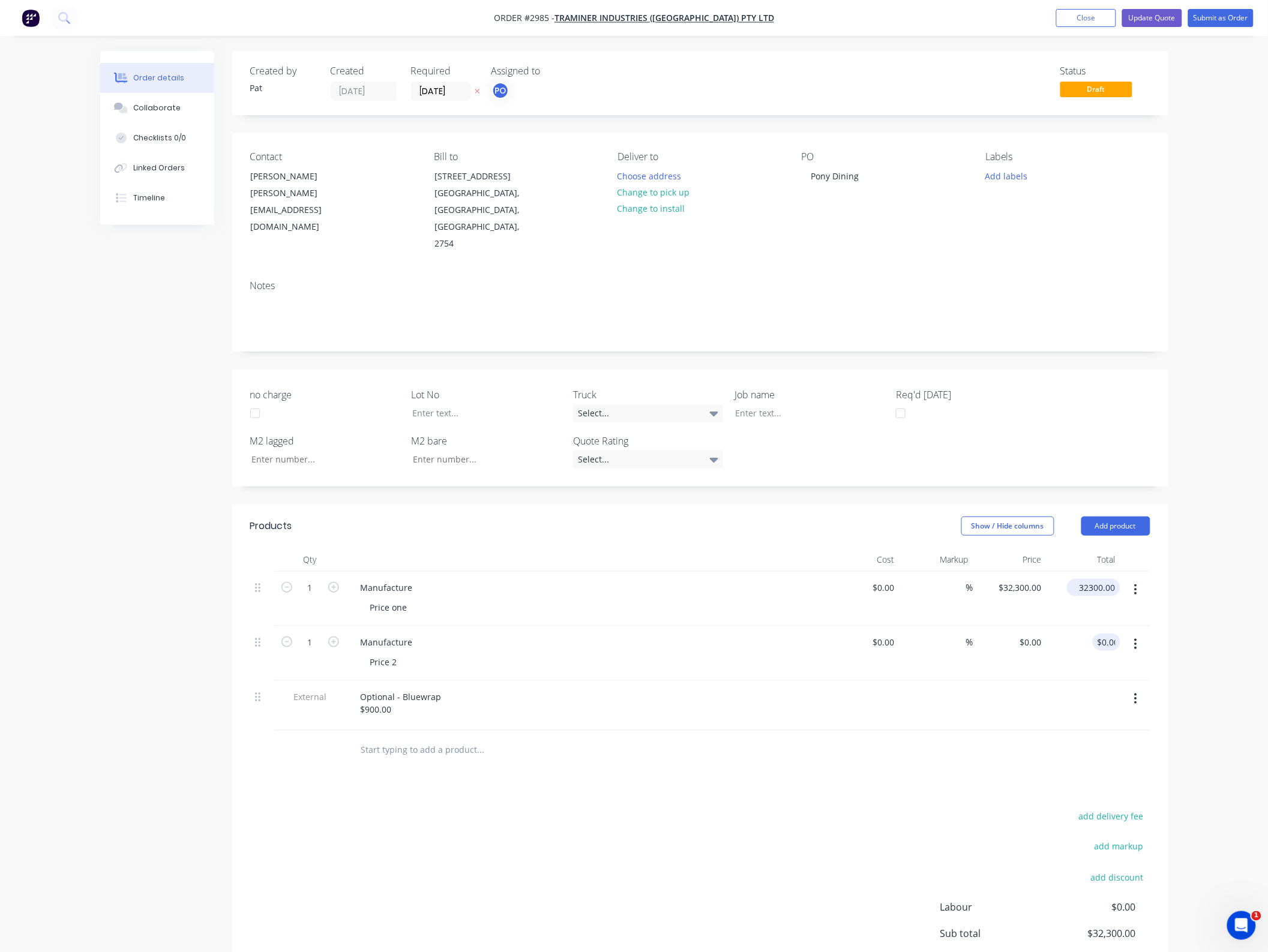
type input "0.00"
type input "32300.00"
type input "$0.00"
type input "32300.00"
type input "$0.00"
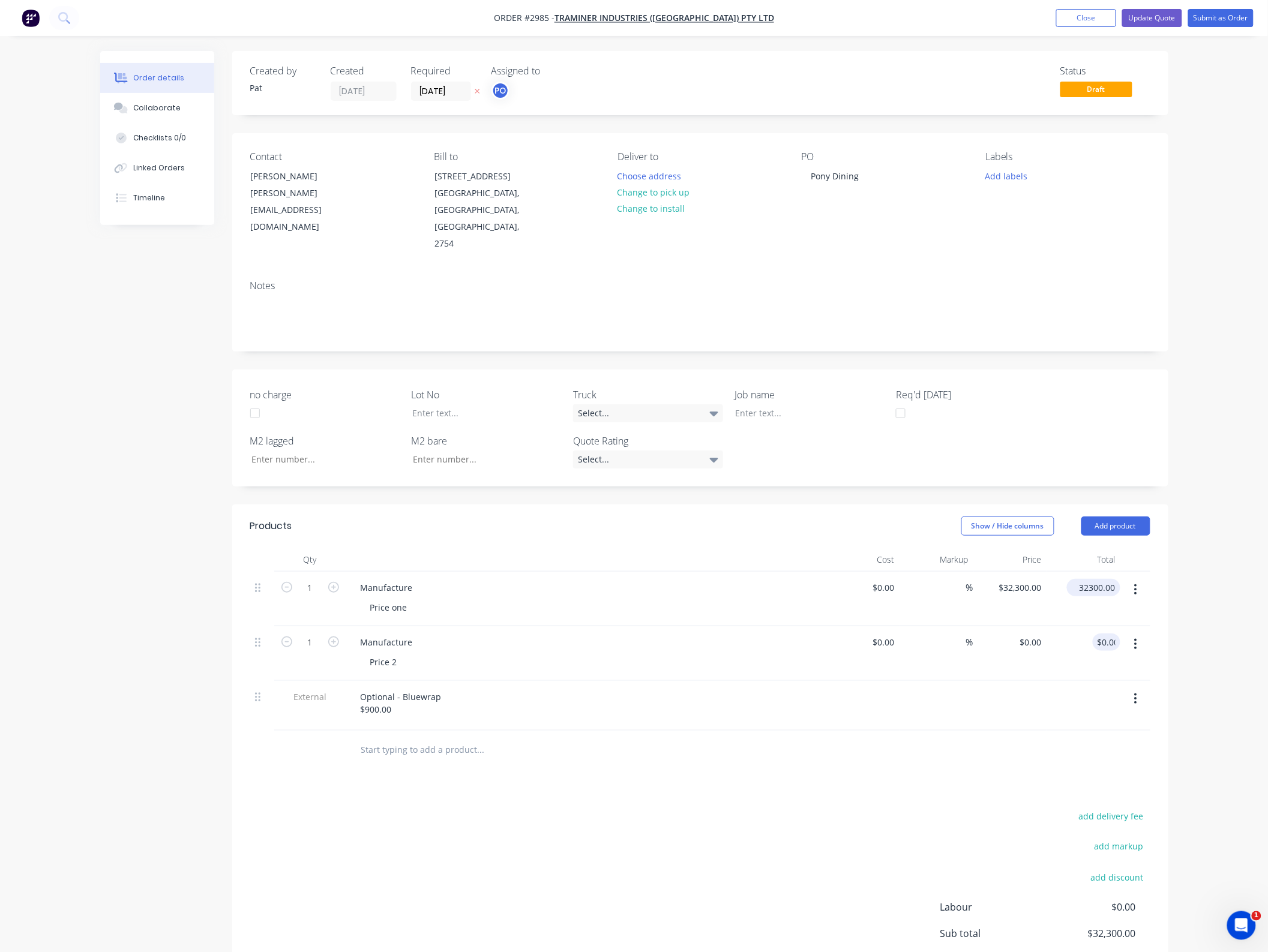
type input "$32,300.00"
type input "0.00"
click at [1096, 579] on input "$32,300.00" at bounding box center [1095, 588] width 49 height 18
type input "32300.00"
type input "$0.00"
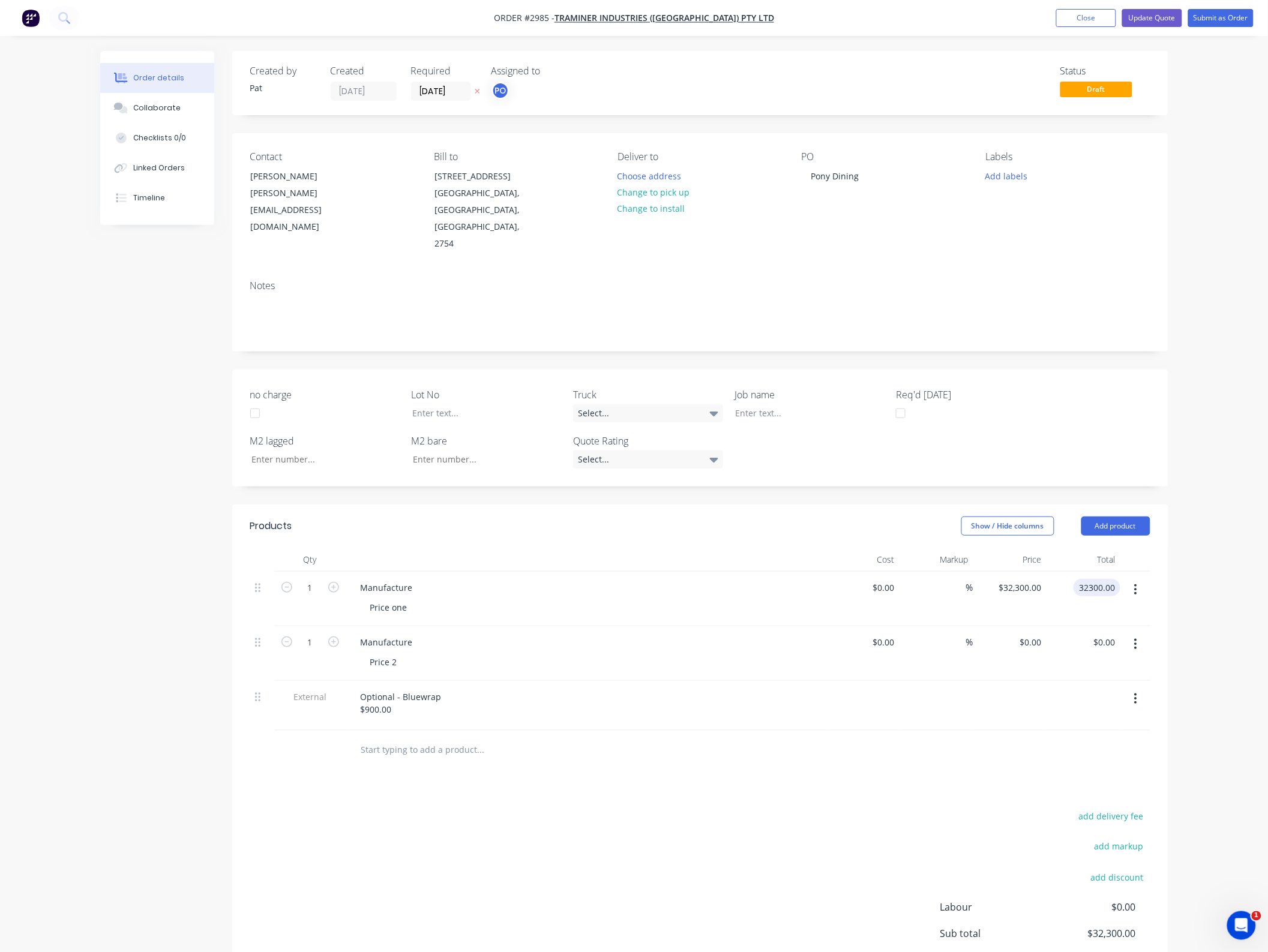
type input "32300.00"
type input "$0.00"
type input "32300.00"
type input "$0.00"
type input "$32,300.00"
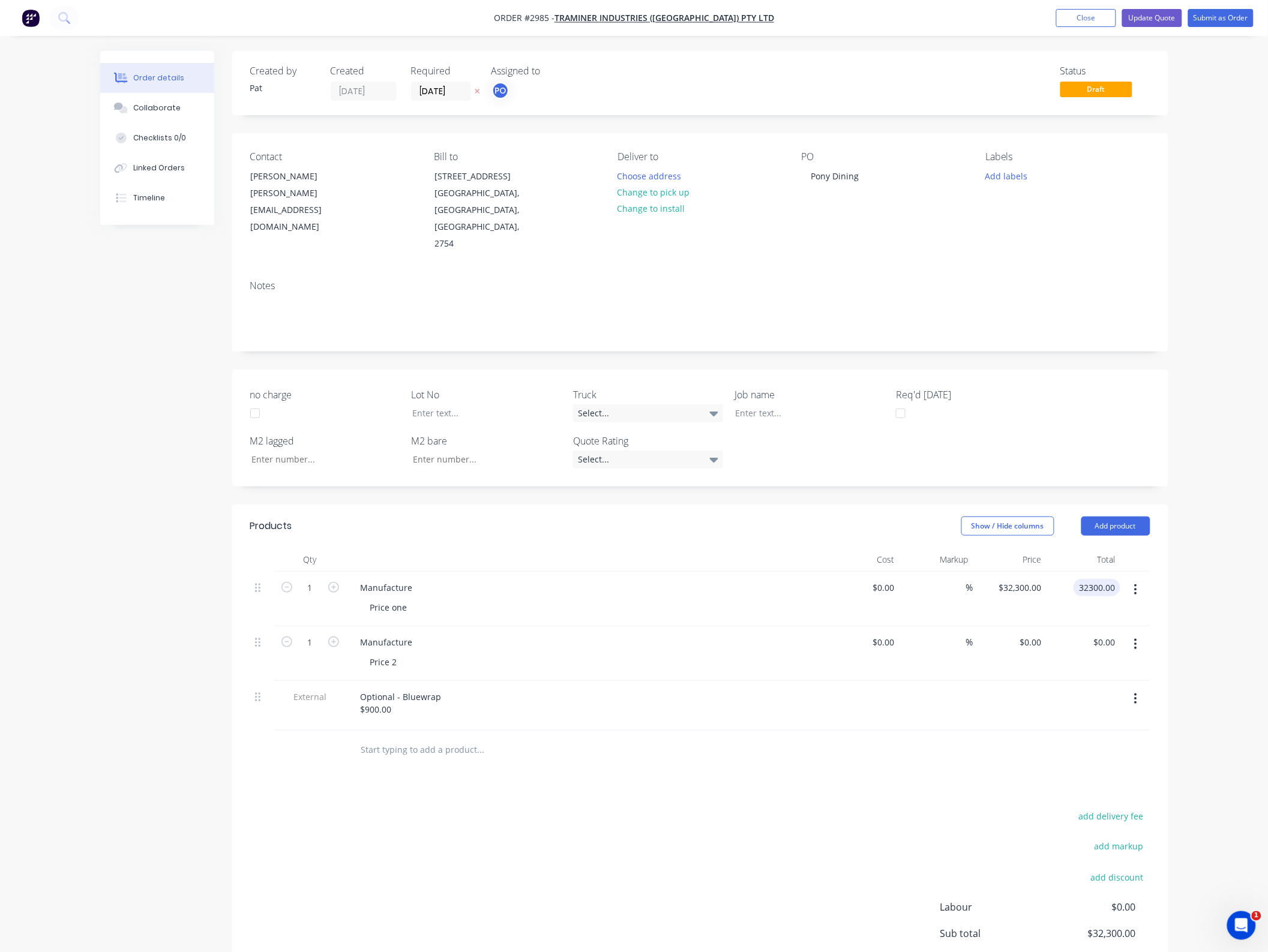
type input "0.00"
type input "32300.00"
type input "$0.00"
type input "$32,300.00"
type input "0.00"
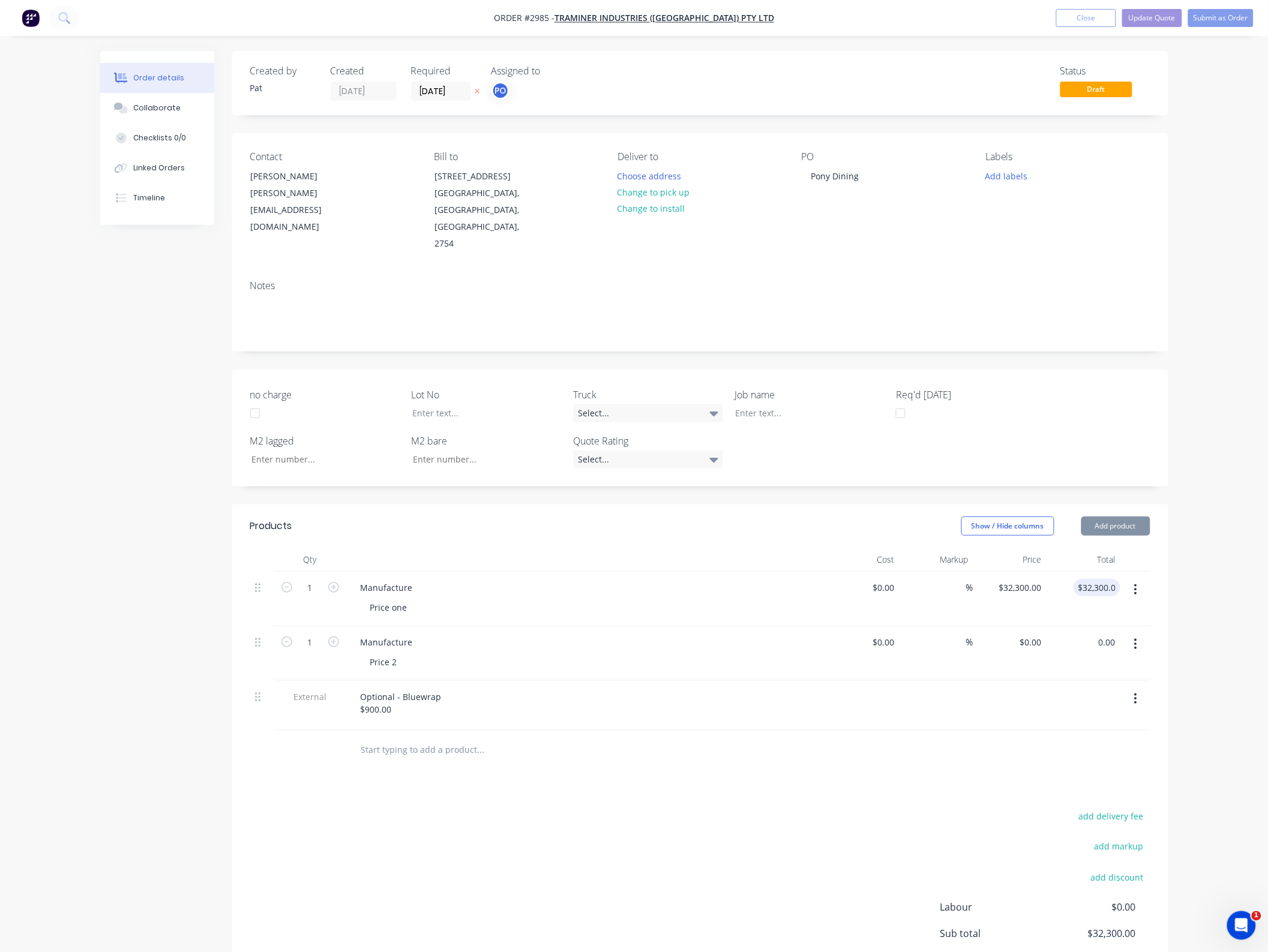
type input "32300.00"
type input "$0.00"
click at [1096, 579] on input "32300.00" at bounding box center [1098, 588] width 42 height 18
type input "32300.00"
type input "$0.00"
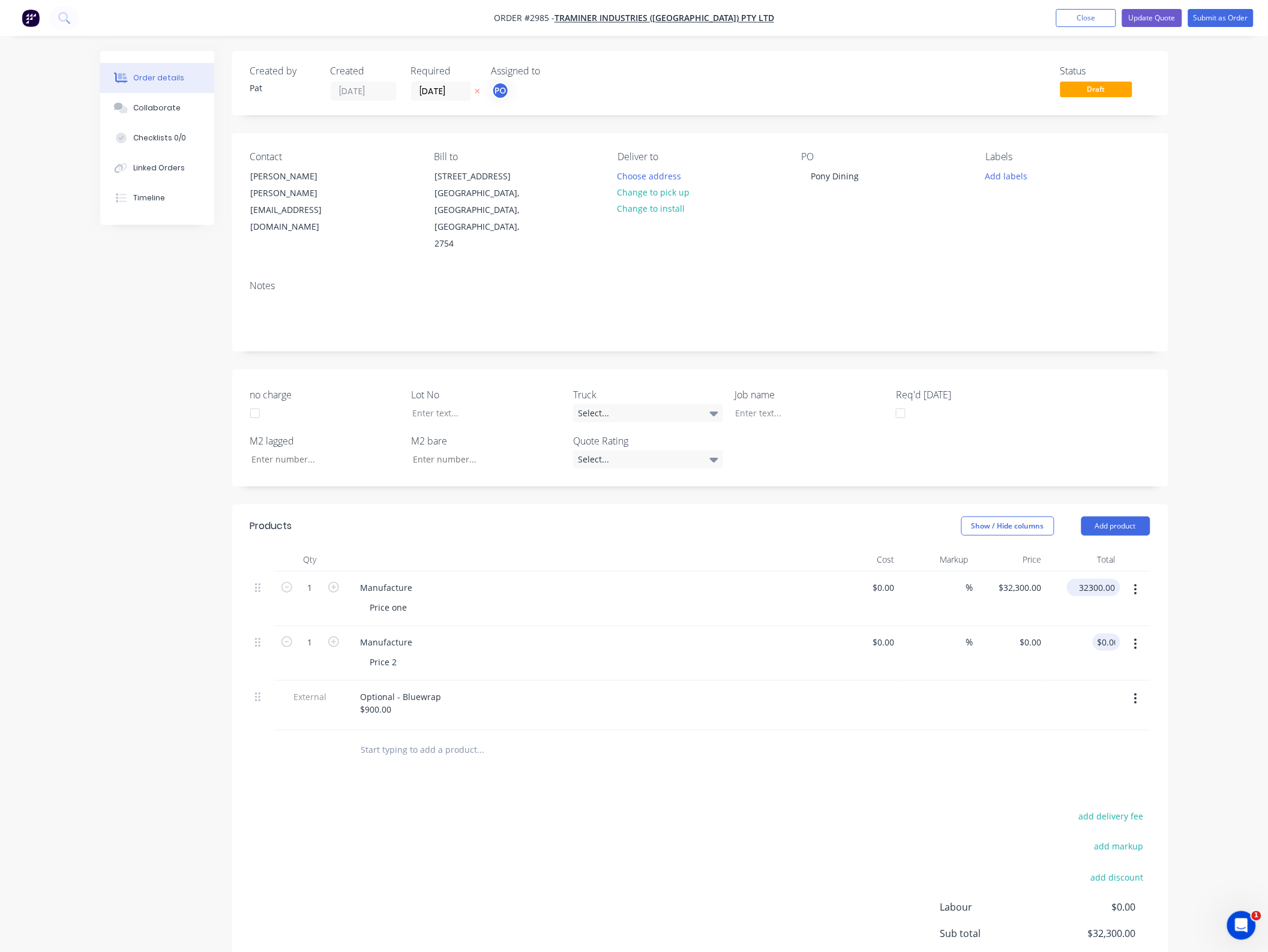
type input "$32,300.00"
type input "0.00"
type input "32300.00"
type input "$0.00"
type input "$32,300.00"
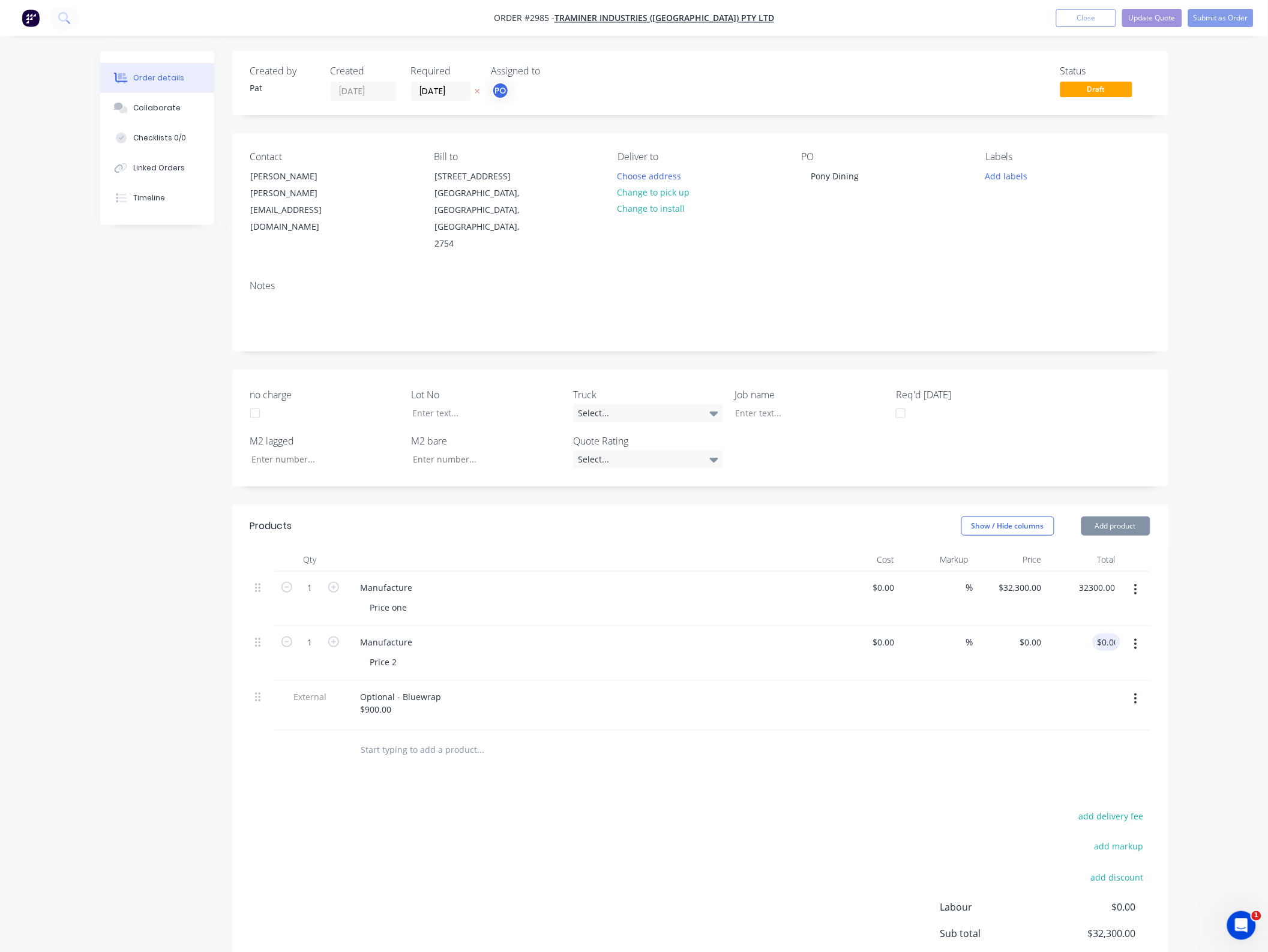
type input "0.00"
type input "32300.00"
type input "$0.00"
type input "$32,300.00"
click at [1116, 646] on div "0.00 $0.00" at bounding box center [1083, 652] width 74 height 54
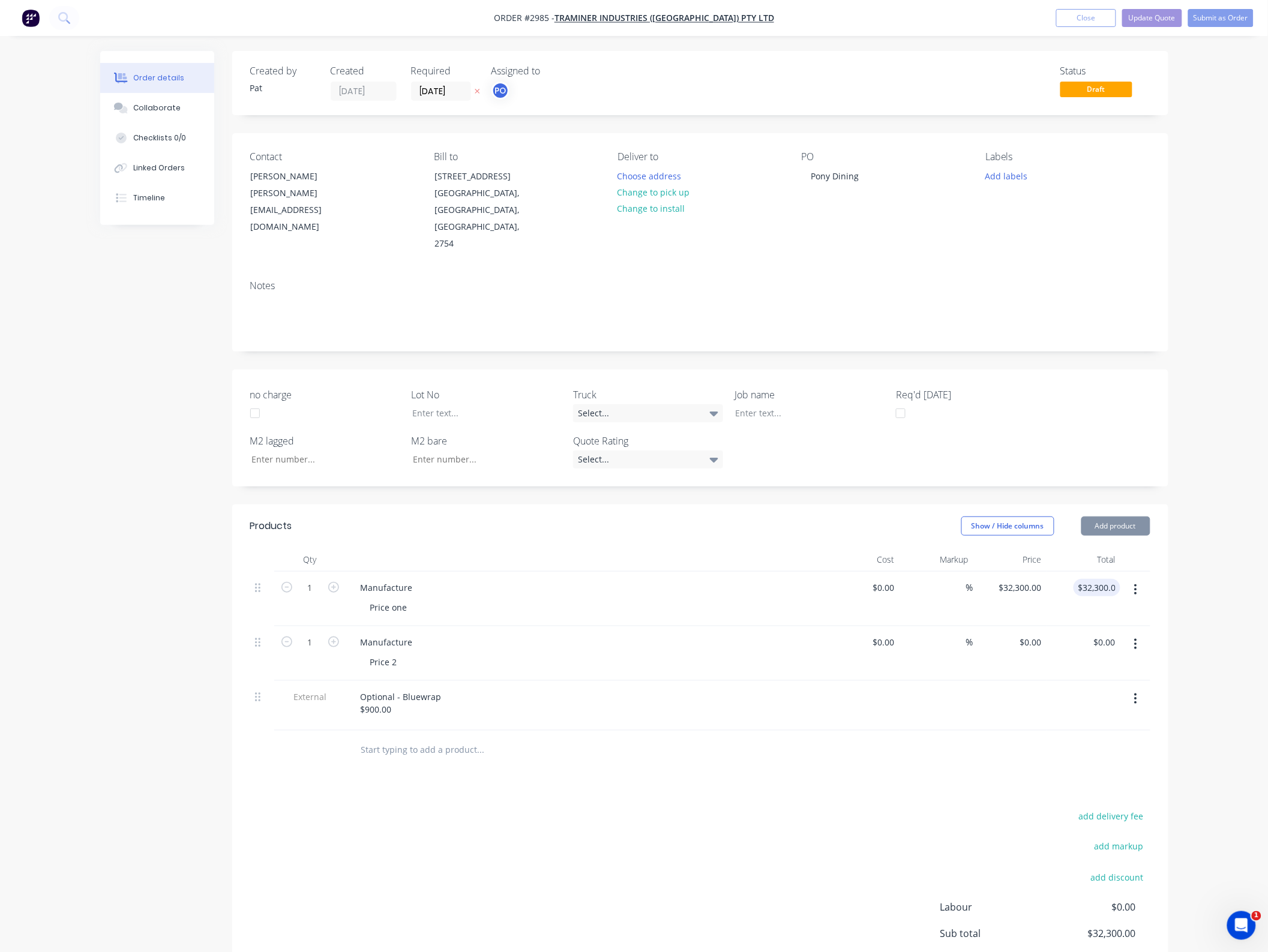
click at [1070, 700] on div at bounding box center [1083, 706] width 74 height 50
click at [1105, 579] on input "$32,300.00" at bounding box center [1098, 588] width 42 height 18
click at [1087, 703] on div at bounding box center [1083, 706] width 74 height 50
click at [1103, 579] on input "32300.00" at bounding box center [1095, 588] width 49 height 18
type input "7000"
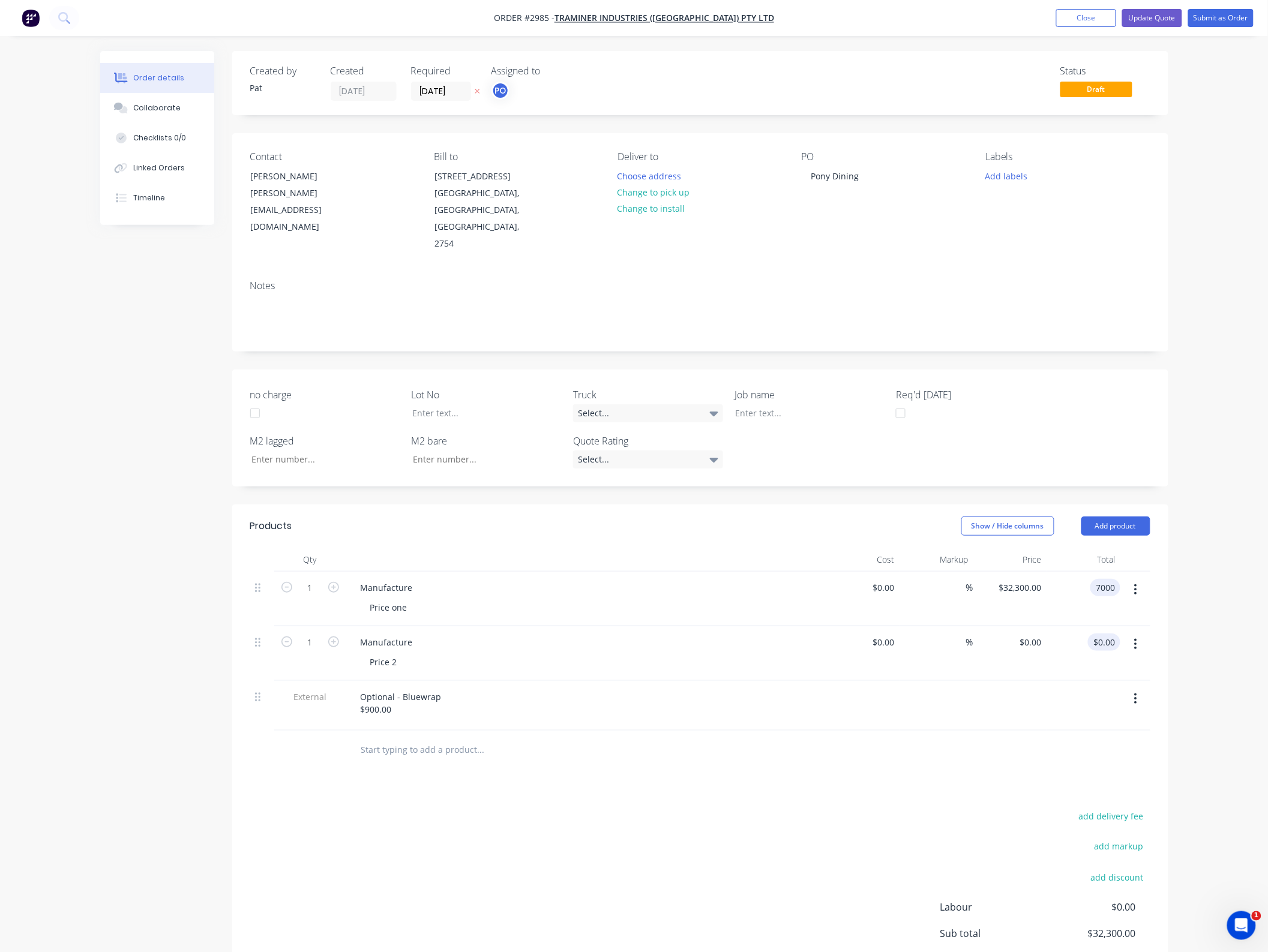
type input "$7,000.00"
click at [1120, 628] on div at bounding box center [1136, 652] width 30 height 54
click at [1114, 633] on input "0.00" at bounding box center [1106, 642] width 28 height 18
click at [1115, 633] on input "0.00" at bounding box center [1106, 642] width 28 height 18
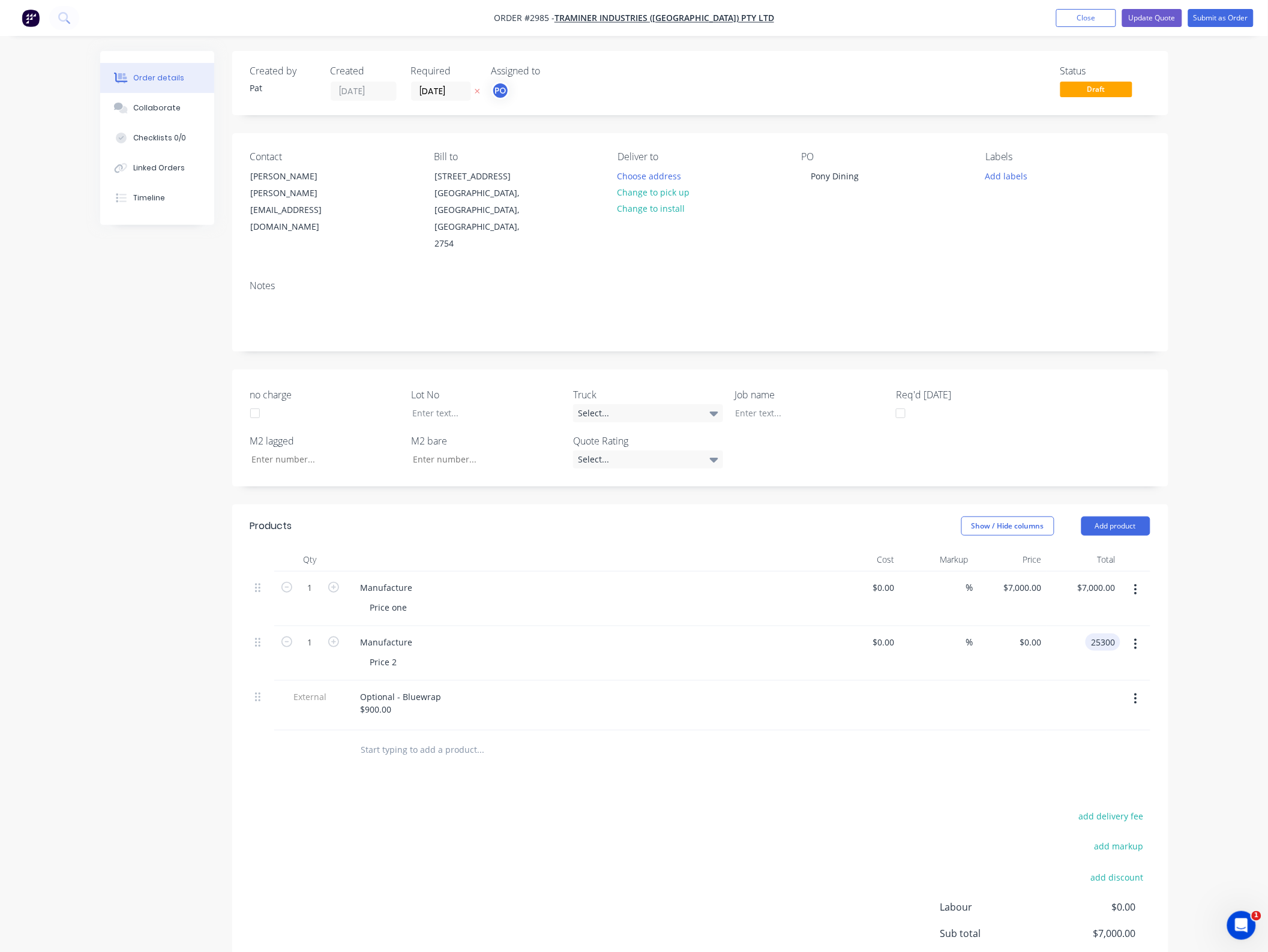
type input "25300"
type input "$25,300.00"
click at [919, 877] on div "add delivery fee add markup add discount Labour $0.00 Sub total $7,000.00 Margi…" at bounding box center [700, 924] width 900 height 231
click at [1161, 19] on button "Update Quote" at bounding box center [1152, 18] width 60 height 18
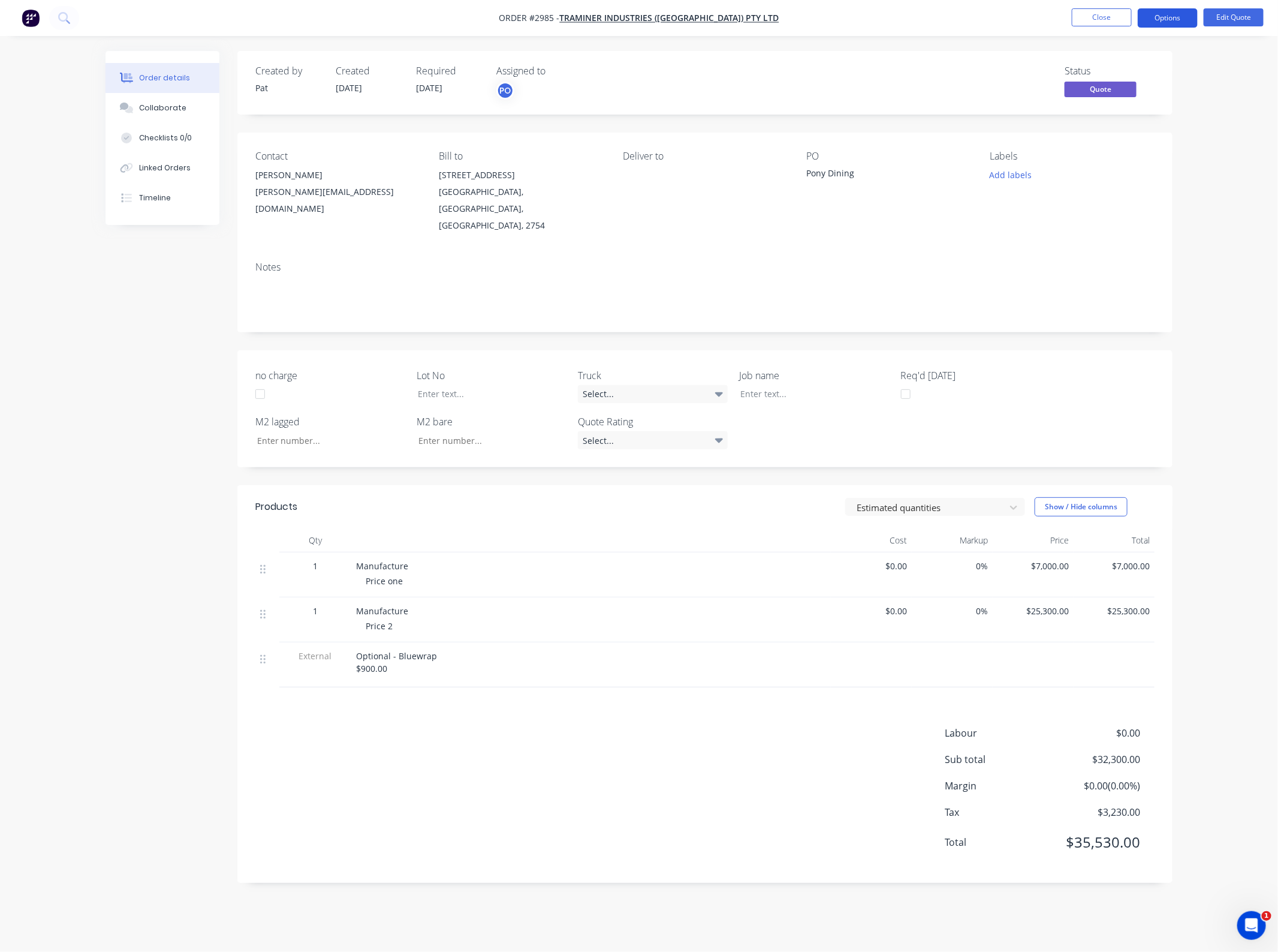
click at [1182, 20] on button "Options" at bounding box center [1168, 18] width 60 height 20
click at [1150, 68] on div "Quote" at bounding box center [1132, 73] width 110 height 18
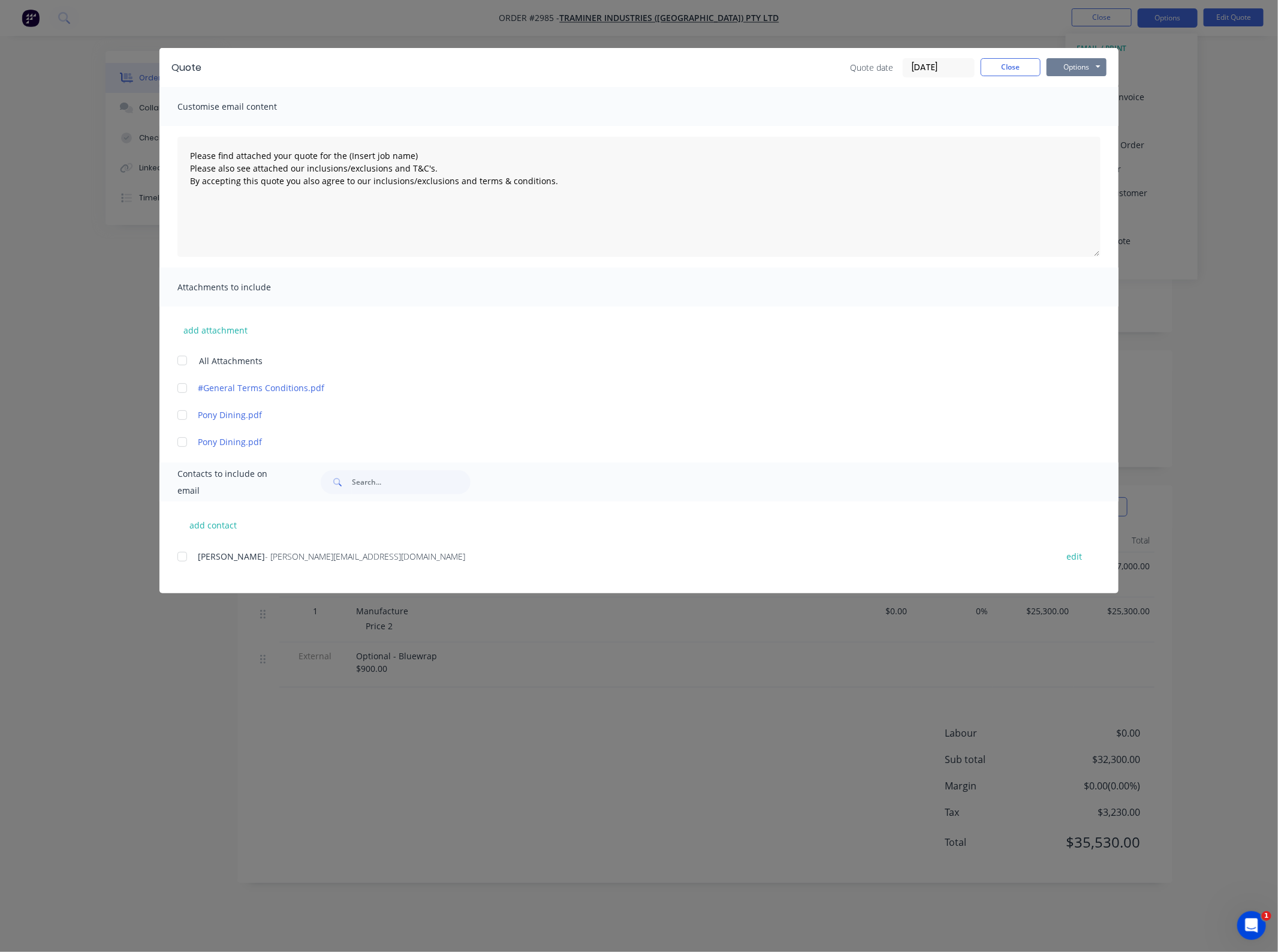
click at [1085, 58] on button "Options" at bounding box center [1076, 67] width 60 height 18
click at [1082, 124] on button "Email" at bounding box center [1085, 129] width 76 height 20
click at [180, 556] on div at bounding box center [182, 556] width 24 height 24
click at [1075, 64] on button "Options" at bounding box center [1076, 67] width 60 height 18
click at [1059, 132] on button "Email" at bounding box center [1085, 129] width 76 height 20
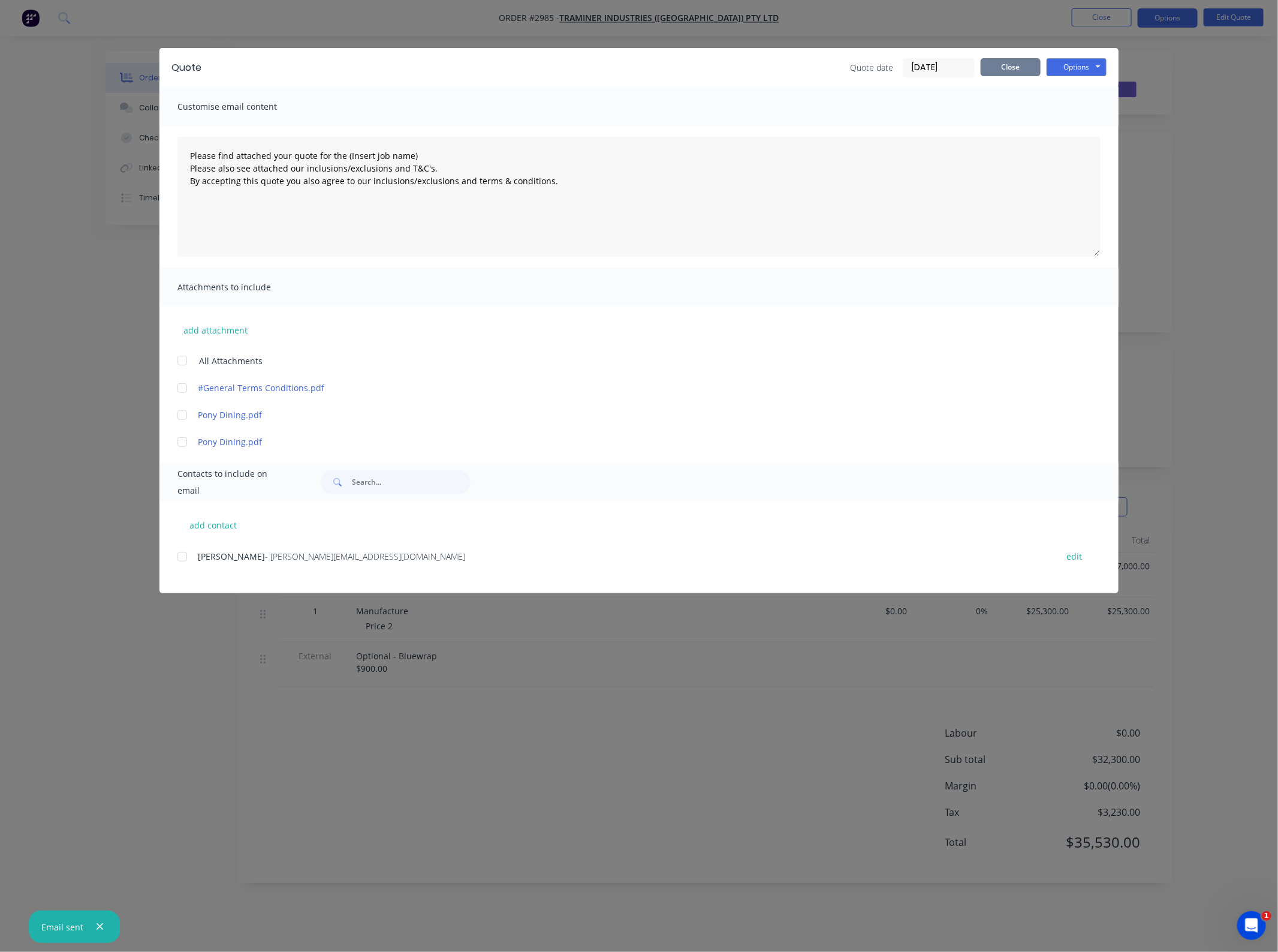
click at [1007, 73] on button "Close" at bounding box center [1010, 67] width 60 height 18
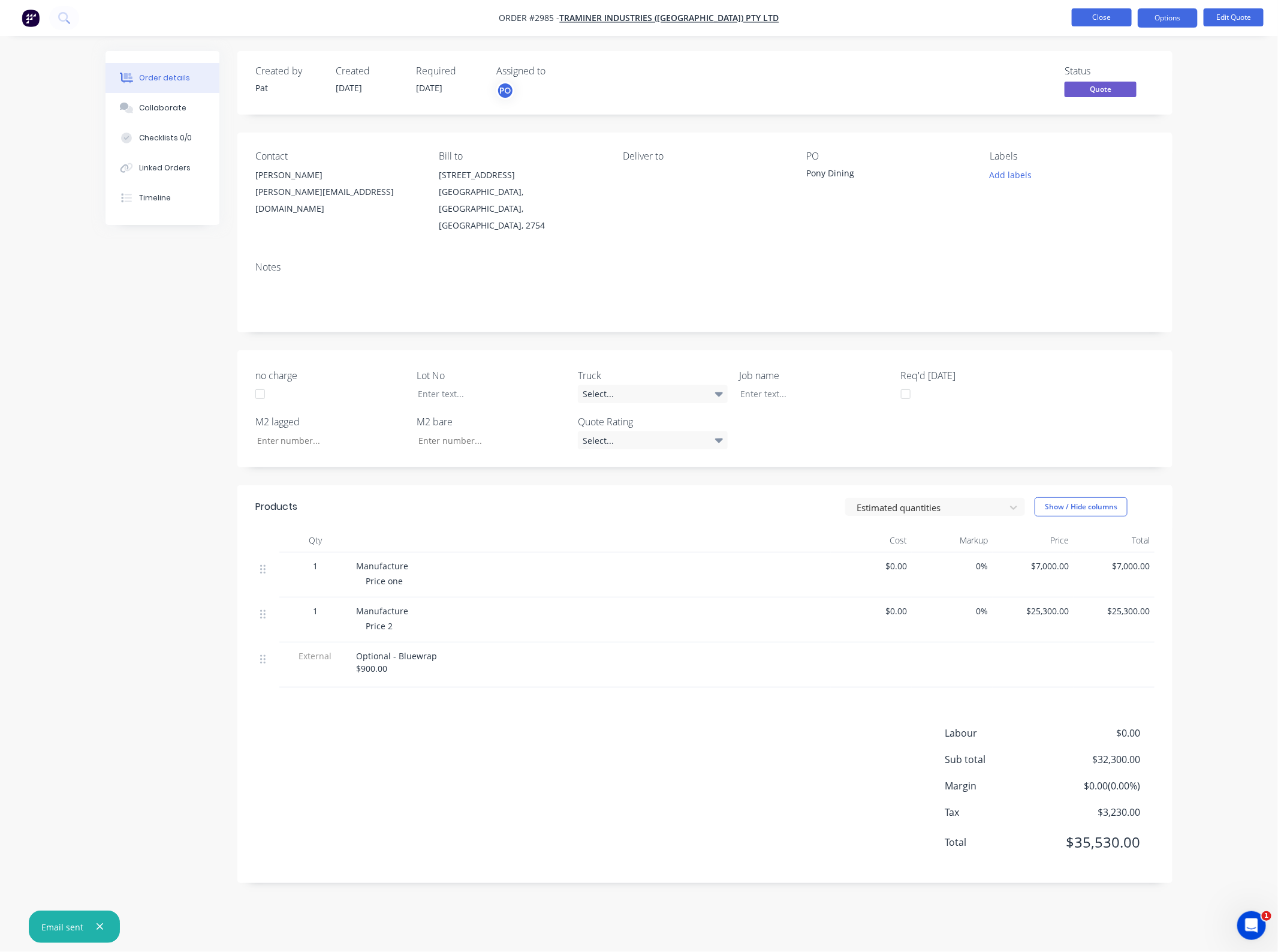
click at [1096, 20] on button "Close" at bounding box center [1101, 17] width 60 height 18
